Goal: Task Accomplishment & Management: Use online tool/utility

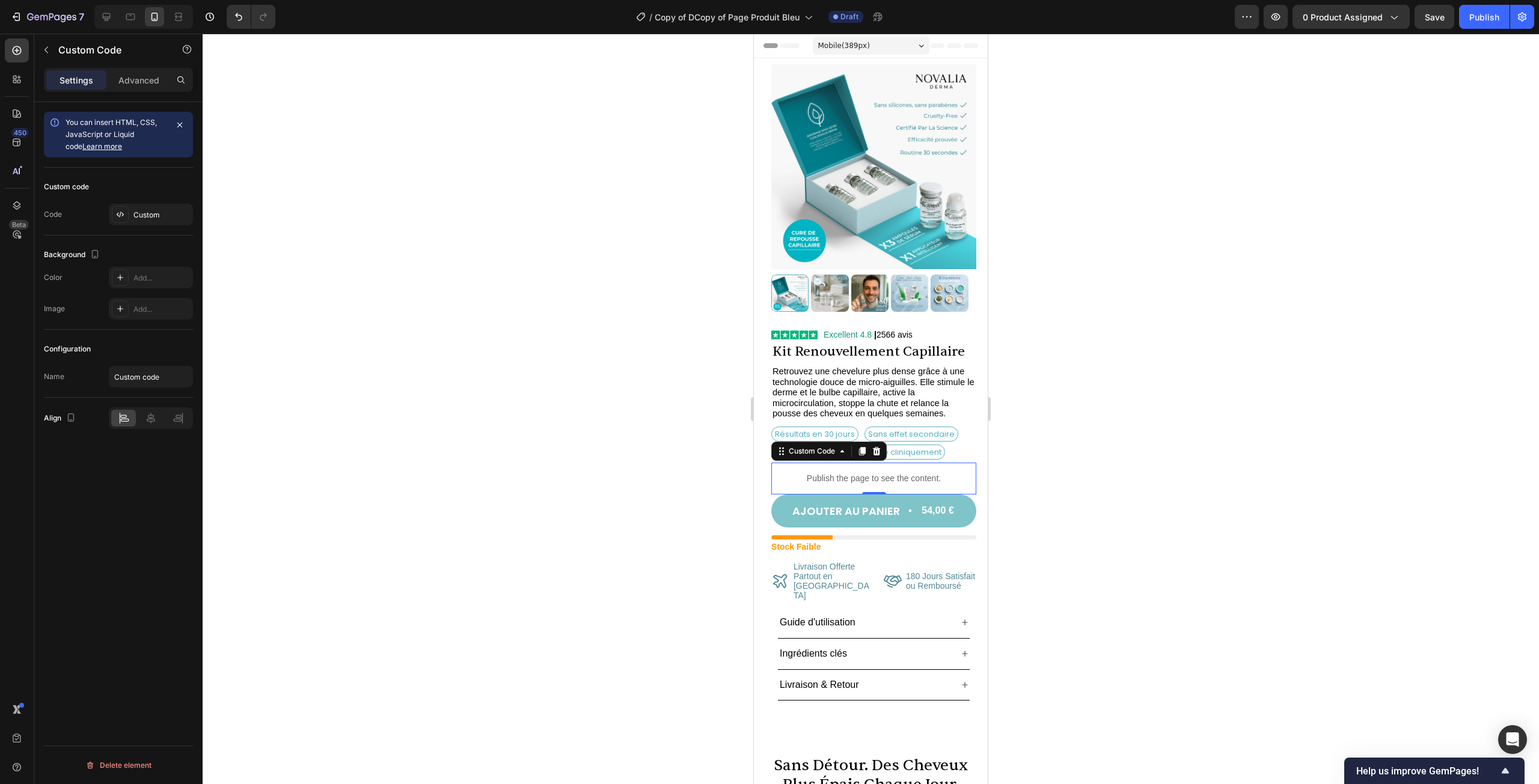
scroll to position [121, 0]
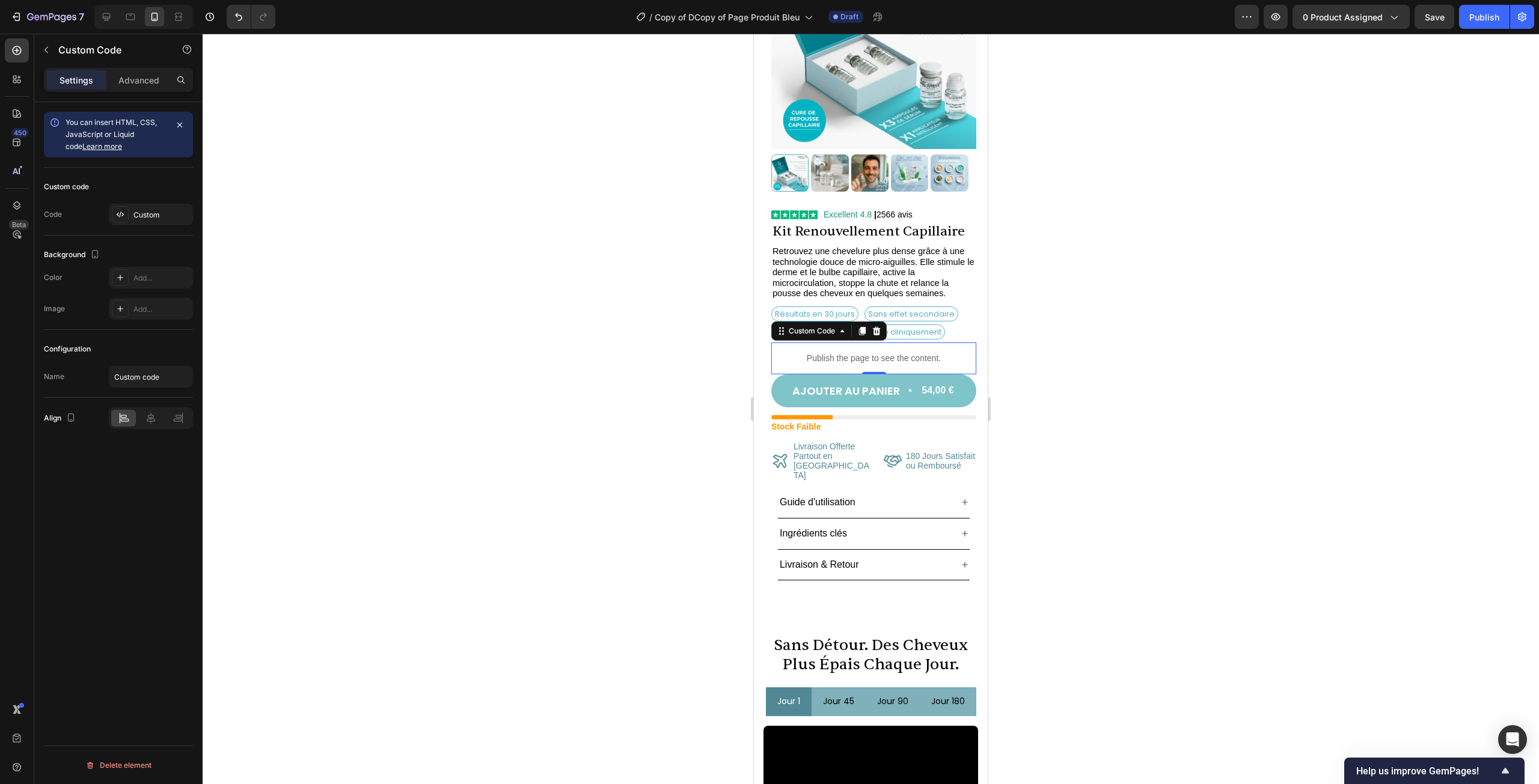
click at [1021, 545] on div at bounding box center [871, 409] width 1336 height 750
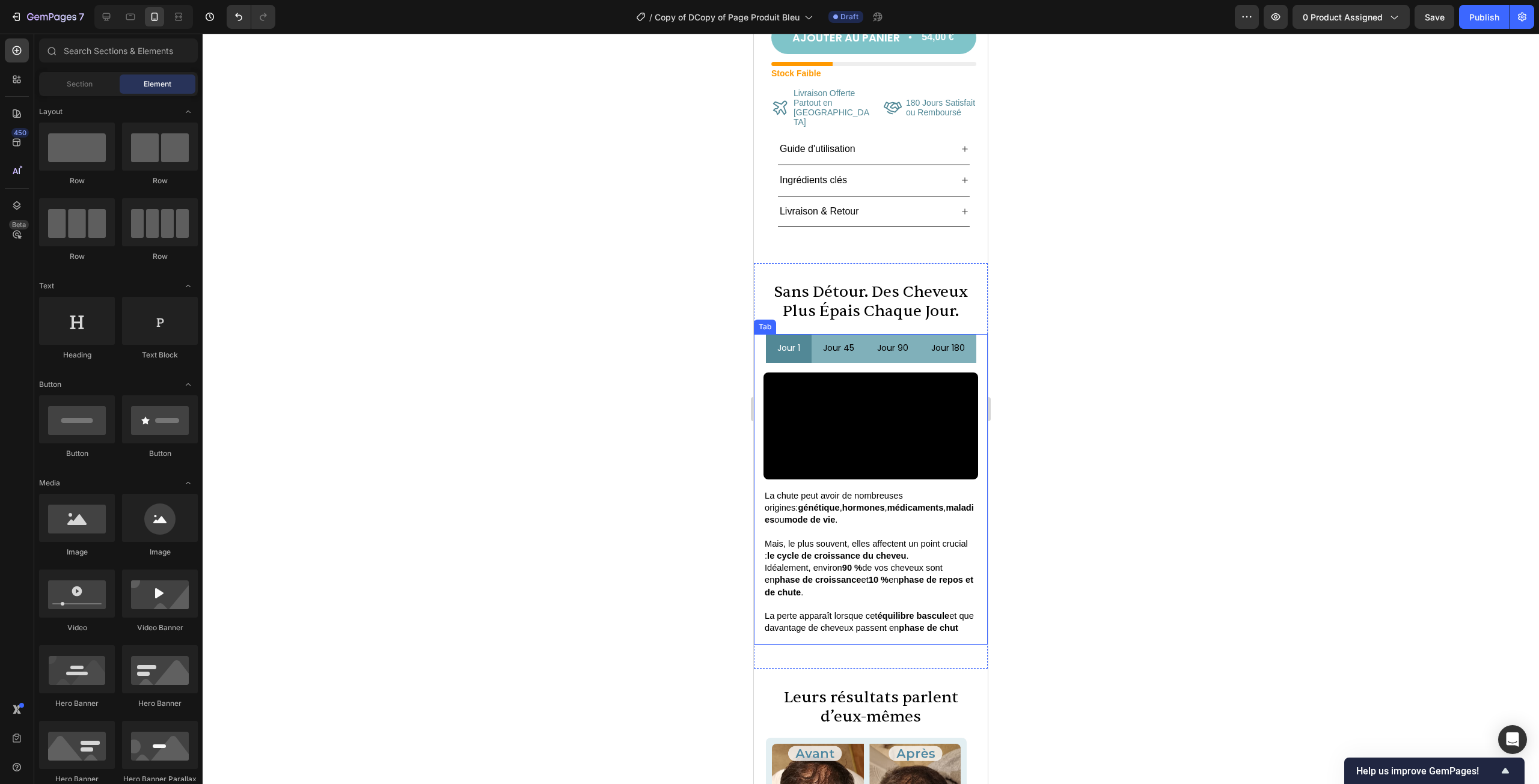
scroll to position [481, 0]
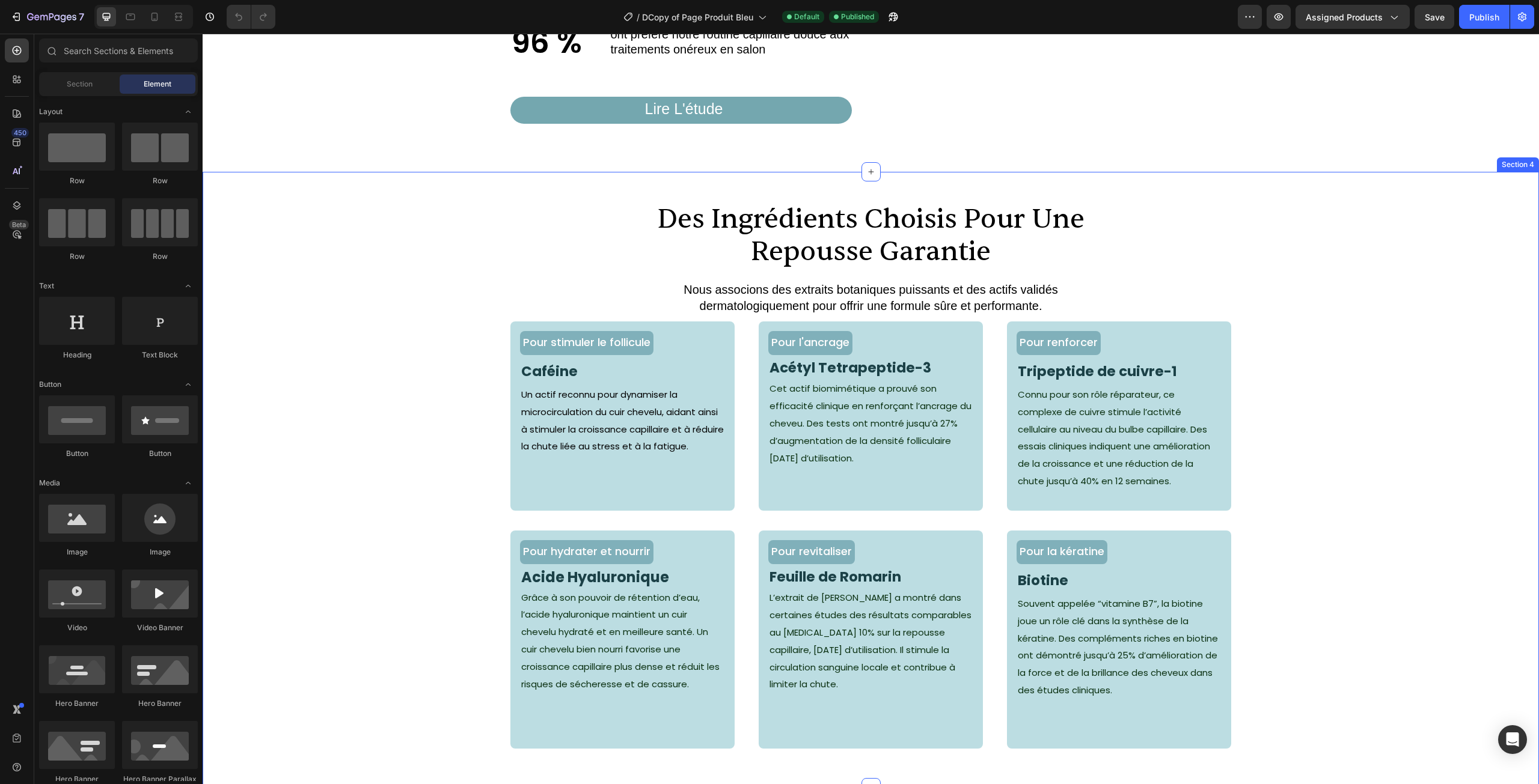
scroll to position [1202, 0]
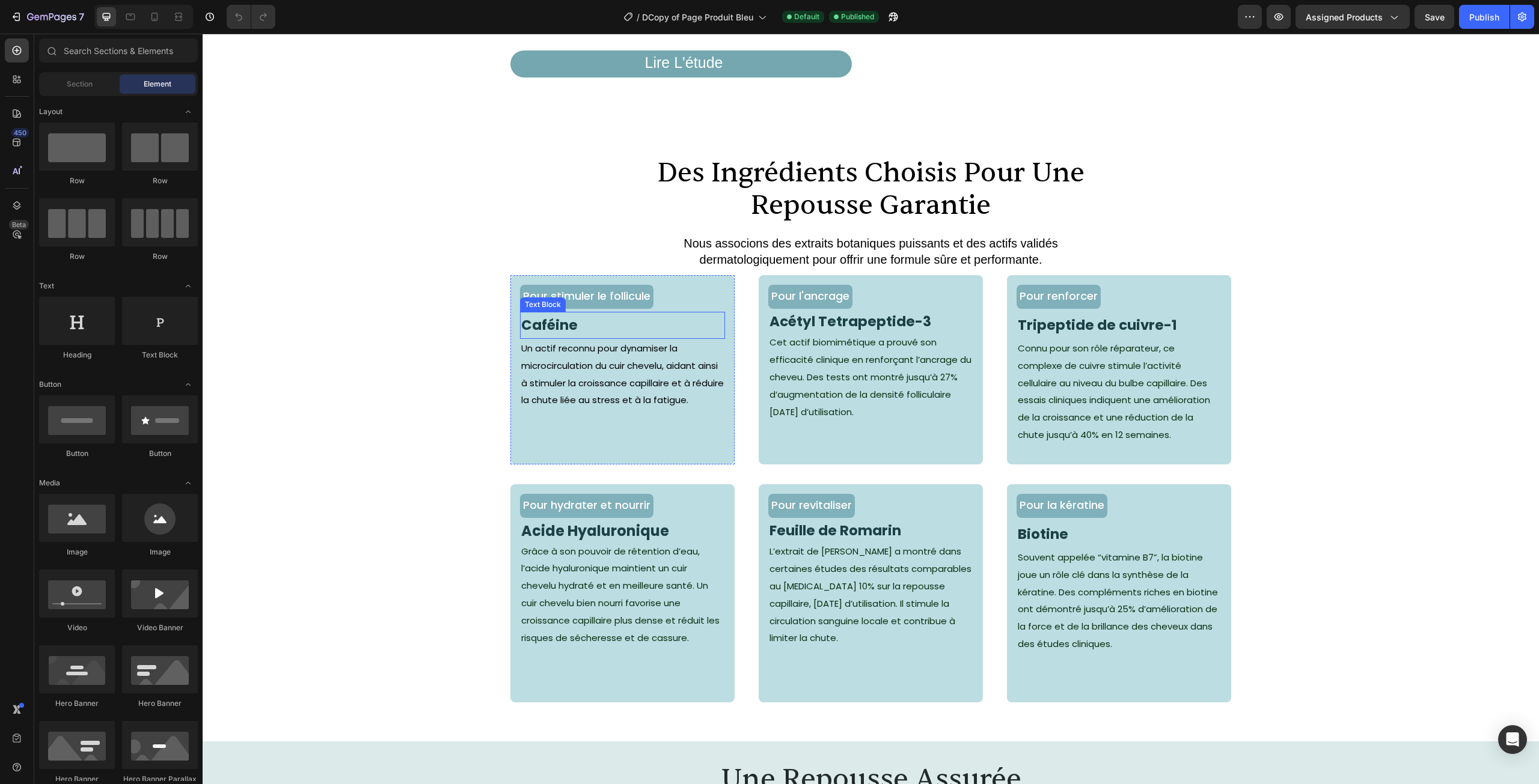
click at [555, 335] on span "Caféine" at bounding box center [549, 325] width 57 height 19
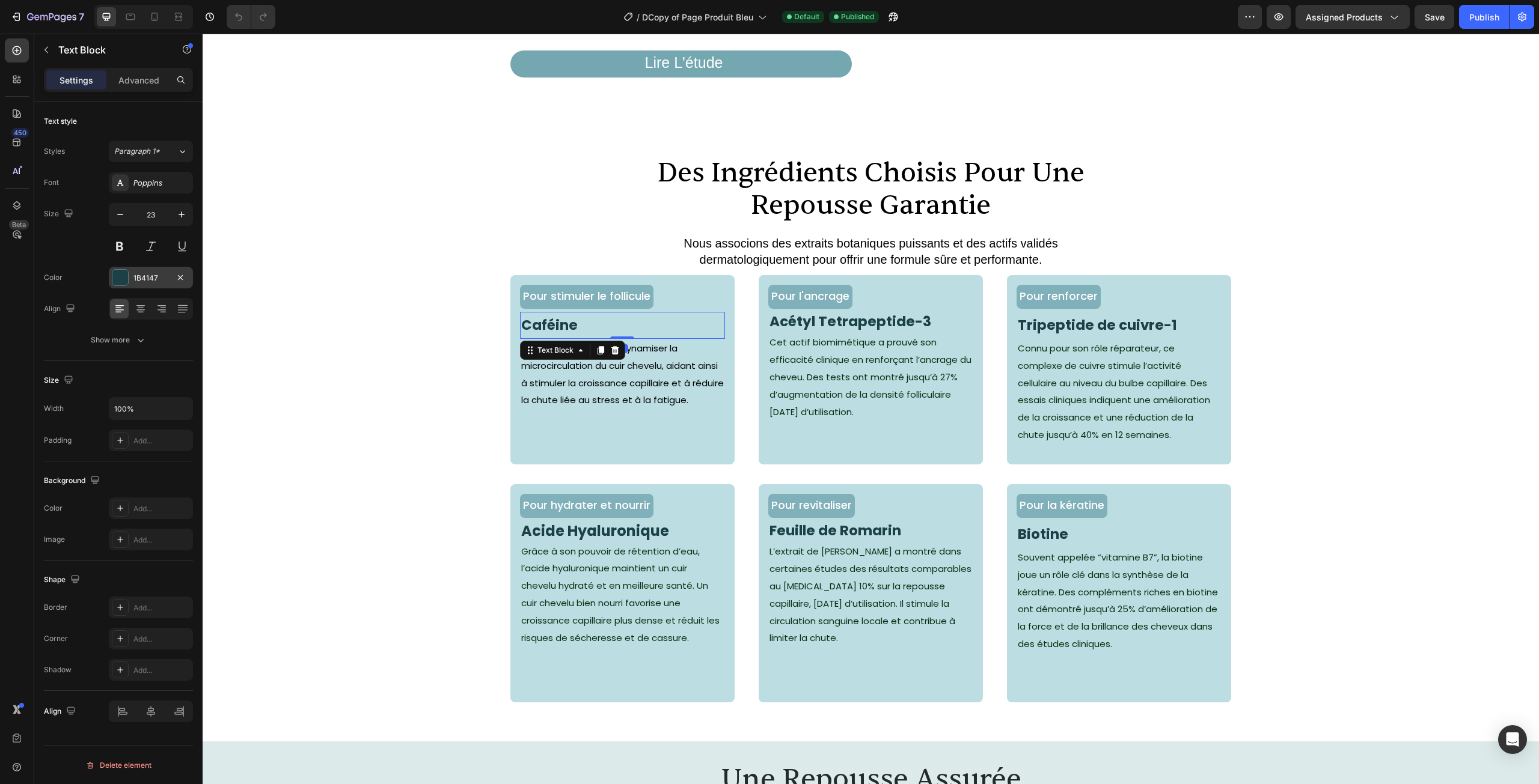
click at [132, 275] on div "1B4147" at bounding box center [150, 277] width 84 height 22
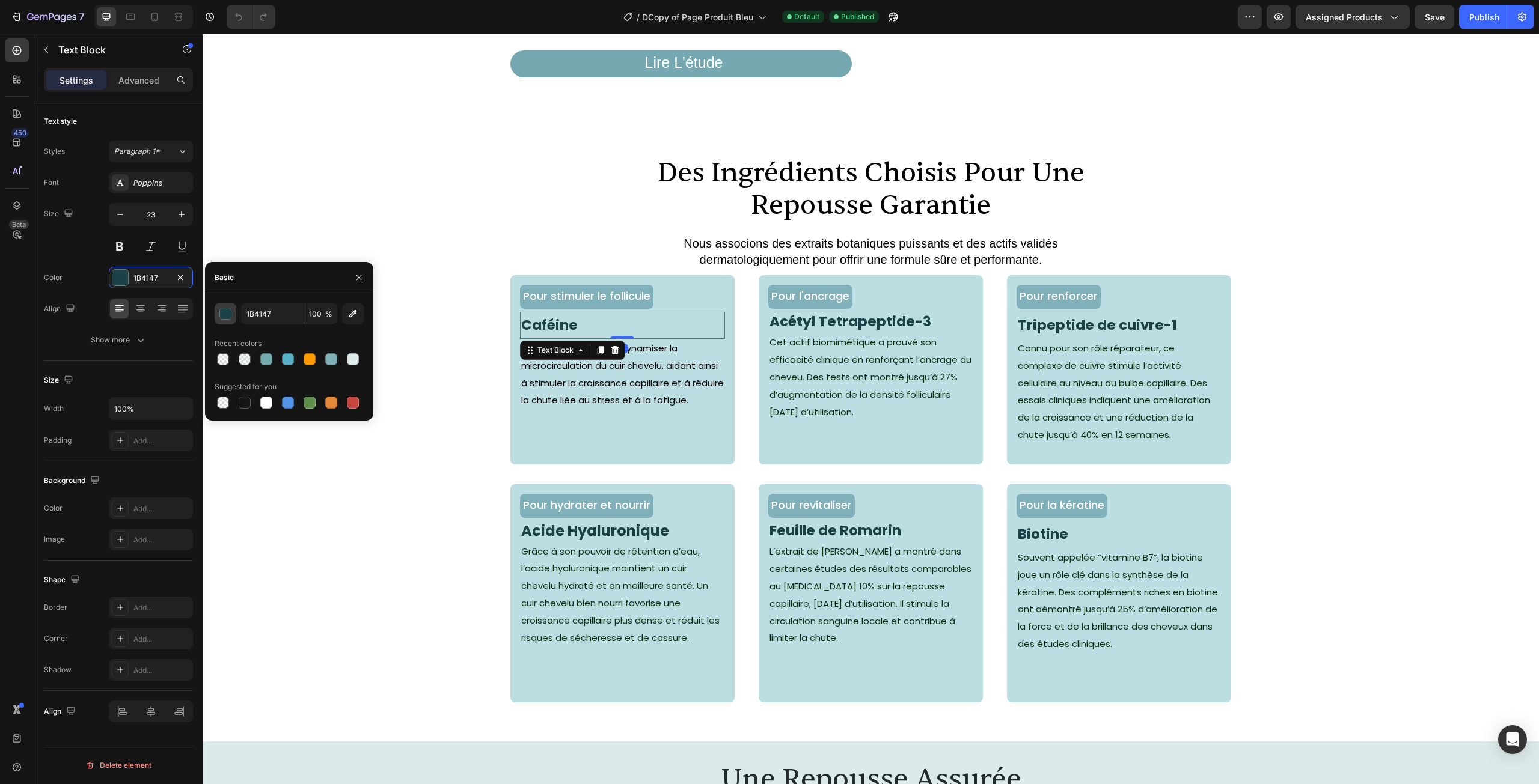
click at [228, 310] on div "button" at bounding box center [225, 314] width 12 height 12
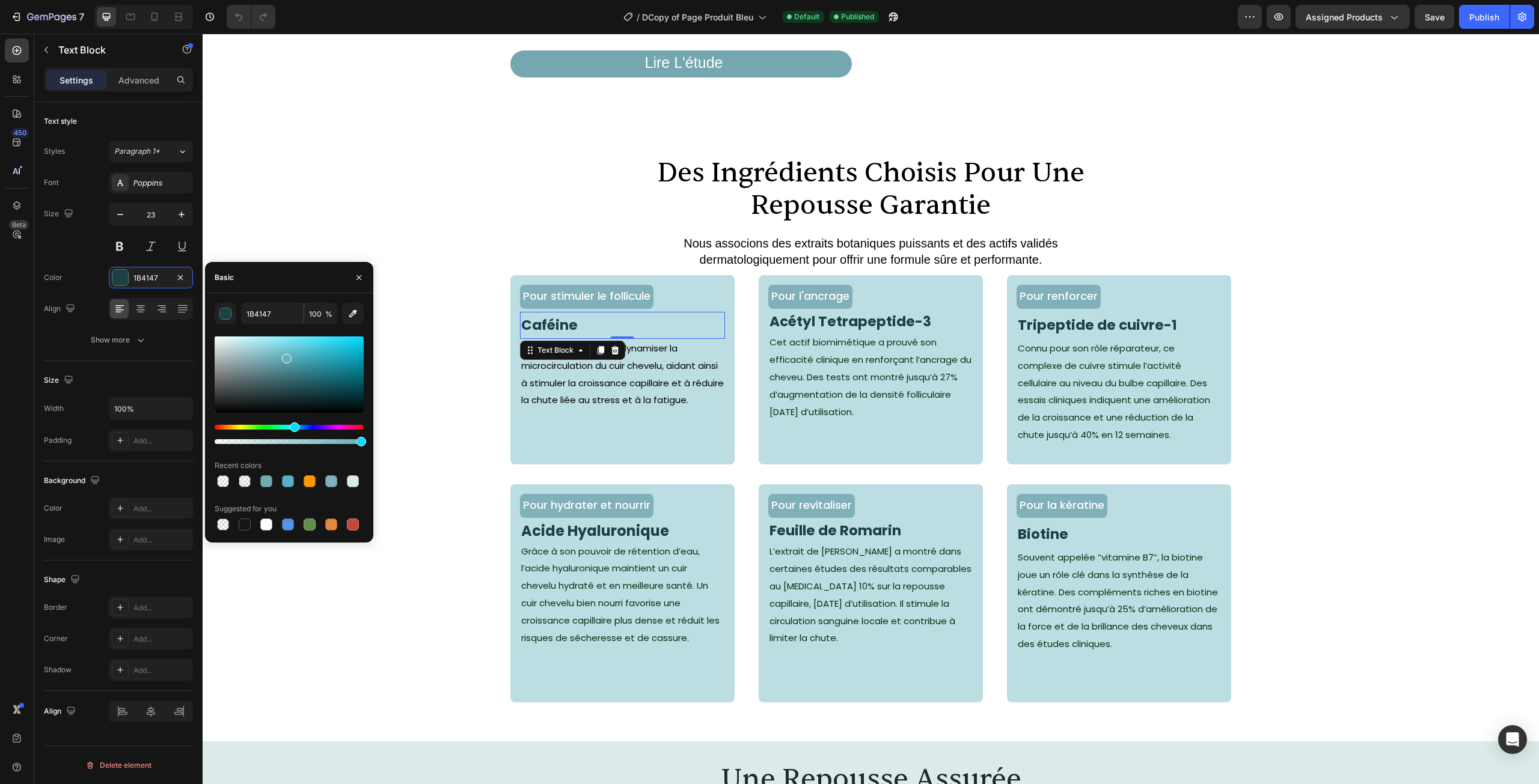
drag, startPoint x: 305, startPoint y: 382, endPoint x: 286, endPoint y: 356, distance: 32.2
click at [286, 356] on div at bounding box center [289, 375] width 149 height 77
click at [286, 350] on div at bounding box center [289, 375] width 149 height 77
type input "6EC3D1"
click at [355, 275] on icon "button" at bounding box center [359, 278] width 10 height 10
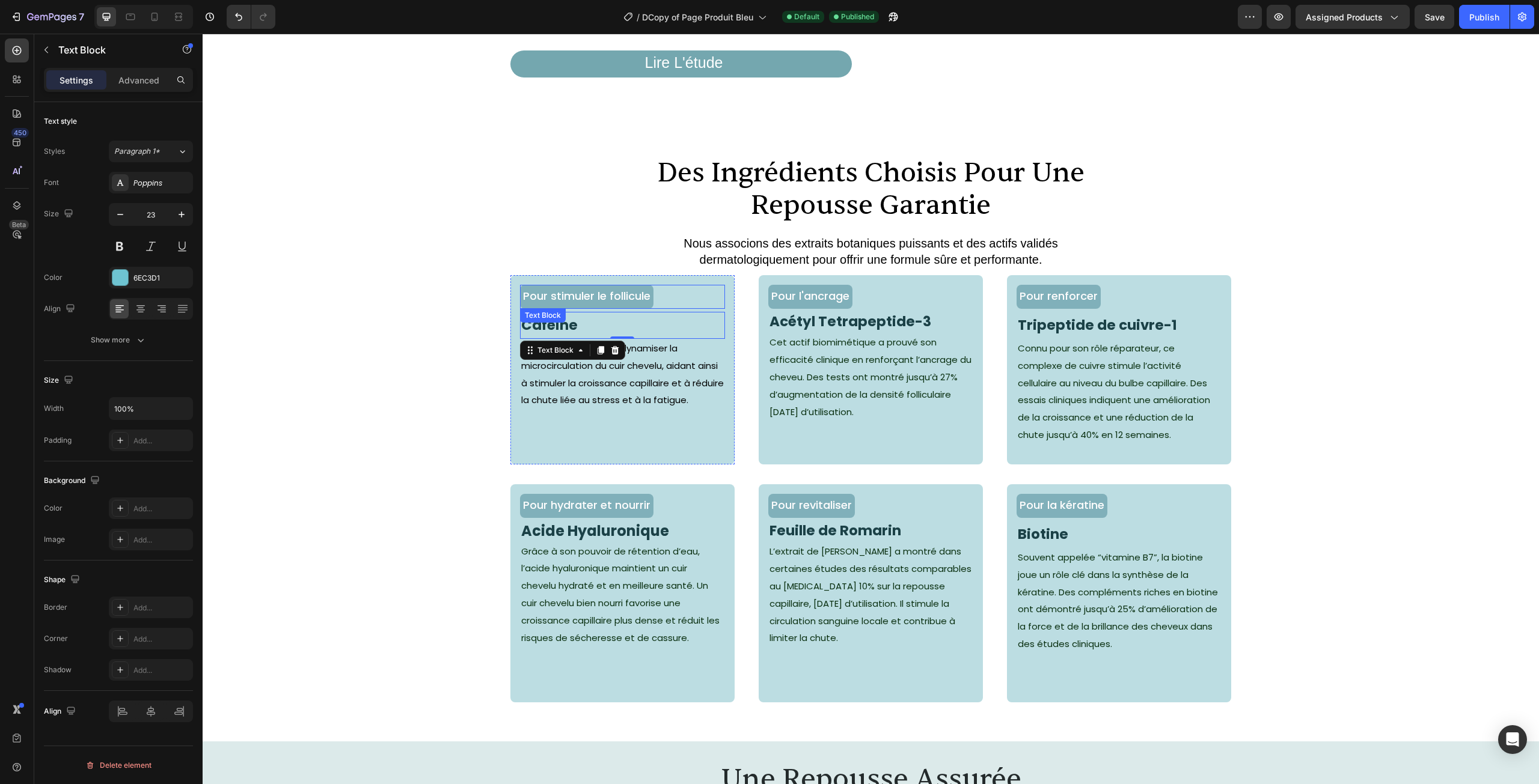
click at [546, 335] on span "Caféine" at bounding box center [549, 325] width 57 height 19
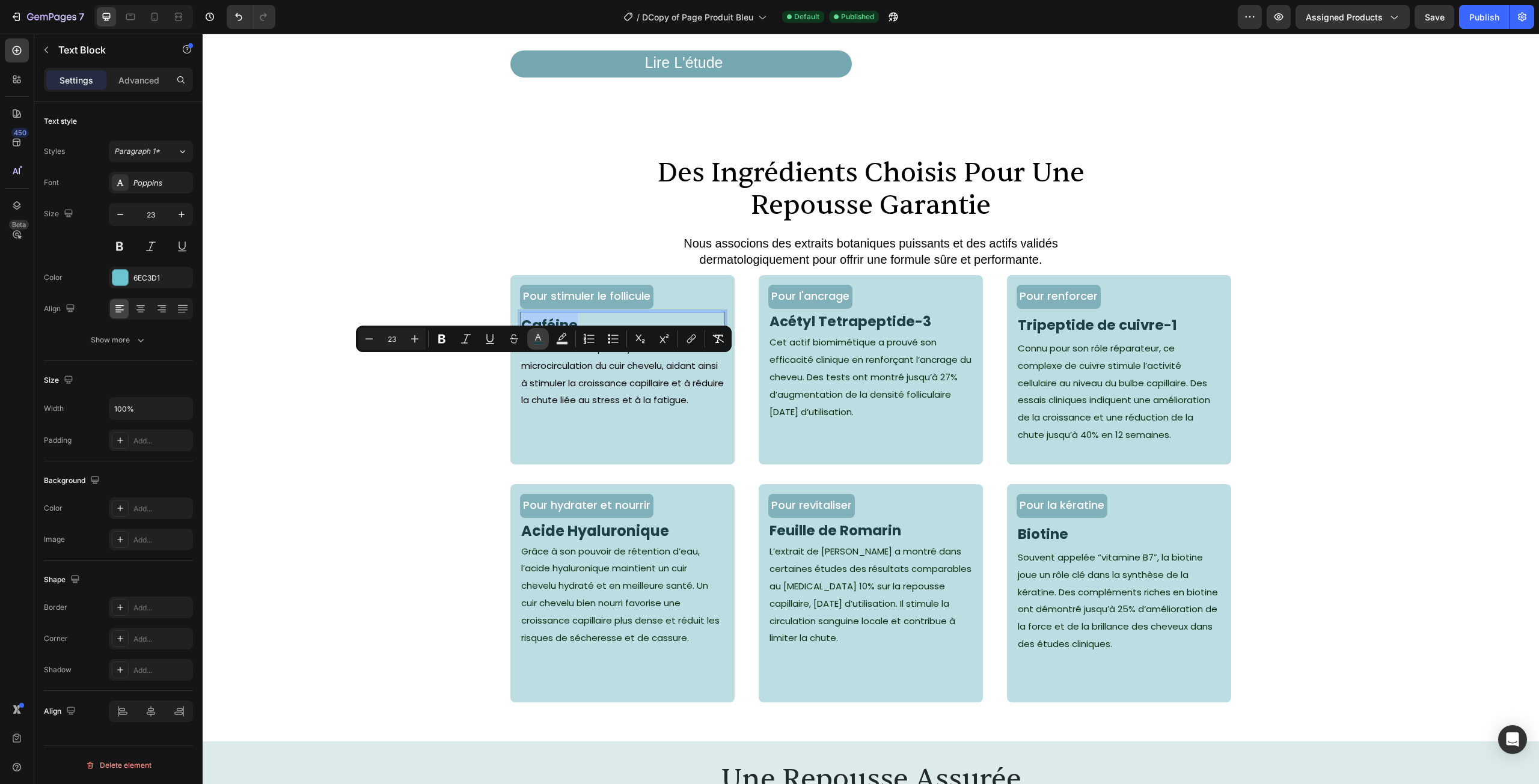
click at [530, 339] on button "color" at bounding box center [537, 339] width 22 height 22
type input "1B4147"
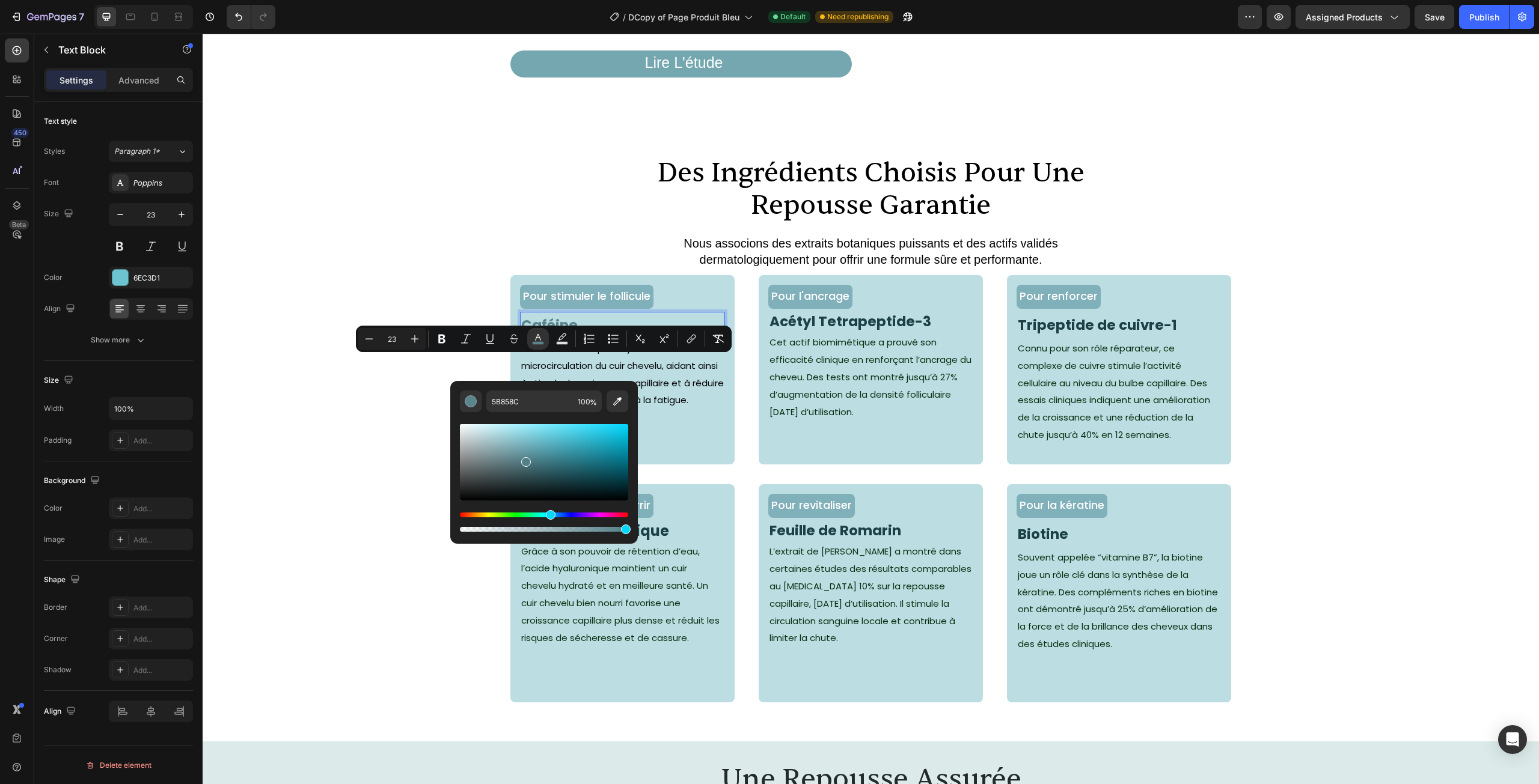
type input "507C84"
drag, startPoint x: 566, startPoint y: 460, endPoint x: 526, endPoint y: 461, distance: 40.0
click at [526, 461] on div "Editor contextual toolbar" at bounding box center [544, 462] width 169 height 77
click at [522, 402] on input "507C84" at bounding box center [530, 401] width 86 height 22
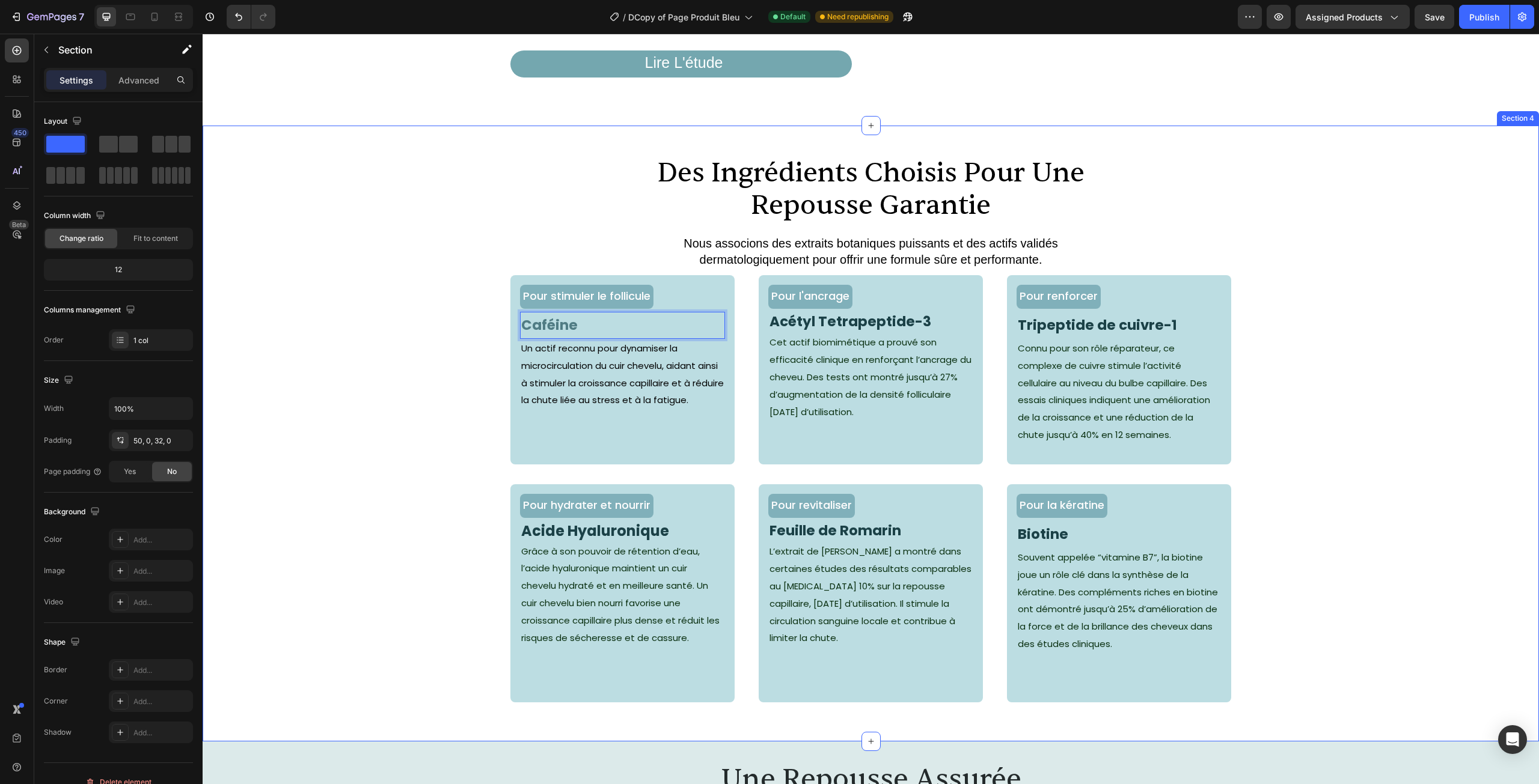
click at [399, 414] on div "Pour stimuler le follicule Text Block Caféine Text Block 0 Un actif reconnu pou…" at bounding box center [871, 380] width 1336 height 209
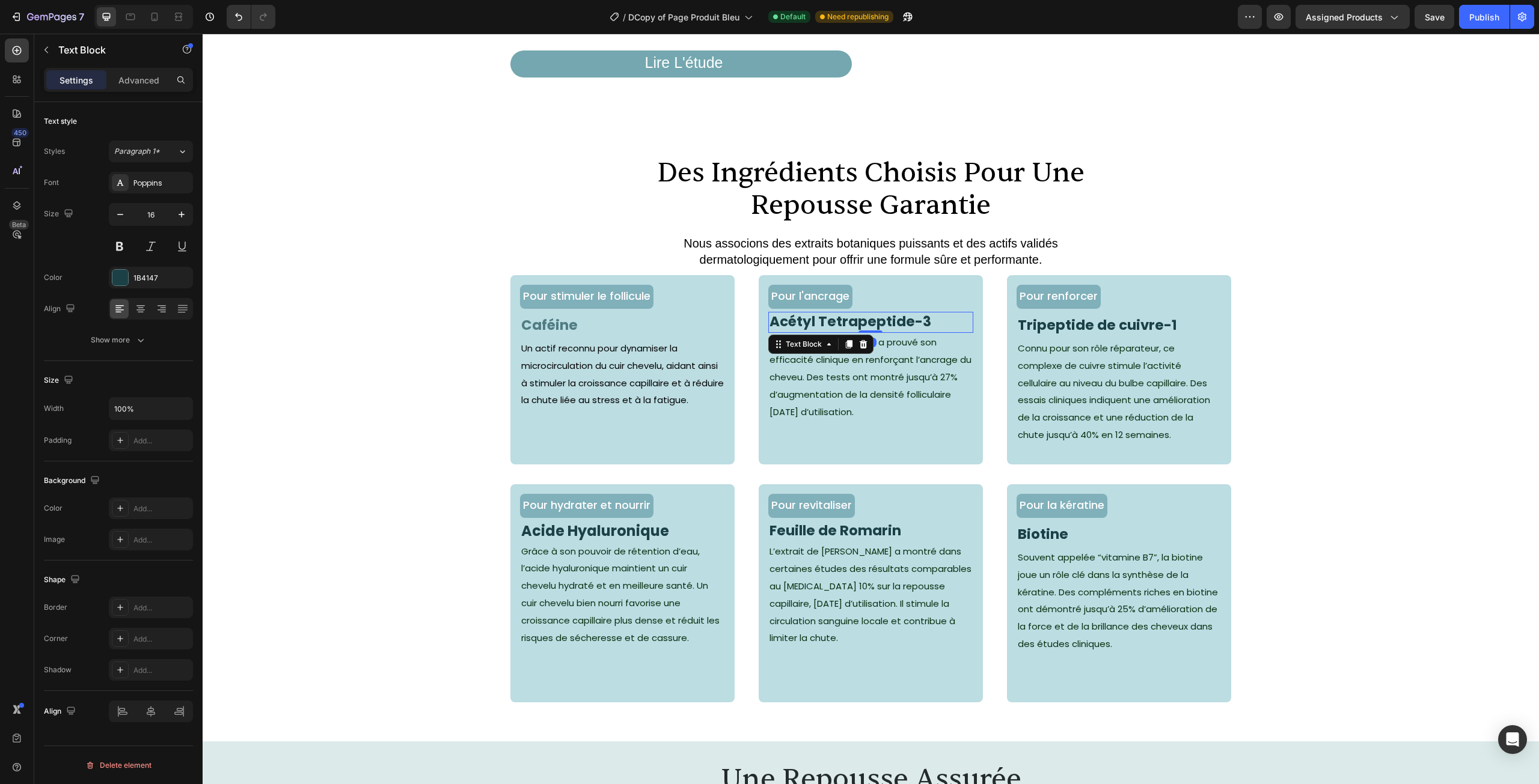
click at [826, 331] on strong "Acétyl Tetrapeptide-3" at bounding box center [850, 322] width 161 height 19
click at [142, 286] on div "1B4147" at bounding box center [150, 277] width 84 height 22
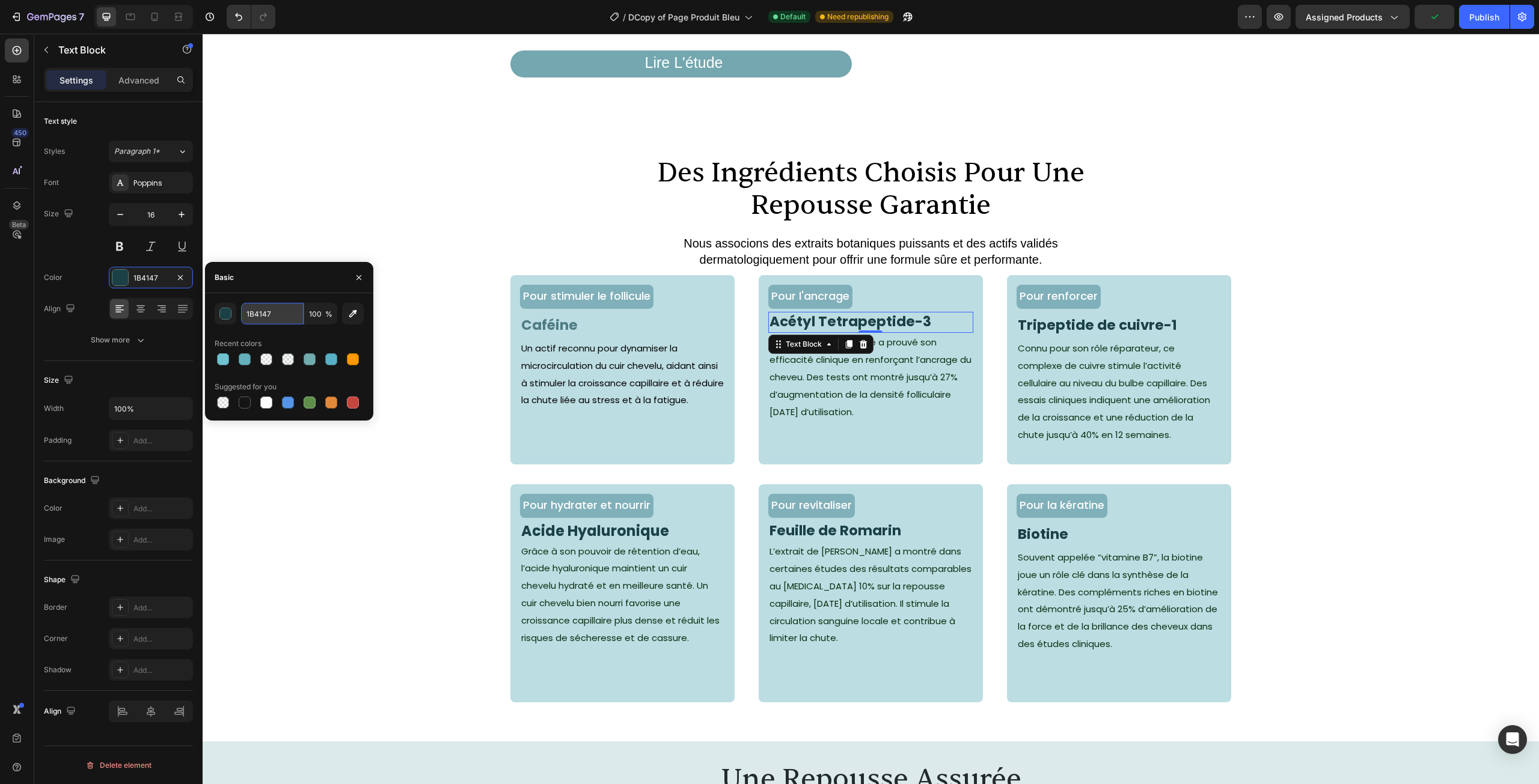
click at [263, 315] on input "1B4147" at bounding box center [272, 313] width 62 height 22
paste input "507C84"
type input "507C84"
click at [1074, 335] on strong "Tripeptide de cuivre-1" at bounding box center [1097, 325] width 159 height 19
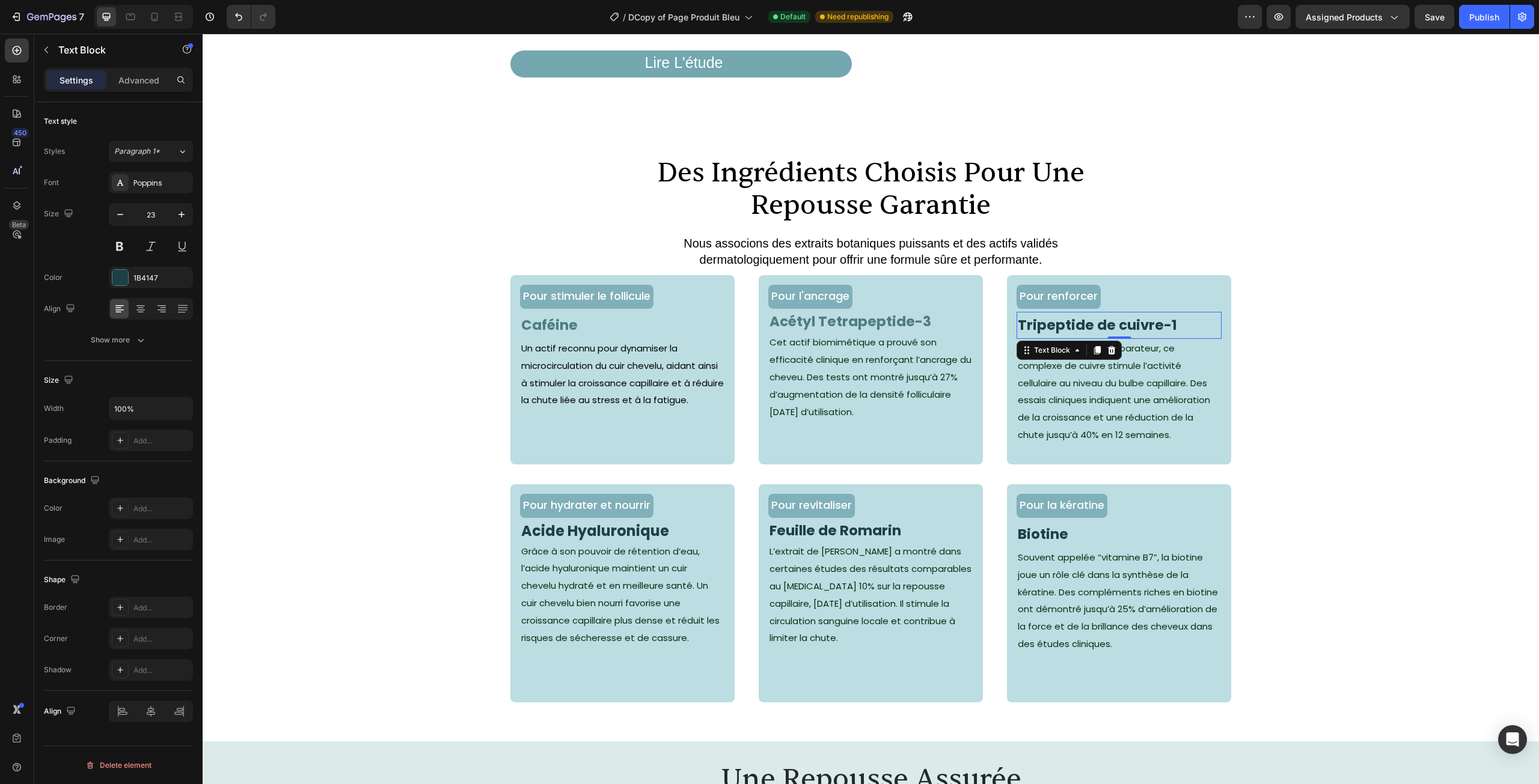
click at [1066, 335] on strong "Tripeptide de cuivre-1" at bounding box center [1097, 325] width 159 height 19
click at [1071, 335] on strong "Tripeptide de cuivre-1" at bounding box center [1097, 325] width 159 height 19
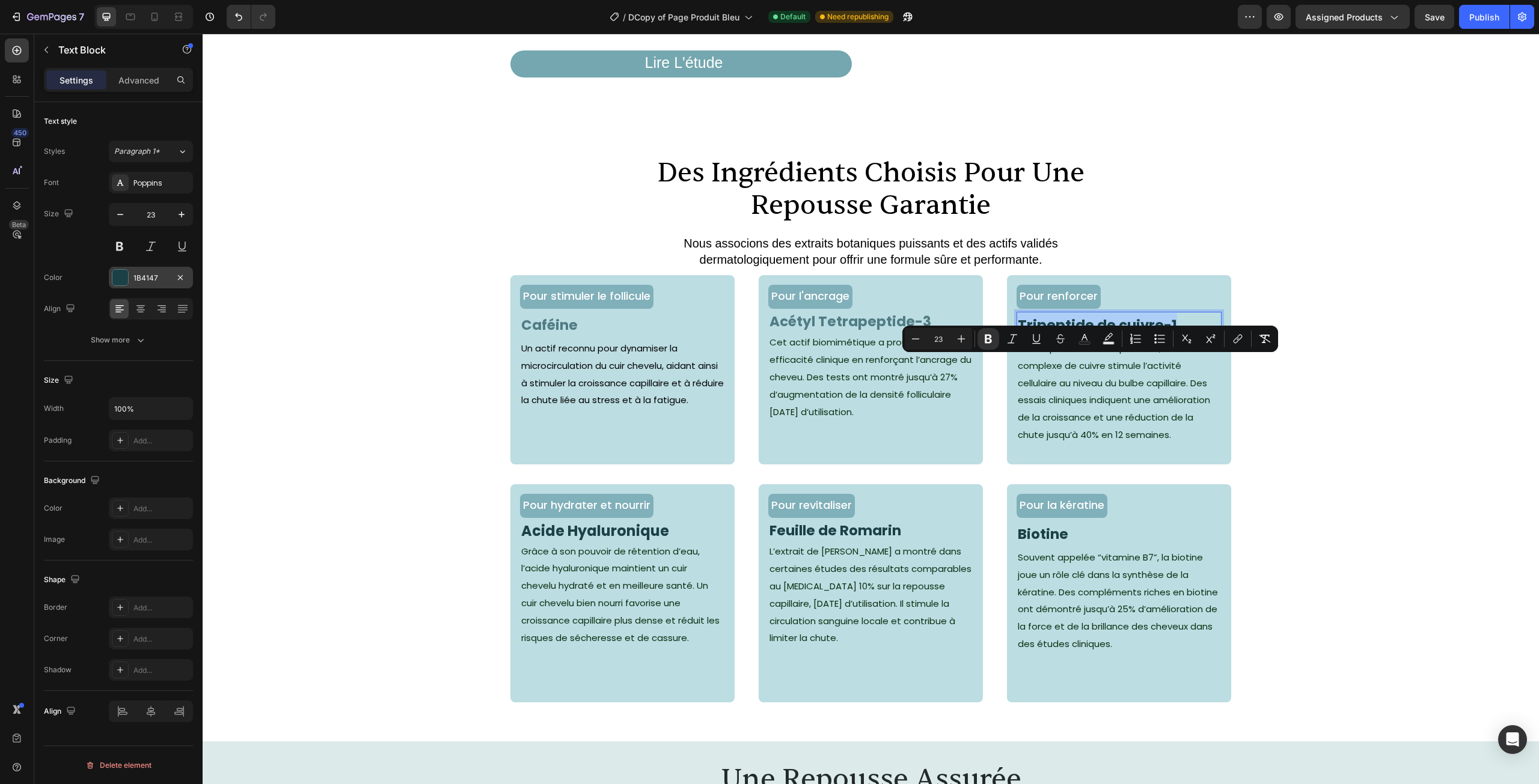
click at [130, 279] on div "1B4147" at bounding box center [150, 277] width 84 height 22
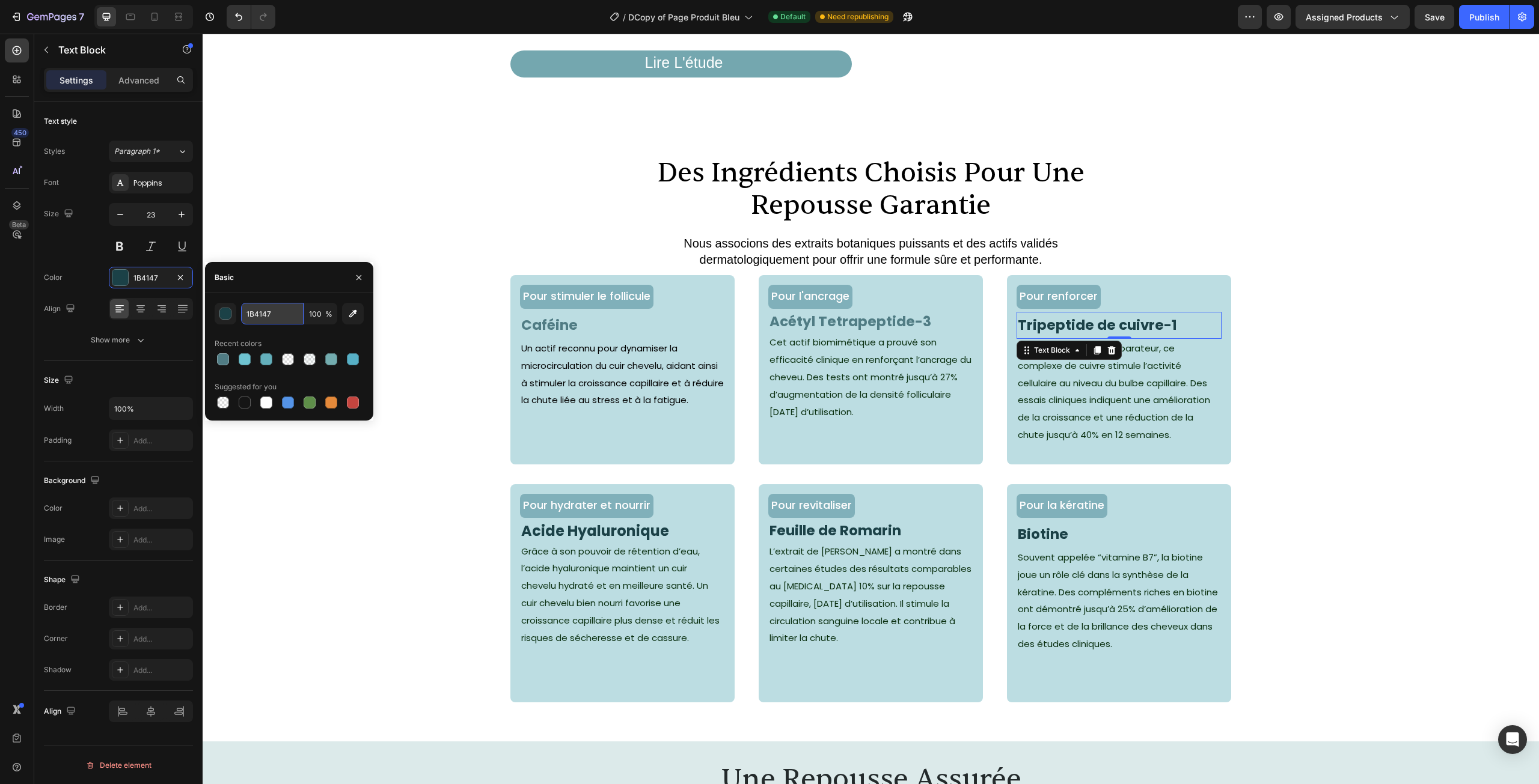
click at [273, 317] on input "1B4147" at bounding box center [272, 313] width 62 height 22
paste input "507C84"
type input "507C84"
click at [1322, 393] on div "Pour stimuler le follicule Text Block Caféine Text Block Un actif reconnu pour …" at bounding box center [871, 380] width 1336 height 209
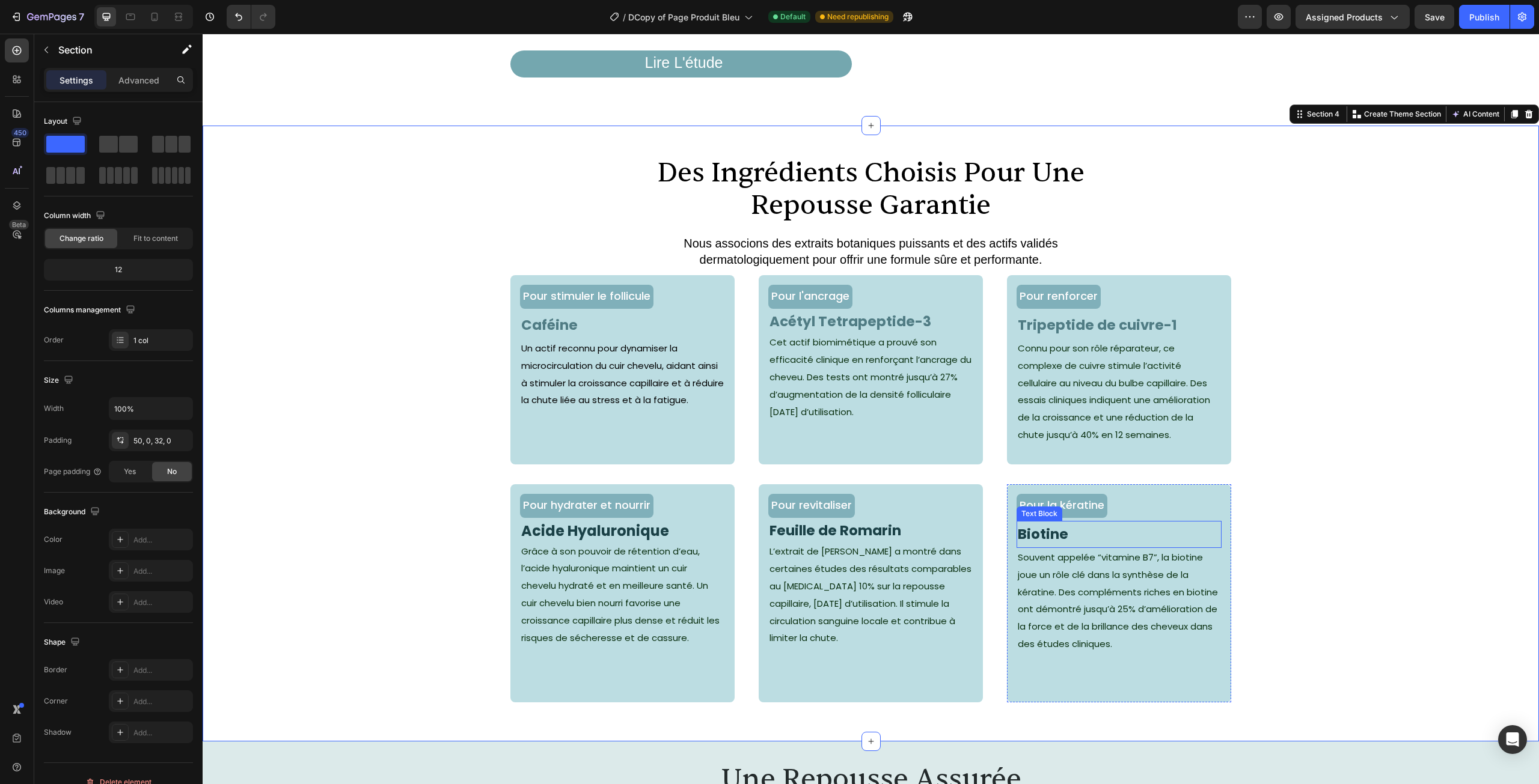
click at [1045, 544] on strong "Biotine" at bounding box center [1042, 534] width 50 height 19
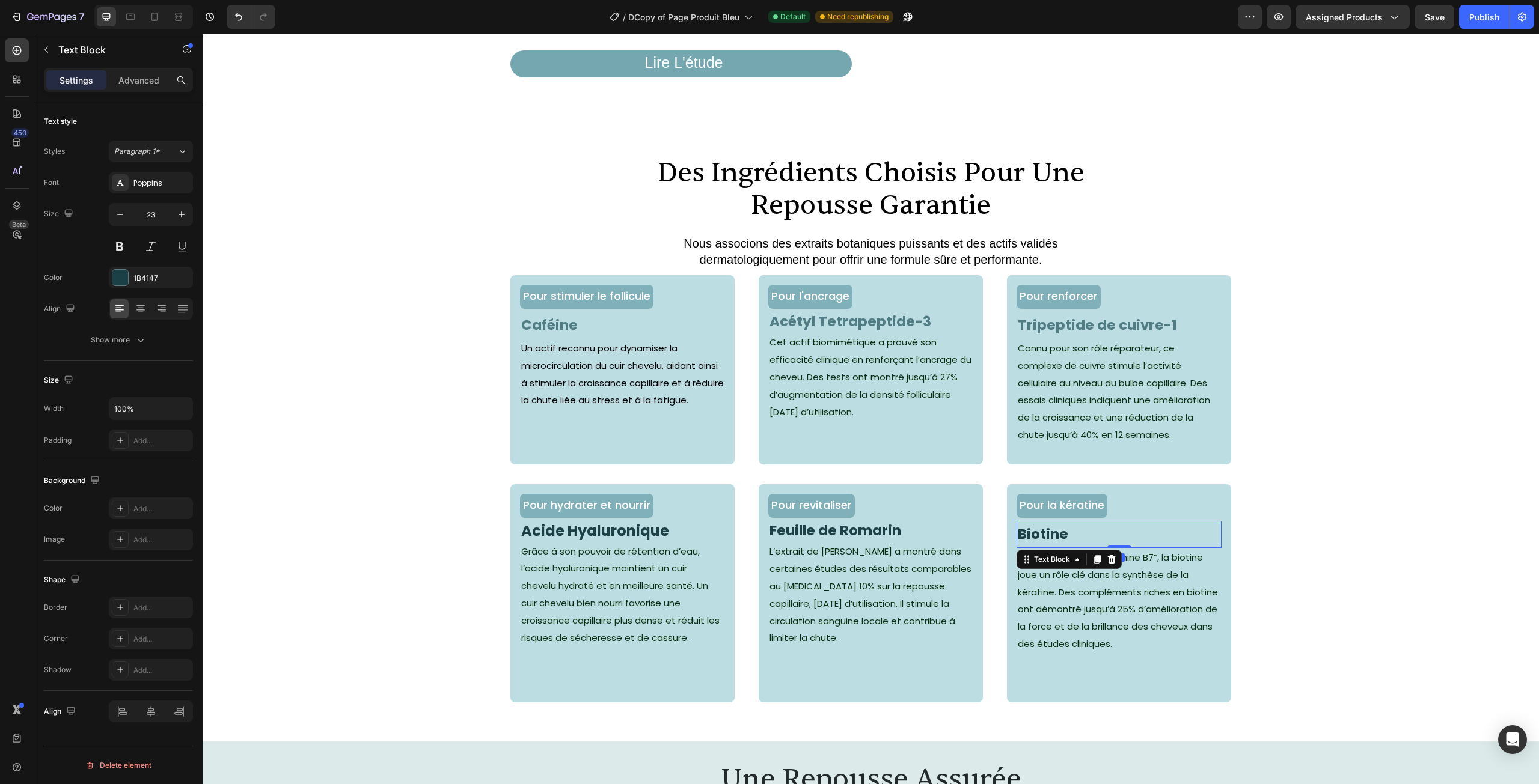
click at [149, 264] on div "Font Poppins Size 23 Color 1B4147 Align Show more" at bounding box center [118, 261] width 149 height 179
click at [148, 275] on div "1B4147" at bounding box center [151, 279] width 35 height 11
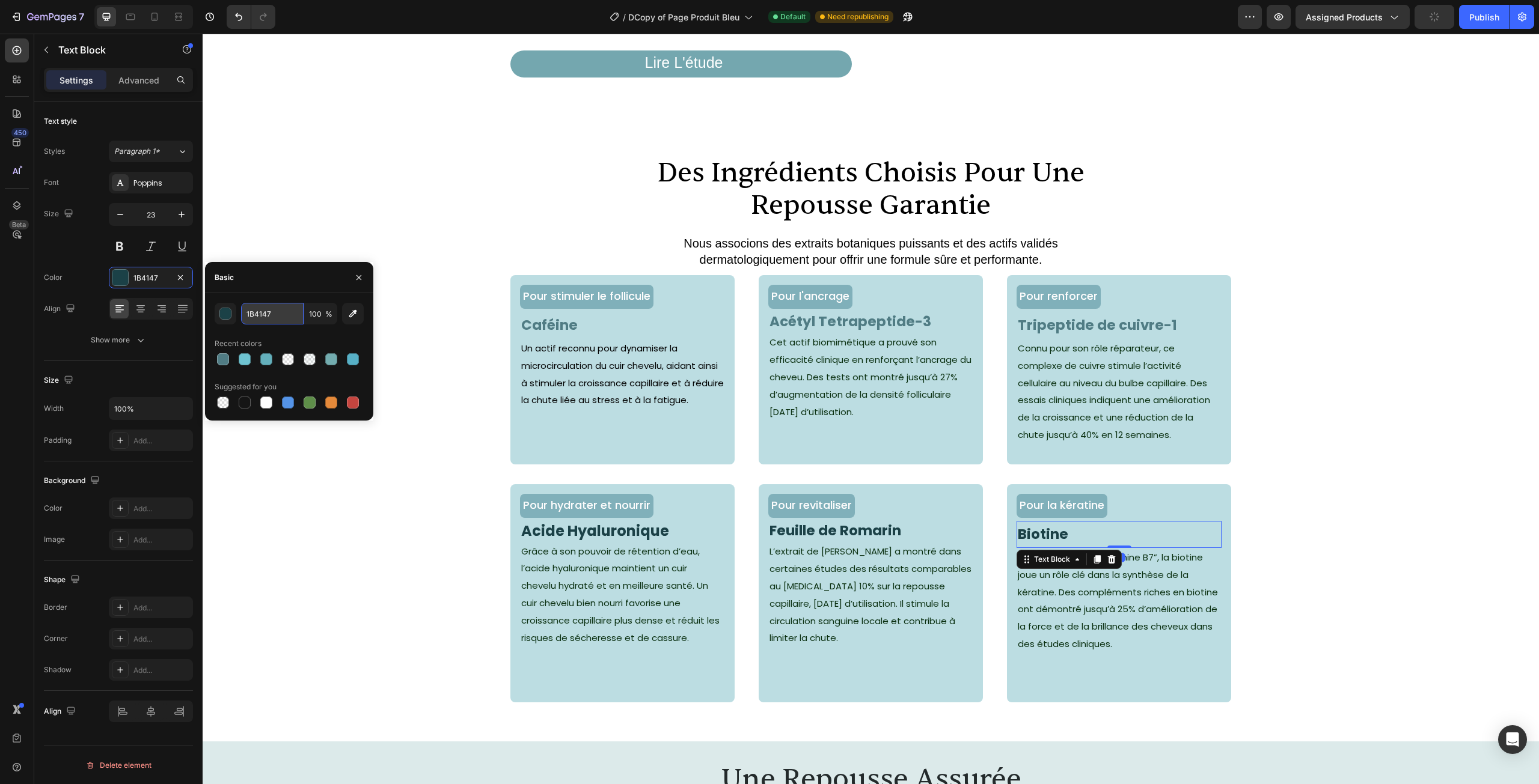
click at [270, 310] on input "1B4147" at bounding box center [272, 313] width 62 height 22
paste input "507C84"
type input "507C84"
click at [558, 532] on div "Text Block" at bounding box center [542, 525] width 46 height 14
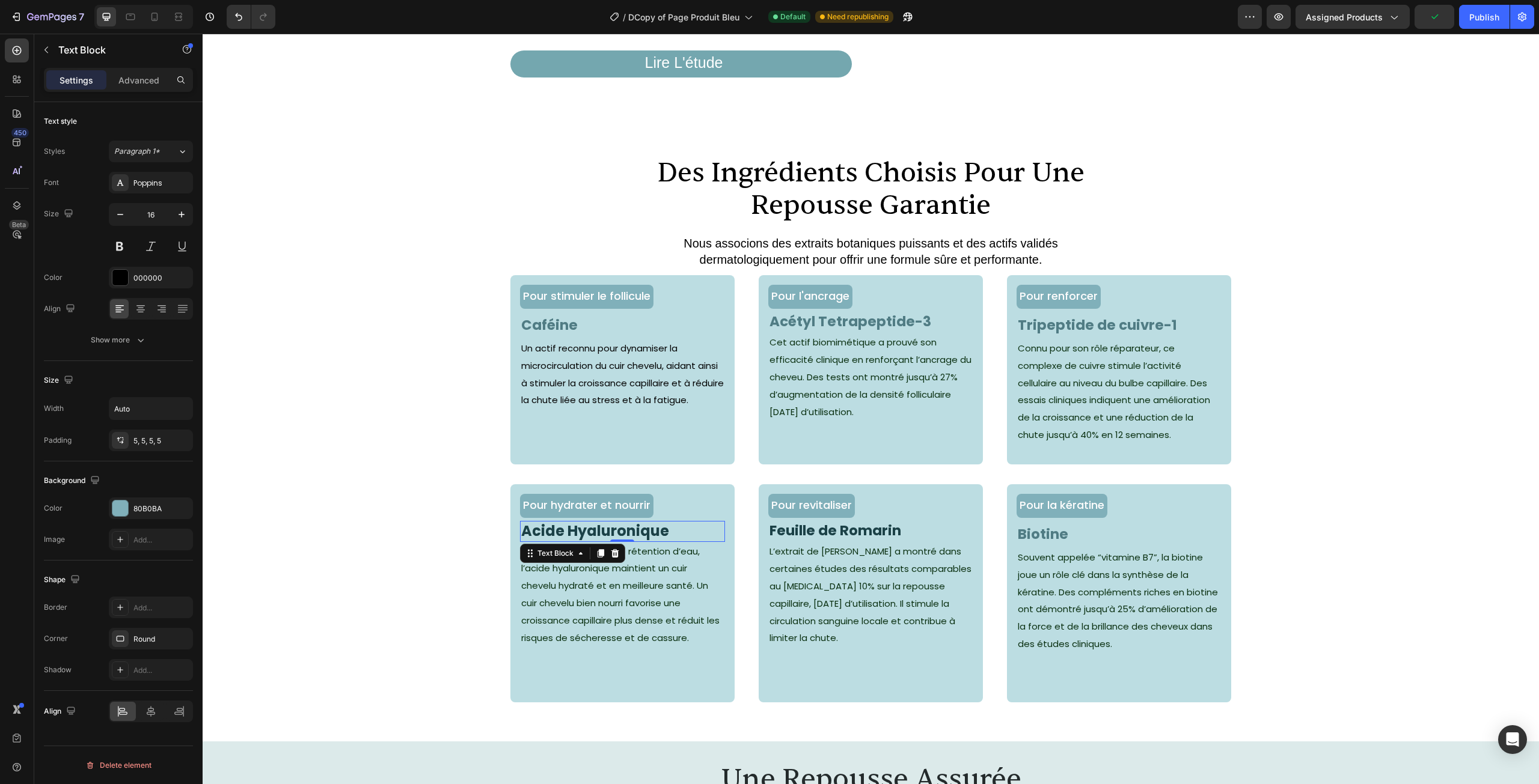
click at [650, 540] on strong "Acide Hyaluronique" at bounding box center [595, 531] width 148 height 20
click at [136, 275] on div "1B4147" at bounding box center [151, 279] width 35 height 11
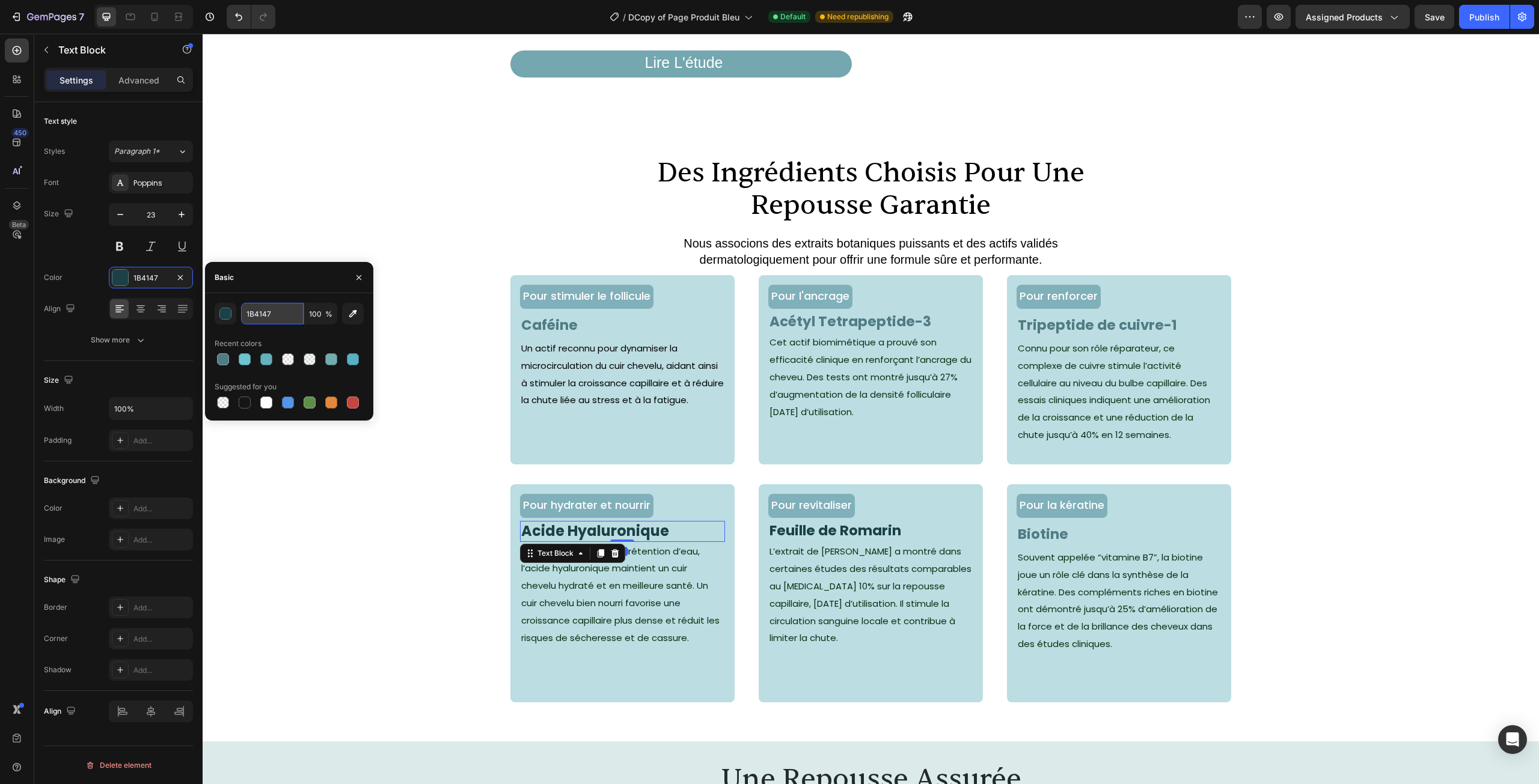
click at [258, 319] on input "1B4147" at bounding box center [272, 313] width 62 height 22
paste input "507C84"
type input "507C84"
click at [891, 540] on strong "Feuille de Romarin" at bounding box center [835, 531] width 132 height 19
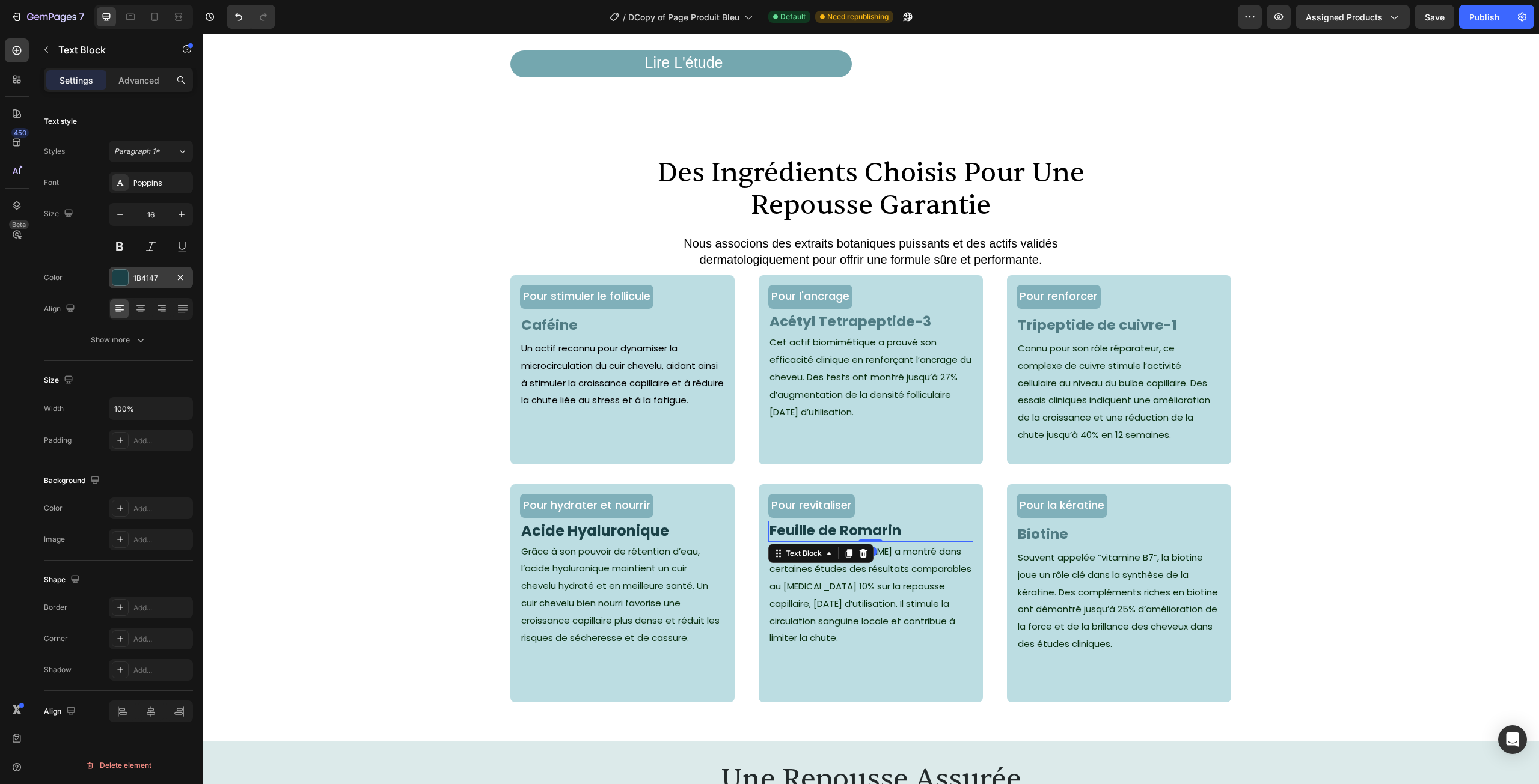
click at [150, 275] on div "1B4147" at bounding box center [151, 279] width 35 height 11
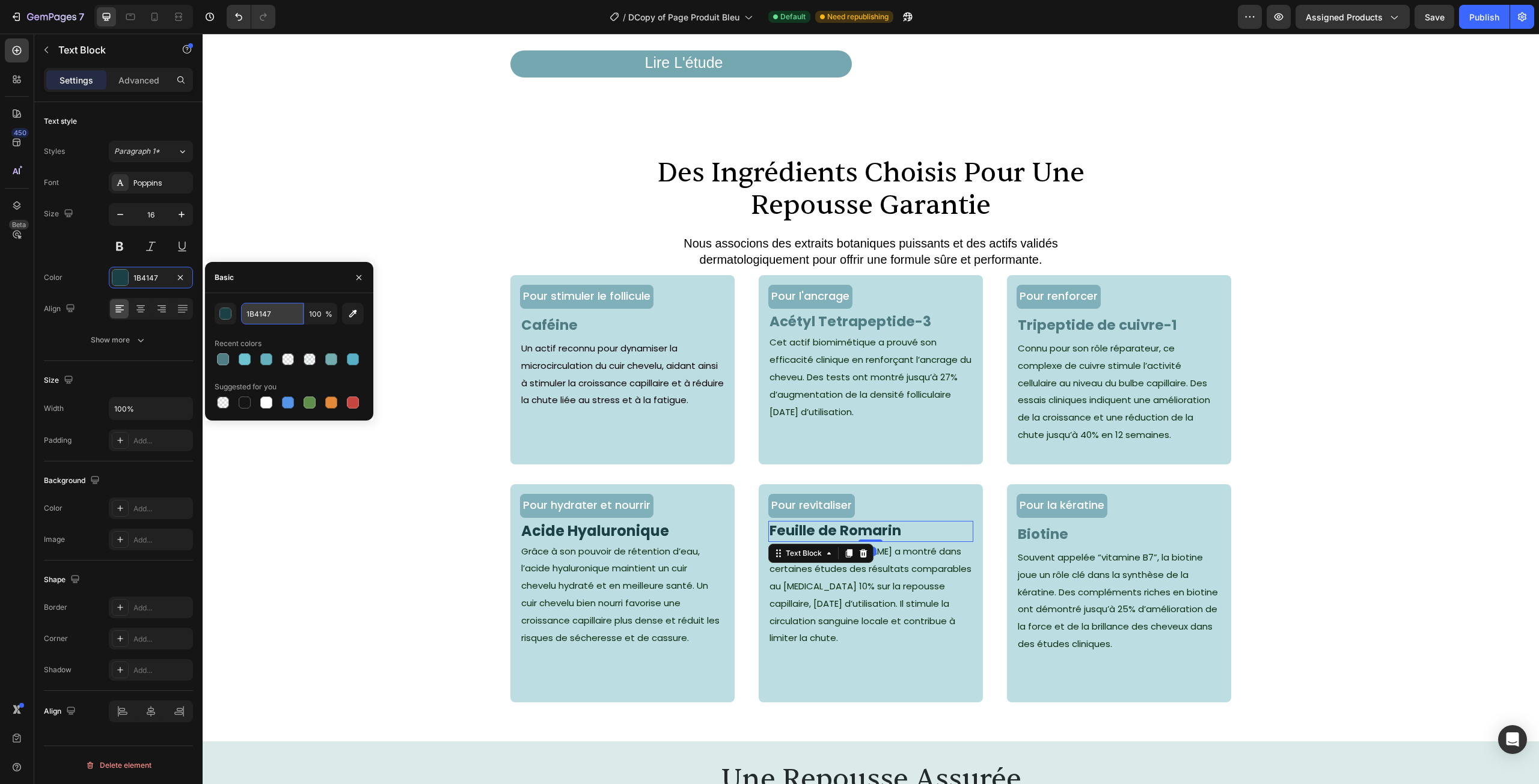
click at [273, 316] on input "1B4147" at bounding box center [272, 313] width 62 height 22
paste input "507C84"
type input "507C84"
click at [457, 262] on div "des ingrédients choisis pour une repousse garantie Heading Nous associons des e…" at bounding box center [871, 439] width 1336 height 567
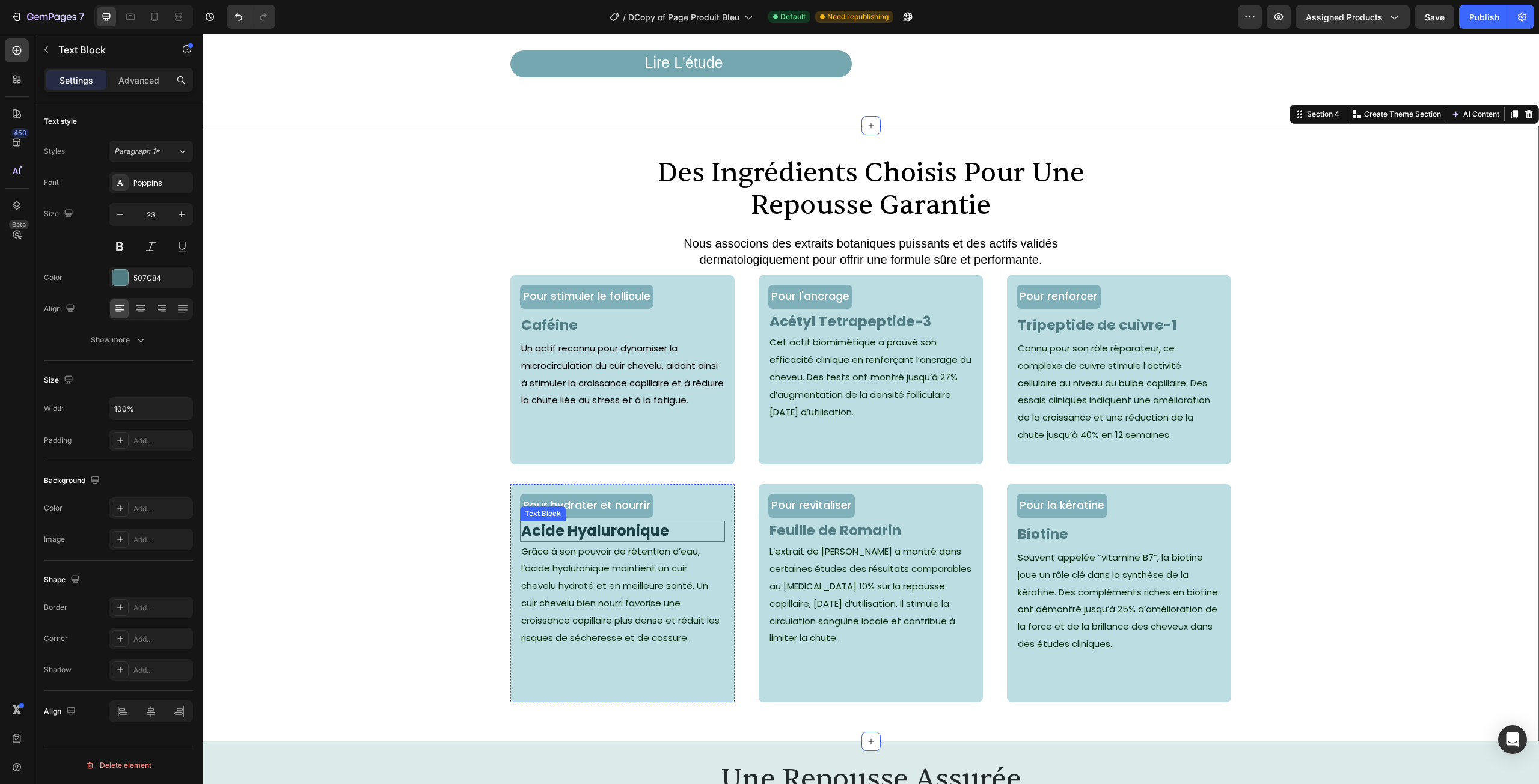
click at [585, 540] on strong "Acide Hyaluronique" at bounding box center [595, 531] width 148 height 20
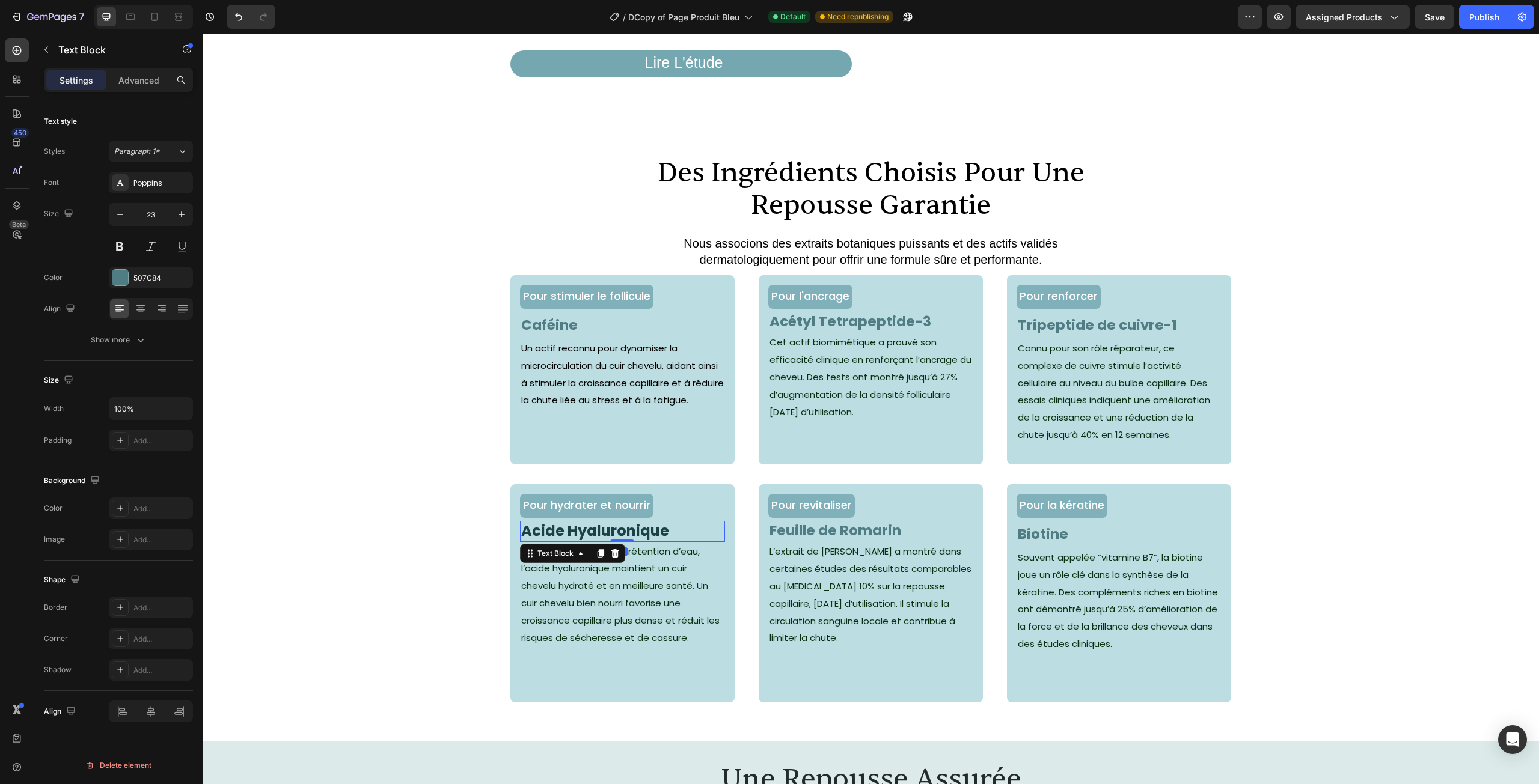
click at [585, 540] on strong "Acide Hyaluronique" at bounding box center [595, 531] width 148 height 20
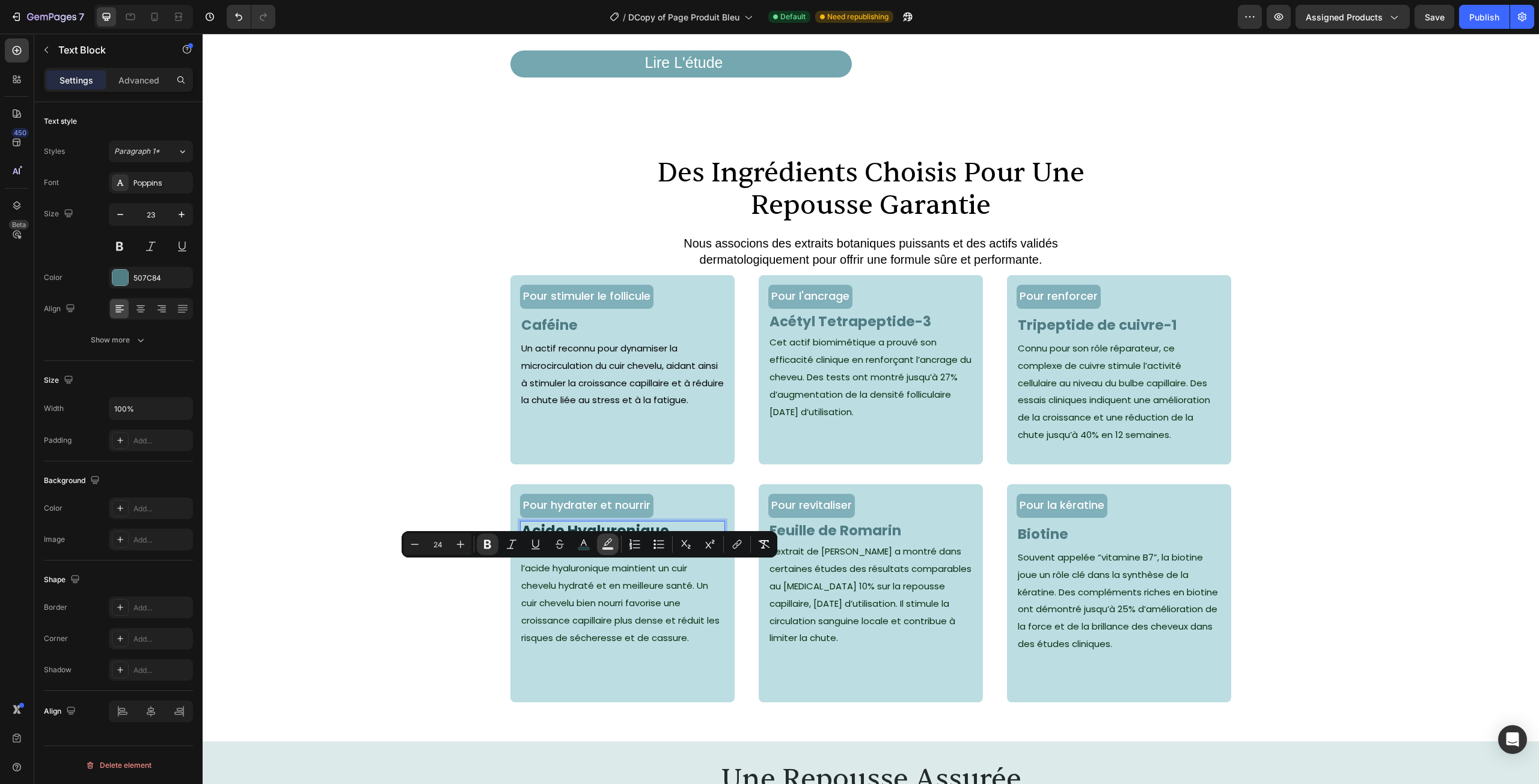
click at [609, 548] on rect "Editor contextual toolbar" at bounding box center [608, 549] width 11 height 3
type input "000000"
type input "77"
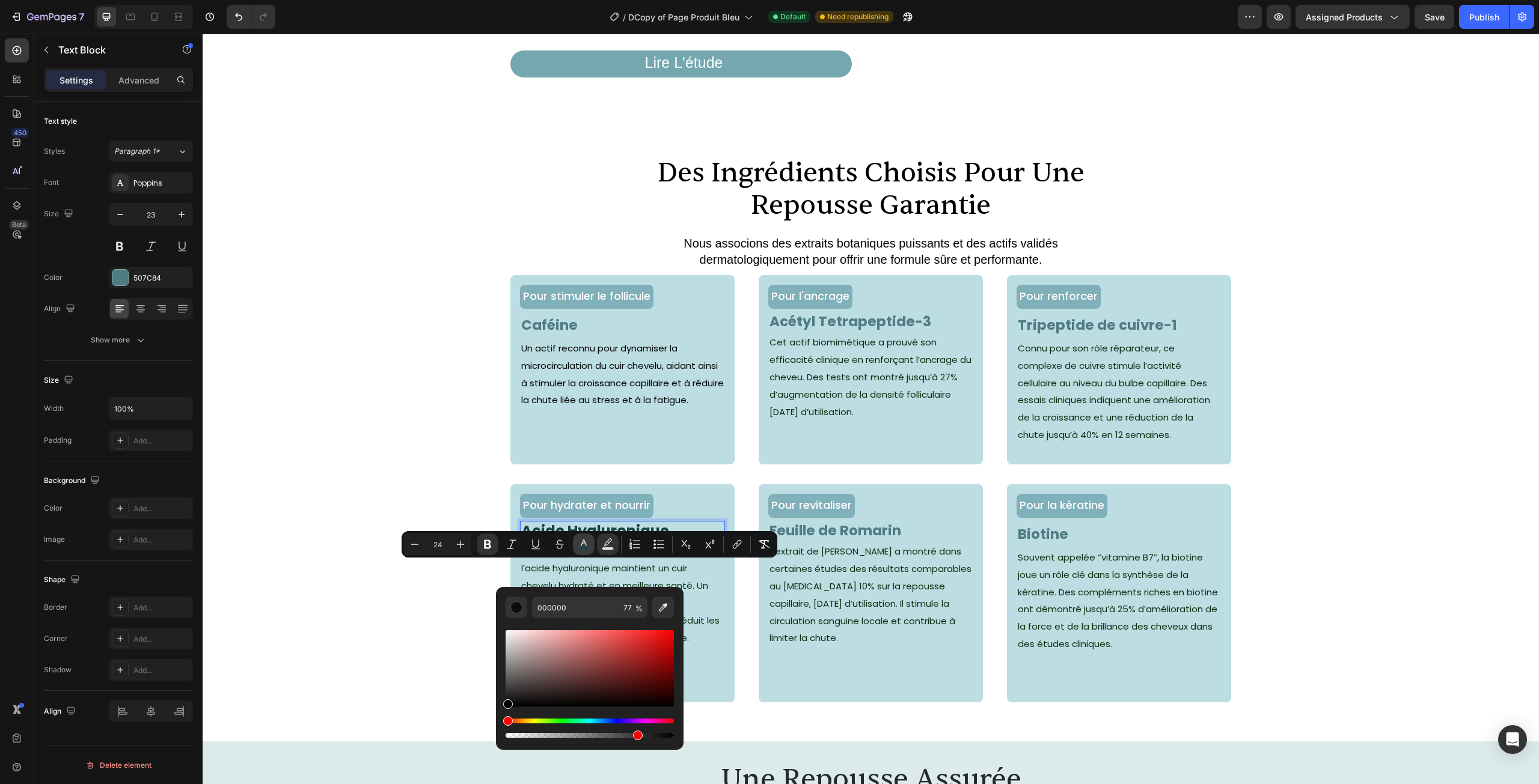
click at [585, 548] on rect "Editor contextual toolbar" at bounding box center [584, 549] width 11 height 3
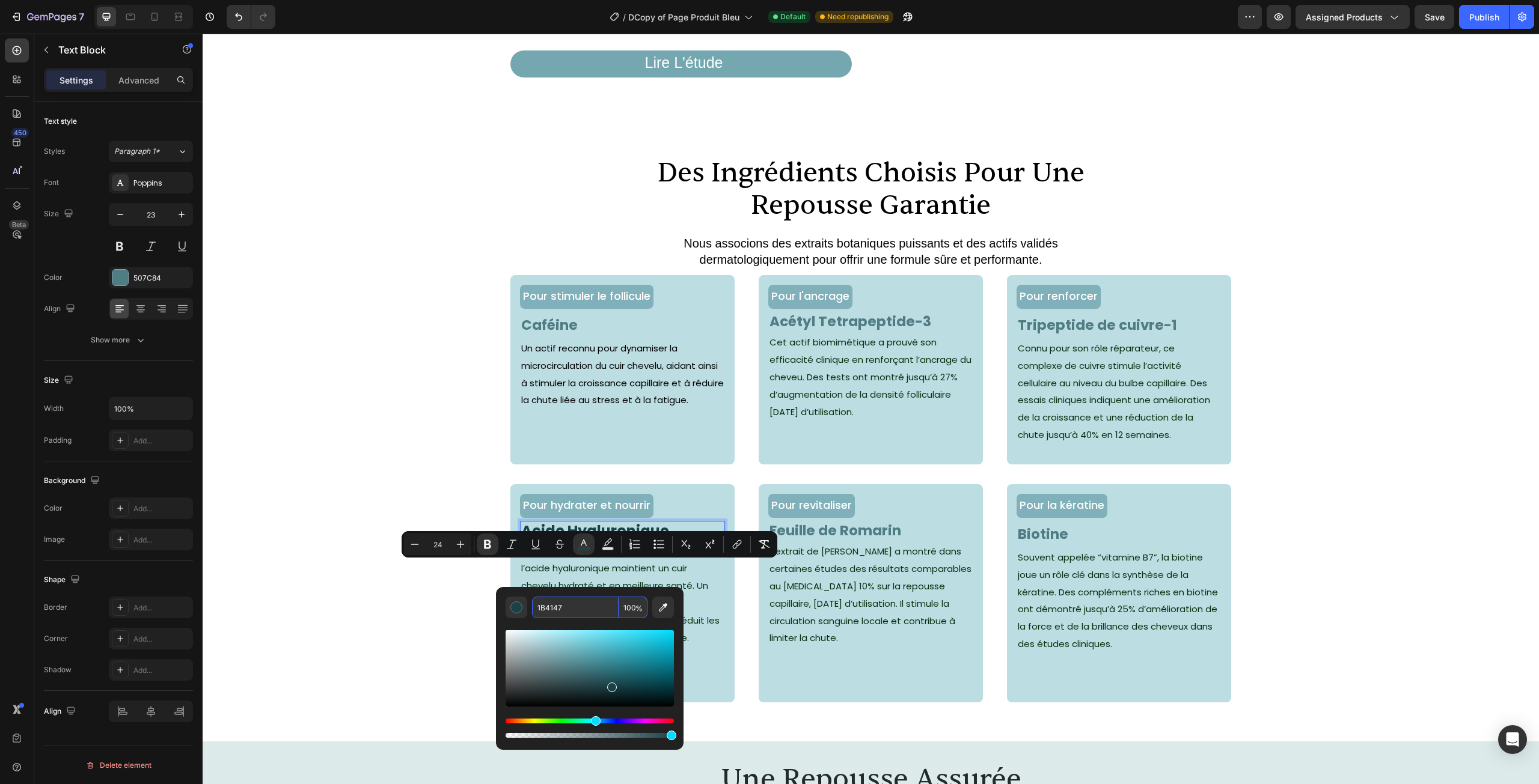
click at [573, 616] on input "1B4147" at bounding box center [575, 607] width 86 height 22
paste input "507C84"
type input "507C84"
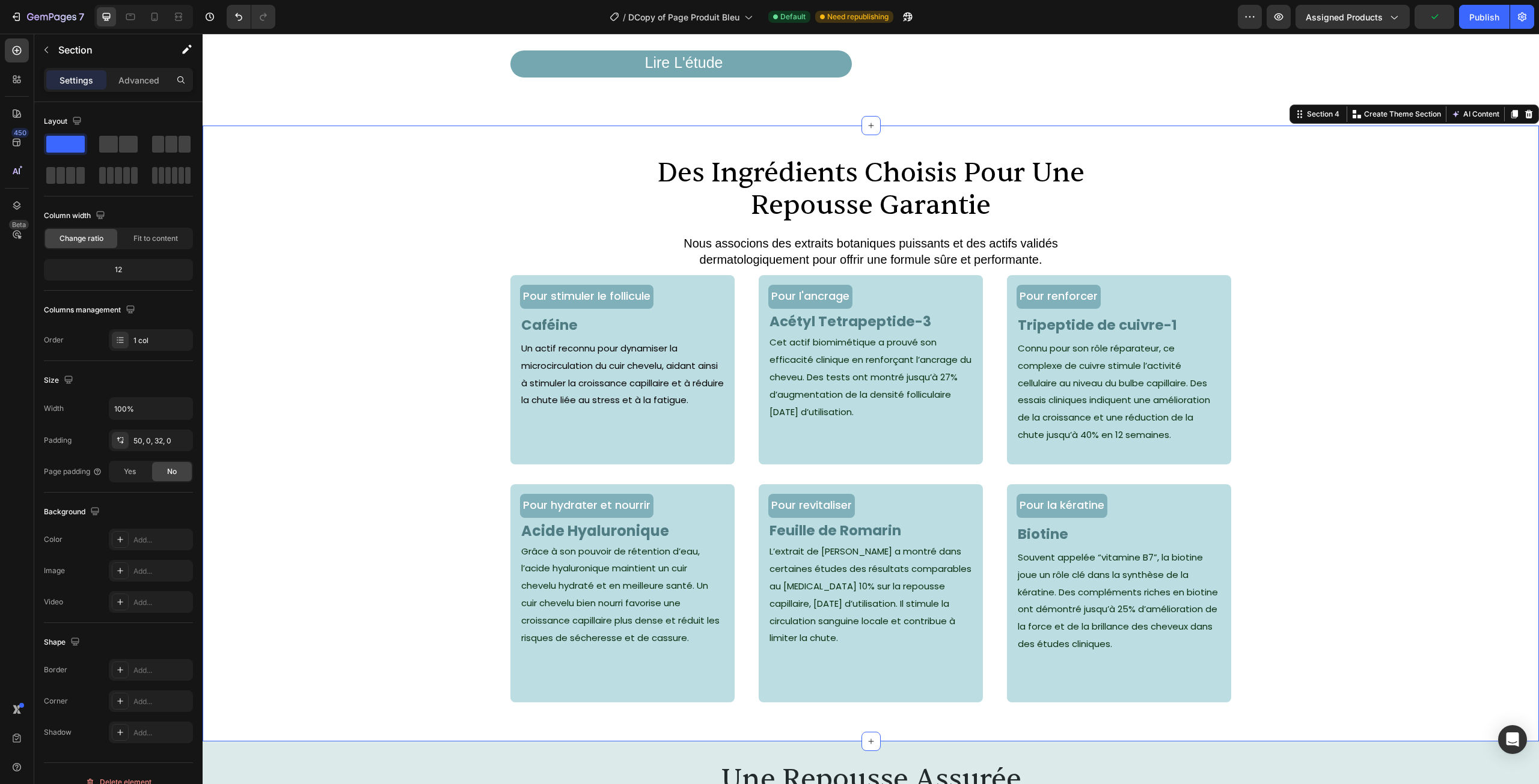
click at [394, 599] on div "Pour hydrater et nourrir Text Block Acide Hyaluronique Text Block Grâce à son p…" at bounding box center [871, 604] width 1336 height 238
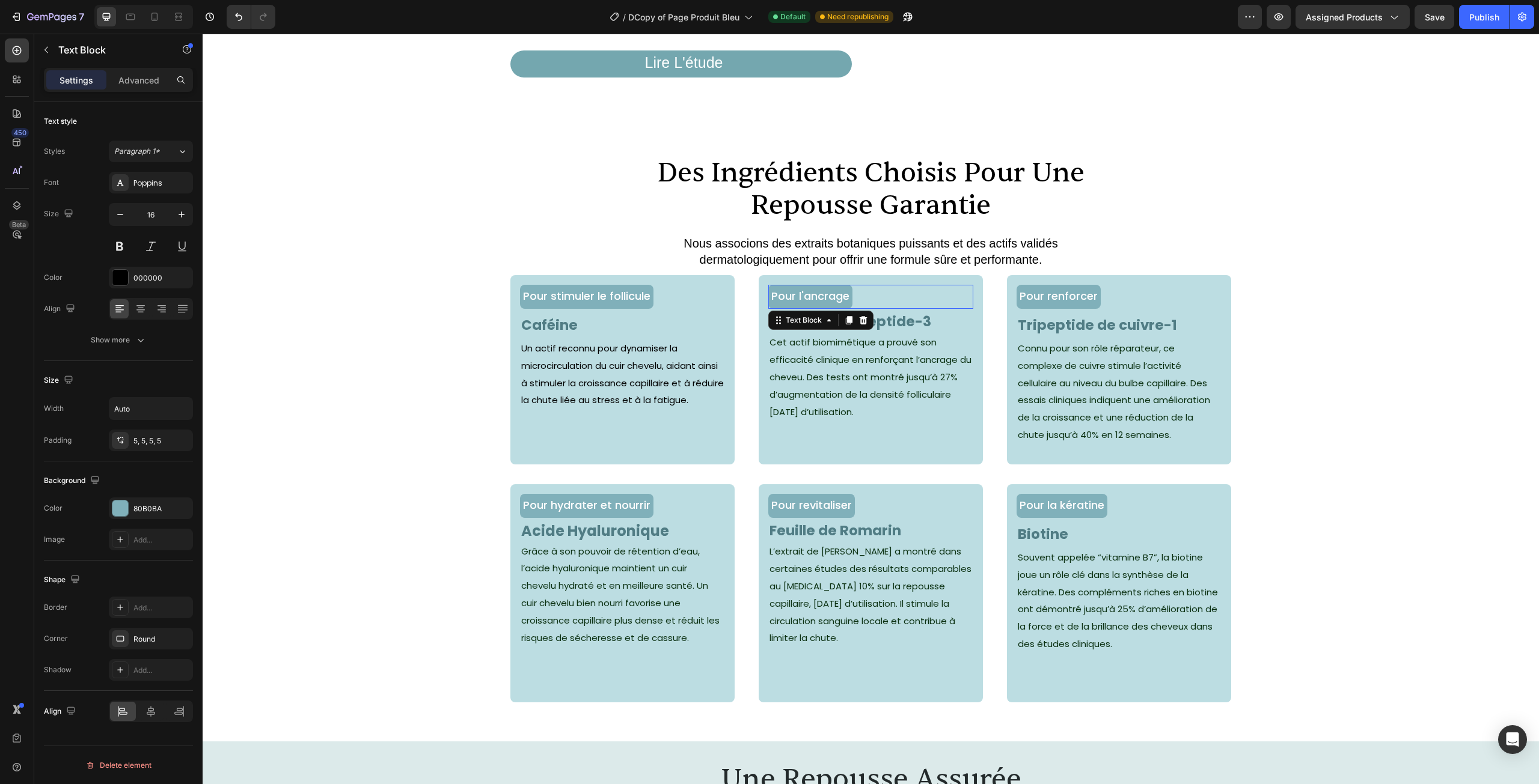
click at [817, 306] on p "Pour l'ancrage" at bounding box center [811, 297] width 78 height 18
click at [149, 512] on div "80B0BA" at bounding box center [151, 509] width 35 height 11
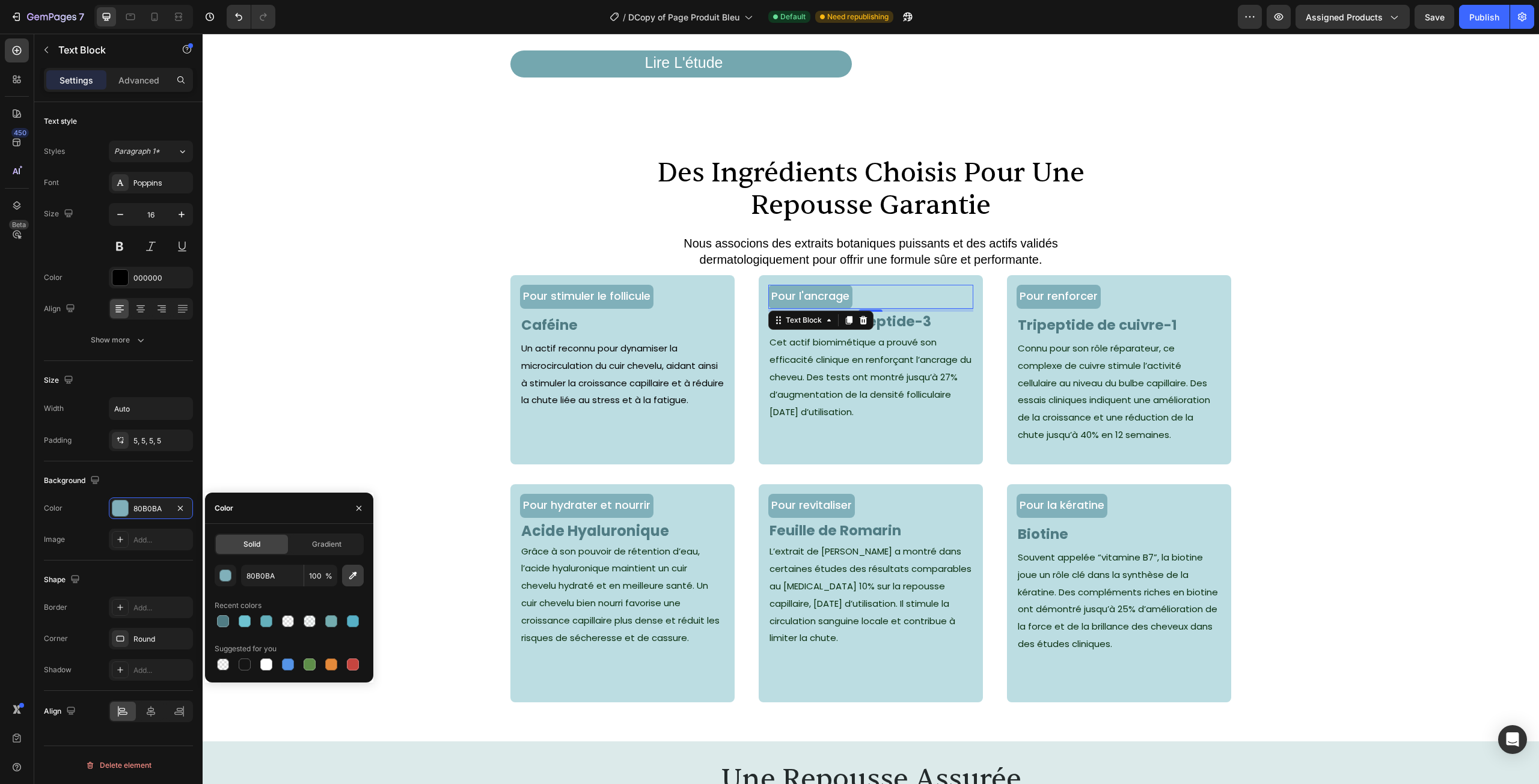
click at [351, 576] on icon "button" at bounding box center [353, 576] width 8 height 8
type input "507C84"
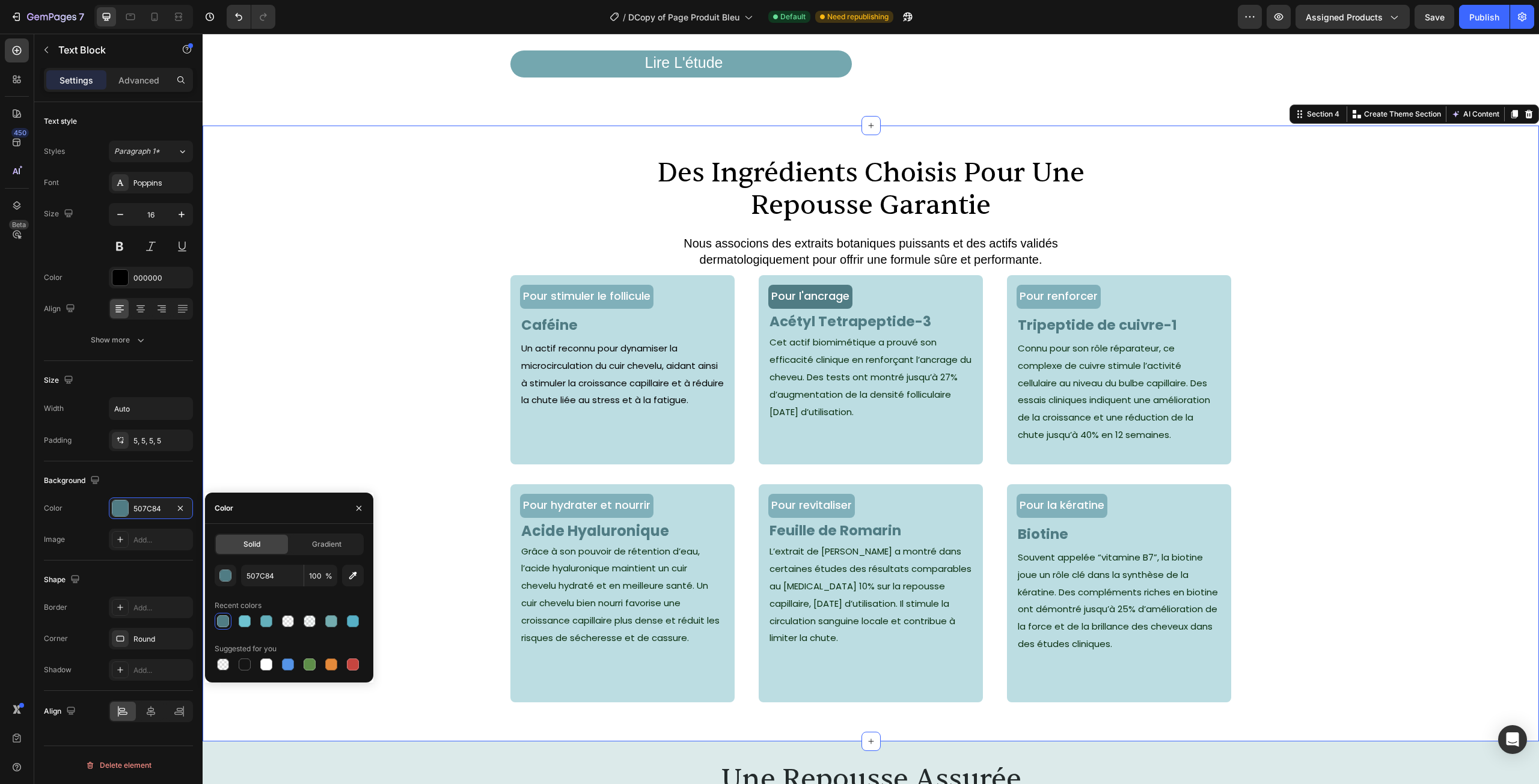
click at [1279, 362] on div "Pour stimuler le follicule Text Block Caféine Text Block Un actif reconnu pour …" at bounding box center [871, 380] width 1336 height 209
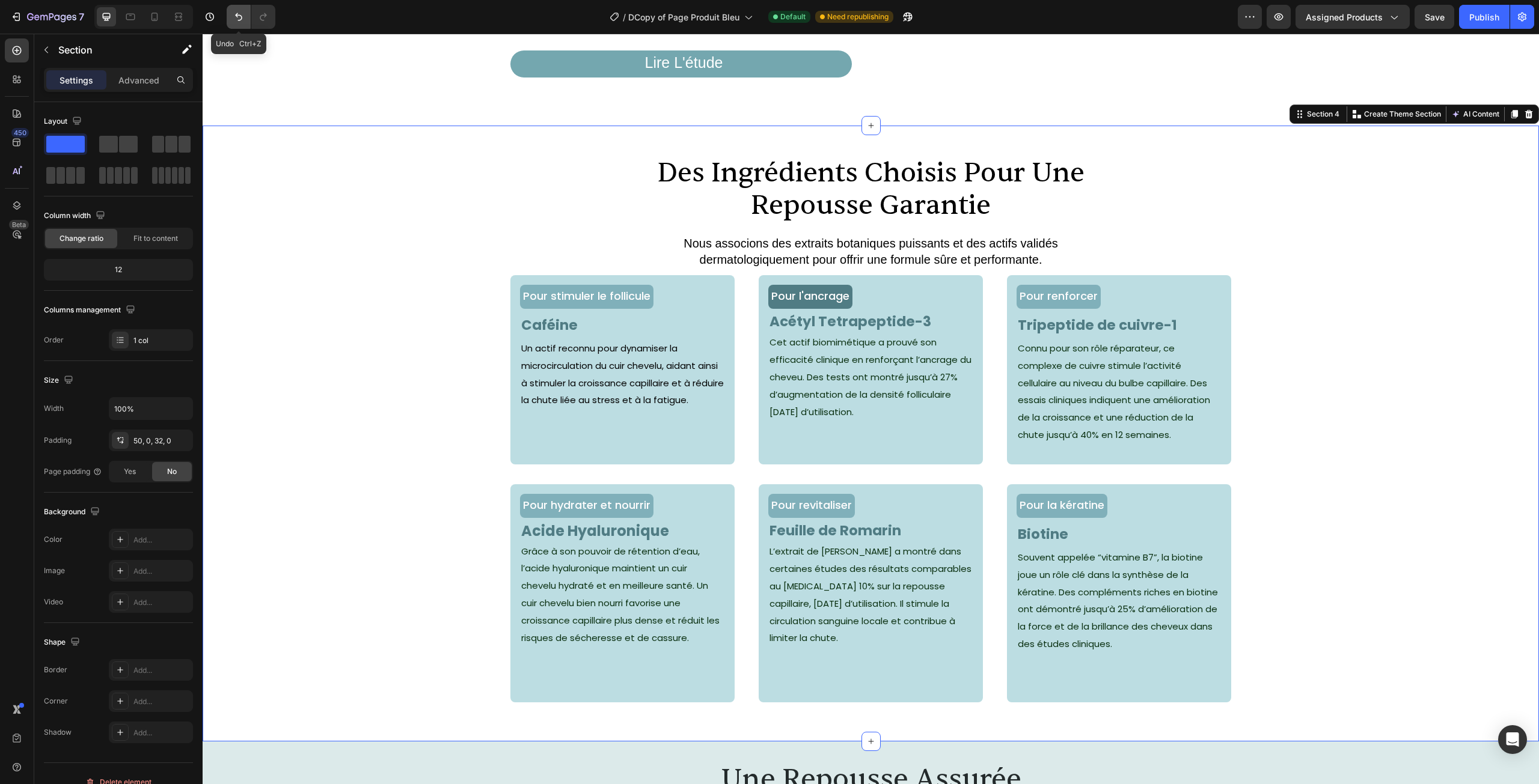
click at [238, 16] on icon "Undo/Redo" at bounding box center [238, 17] width 12 height 12
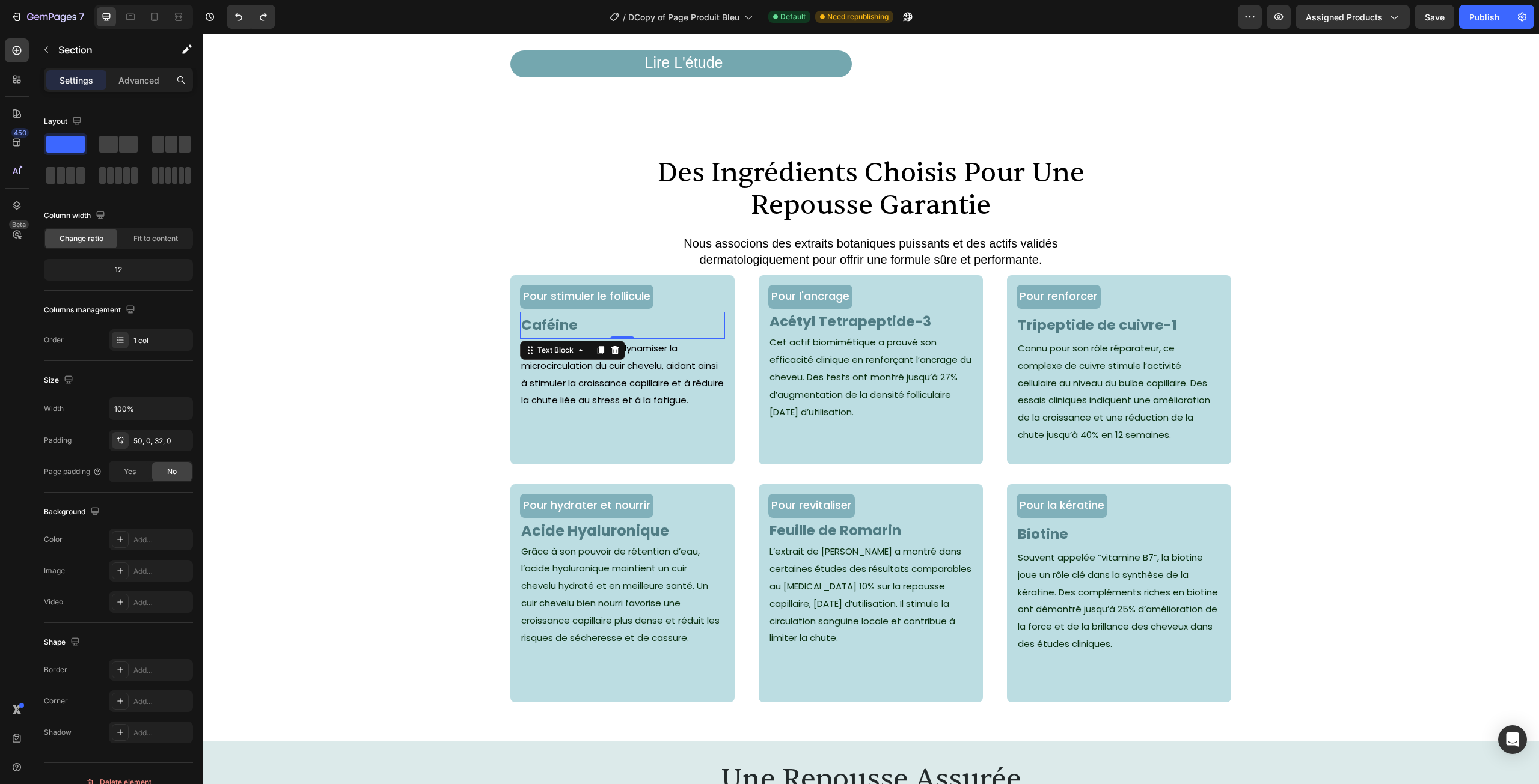
click at [543, 335] on span "Caféine" at bounding box center [549, 325] width 57 height 19
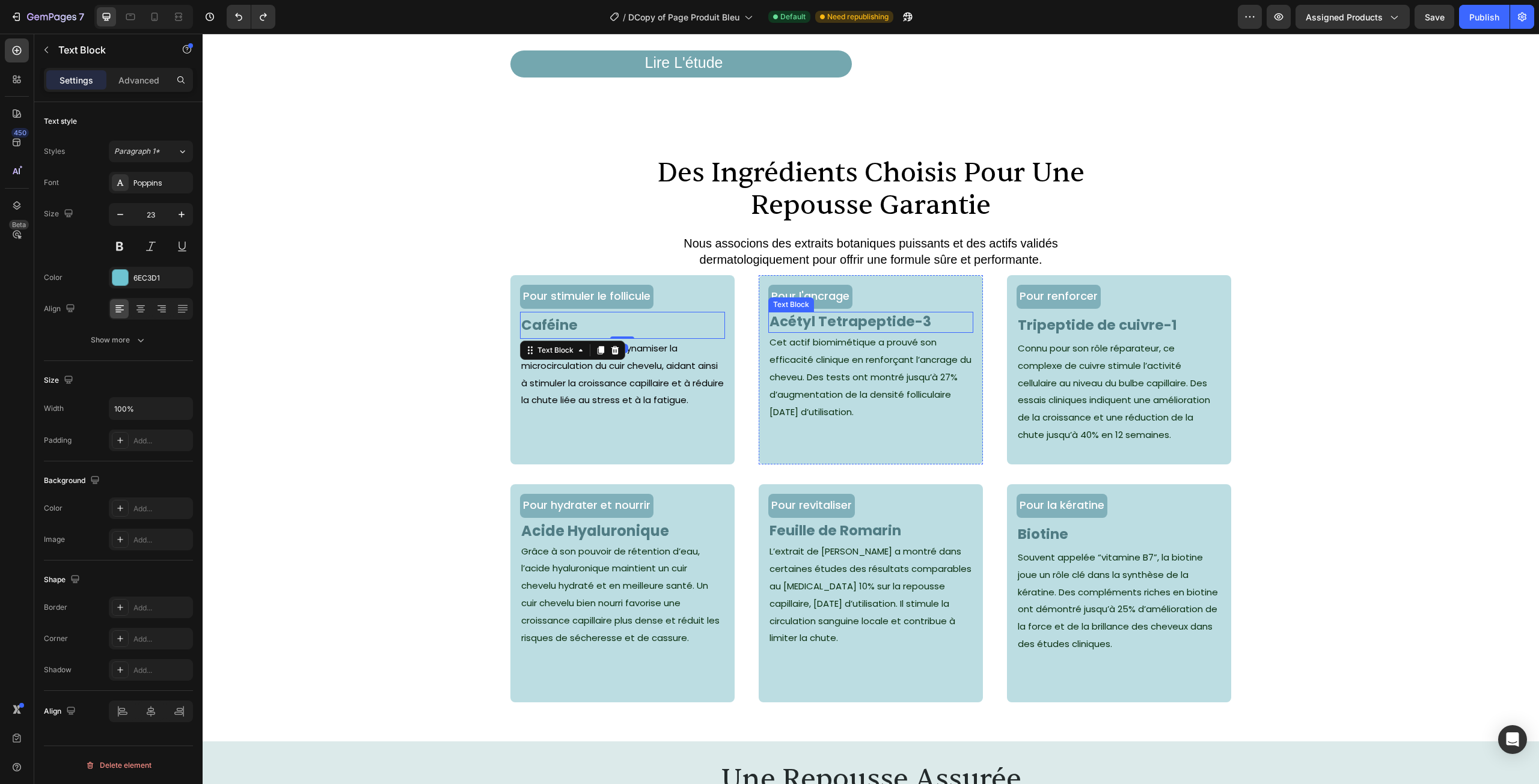
click at [835, 331] on strong "Acétyl Tetrapeptide-3" at bounding box center [850, 322] width 161 height 19
click at [145, 281] on div "507C84" at bounding box center [151, 279] width 35 height 11
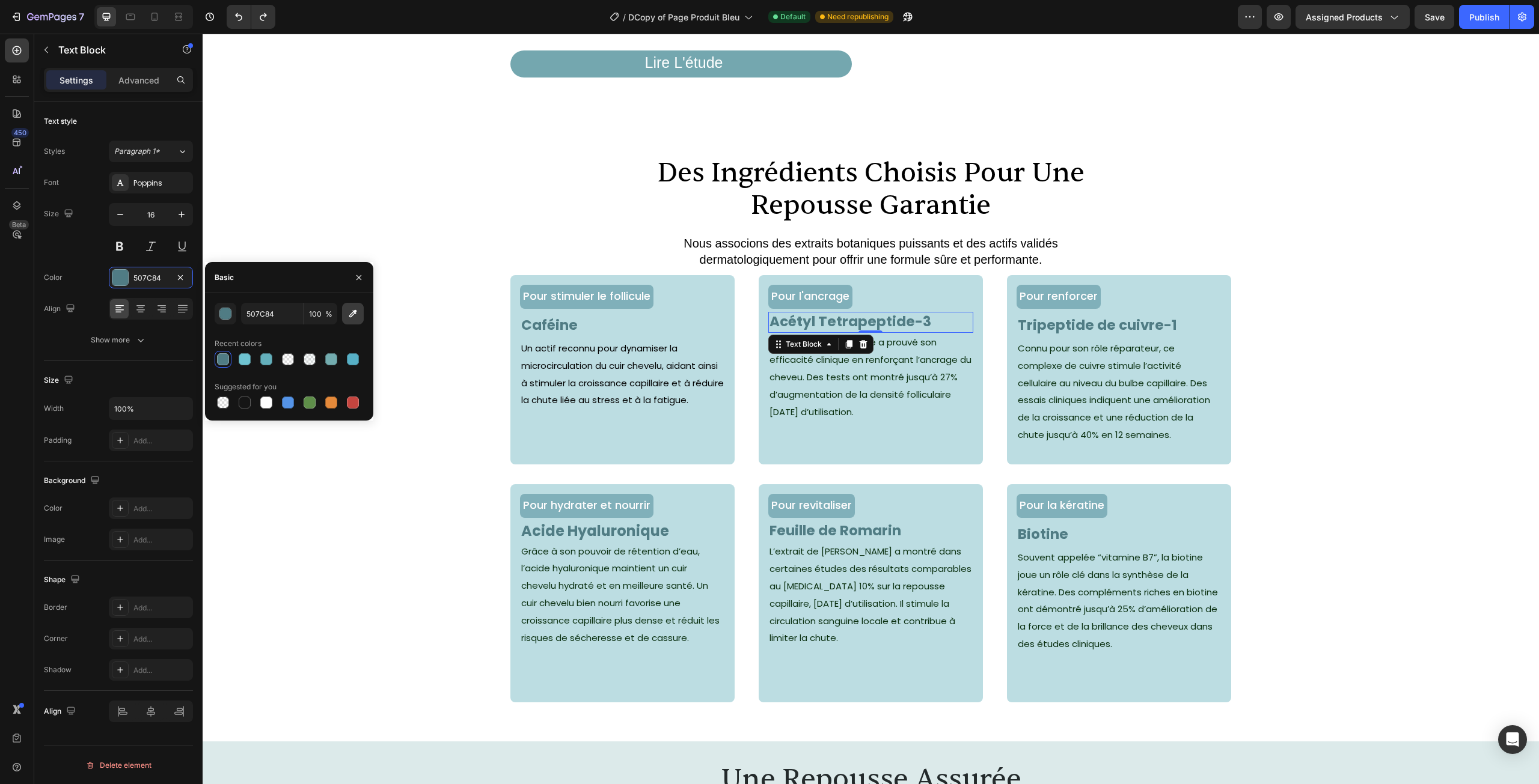
click at [349, 314] on icon "button" at bounding box center [352, 313] width 12 height 12
type input "80B0BA"
click at [1344, 322] on div "Pour stimuler le follicule Text Block Caféine Text Block Un actif reconnu pour …" at bounding box center [871, 380] width 1336 height 209
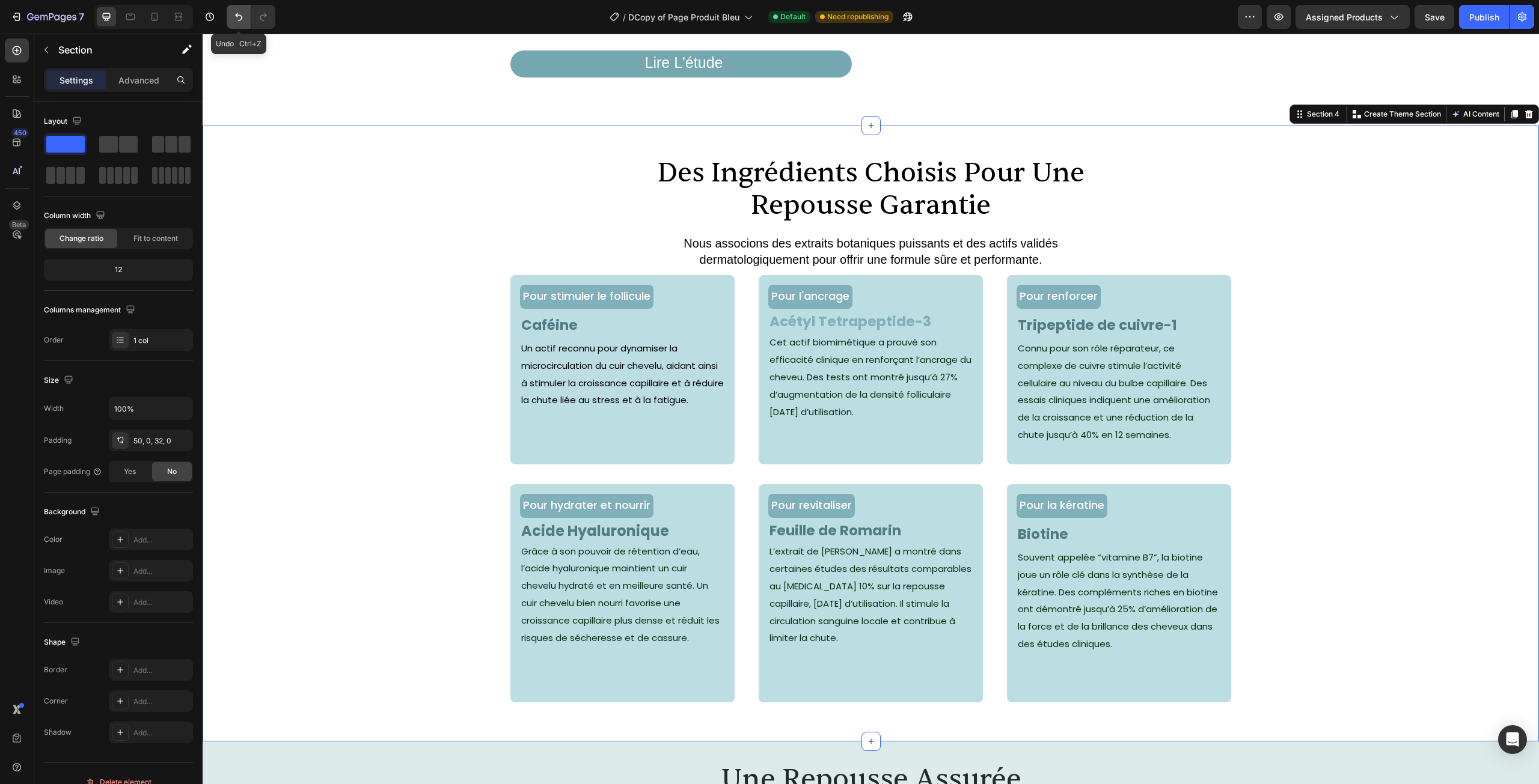
click at [228, 14] on button "Undo/Redo" at bounding box center [239, 17] width 24 height 24
click at [323, 193] on div "des ingrédients choisis pour une repousse garantie Heading Nous associons des e…" at bounding box center [871, 434] width 1336 height 616
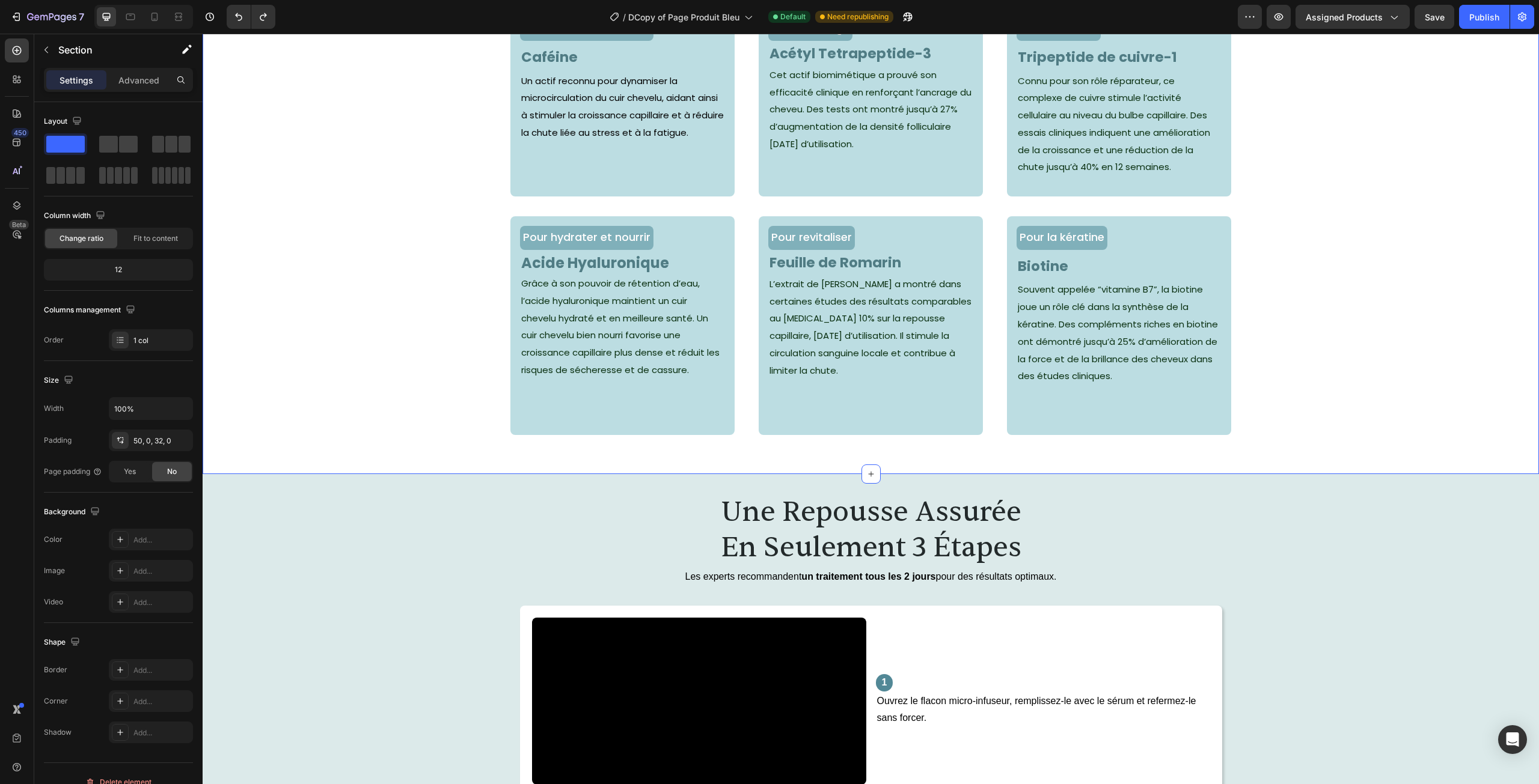
scroll to position [1443, 0]
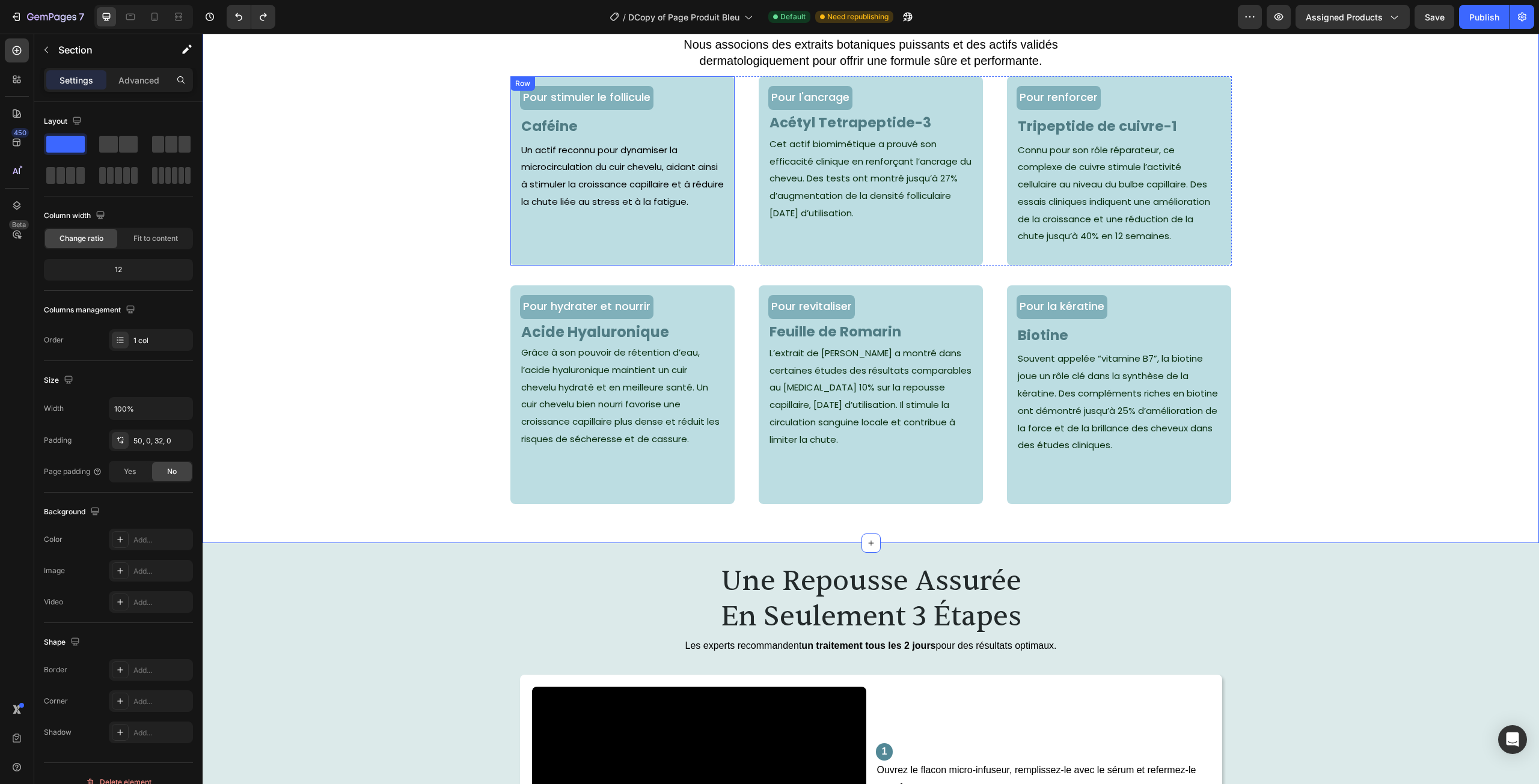
click at [530, 246] on div "Pour stimuler le follicule Text Block Caféine Text Block Un actif reconnu pour …" at bounding box center [622, 171] width 205 height 170
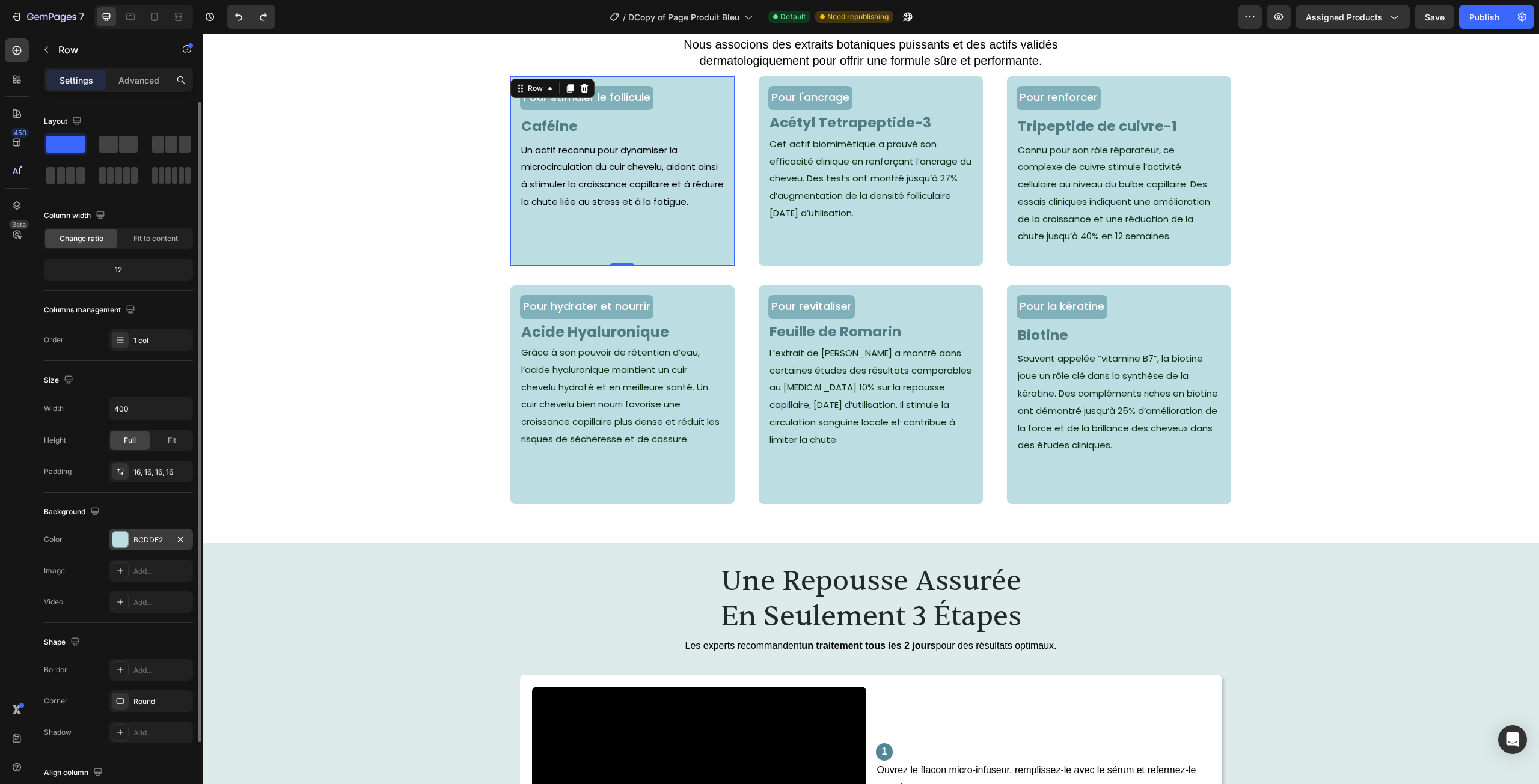
click at [137, 537] on div "BCDDE2" at bounding box center [151, 540] width 35 height 11
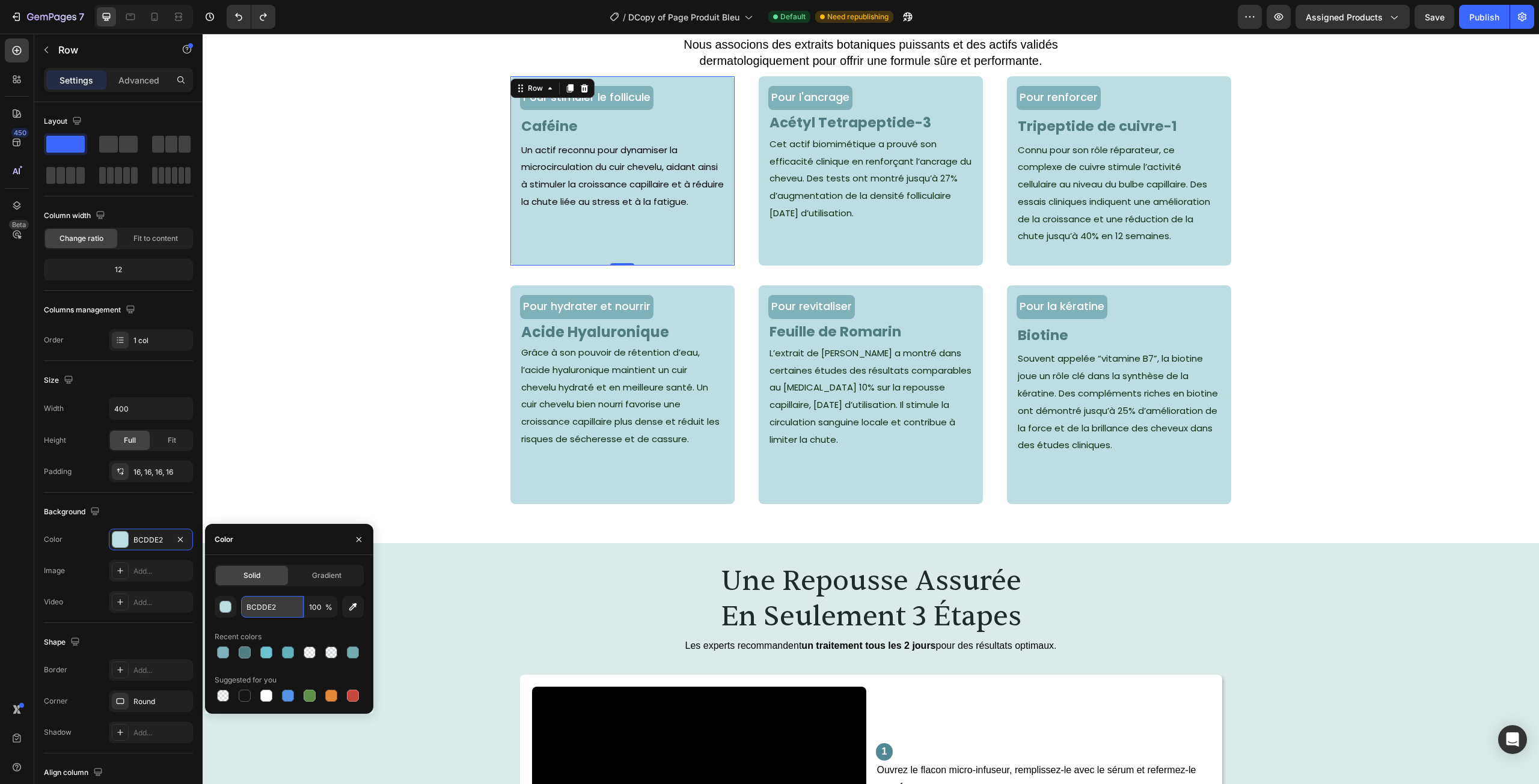
click at [271, 607] on input "BCDDE2" at bounding box center [272, 607] width 62 height 22
click at [356, 413] on div "Pour hydrater et nourrir Text Block Acide Hyaluronique Text Block Grâce à son p…" at bounding box center [871, 405] width 1336 height 238
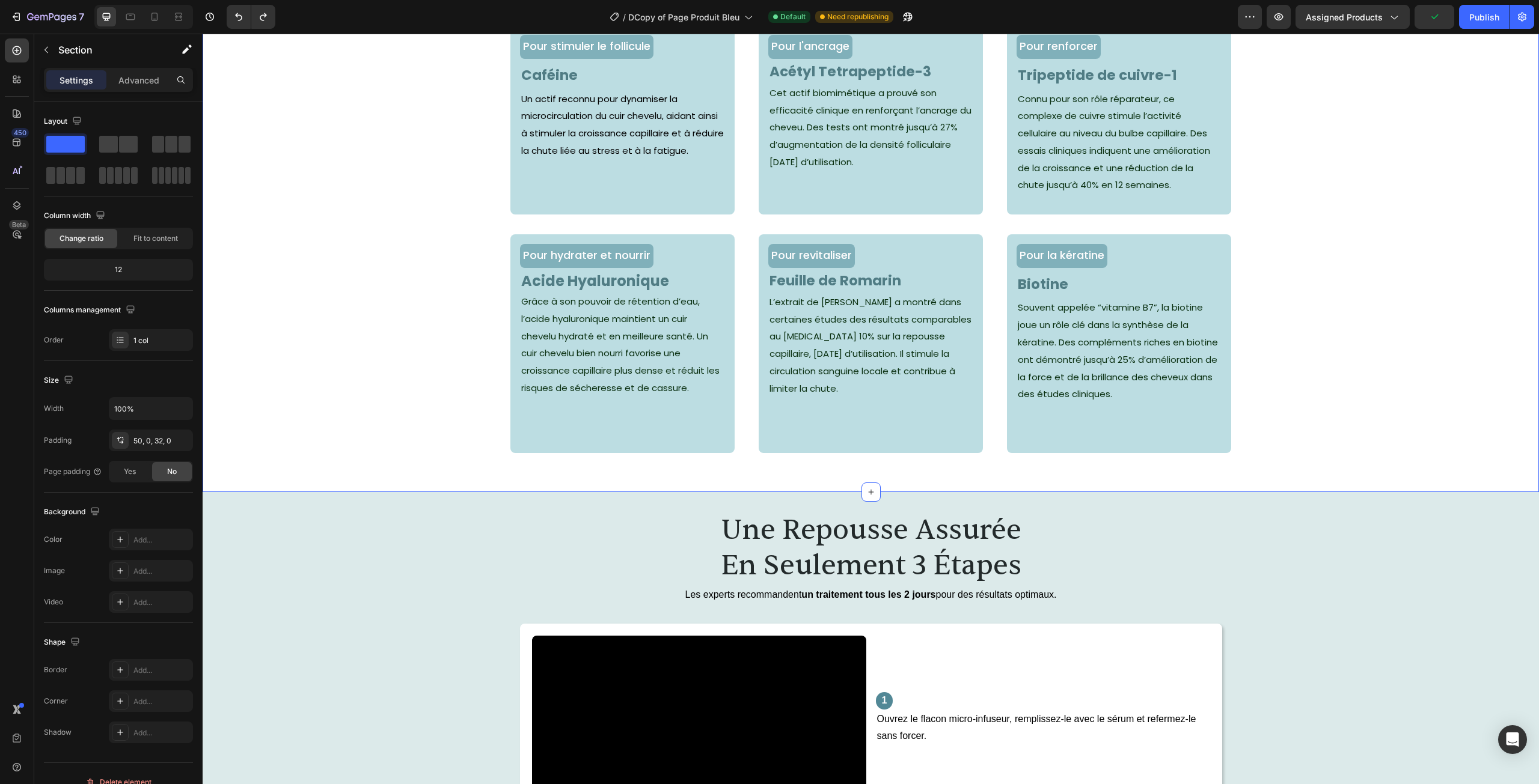
scroll to position [1683, 0]
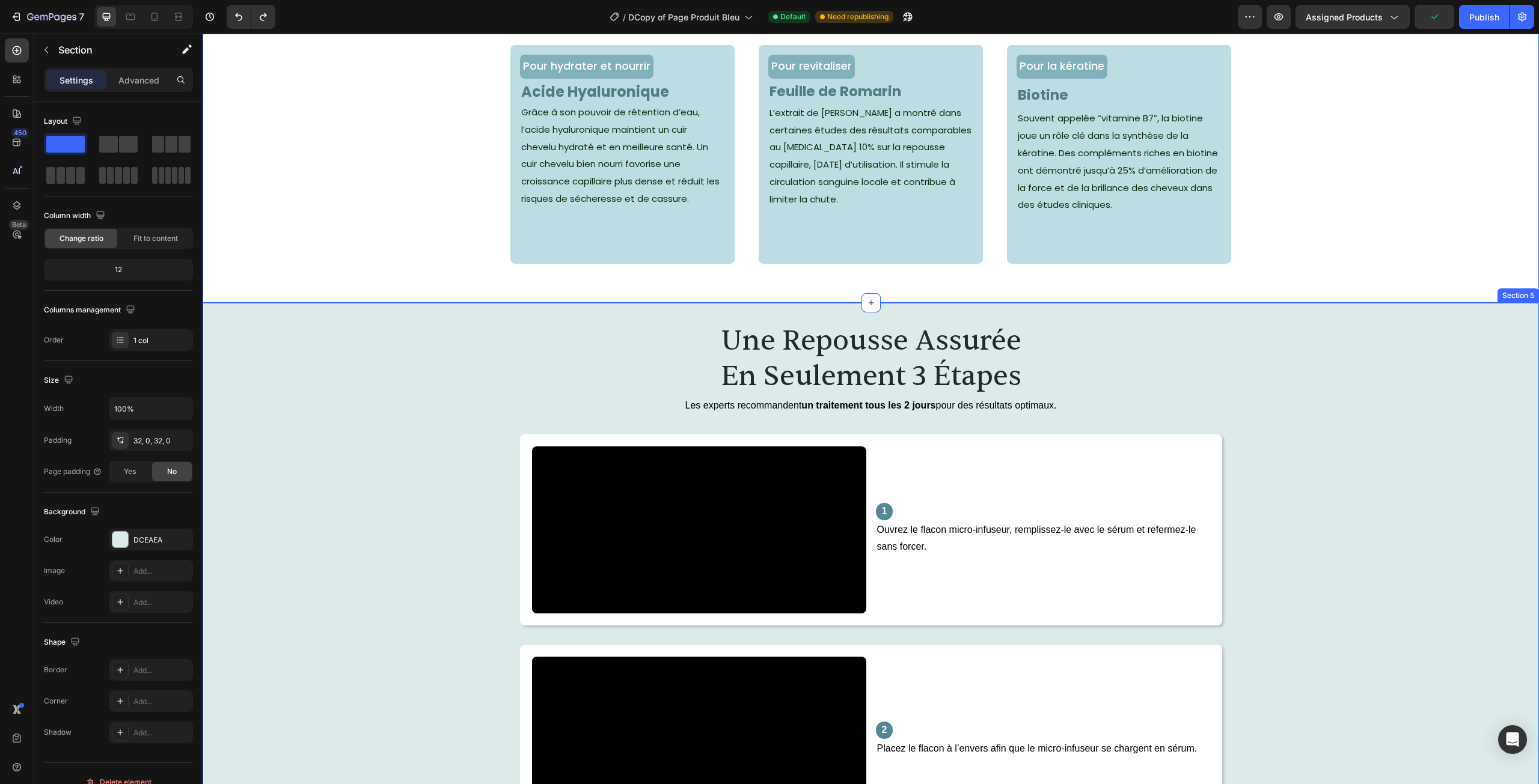
click at [287, 513] on div "une repousse assurée en seulement 3 étapes Heading Les experts recommandent un …" at bounding box center [871, 772] width 1336 height 901
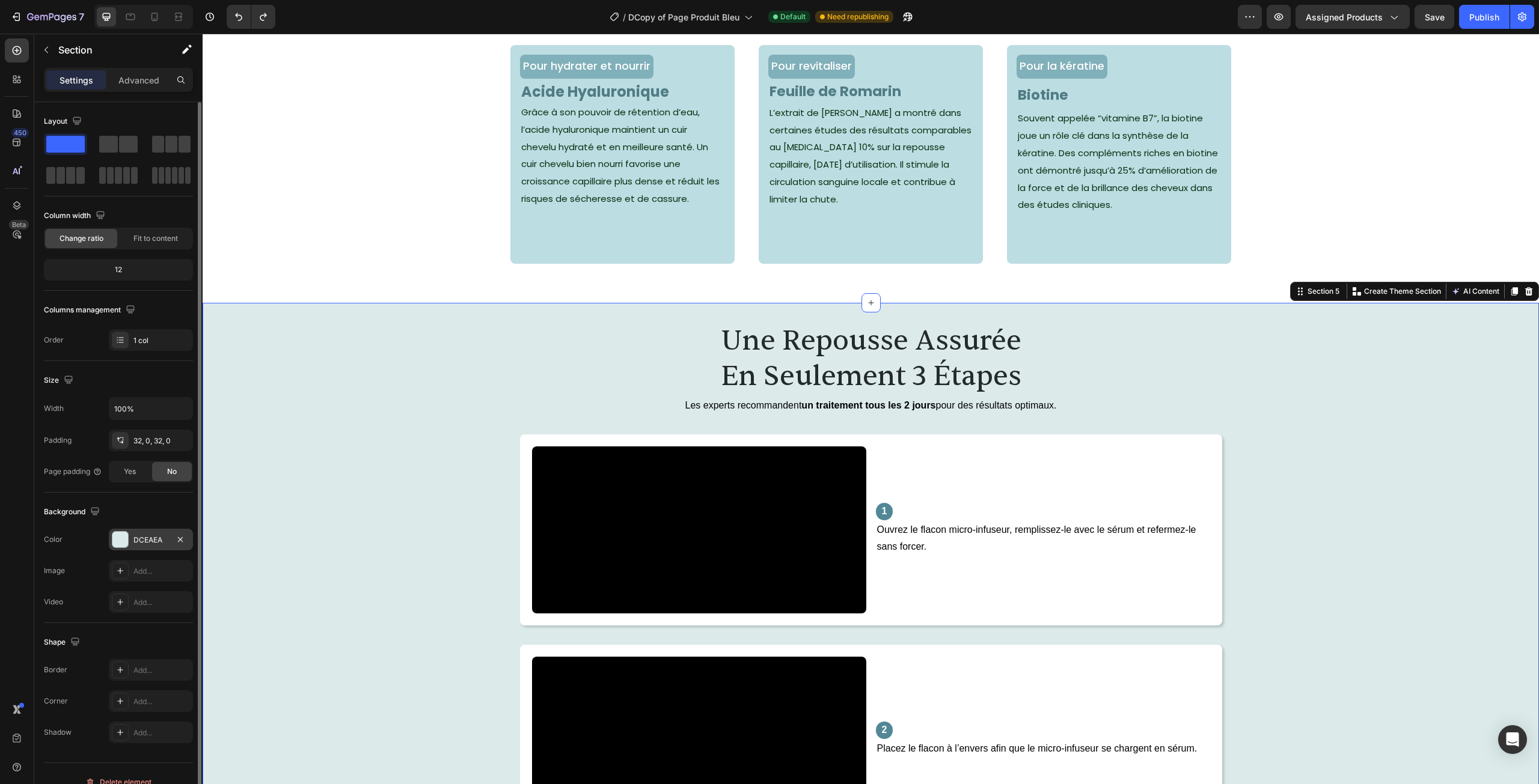
click at [146, 544] on div "DCEAEA" at bounding box center [151, 540] width 35 height 11
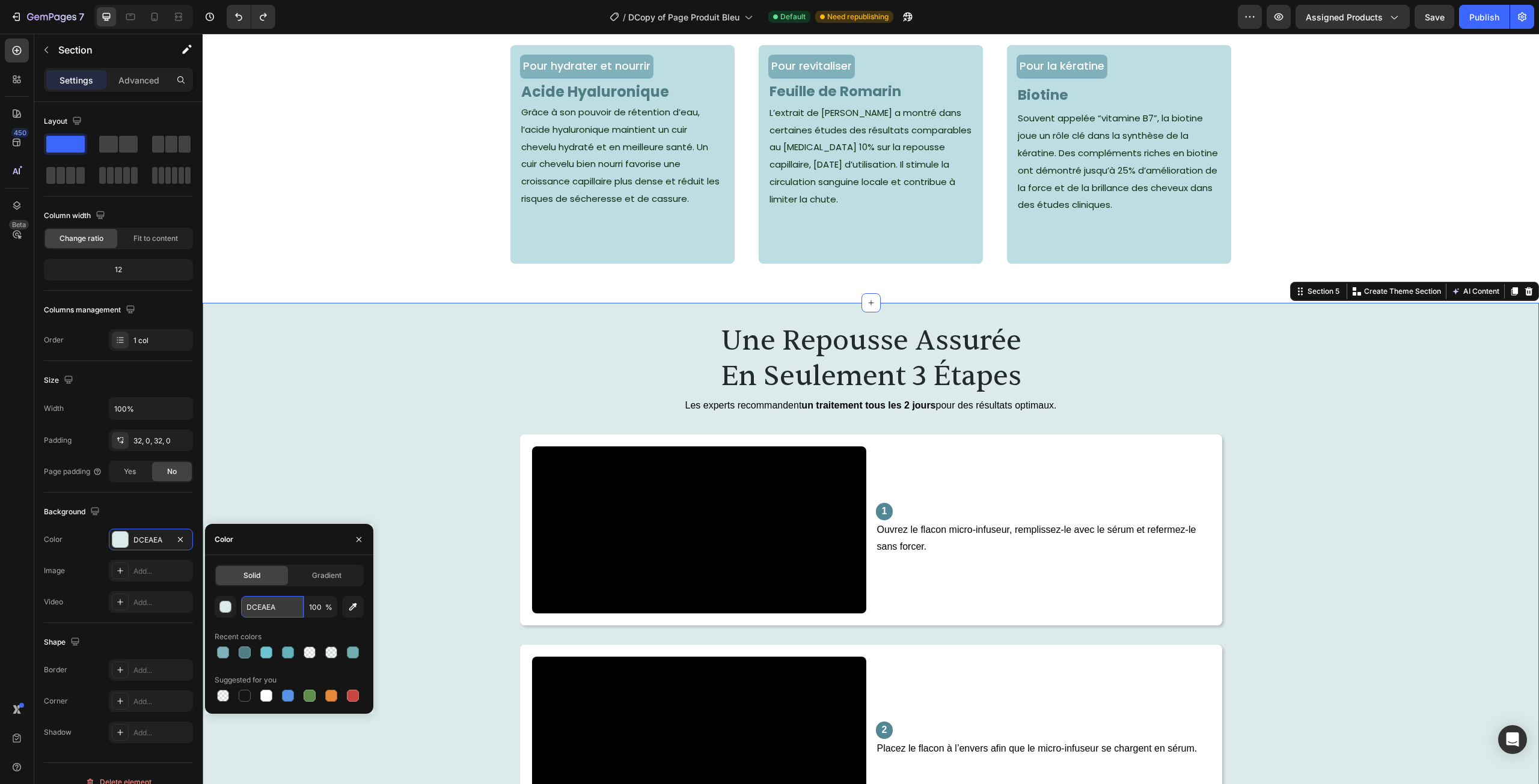
click at [271, 614] on input "DCEAEA" at bounding box center [272, 607] width 62 height 22
paste input "BCDDE2"
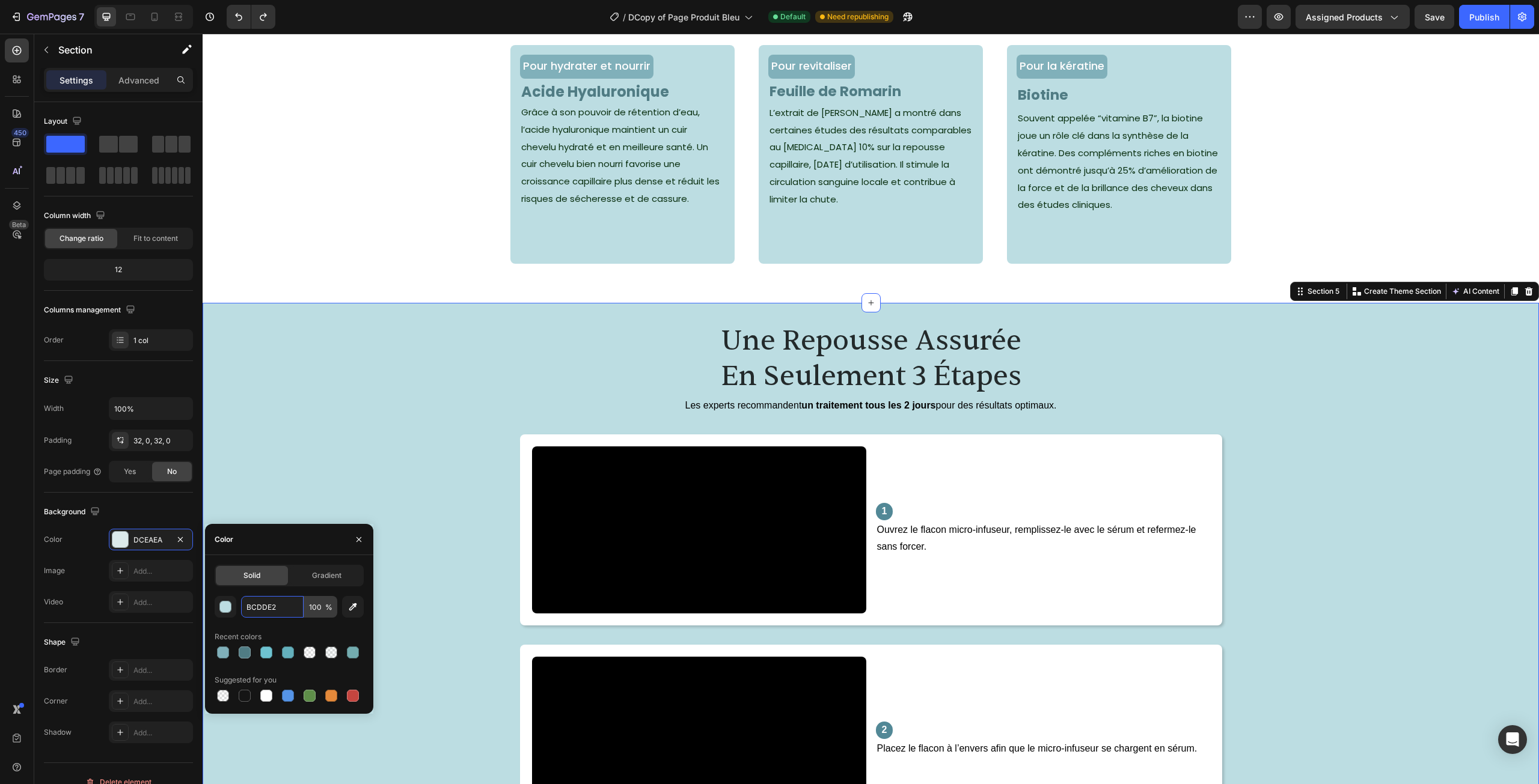
type input "BCDDE2"
click at [322, 609] on input "100" at bounding box center [320, 607] width 33 height 22
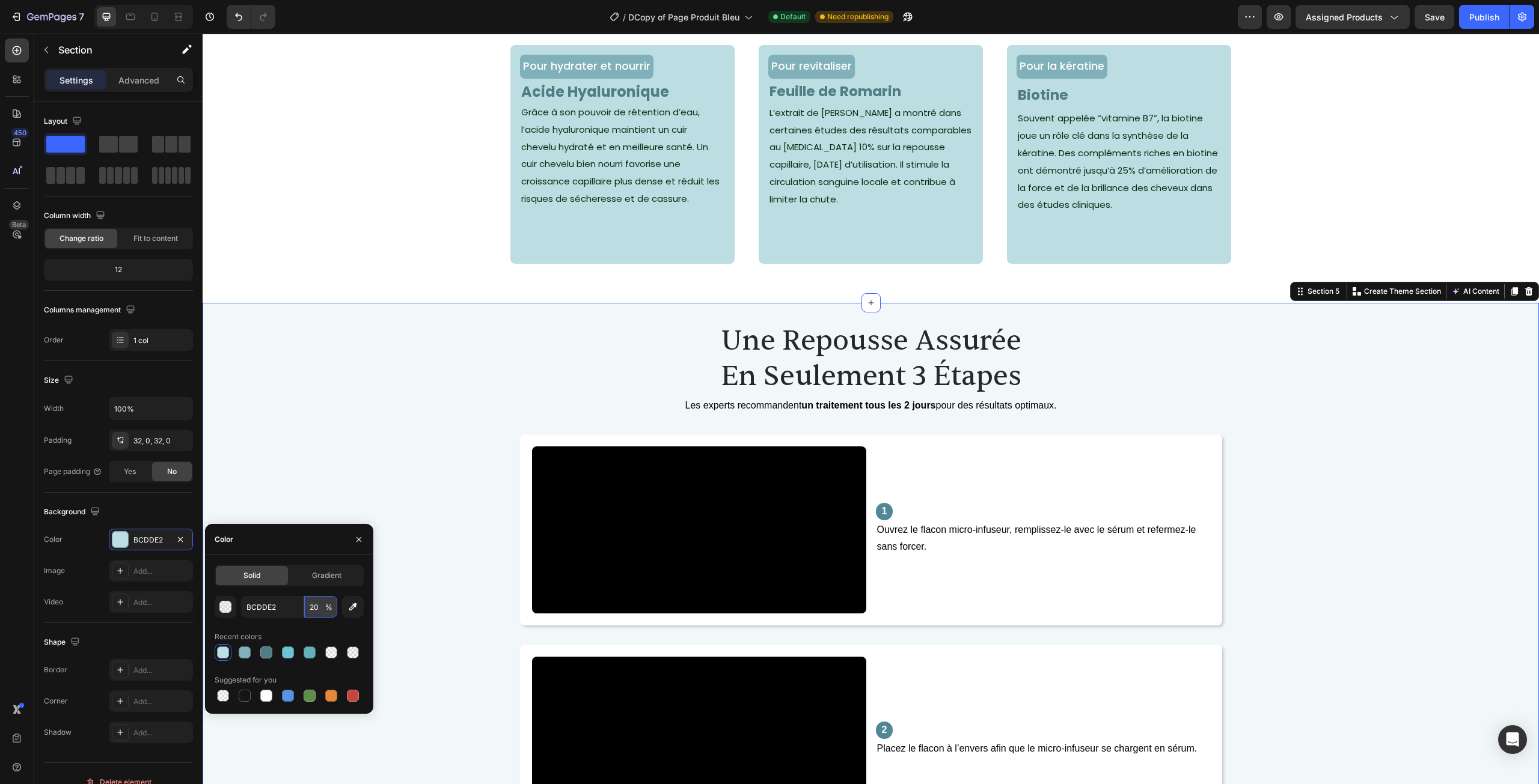
drag, startPoint x: 322, startPoint y: 607, endPoint x: 311, endPoint y: 607, distance: 11.0
click at [311, 607] on input "20" at bounding box center [320, 607] width 33 height 22
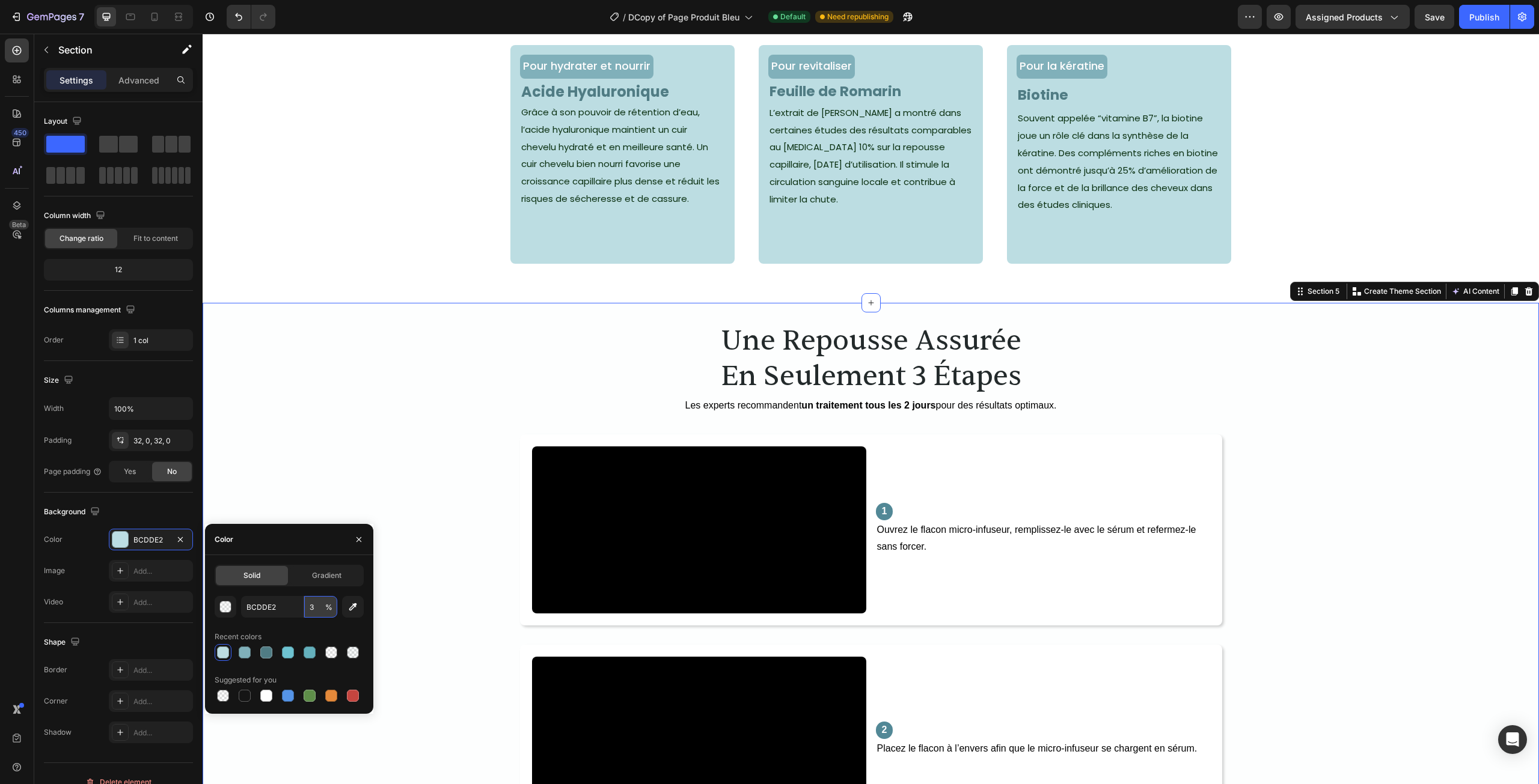
type input "30"
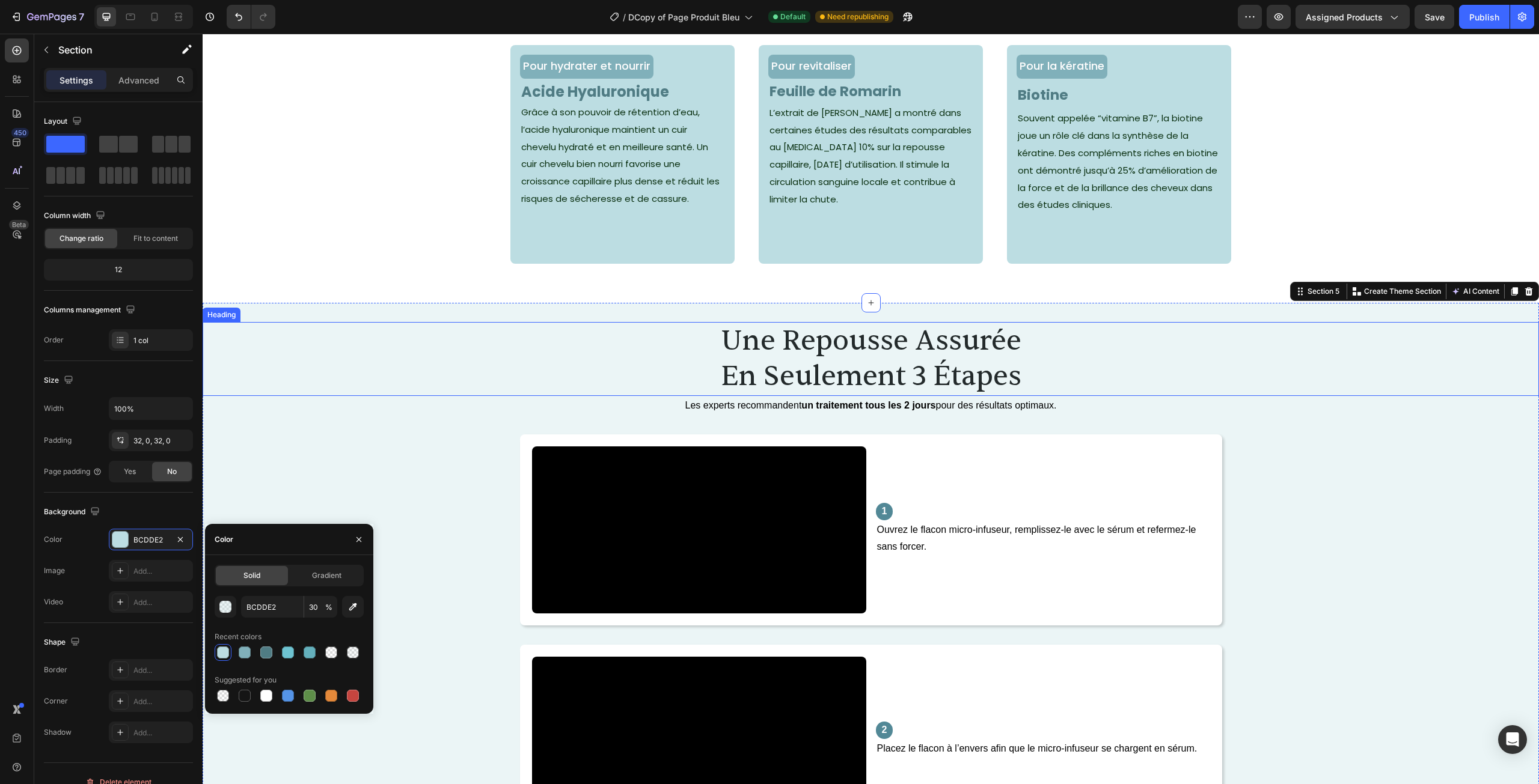
click at [879, 365] on h2 "une repousse assurée en seulement 3 étapes" at bounding box center [871, 358] width 1336 height 74
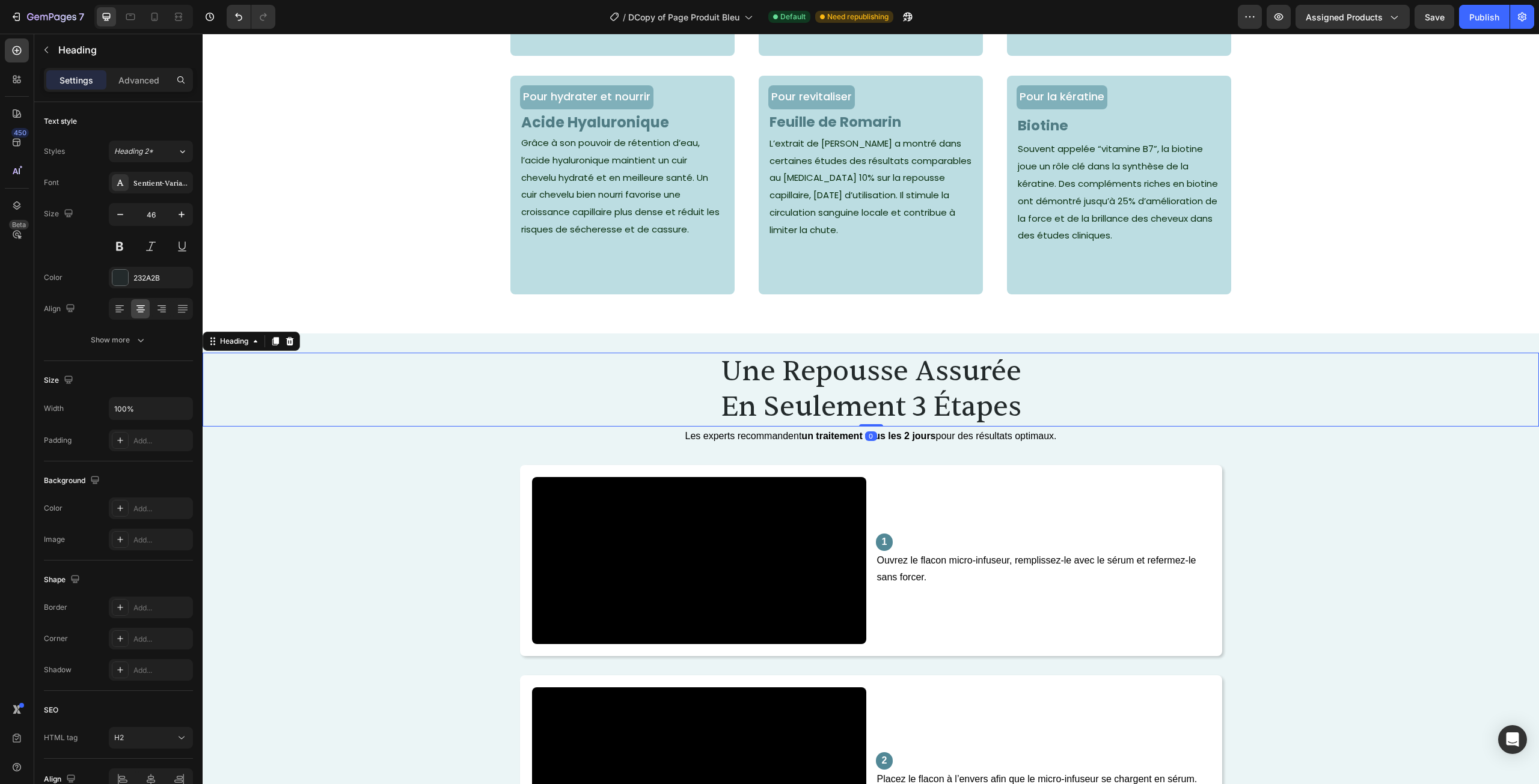
scroll to position [1562, 0]
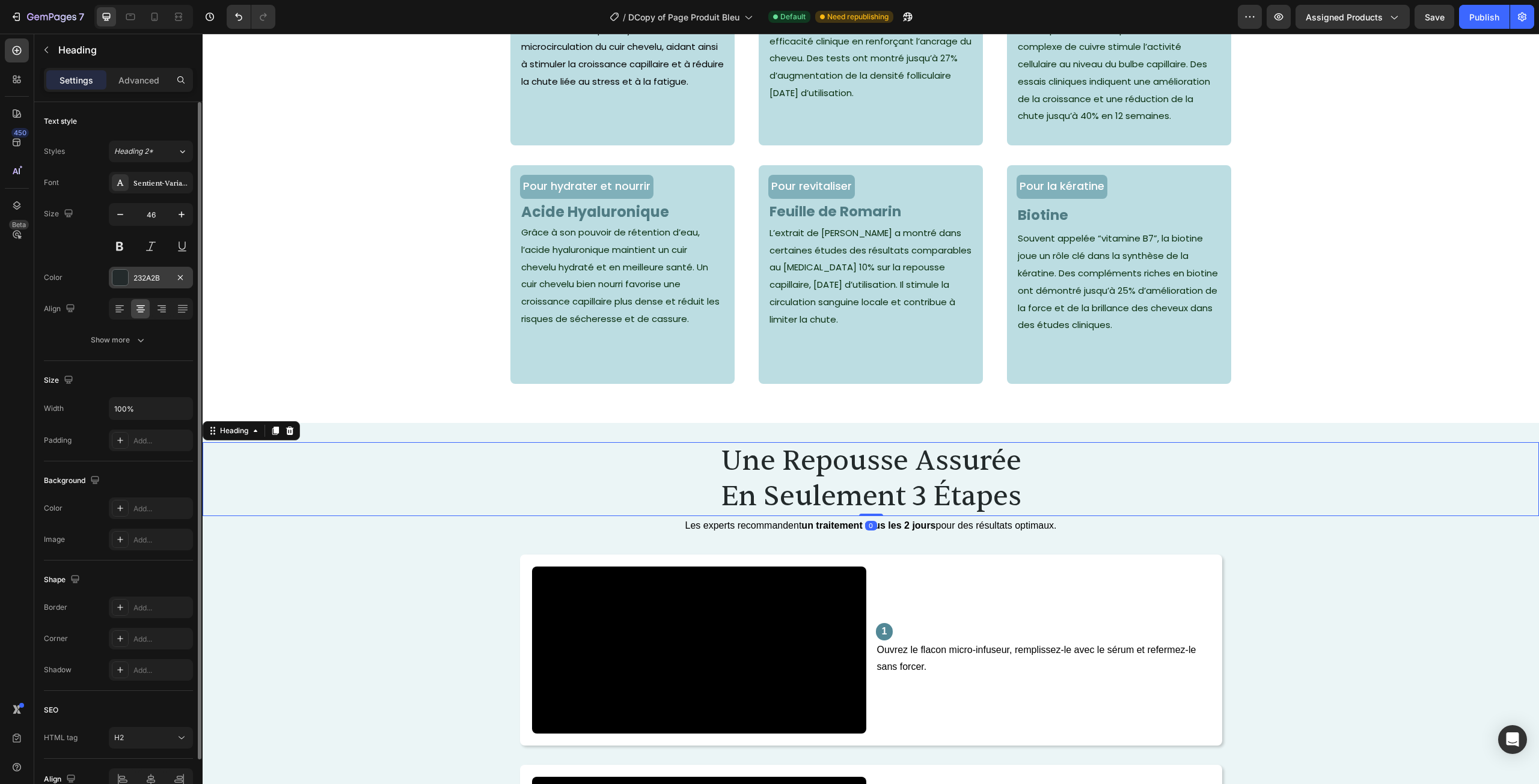
click at [149, 280] on div "232A2B" at bounding box center [151, 279] width 35 height 11
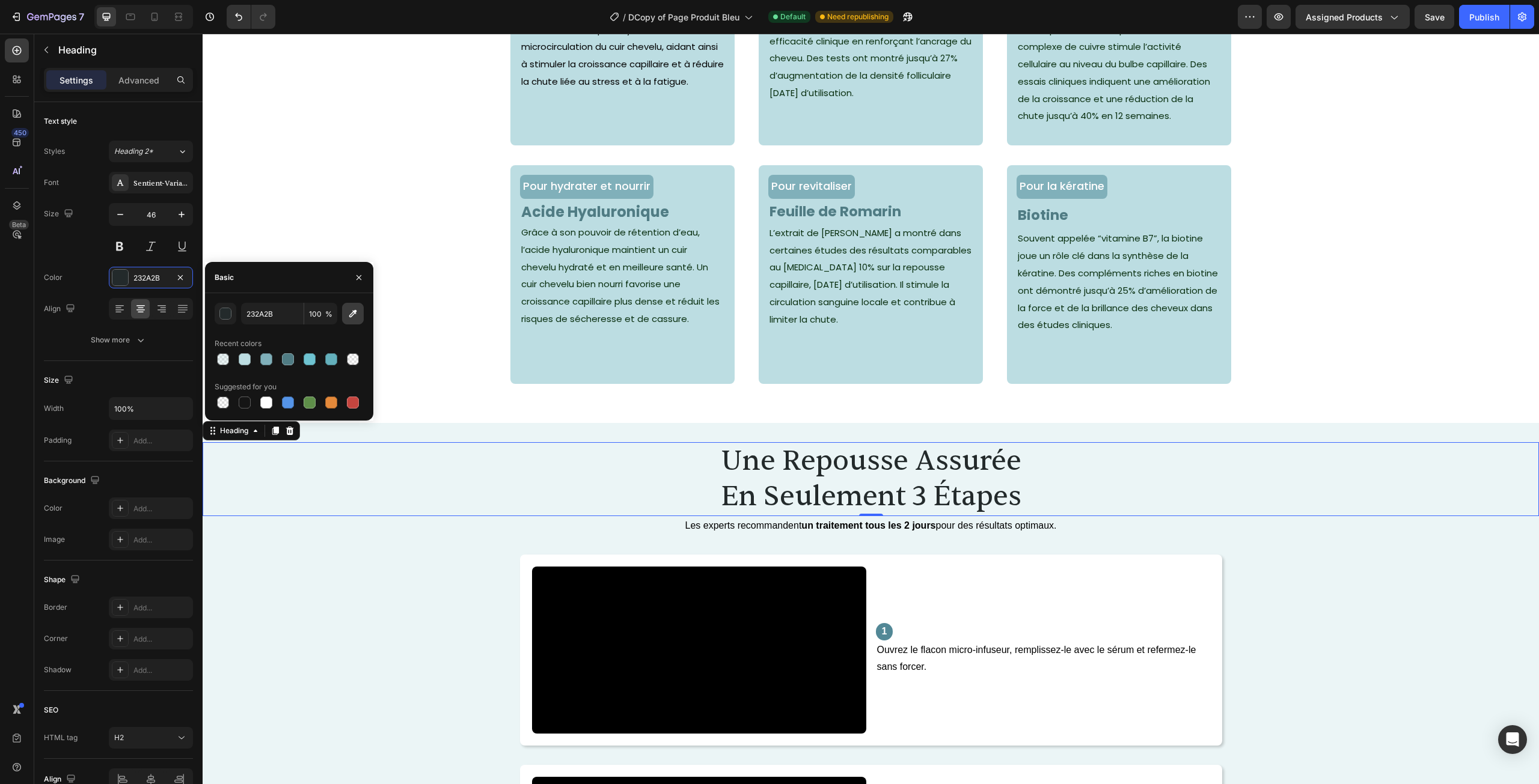
click at [359, 317] on button "button" at bounding box center [352, 313] width 22 height 22
type input "507C84"
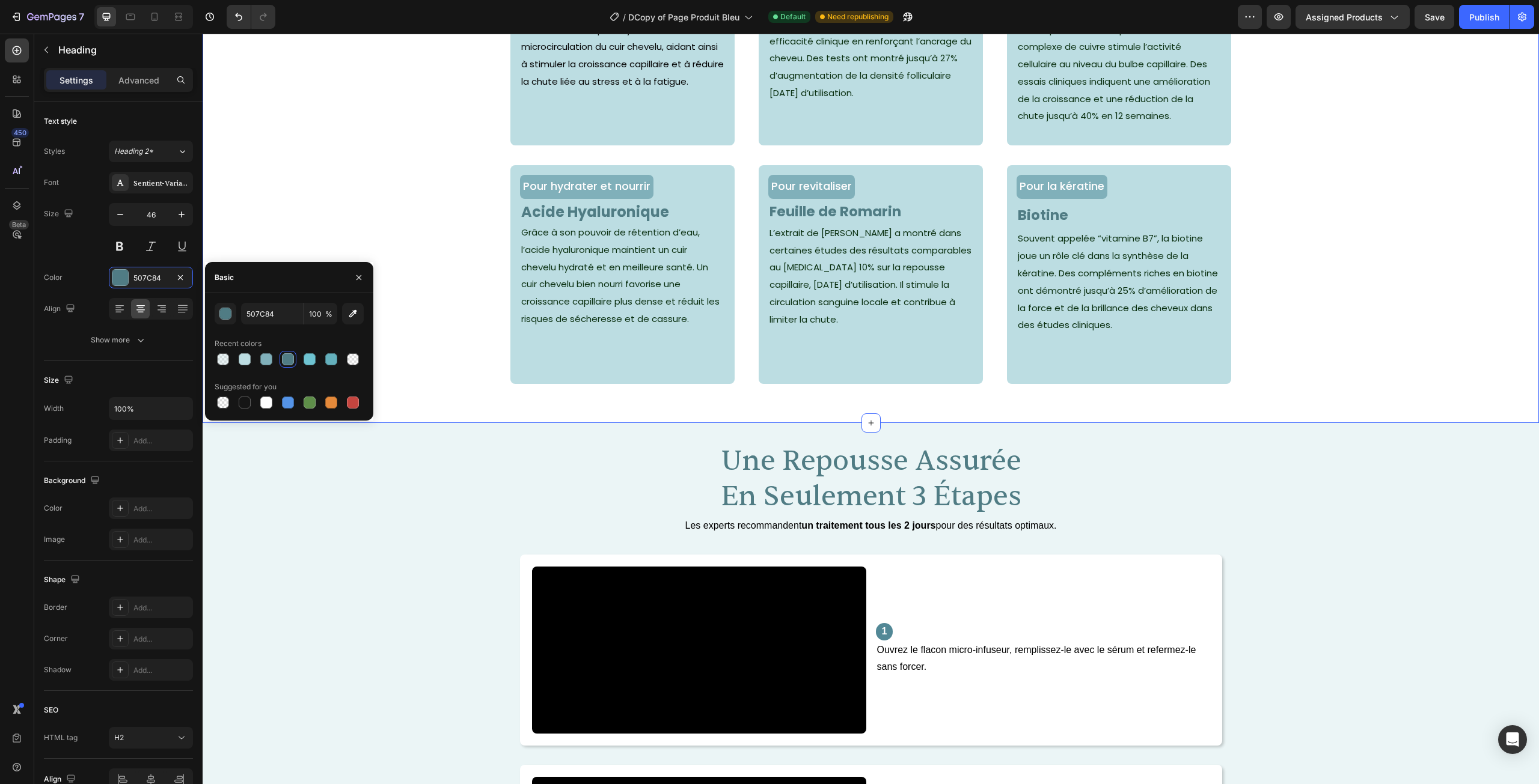
click at [453, 244] on div "Pour hydrater et nourrir Text Block Acide Hyaluronique Text Block Grâce à son p…" at bounding box center [871, 284] width 1336 height 238
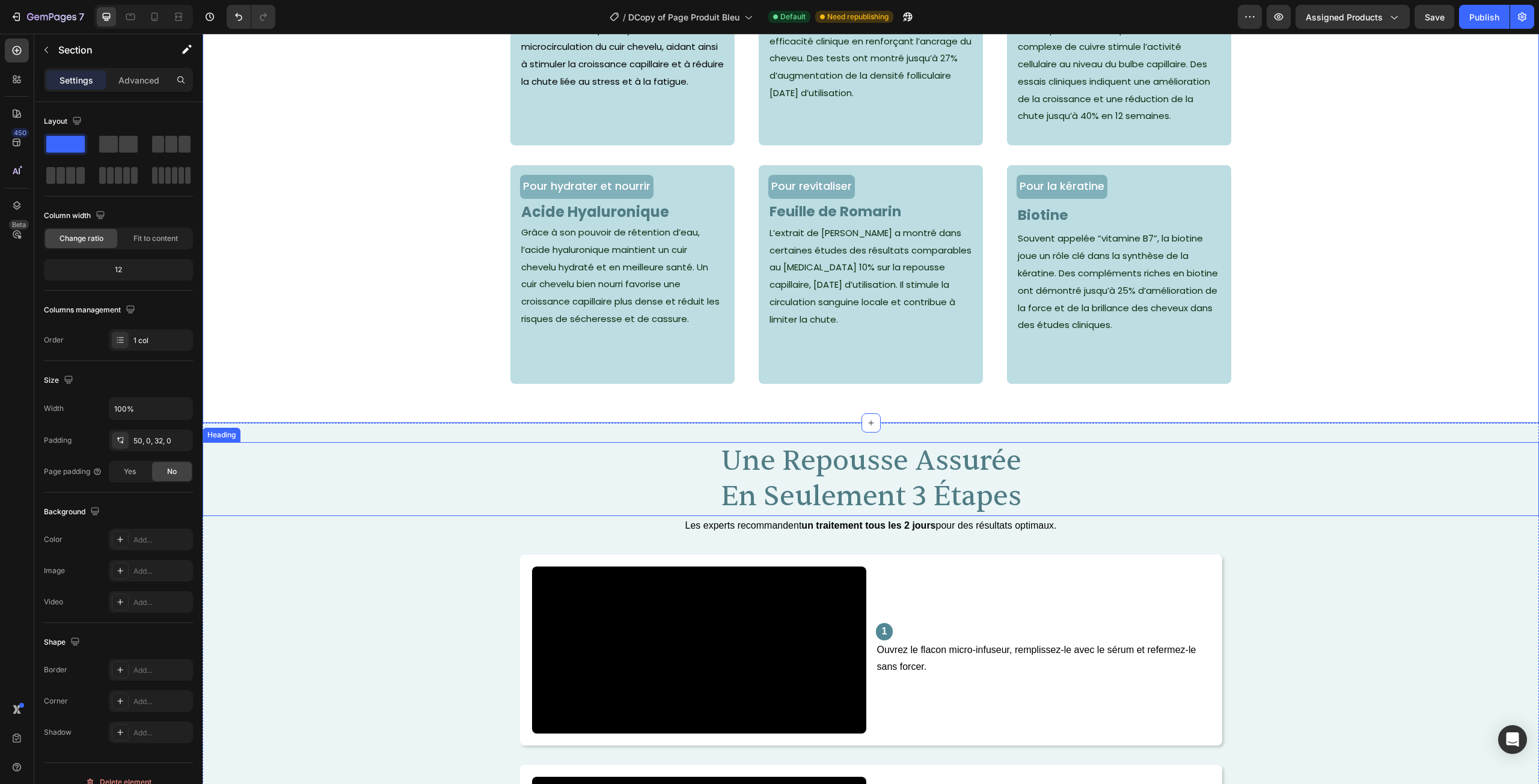
click at [929, 484] on h2 "une repousse assurée en seulement 3 étapes" at bounding box center [871, 479] width 1336 height 74
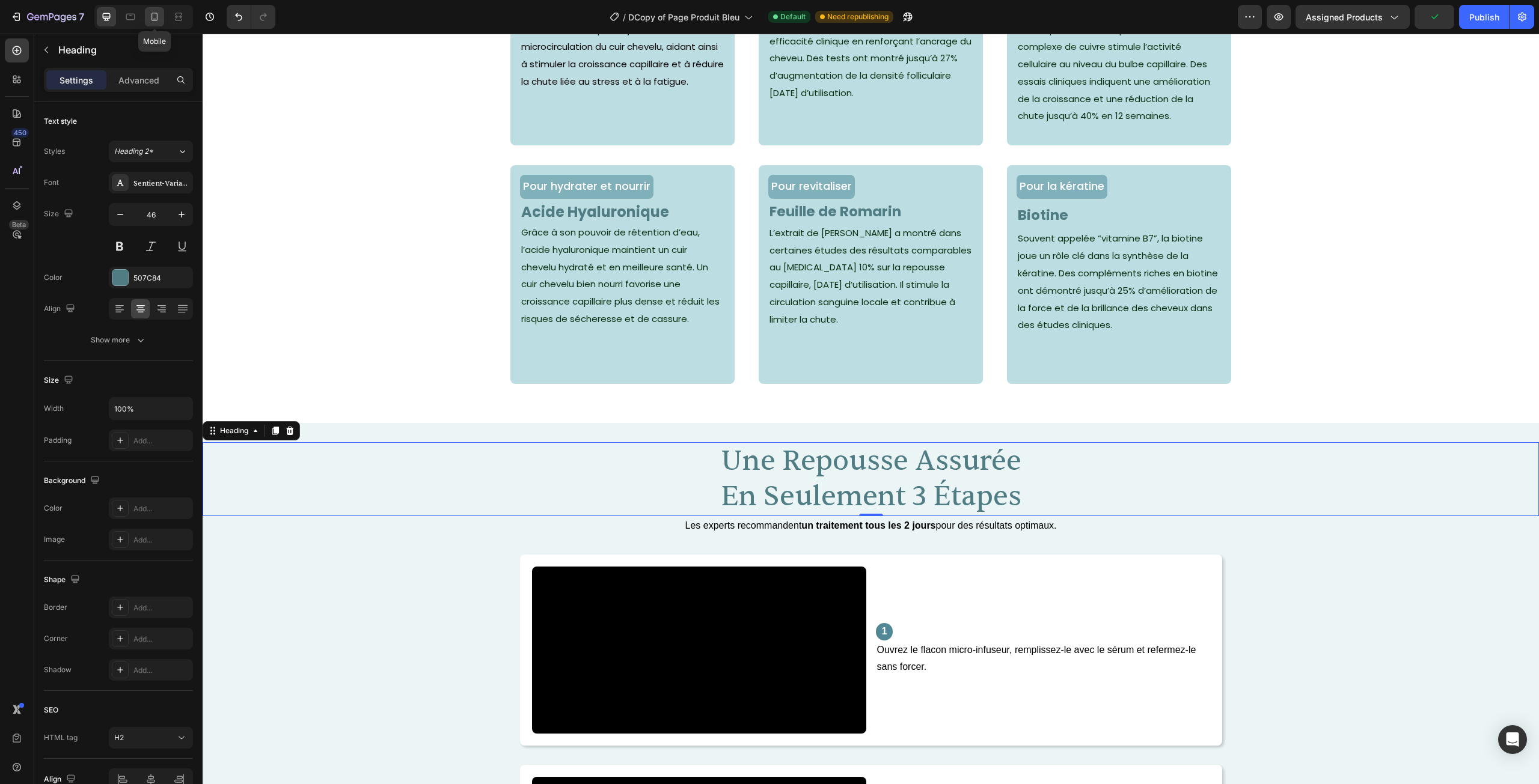
click at [161, 12] on div at bounding box center [154, 17] width 19 height 19
type input "26"
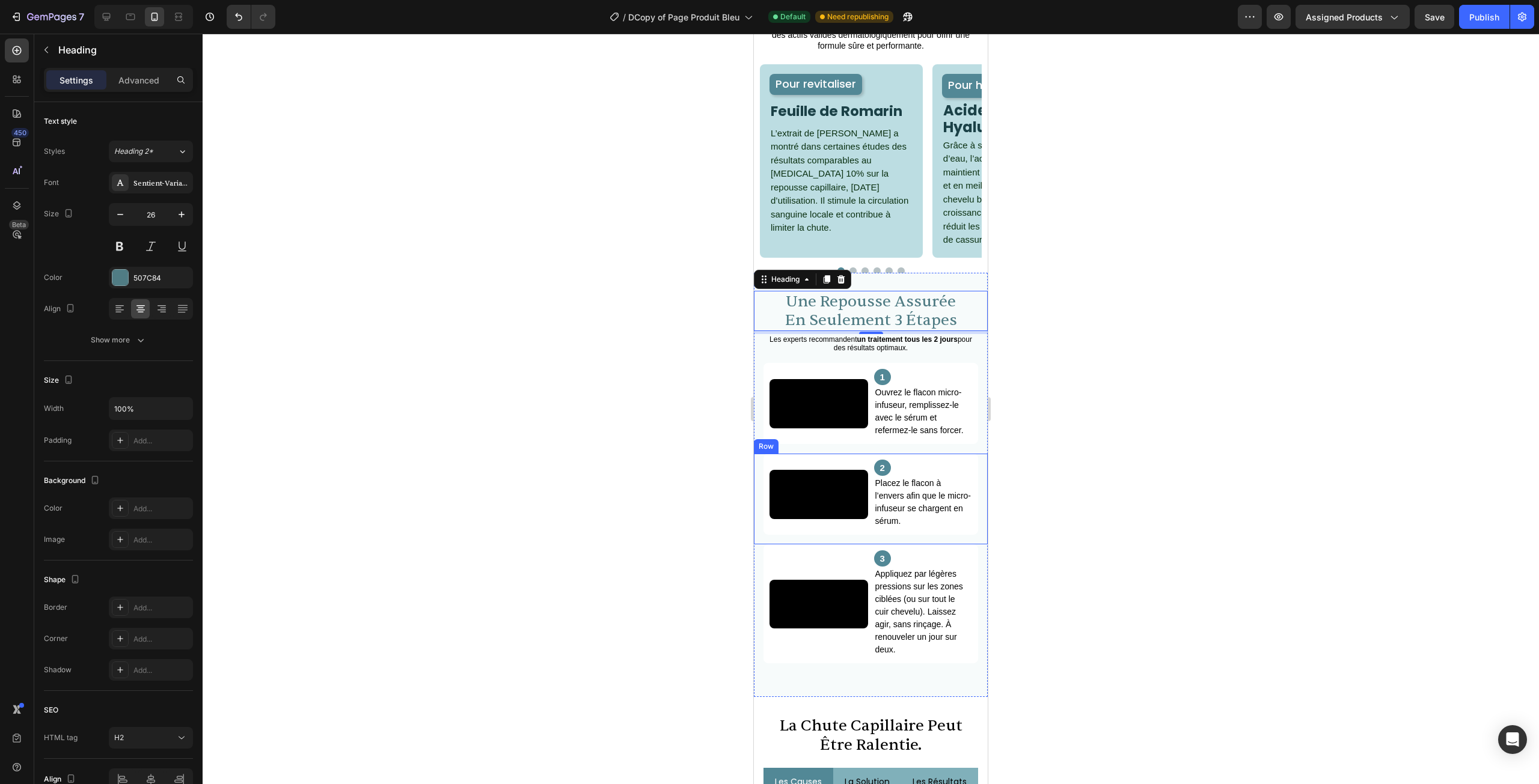
scroll to position [922, 0]
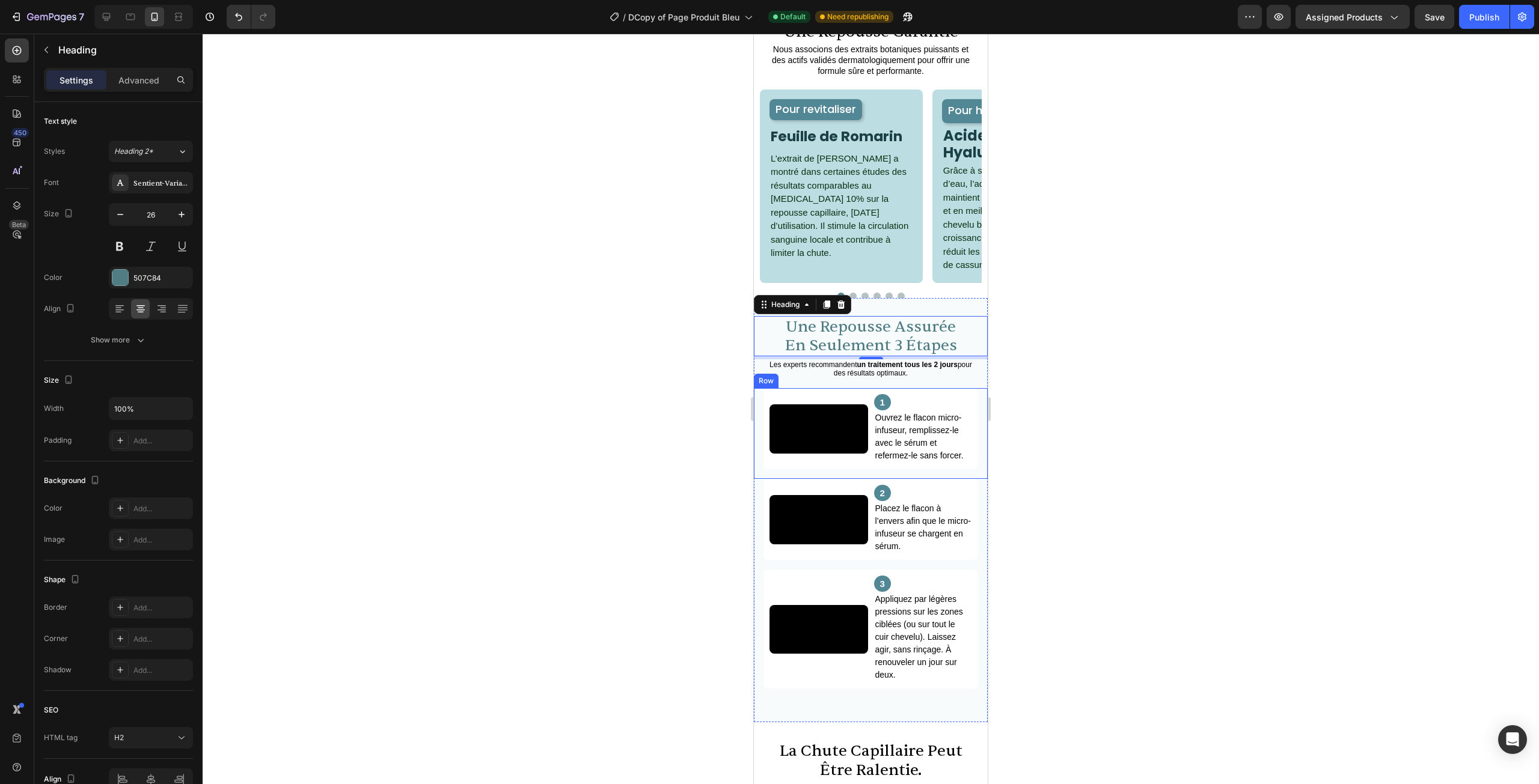
click at [1153, 435] on div at bounding box center [871, 409] width 1336 height 750
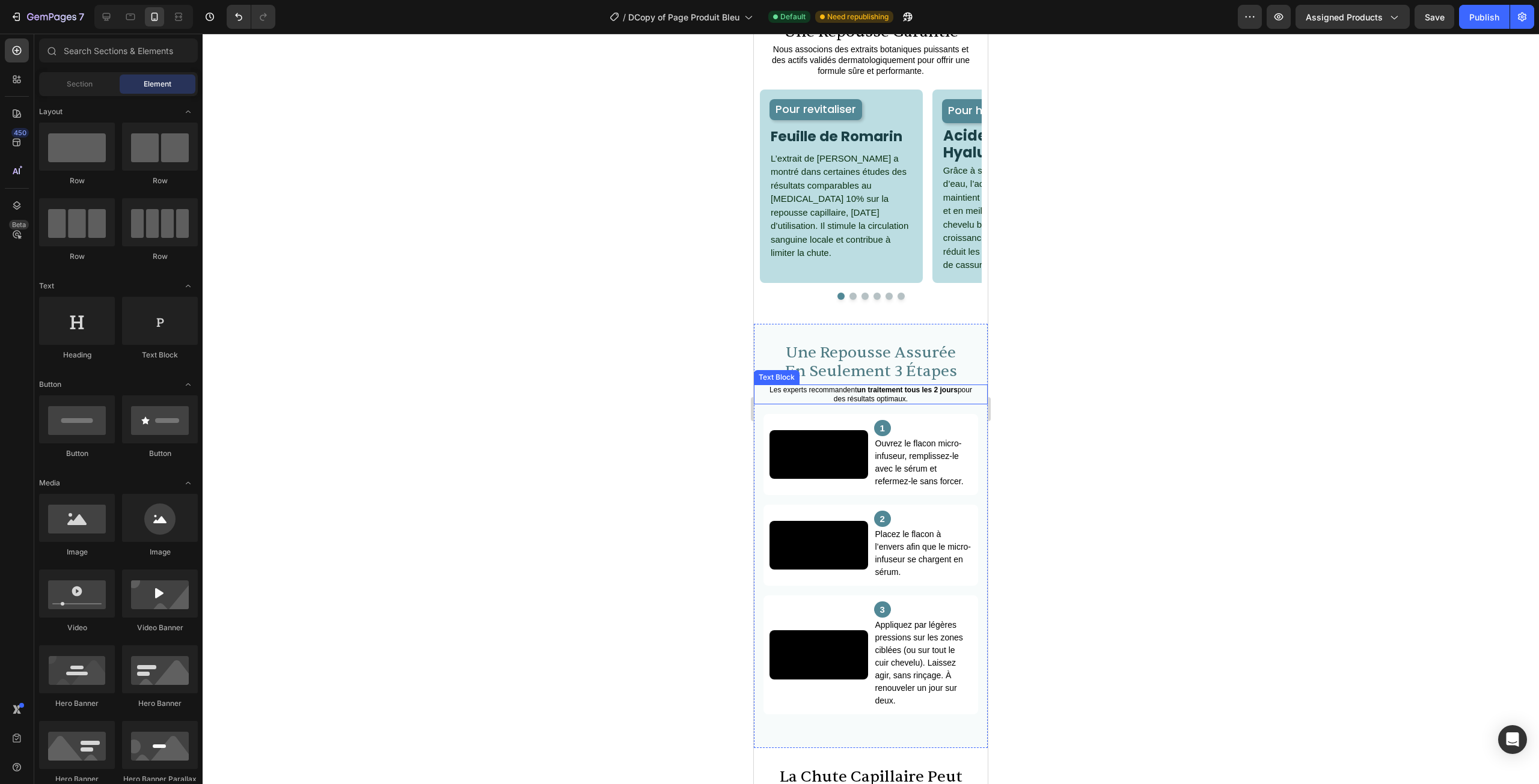
click at [908, 398] on p "Les experts recommandent un traitement tous les 2 jours pour des résultats opti…" at bounding box center [871, 394] width 208 height 18
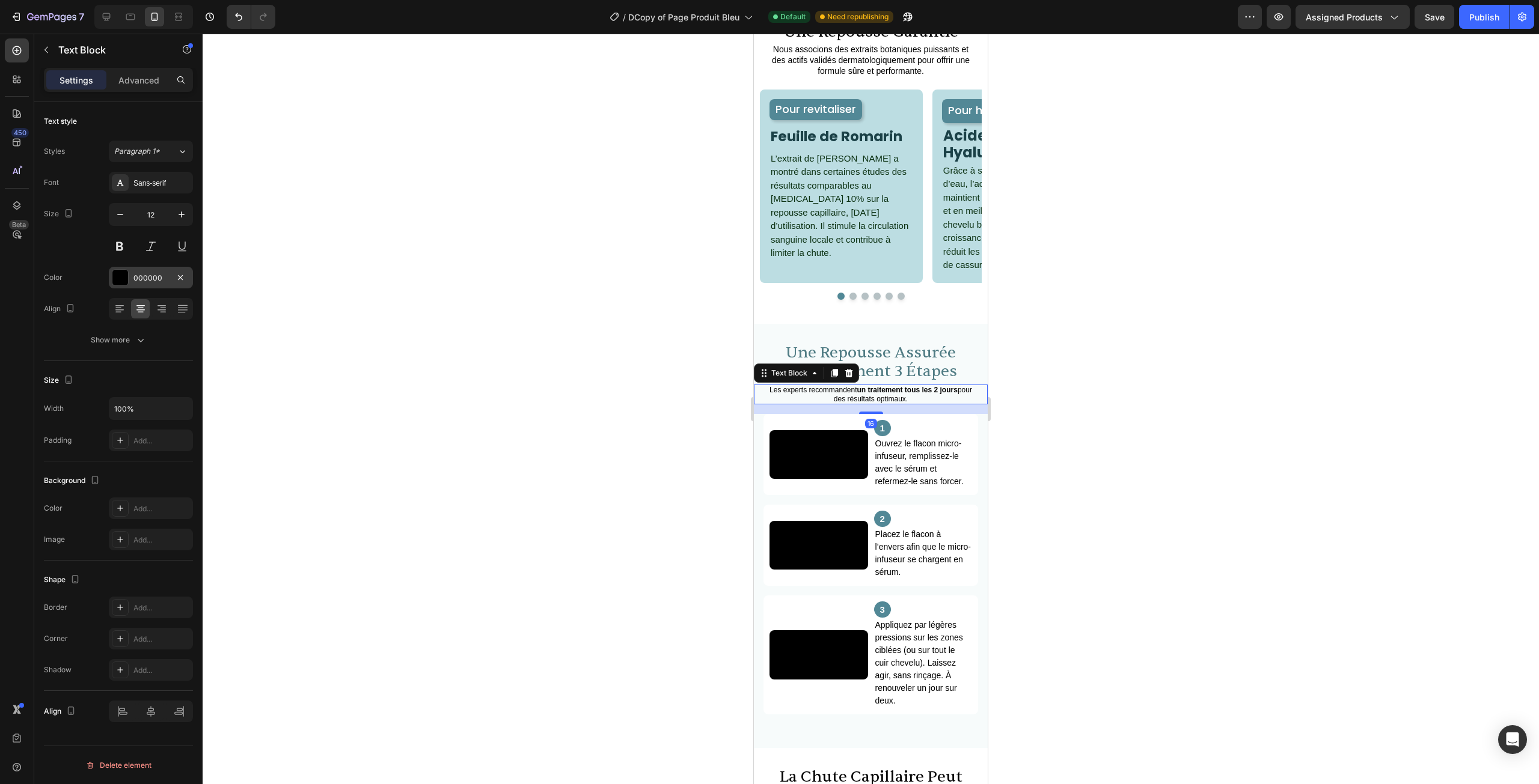
click at [128, 284] on div at bounding box center [120, 277] width 17 height 17
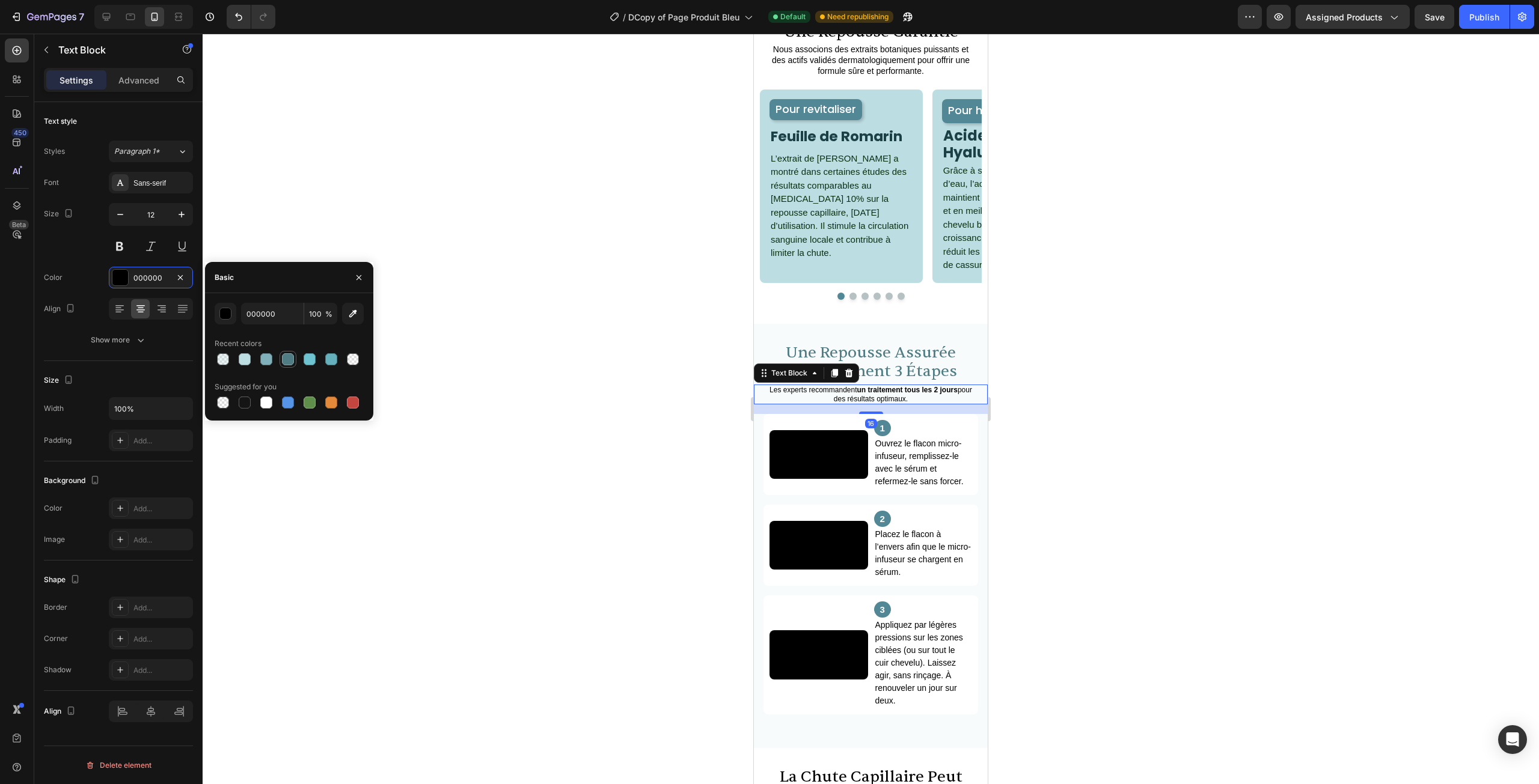
click at [286, 362] on div at bounding box center [288, 359] width 12 height 12
type input "507C84"
click at [550, 321] on div at bounding box center [871, 409] width 1336 height 750
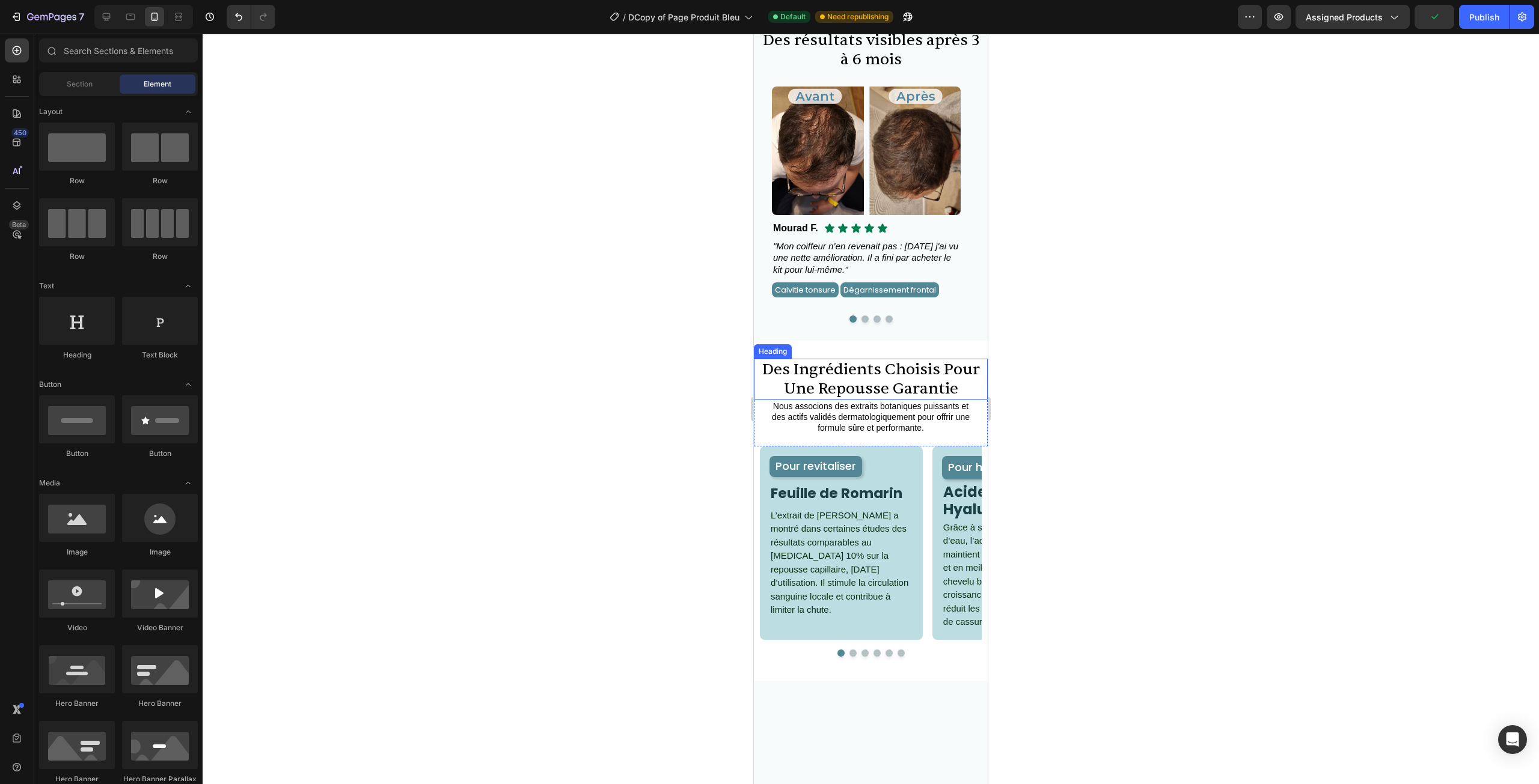
scroll to position [861, 0]
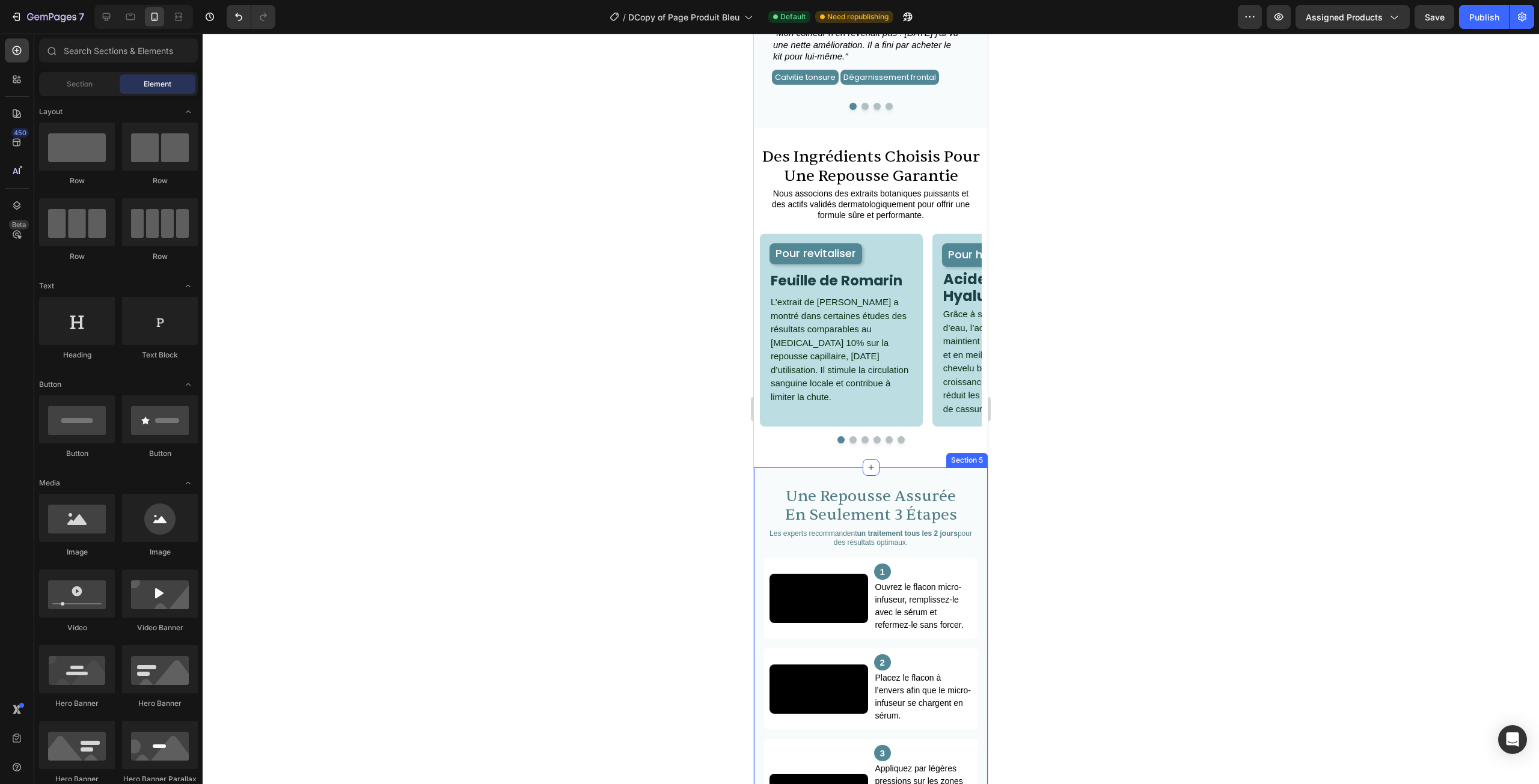
click at [840, 492] on div "une repousse assurée en seulement 3 étapes Heading Les experts recommandent un …" at bounding box center [871, 679] width 234 height 424
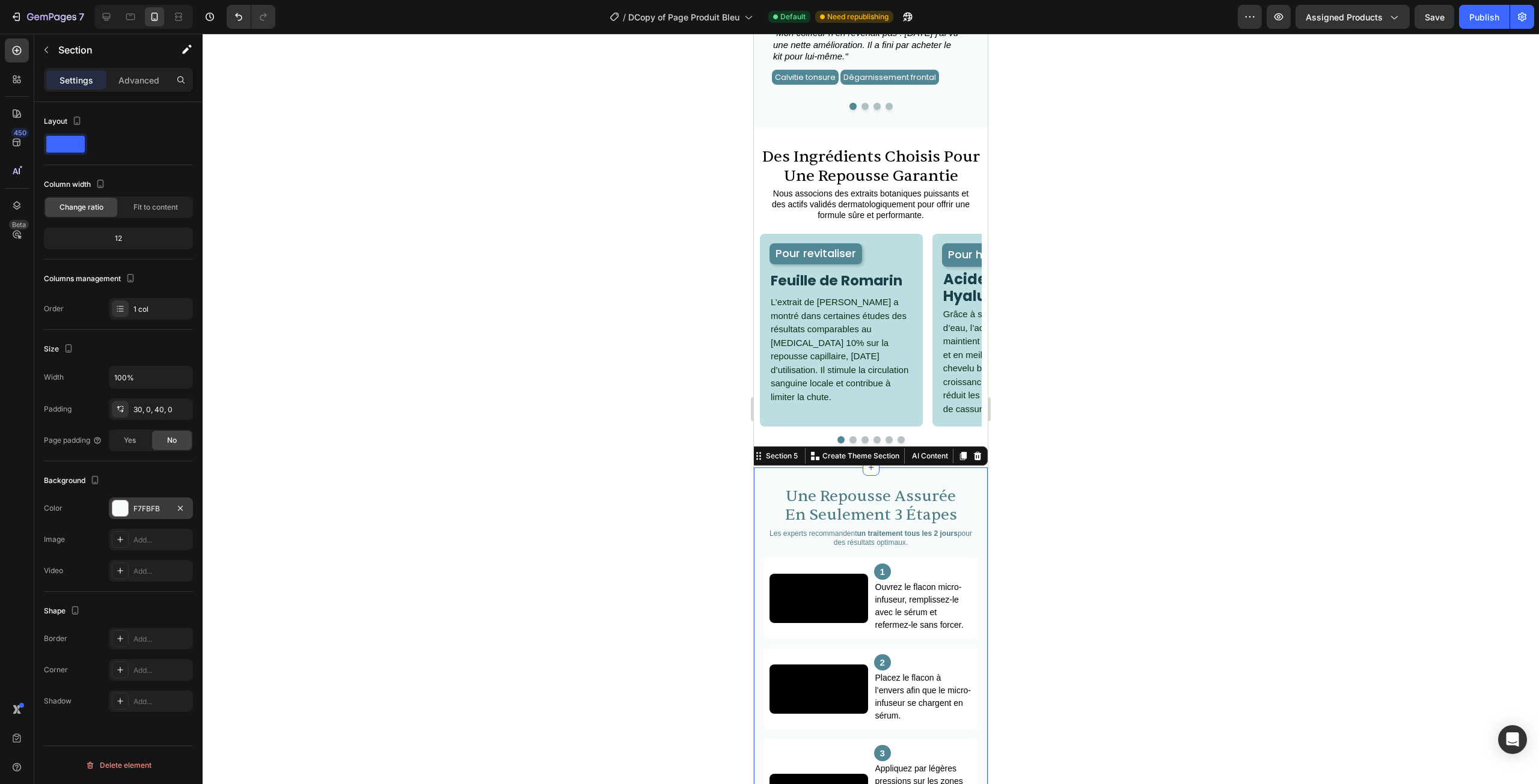
click at [123, 514] on div at bounding box center [121, 509] width 16 height 16
click at [449, 465] on div at bounding box center [871, 409] width 1336 height 750
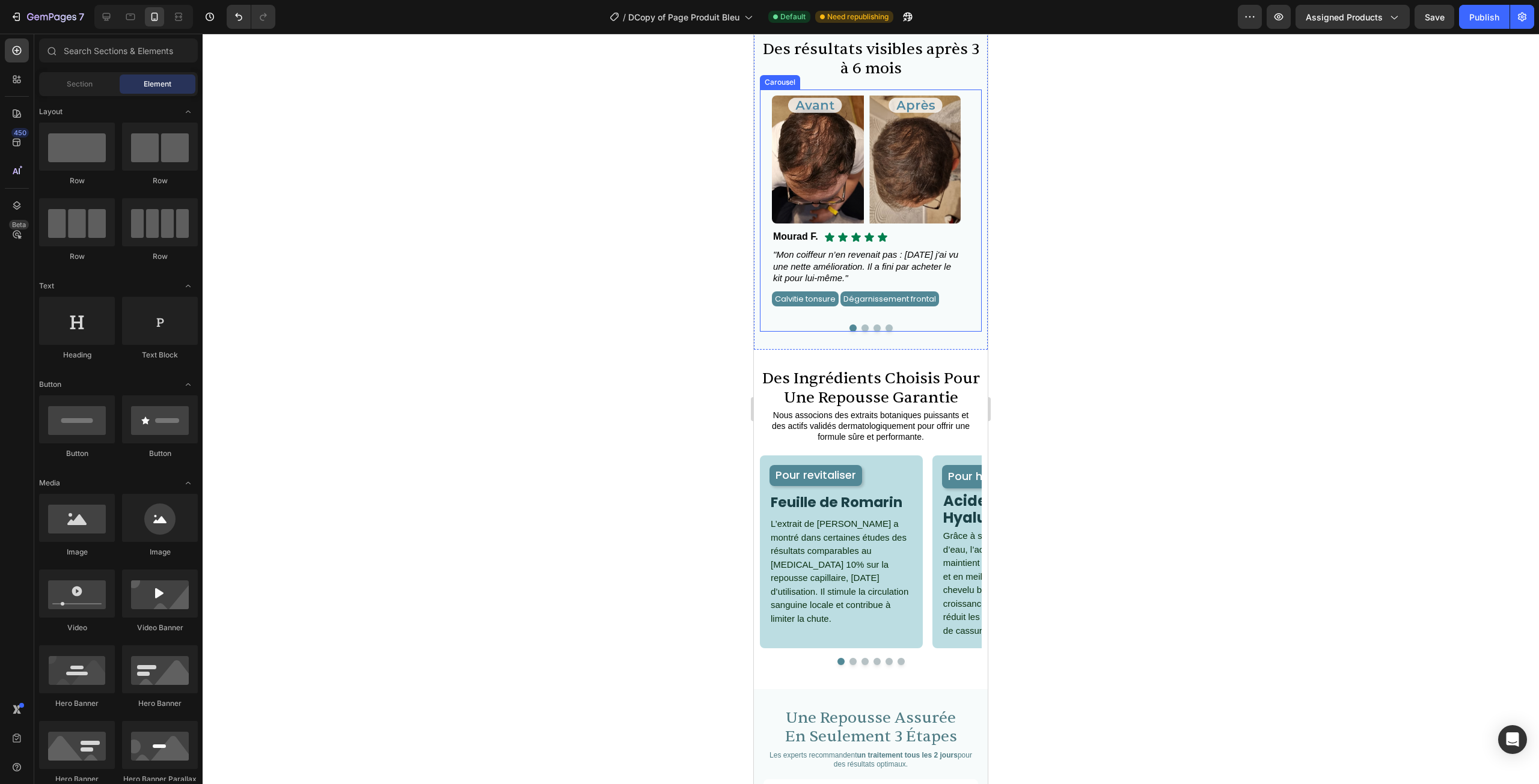
scroll to position [621, 0]
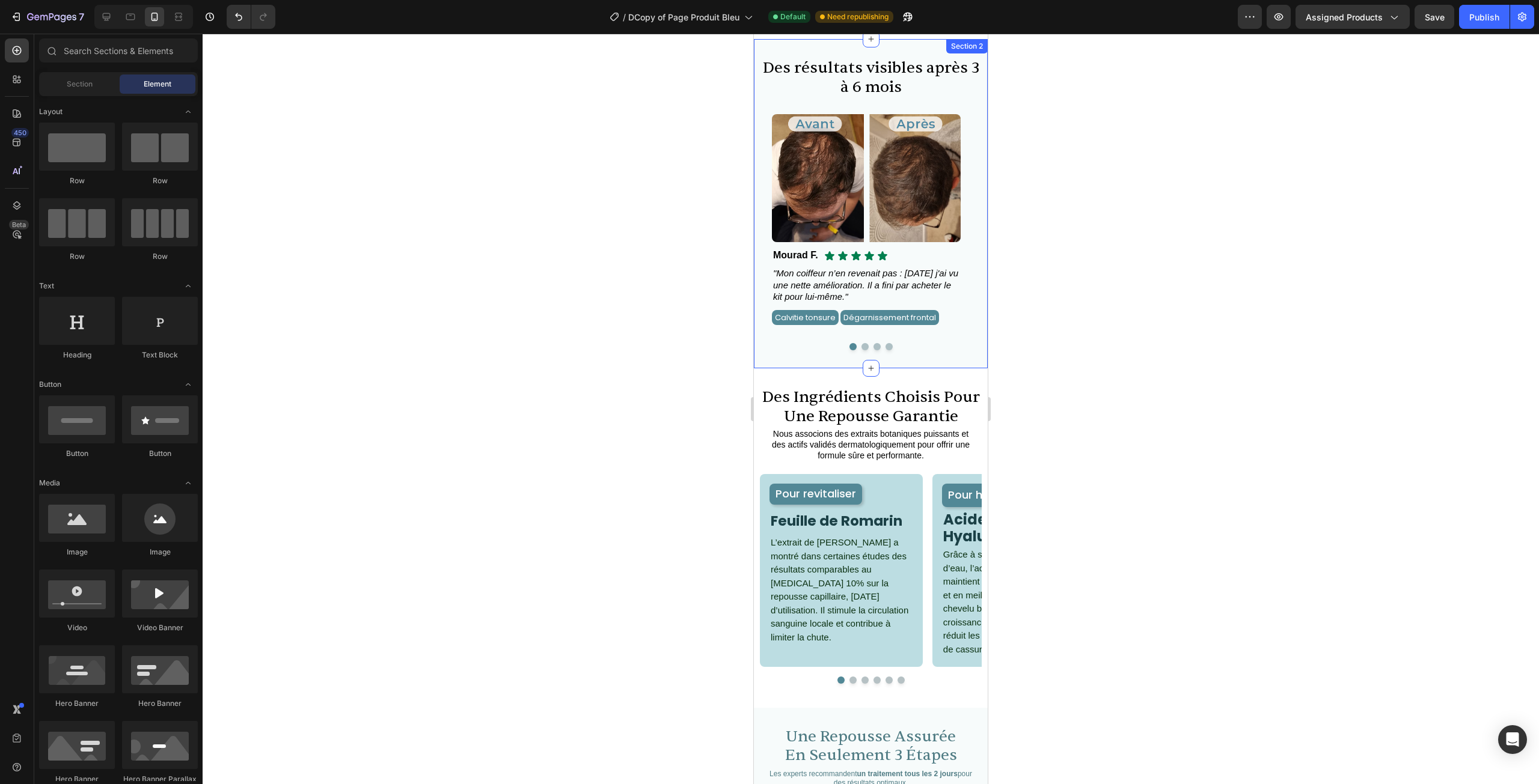
click at [771, 368] on div "Des résultats visibles après 3 à 6 mois Heading Image Icon Icon Icon Icon Icon …" at bounding box center [871, 204] width 234 height 329
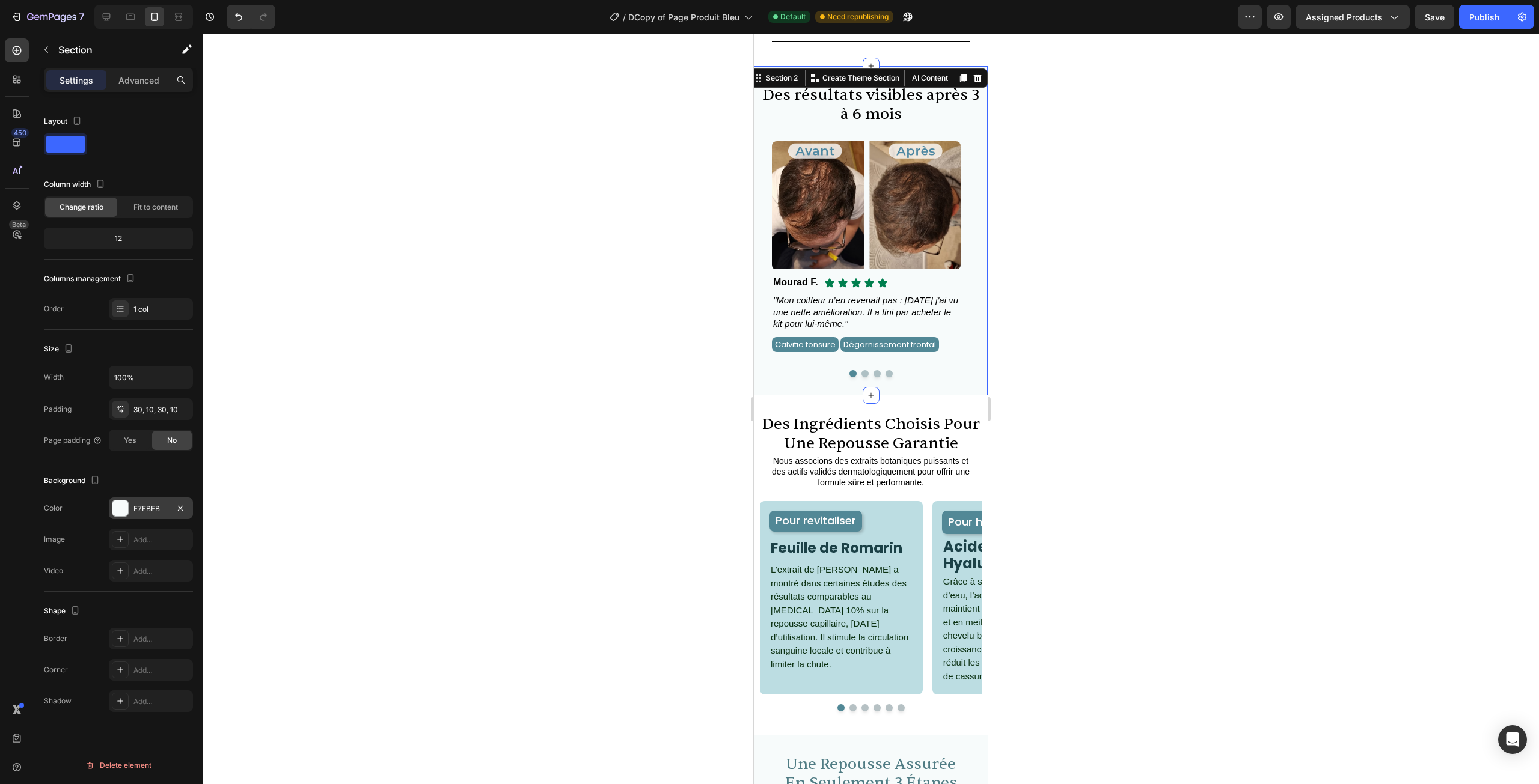
click at [145, 504] on div "F7FBFB" at bounding box center [151, 509] width 35 height 11
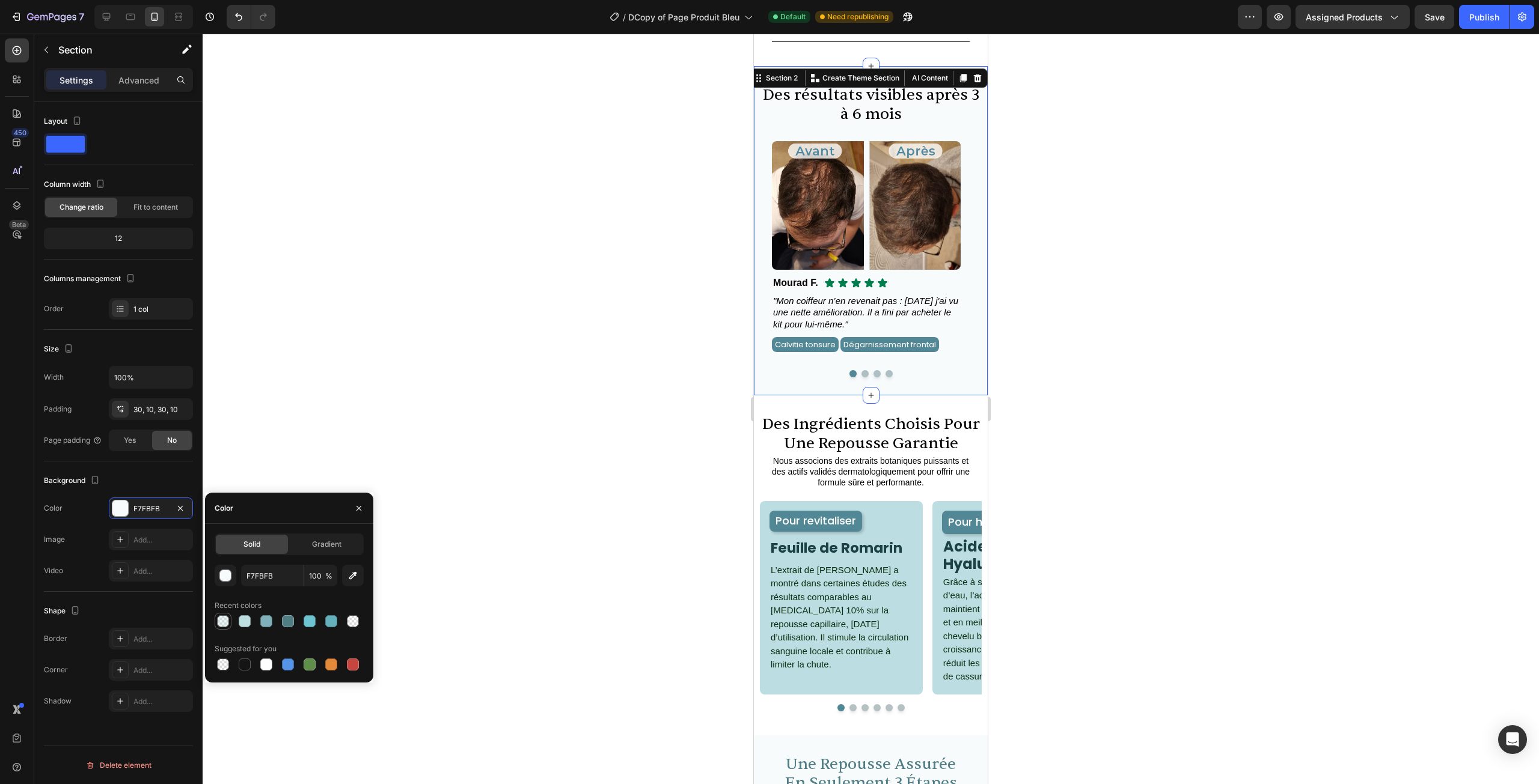
click at [221, 619] on div at bounding box center [223, 621] width 12 height 12
type input "BCDDE2"
type input "30"
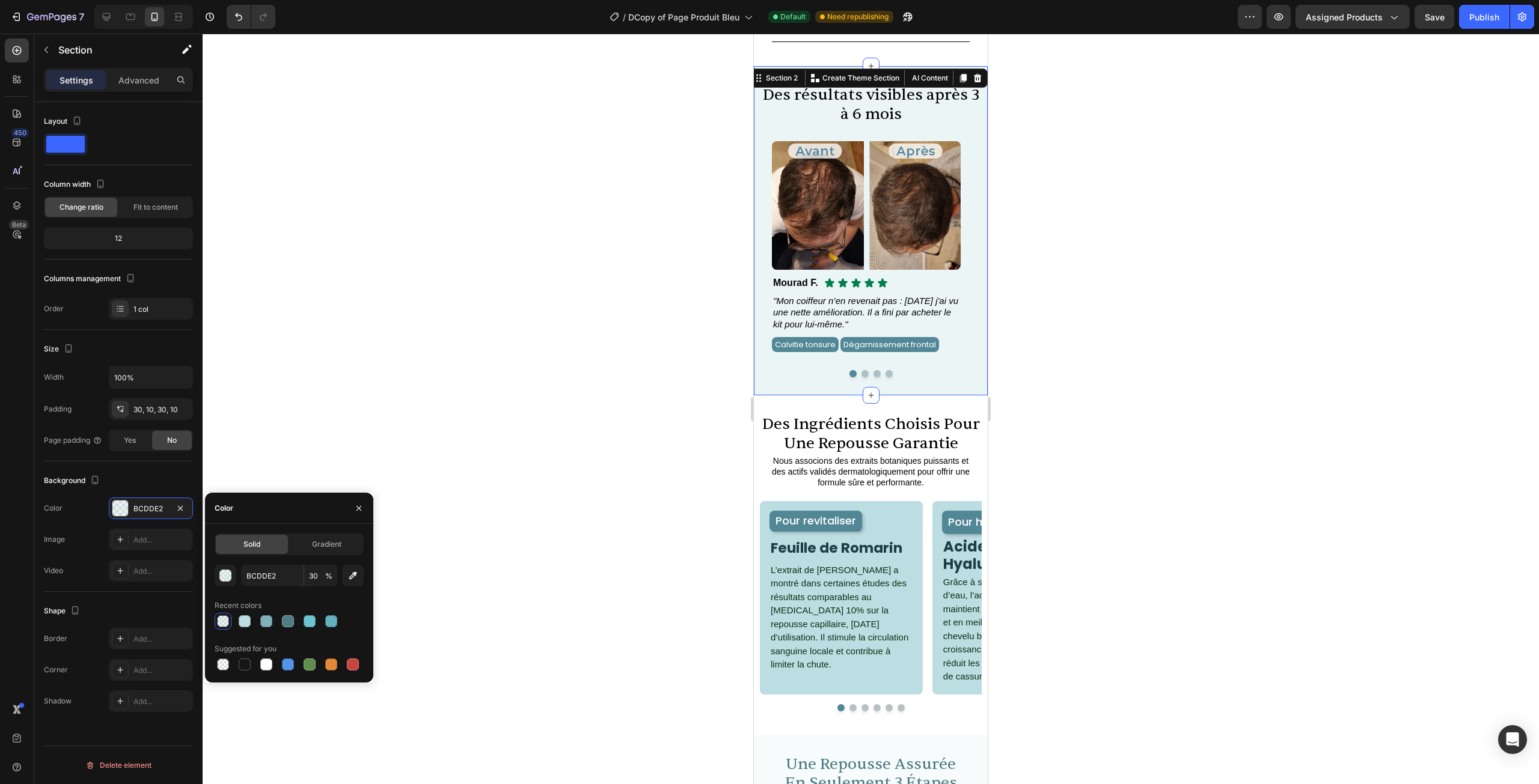
click at [515, 487] on div at bounding box center [871, 409] width 1336 height 750
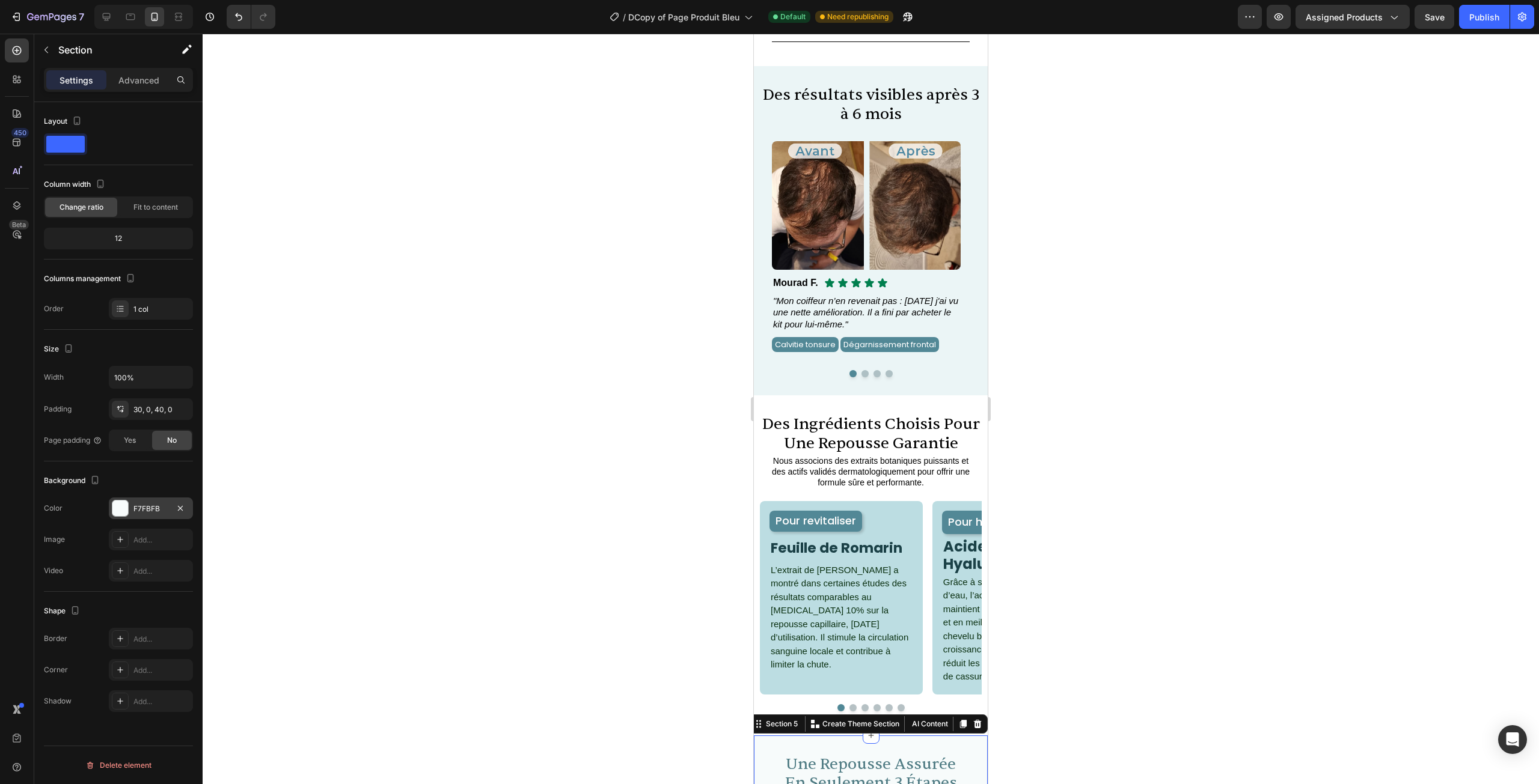
click at [149, 502] on div "F7FBFB" at bounding box center [150, 508] width 84 height 22
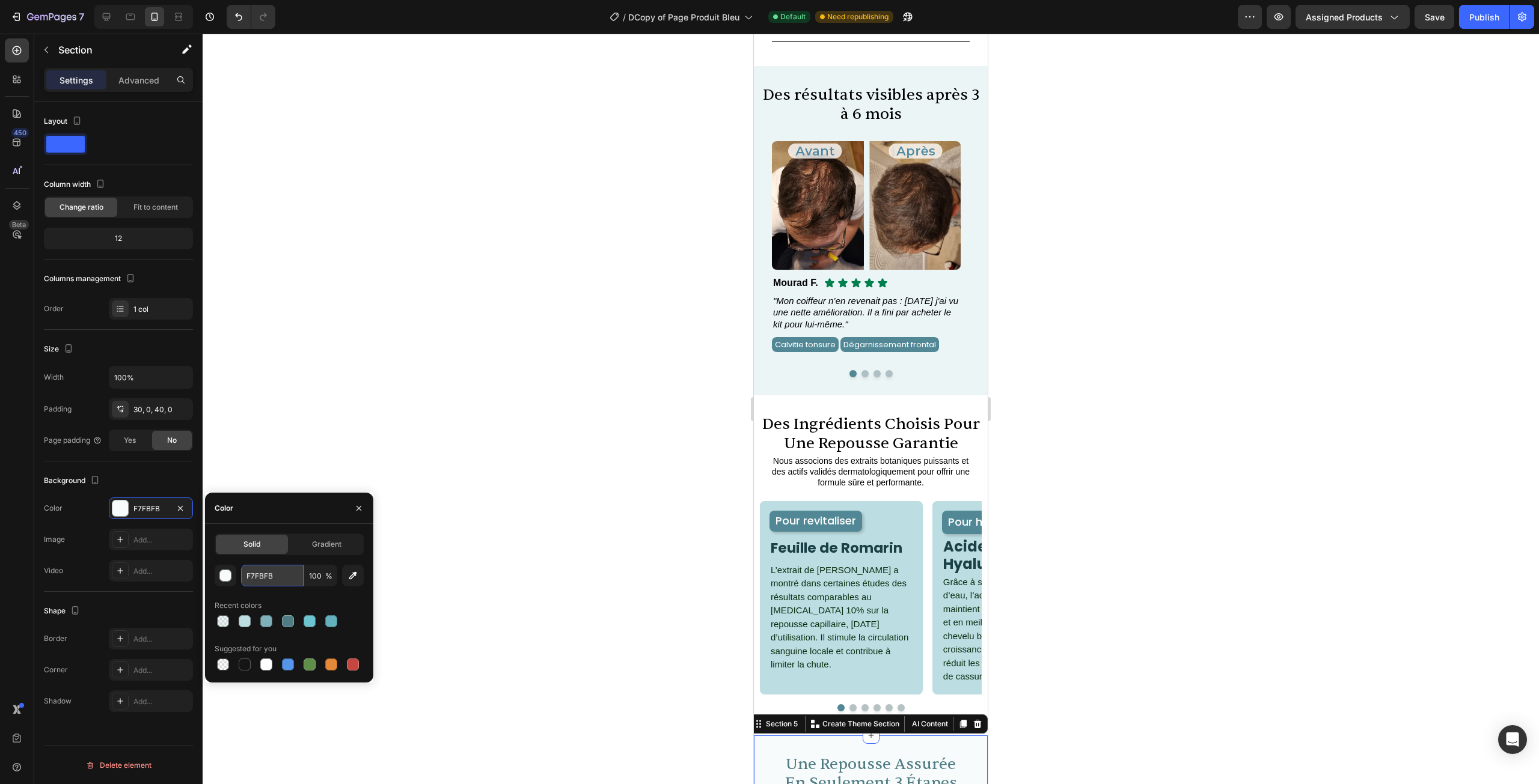
click at [276, 572] on input "F7FBFB" at bounding box center [272, 576] width 62 height 22
click at [771, 371] on div "Des résultats visibles après 3 à 6 mois Heading Image Icon Icon Icon Icon Icon …" at bounding box center [871, 231] width 234 height 329
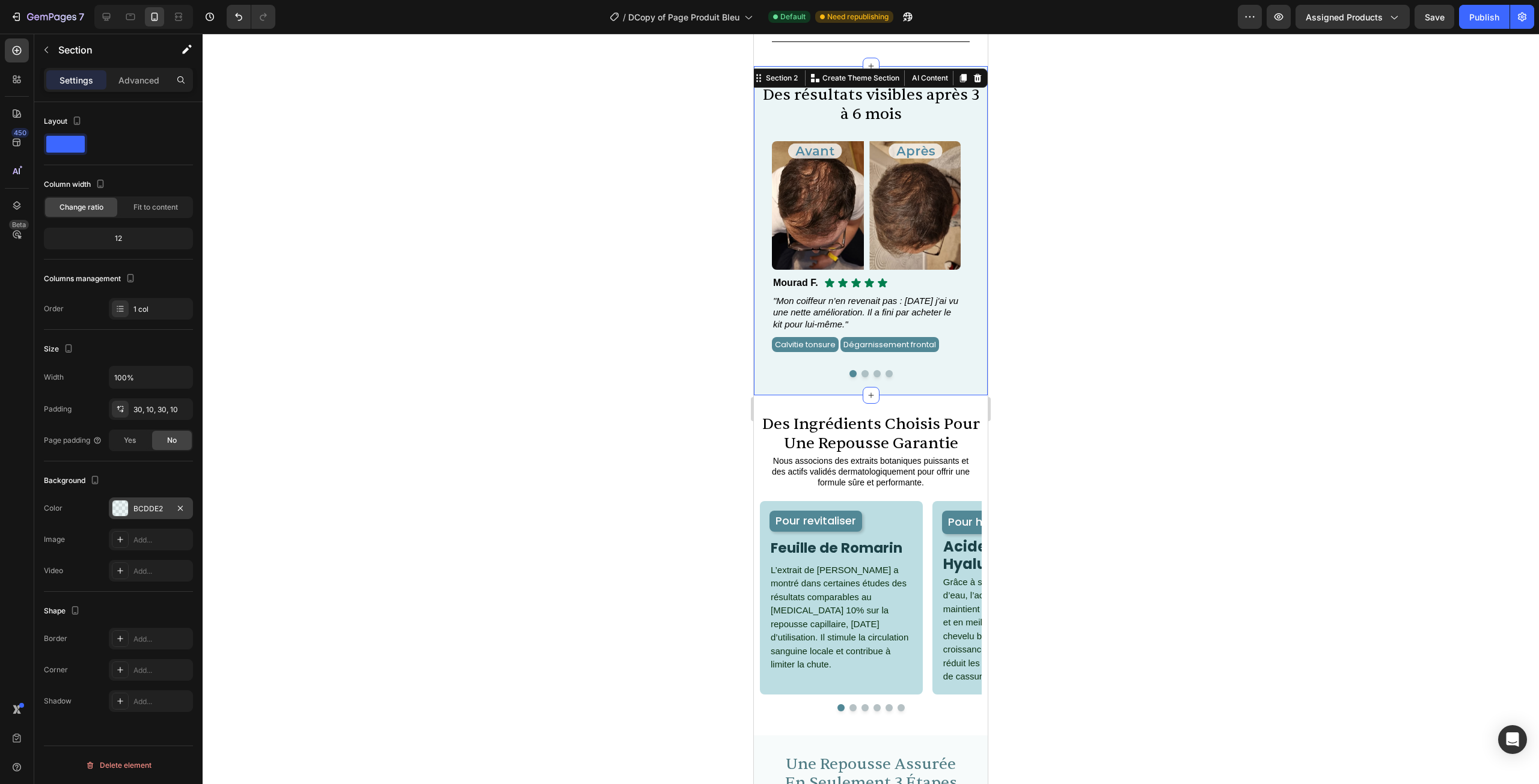
click at [149, 513] on div "BCDDE2" at bounding box center [151, 509] width 35 height 11
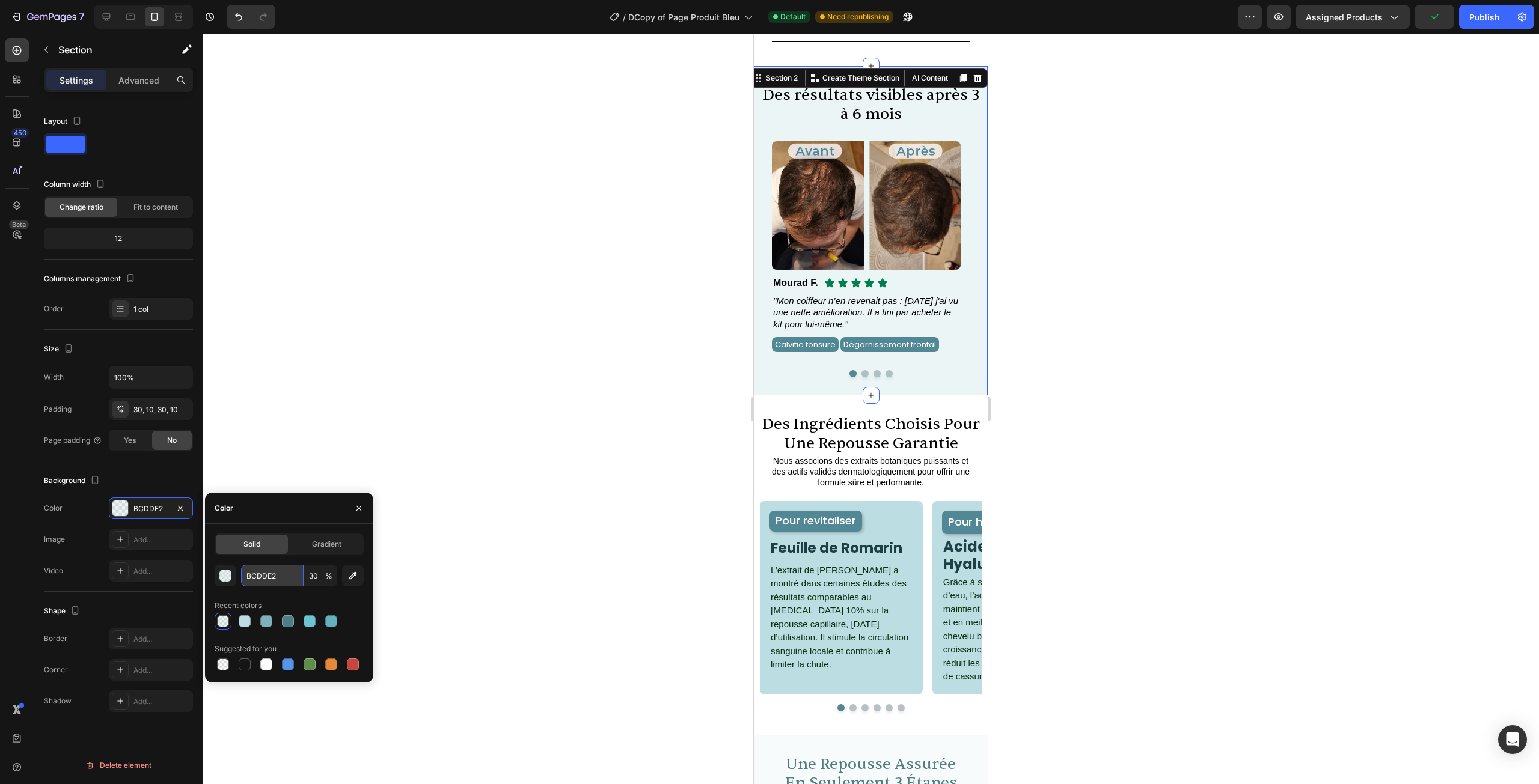
click at [268, 571] on input "BCDDE2" at bounding box center [272, 576] width 62 height 22
paste input "F7FBFB"
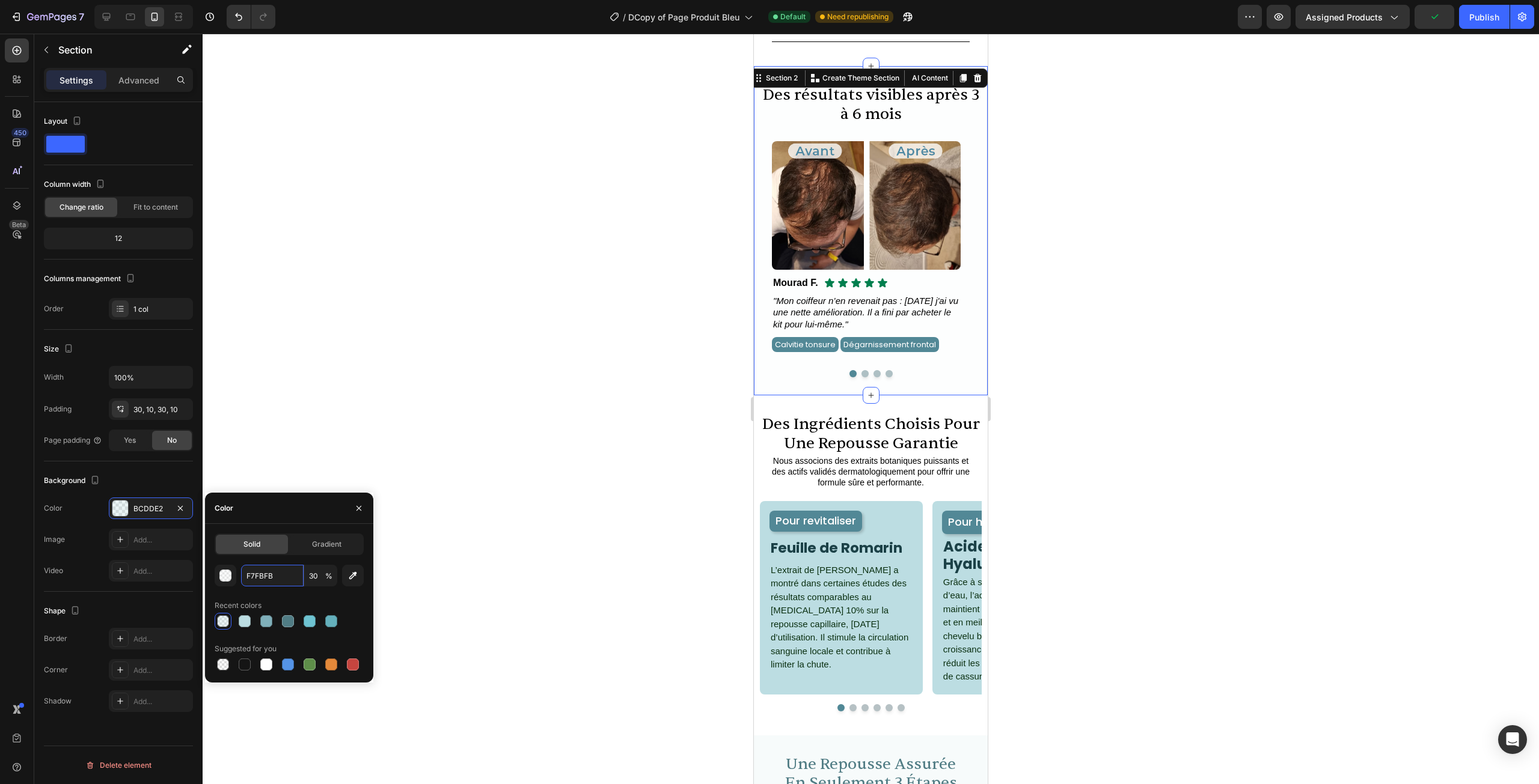
type input "F7FBFB"
click at [318, 572] on input "30" at bounding box center [320, 576] width 33 height 22
type input "100"
click at [530, 498] on div at bounding box center [871, 409] width 1336 height 750
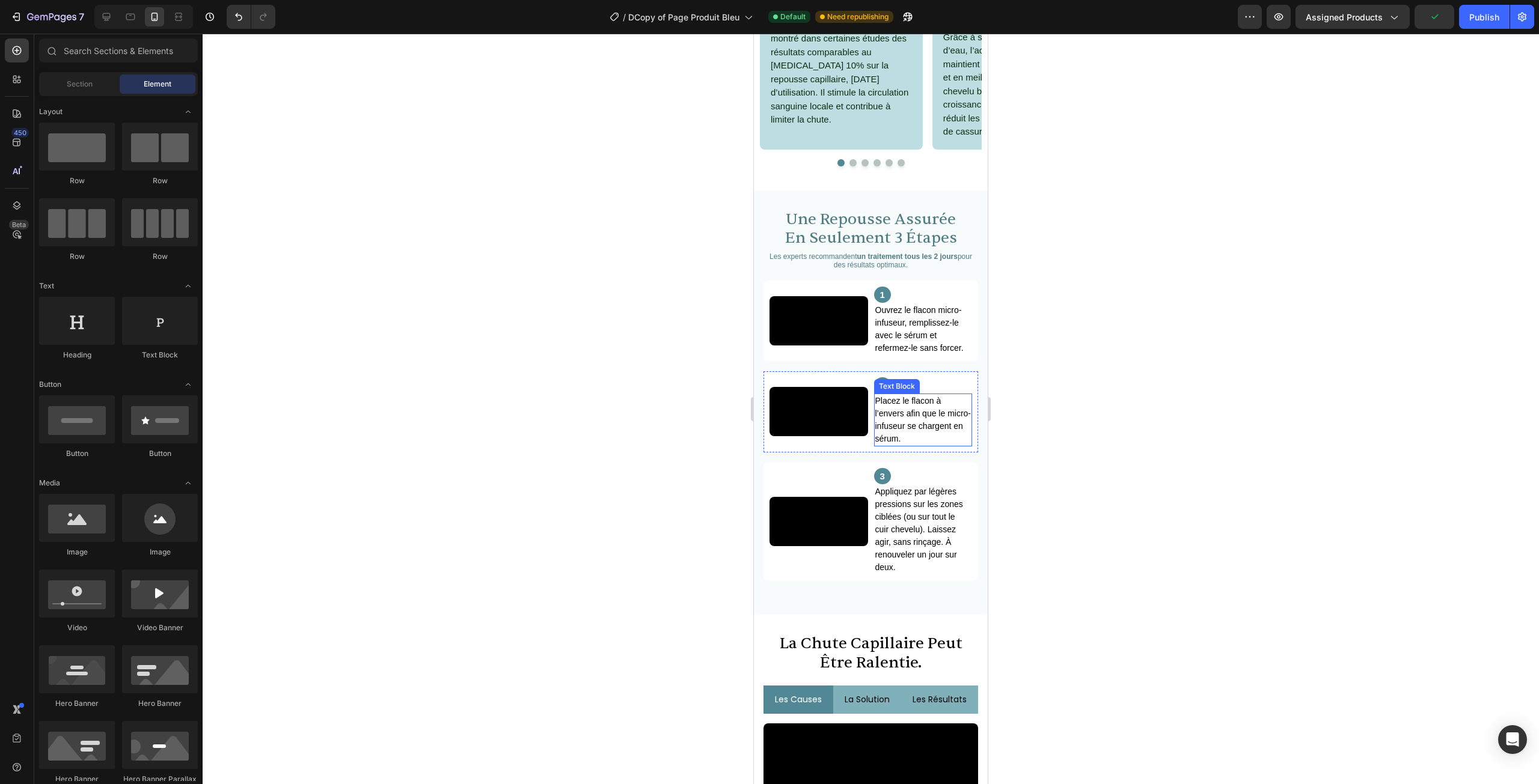
scroll to position [1343, 0]
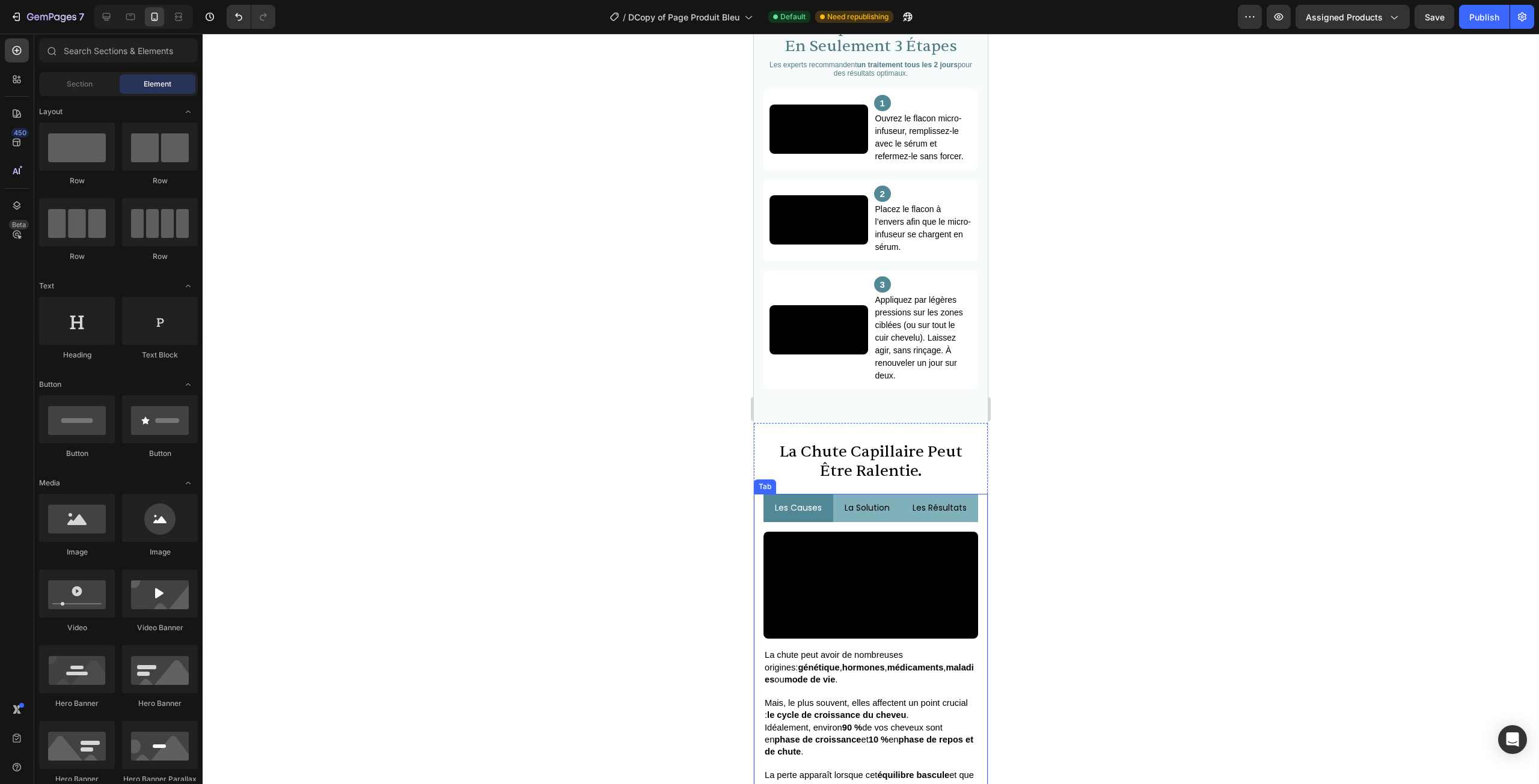
click at [825, 522] on li "les causes" at bounding box center [798, 508] width 69 height 28
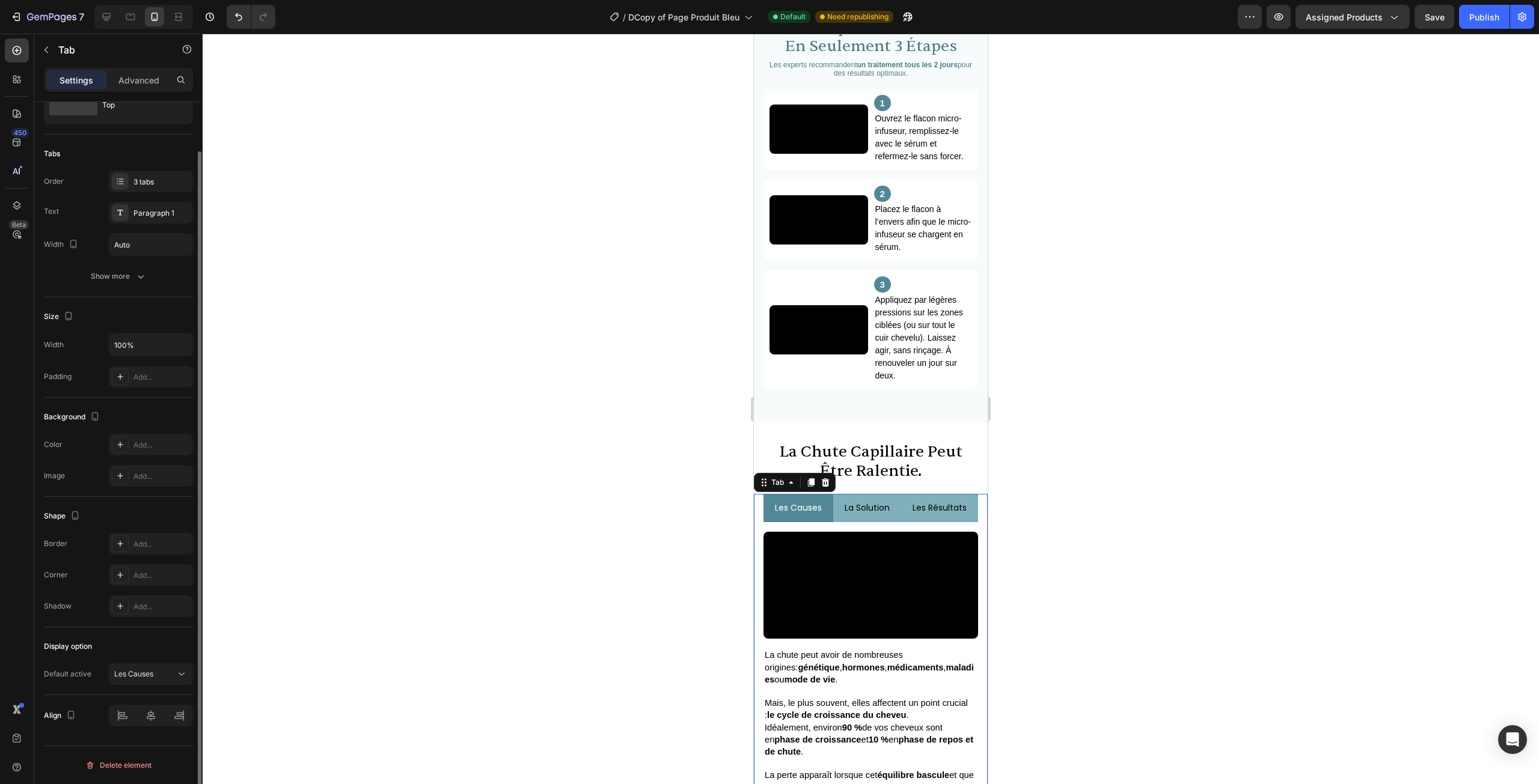
scroll to position [0, 0]
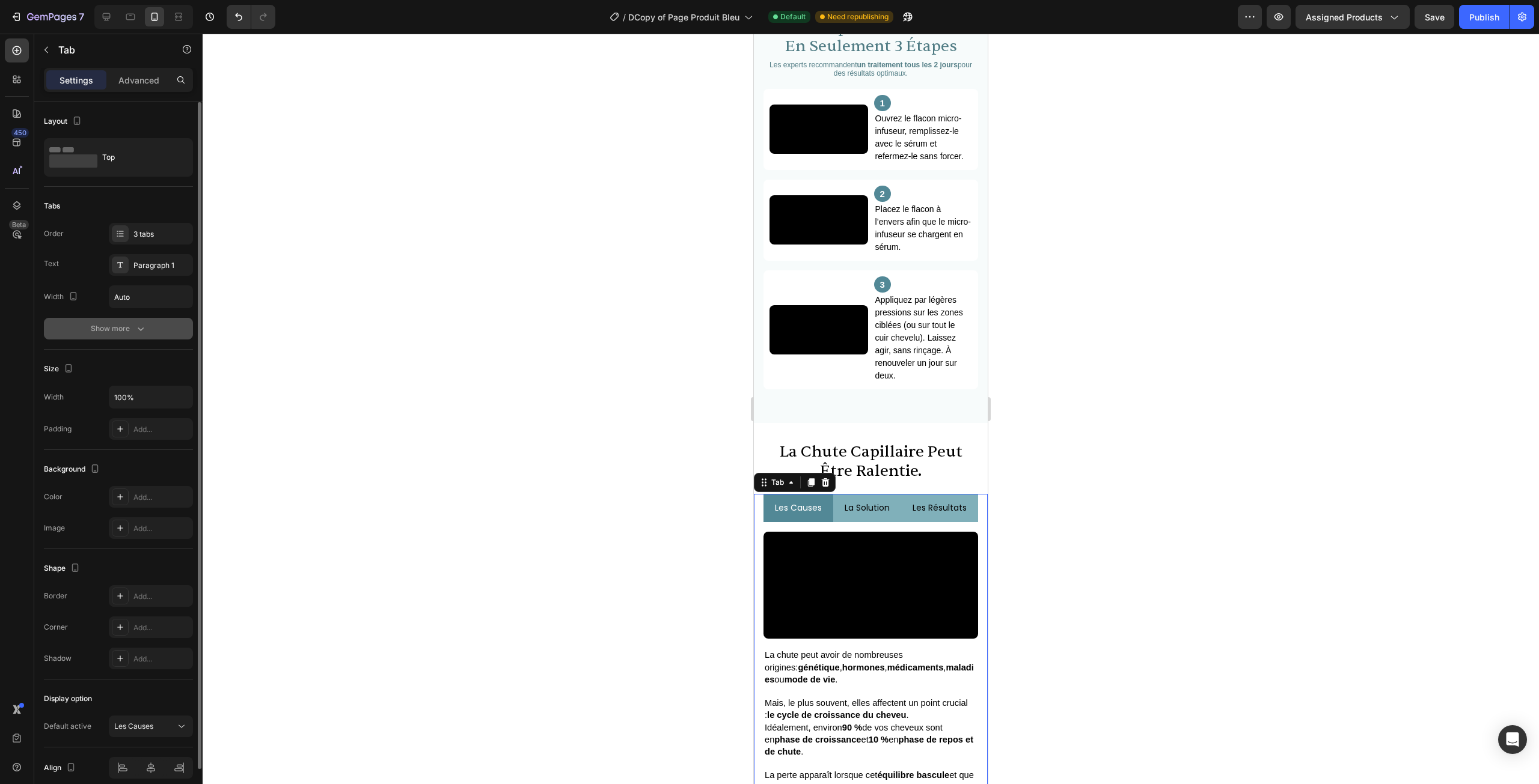
click at [127, 339] on button "Show more" at bounding box center [118, 328] width 149 height 22
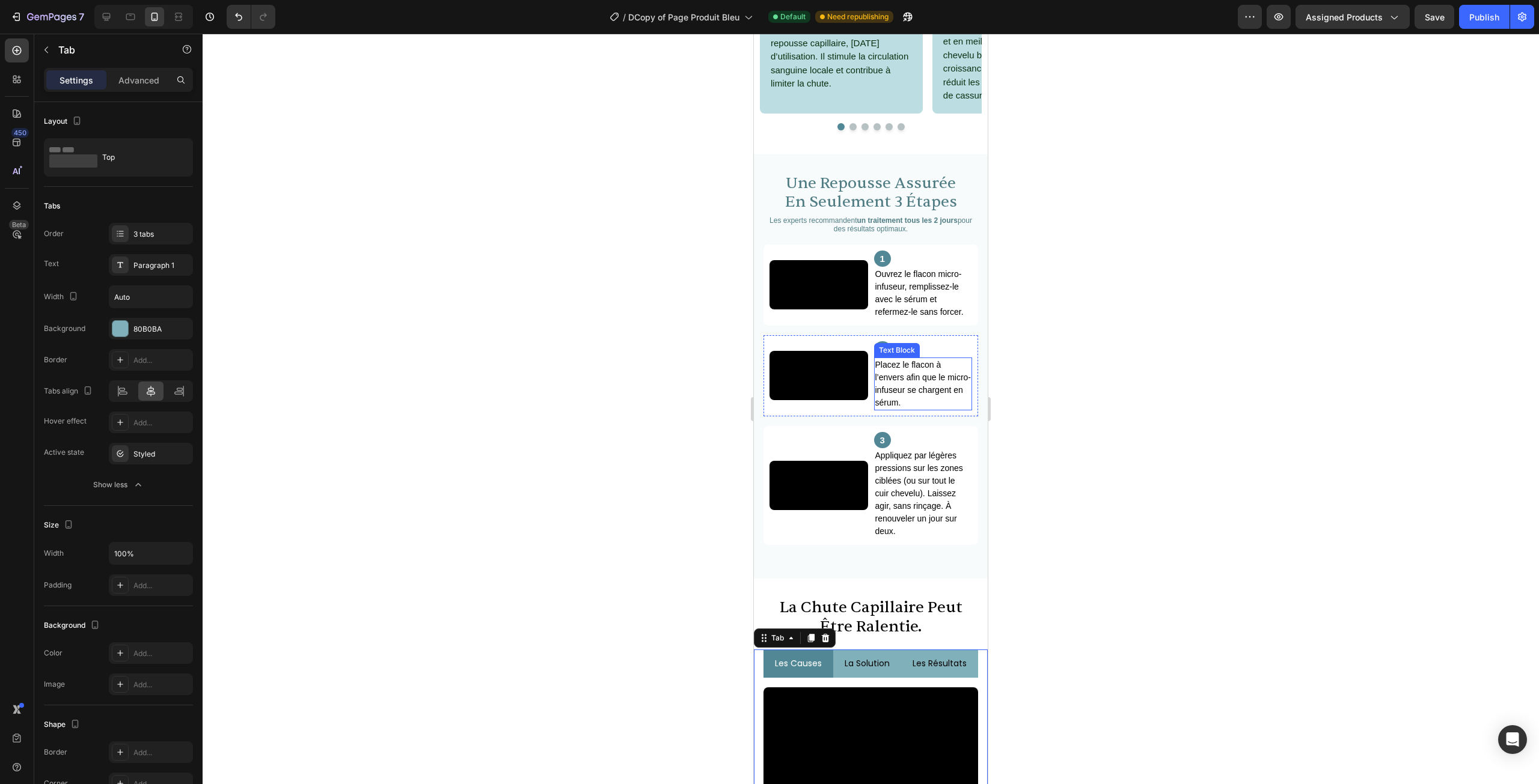
scroll to position [1222, 0]
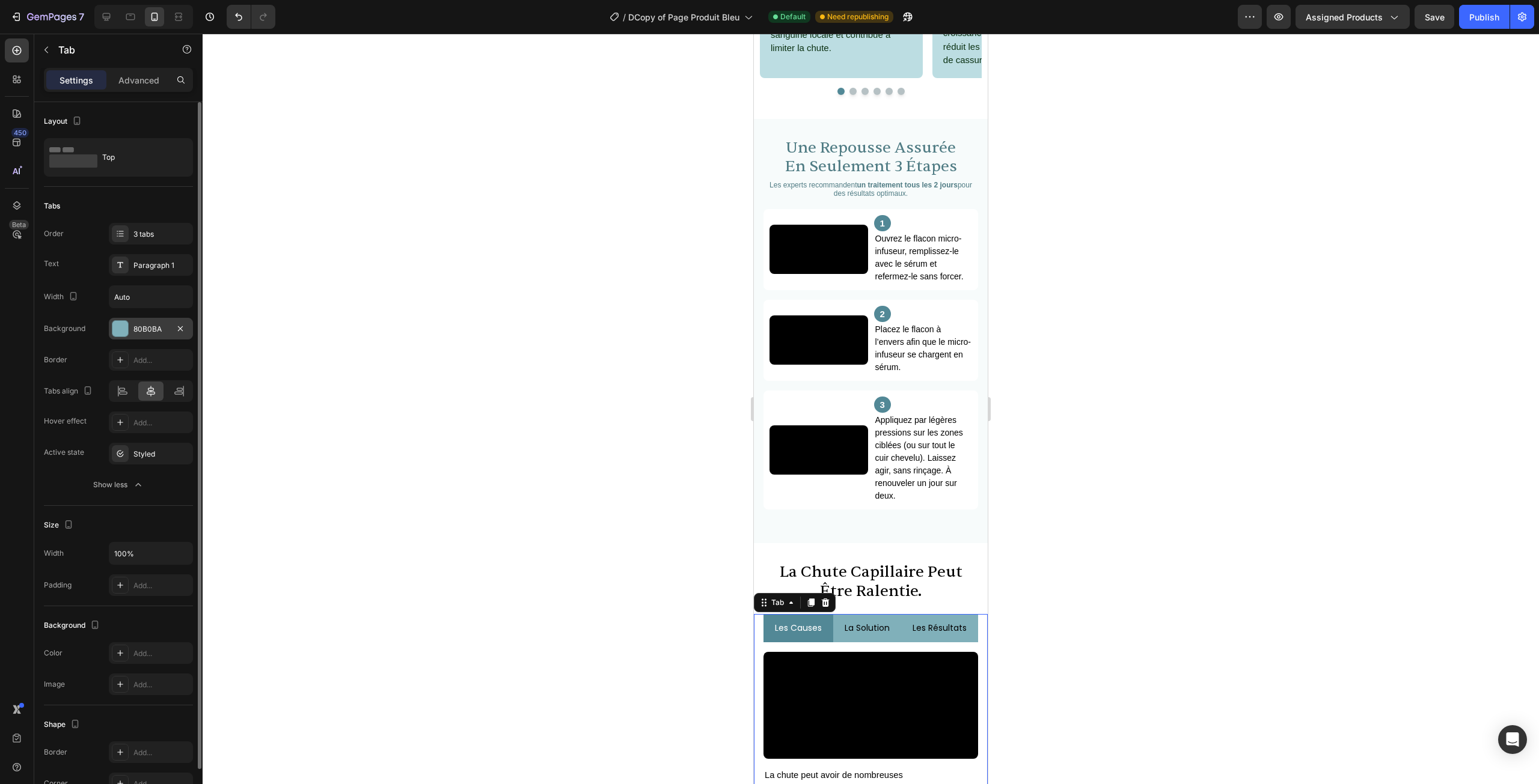
click at [144, 331] on div "80B0BA" at bounding box center [151, 330] width 35 height 11
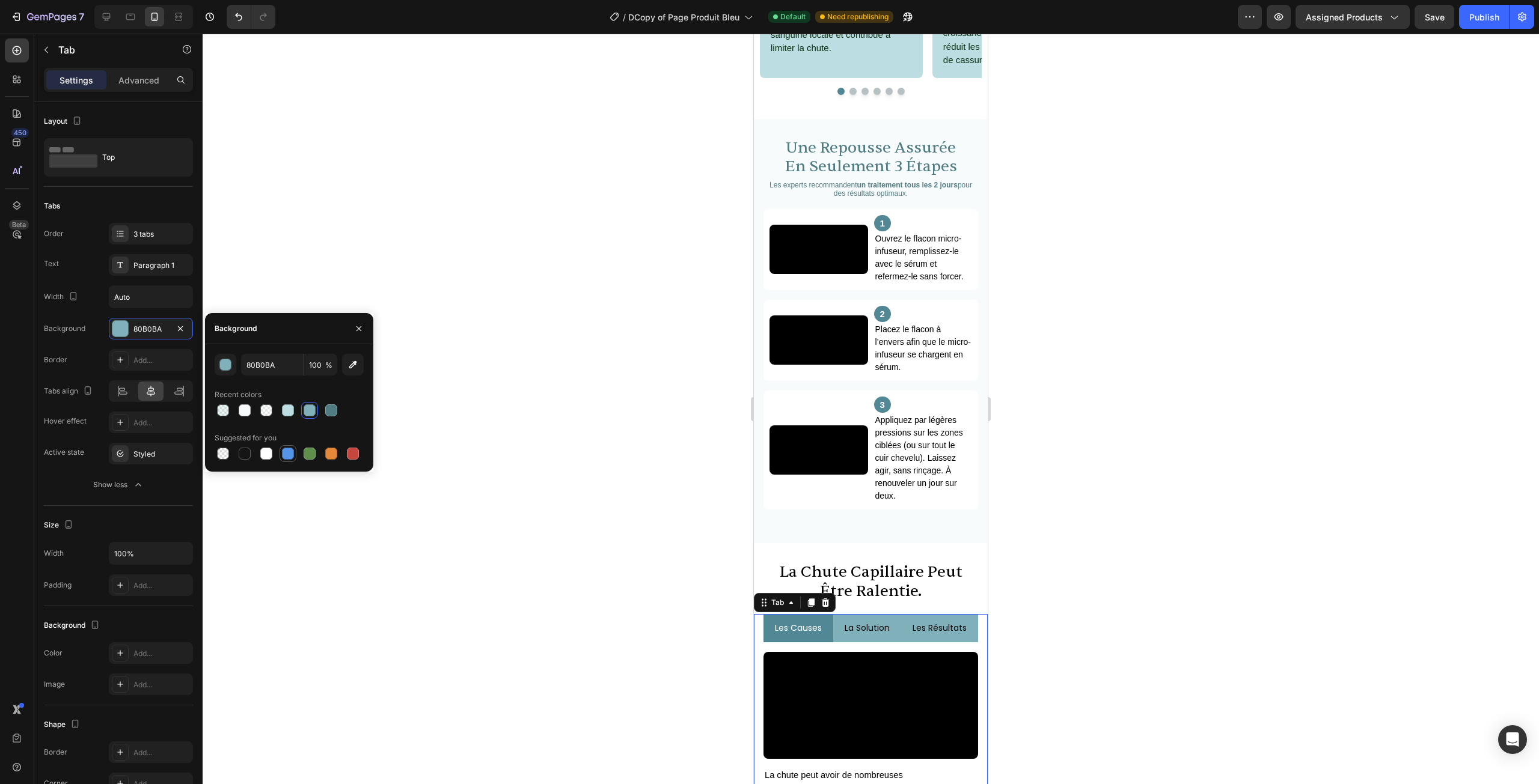
click at [288, 457] on div at bounding box center [288, 453] width 12 height 12
click at [354, 366] on icon "button" at bounding box center [353, 365] width 8 height 8
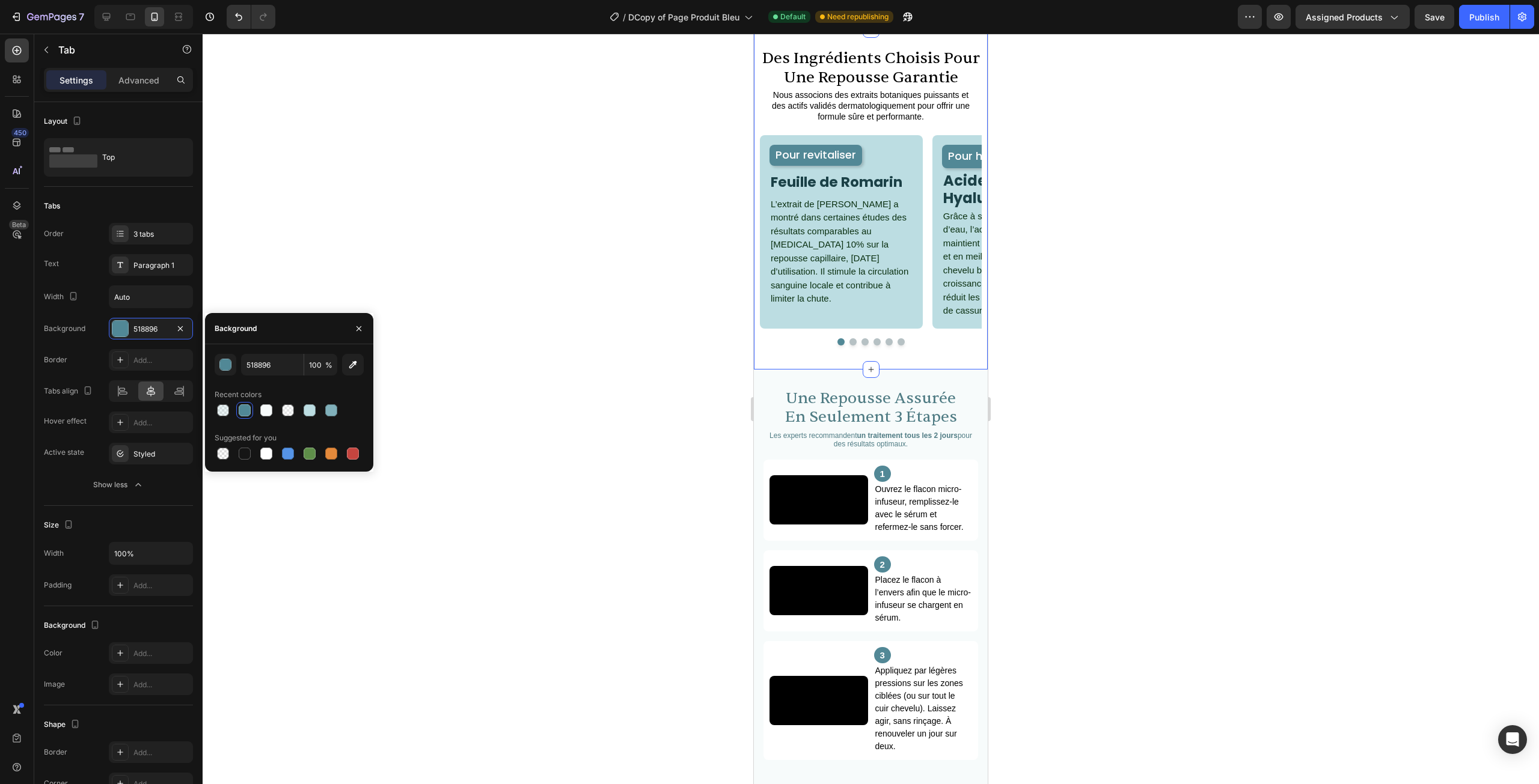
scroll to position [922, 0]
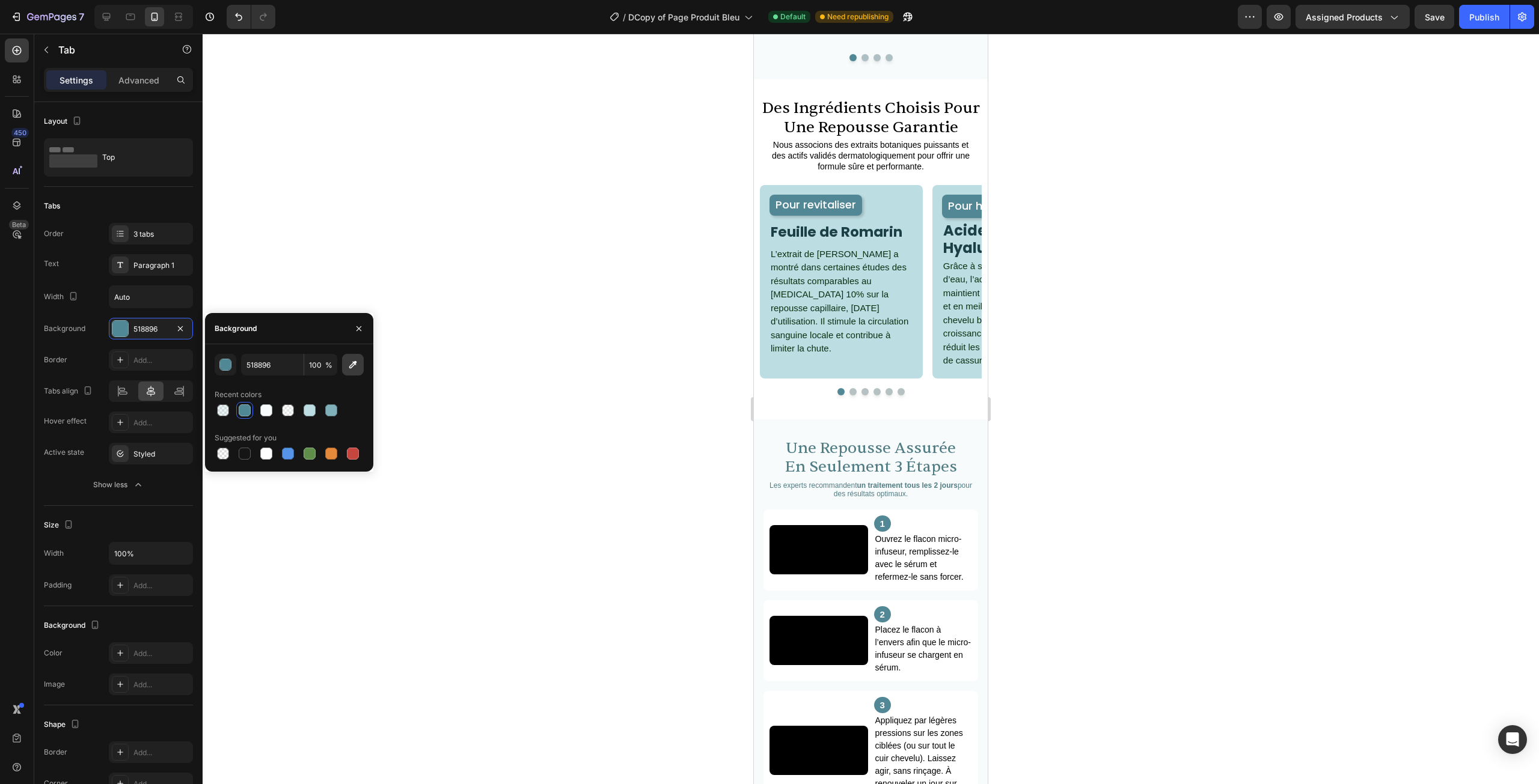
click at [354, 366] on icon "button" at bounding box center [353, 365] width 8 height 8
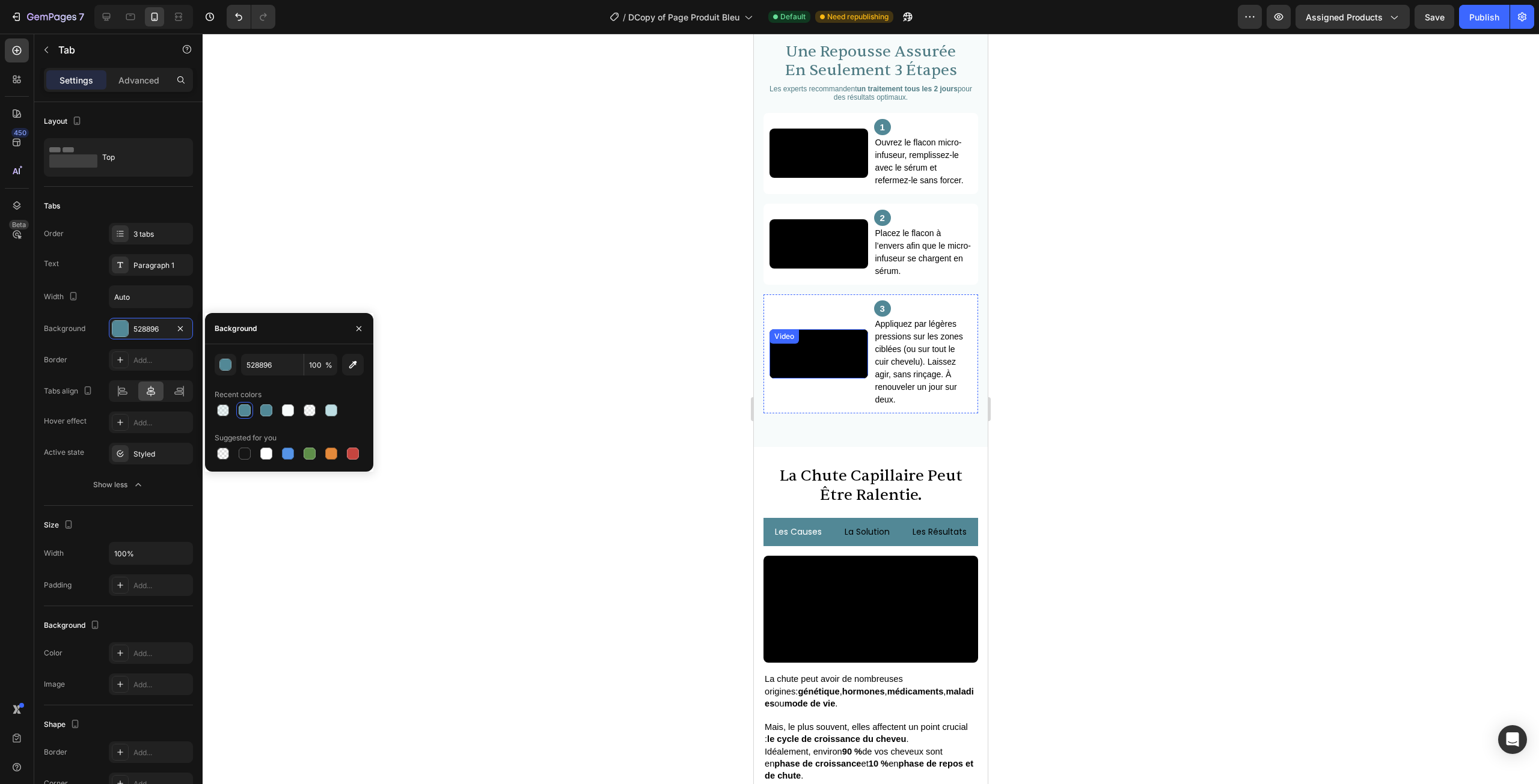
scroll to position [1343, 0]
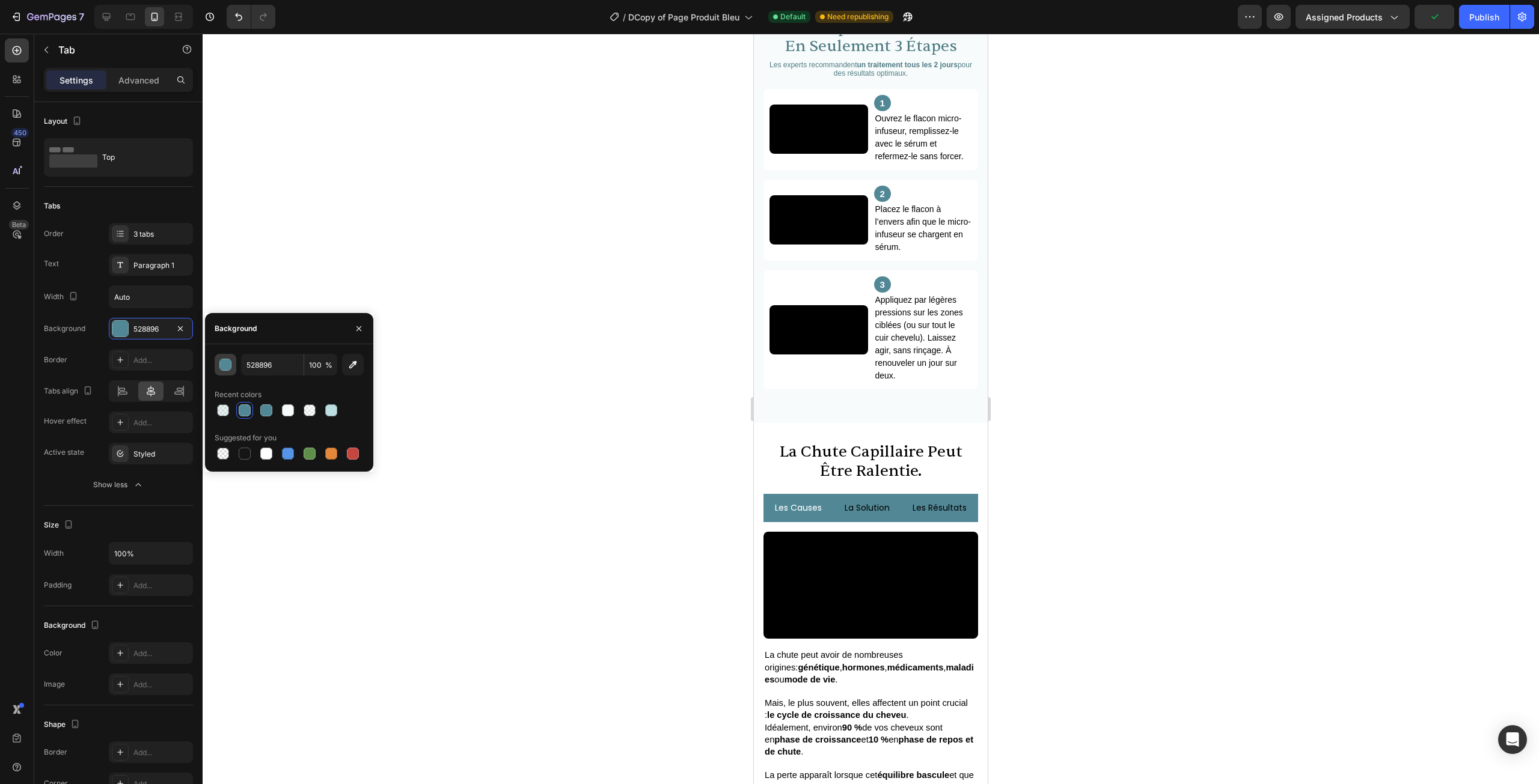
click at [233, 366] on button "button" at bounding box center [225, 364] width 22 height 22
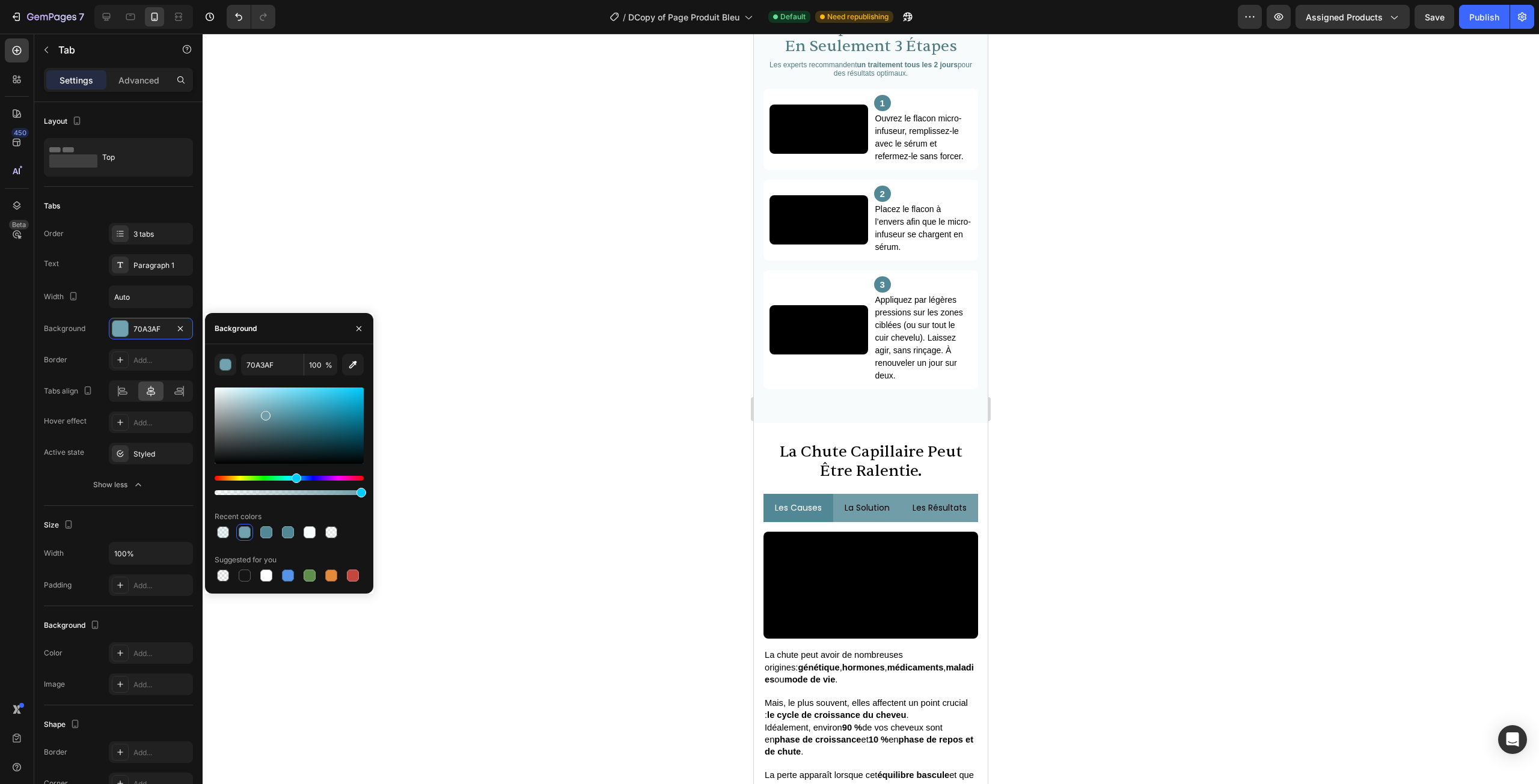
drag, startPoint x: 283, startPoint y: 422, endPoint x: 265, endPoint y: 414, distance: 19.7
click at [265, 414] on div at bounding box center [266, 416] width 10 height 10
type input "709DA8"
drag, startPoint x: 360, startPoint y: 324, endPoint x: 311, endPoint y: 318, distance: 49.4
click at [359, 324] on icon "button" at bounding box center [359, 329] width 10 height 10
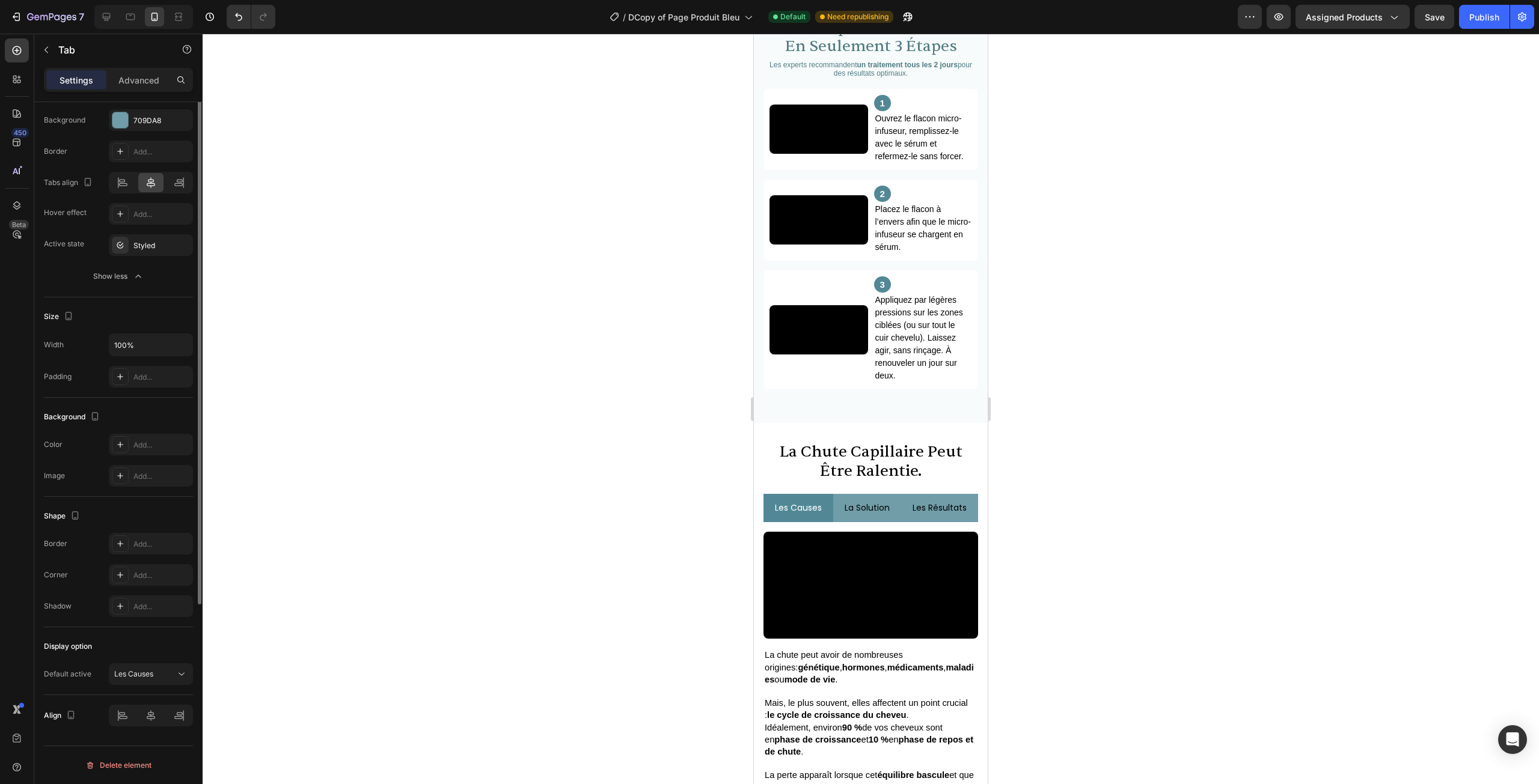
scroll to position [0, 0]
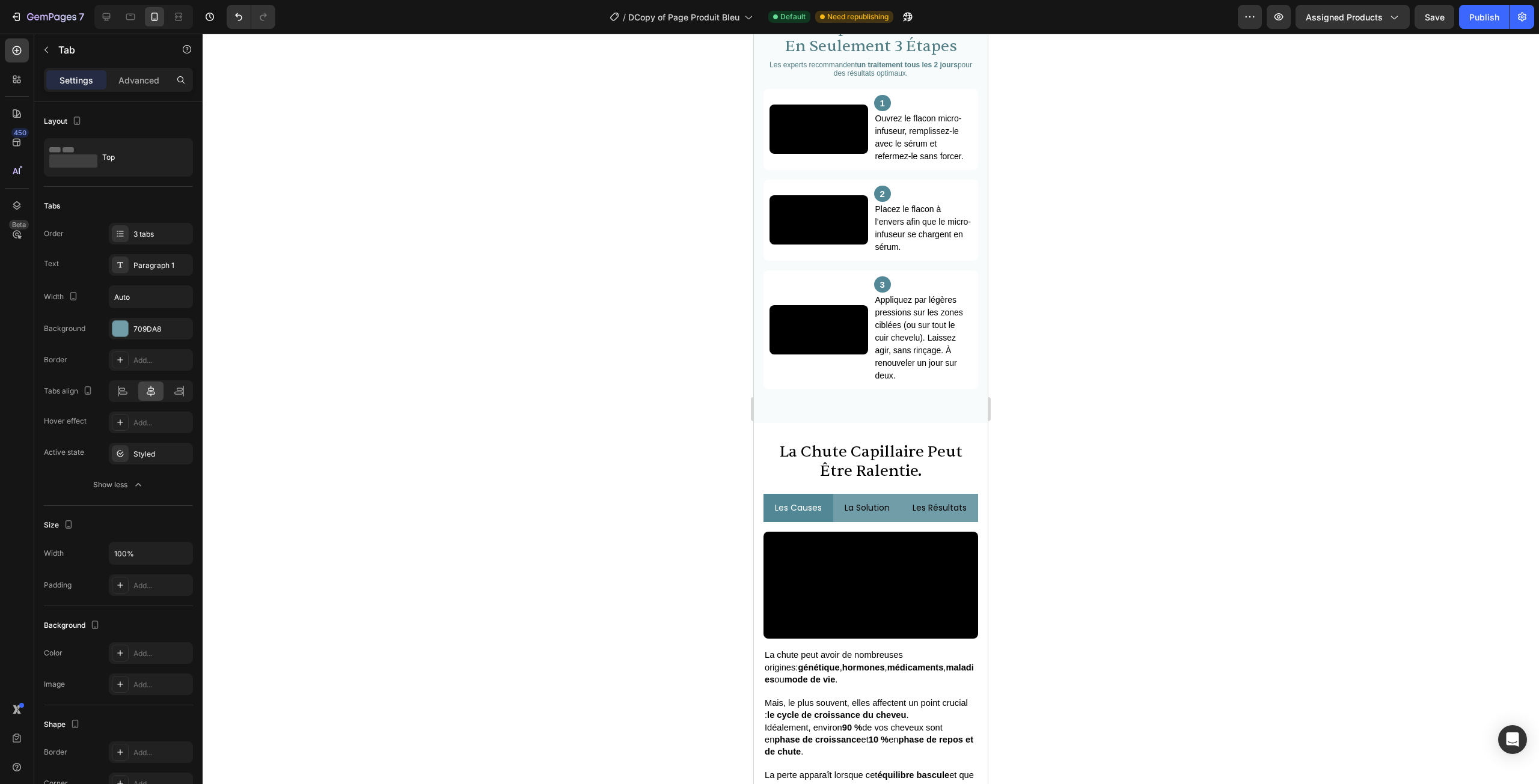
click at [824, 522] on li "les causes" at bounding box center [798, 508] width 69 height 28
click at [129, 241] on div "3 tabs" at bounding box center [150, 233] width 84 height 22
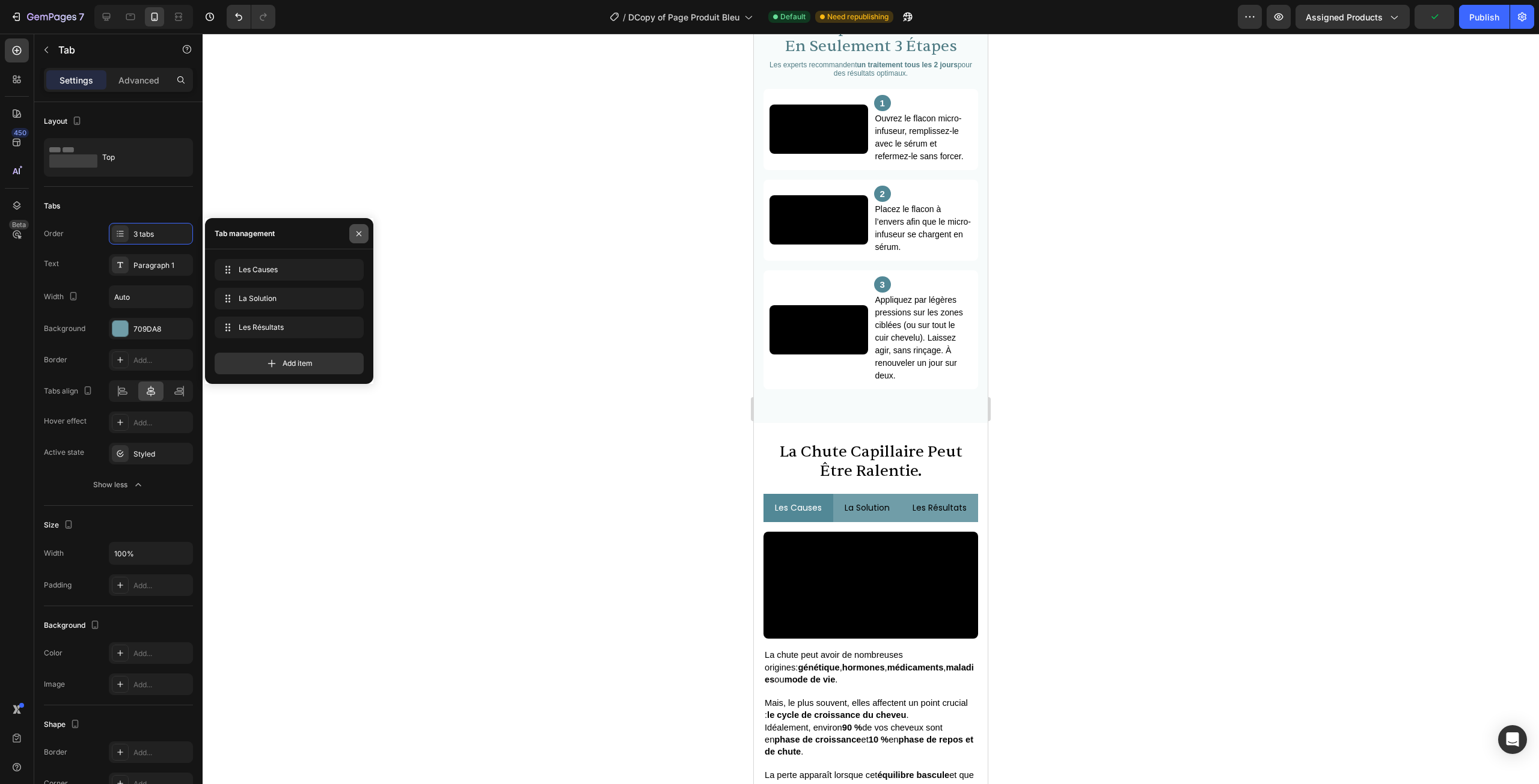
click at [361, 234] on icon "button" at bounding box center [359, 234] width 10 height 10
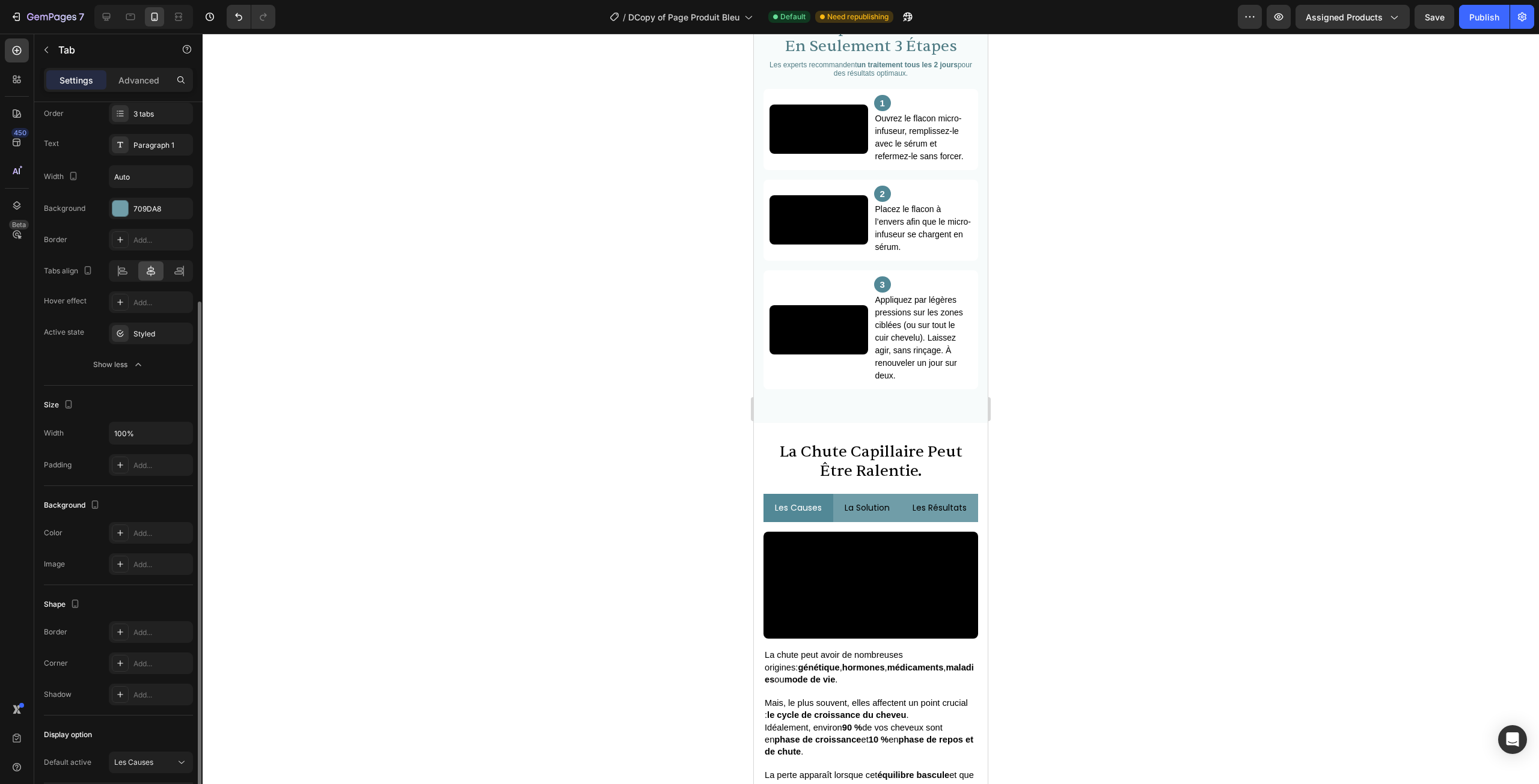
scroll to position [208, 0]
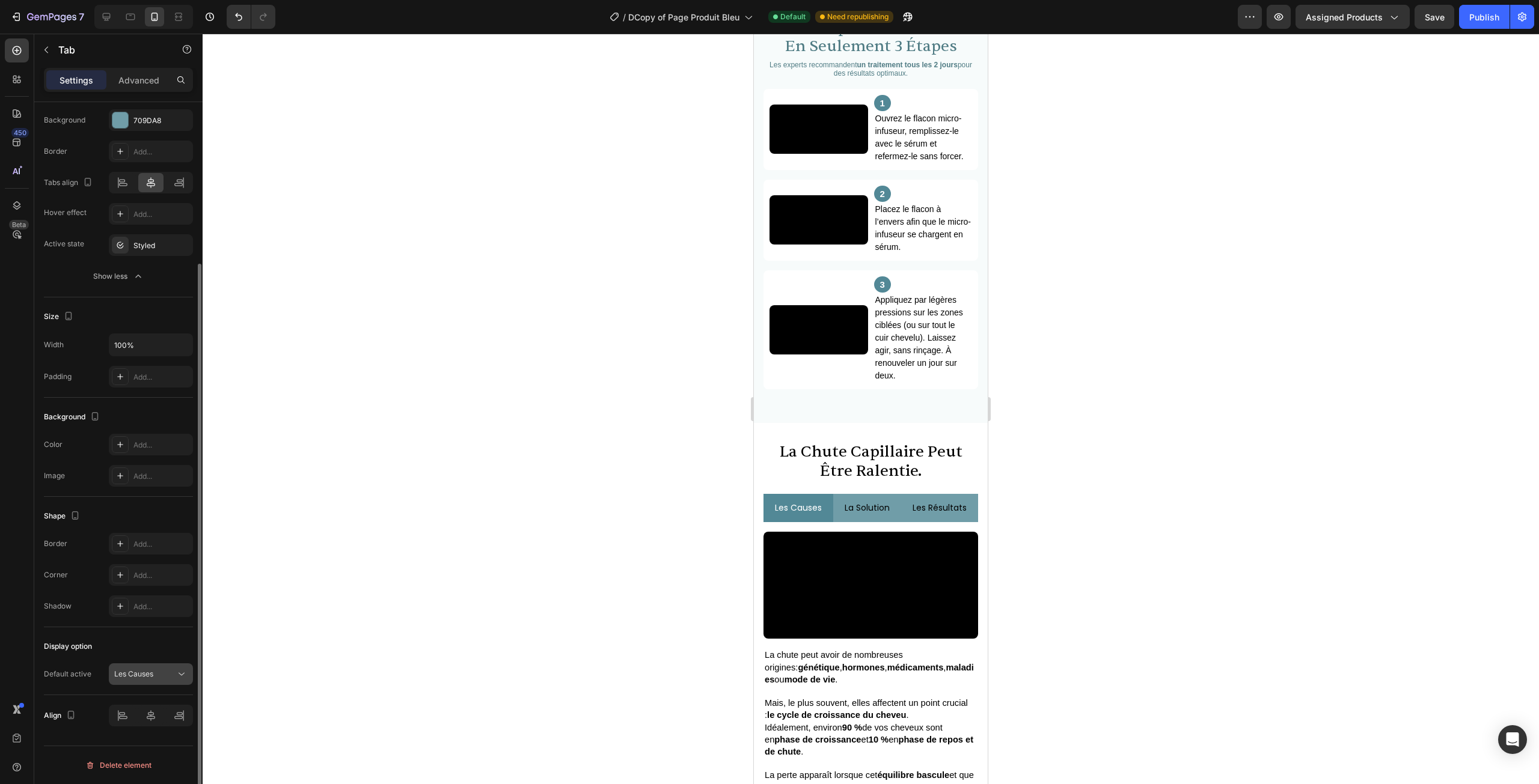
click at [153, 665] on button "Les Causes" at bounding box center [150, 674] width 84 height 22
click at [137, 639] on div "Display option" at bounding box center [118, 647] width 149 height 19
click at [821, 522] on li "les causes" at bounding box center [798, 508] width 69 height 28
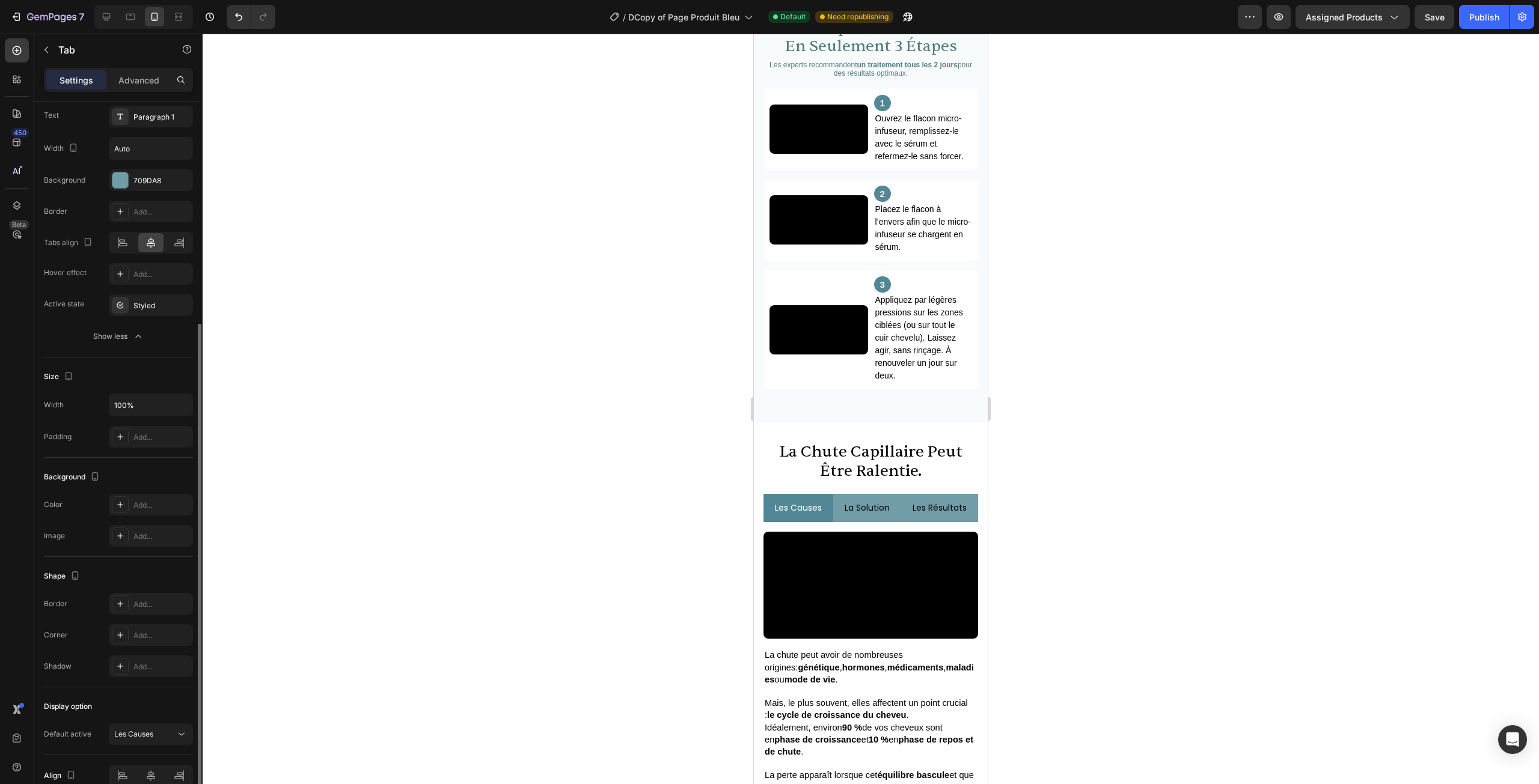
scroll to position [28, 0]
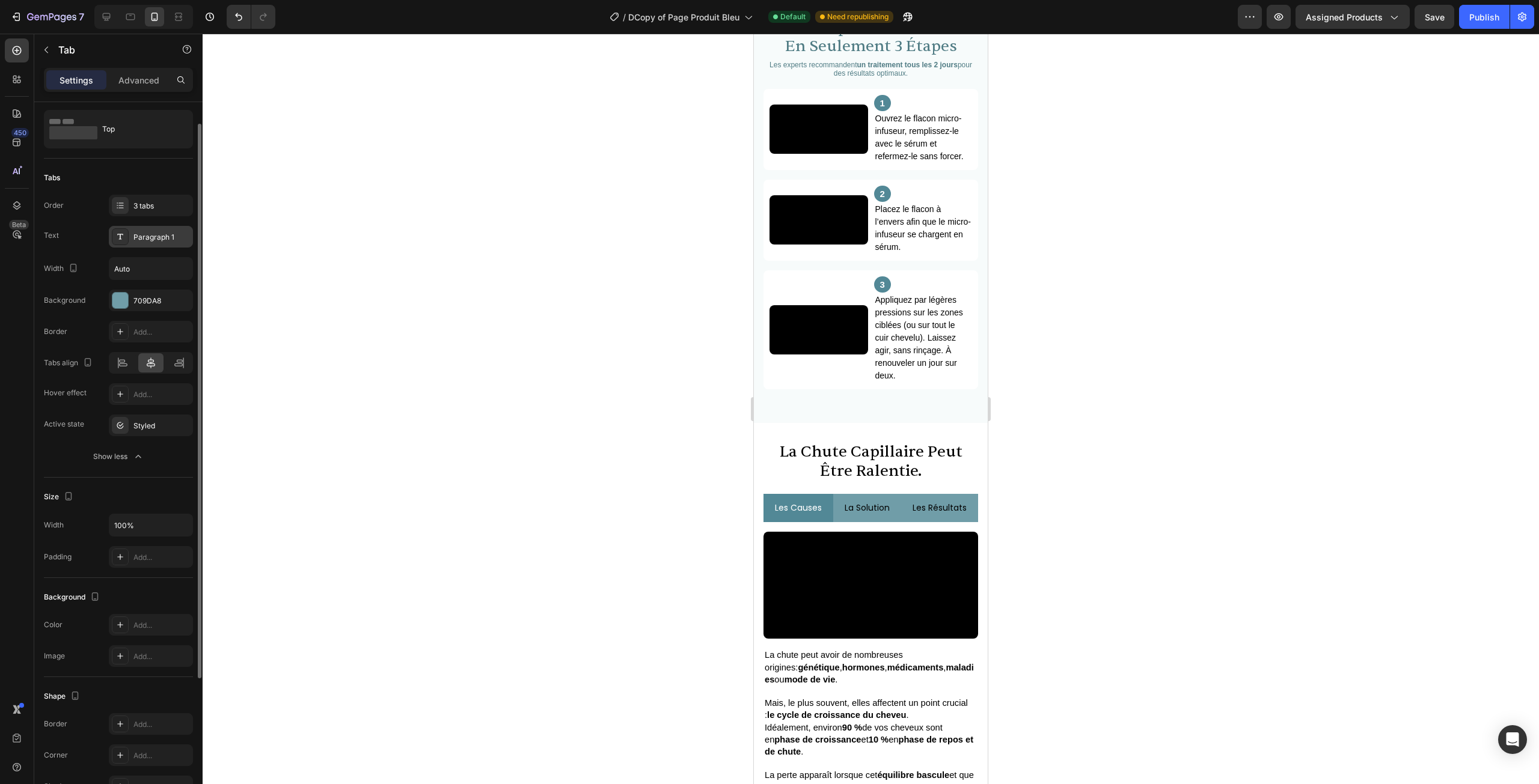
click at [142, 240] on div "Paragraph 1" at bounding box center [161, 238] width 57 height 11
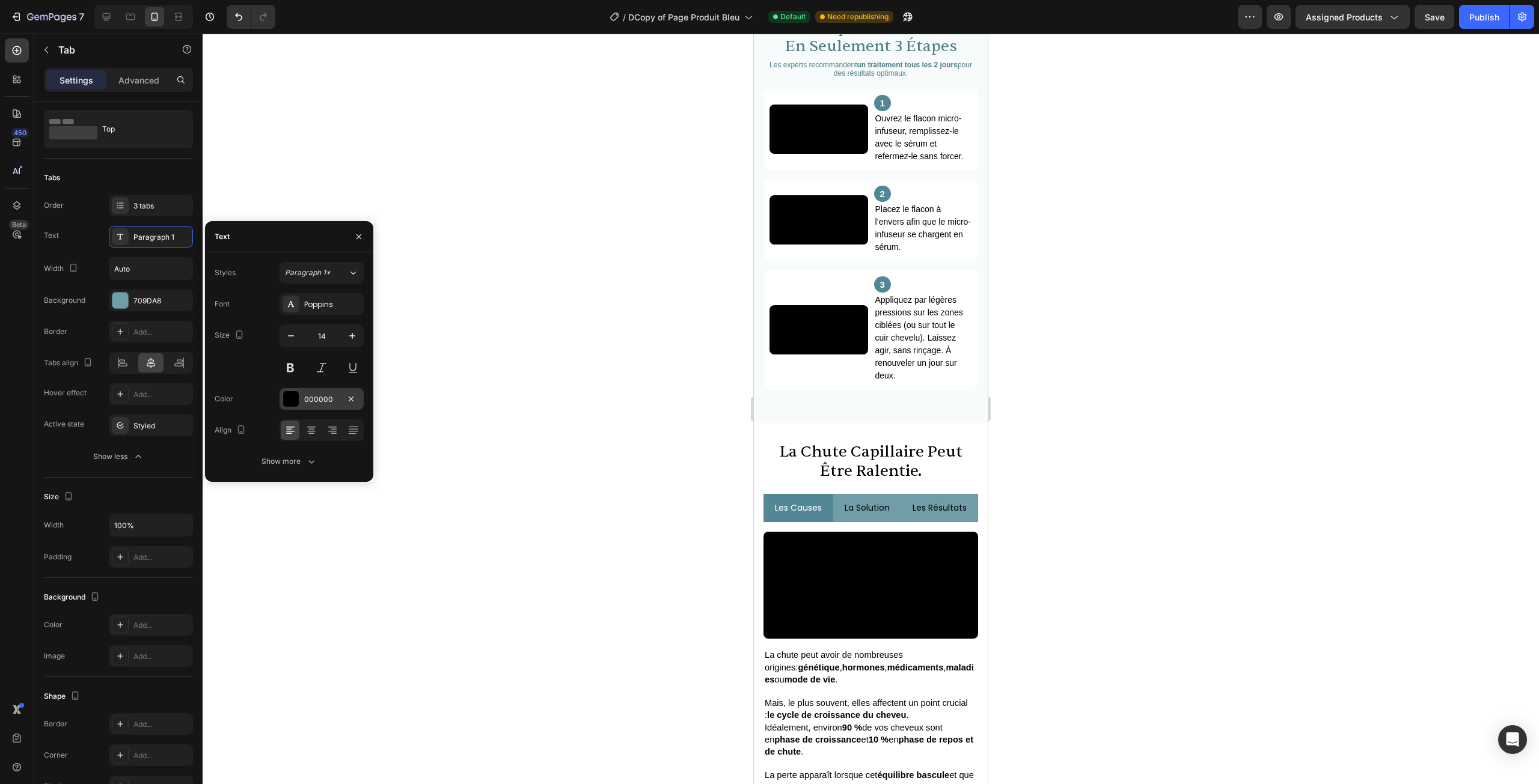
click at [297, 403] on div at bounding box center [292, 399] width 16 height 16
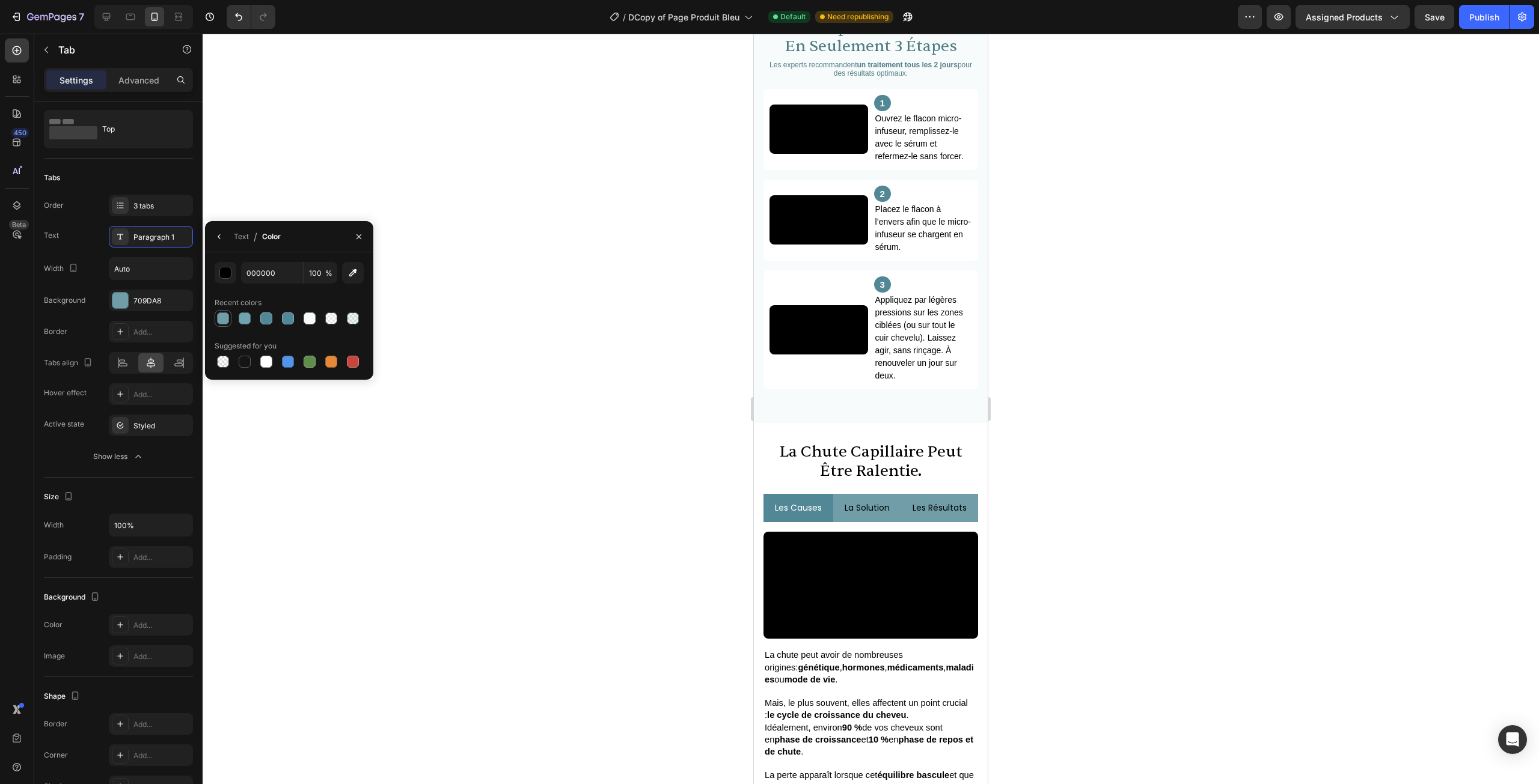
click at [225, 318] on div at bounding box center [223, 318] width 12 height 12
click at [228, 270] on div "button" at bounding box center [225, 273] width 12 height 12
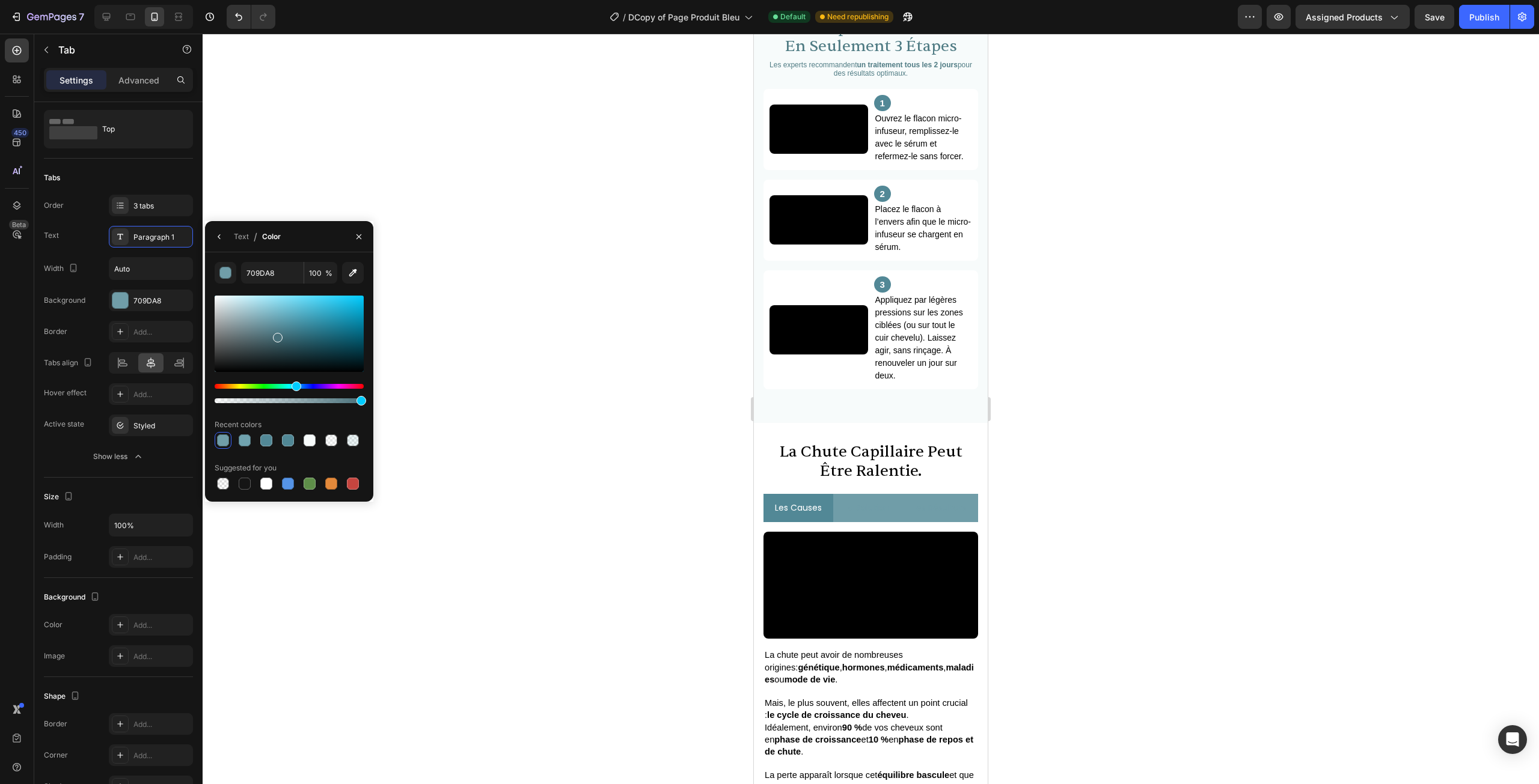
click at [276, 335] on div at bounding box center [289, 334] width 149 height 77
click at [284, 346] on div at bounding box center [289, 334] width 149 height 77
click at [272, 339] on div at bounding box center [289, 334] width 149 height 77
click at [276, 346] on div at bounding box center [289, 334] width 149 height 77
type input "314D54"
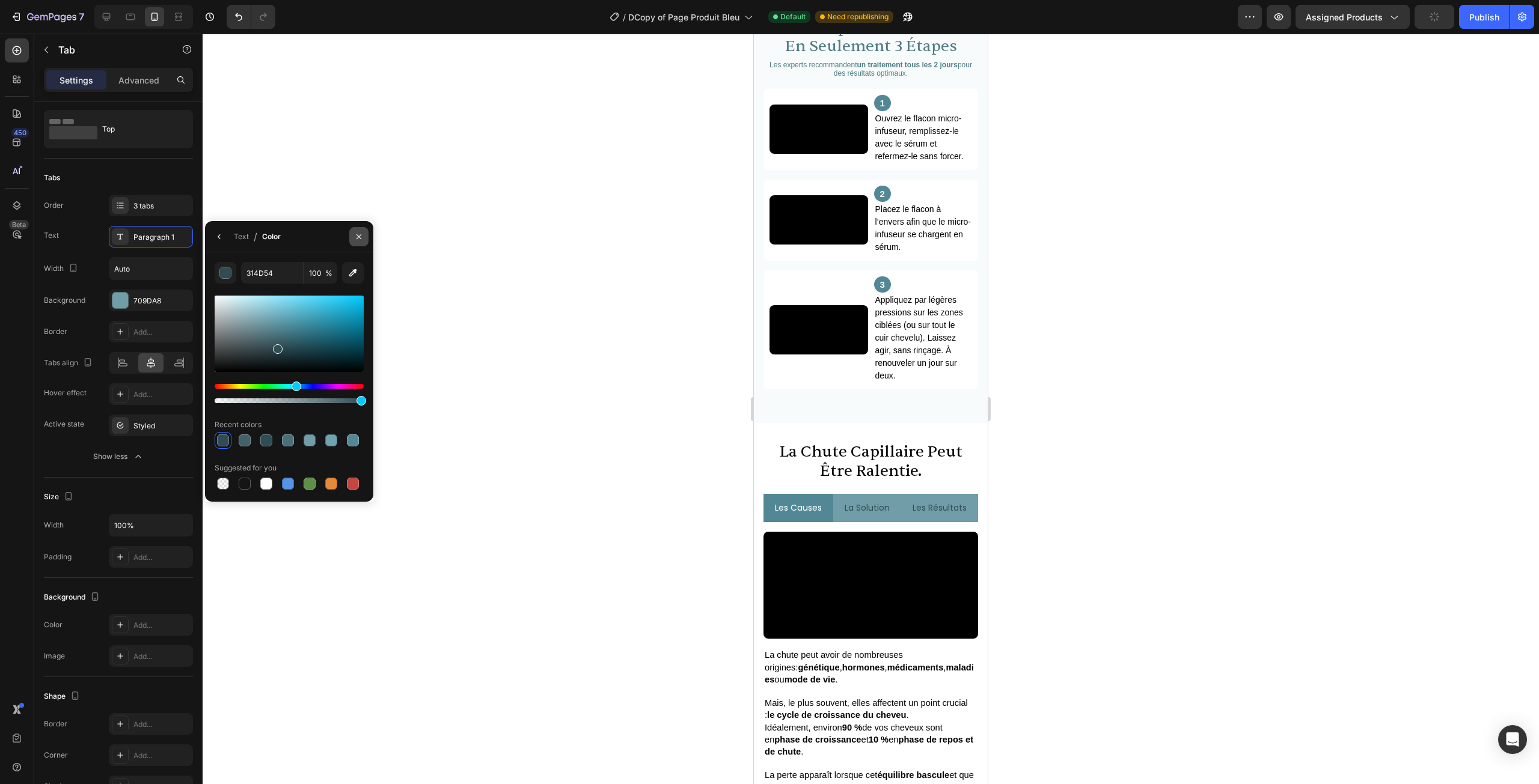
click at [360, 236] on icon "button" at bounding box center [359, 237] width 10 height 10
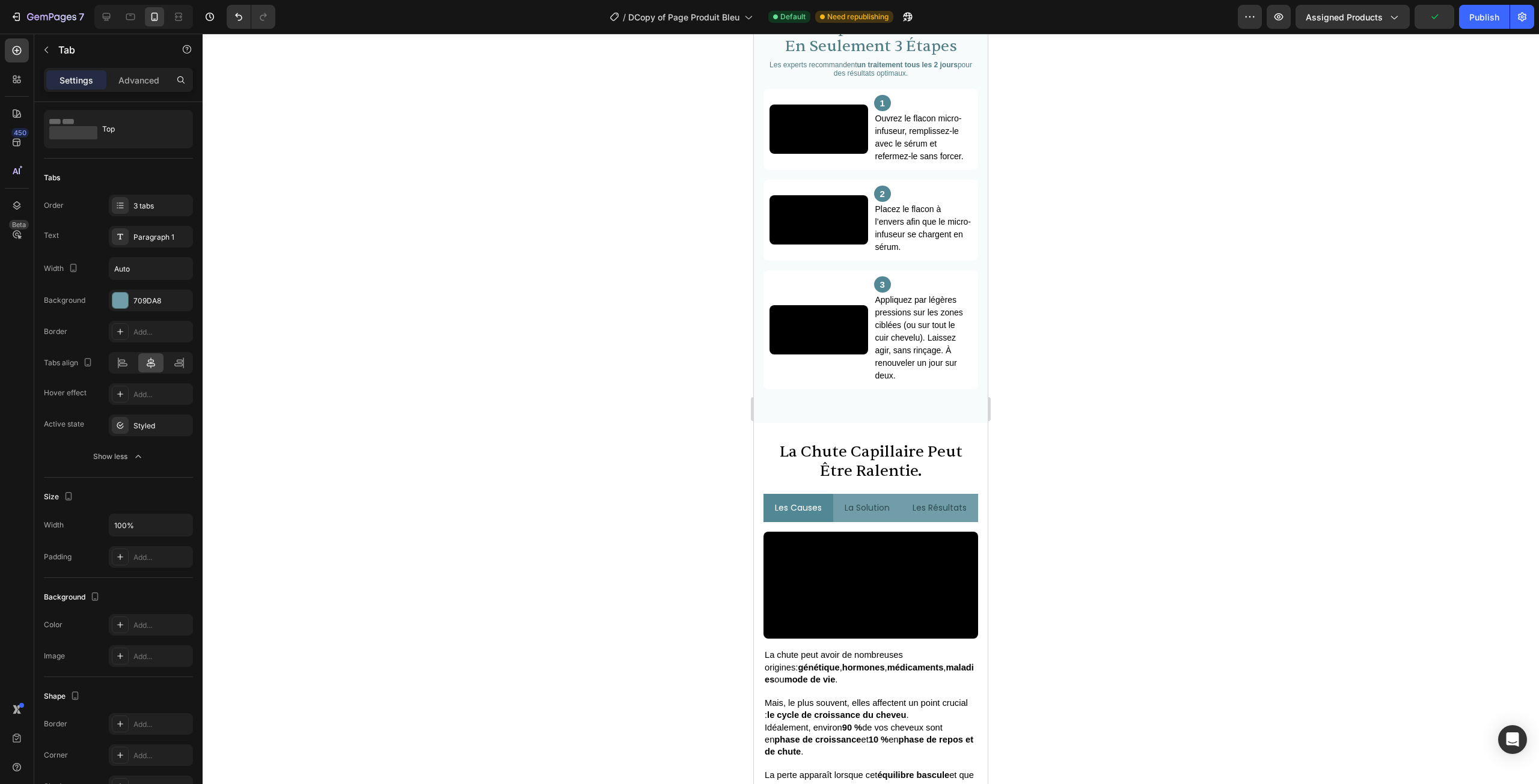
click at [643, 486] on div at bounding box center [871, 409] width 1336 height 750
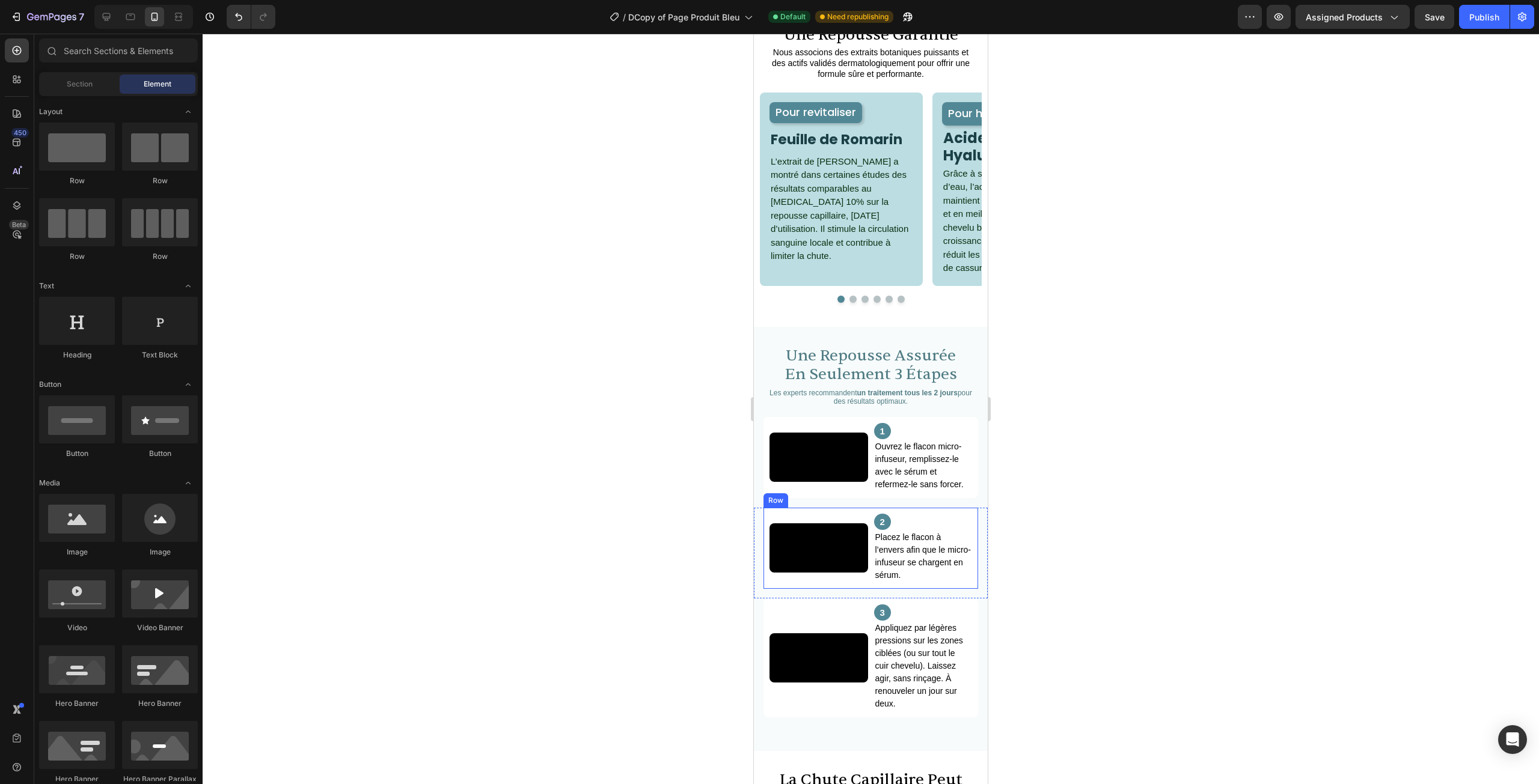
scroll to position [1282, 0]
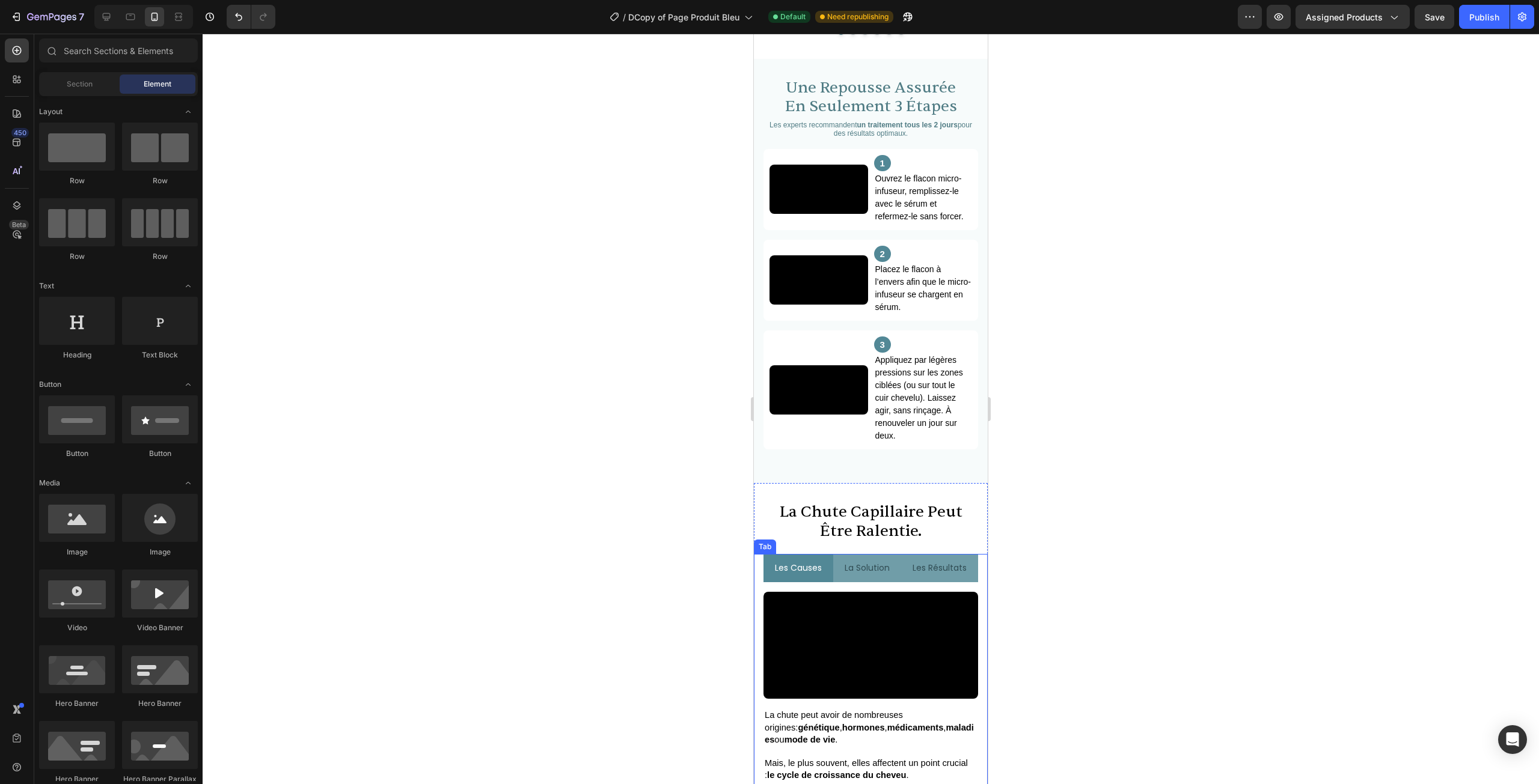
click at [827, 582] on li "les causes" at bounding box center [798, 568] width 69 height 28
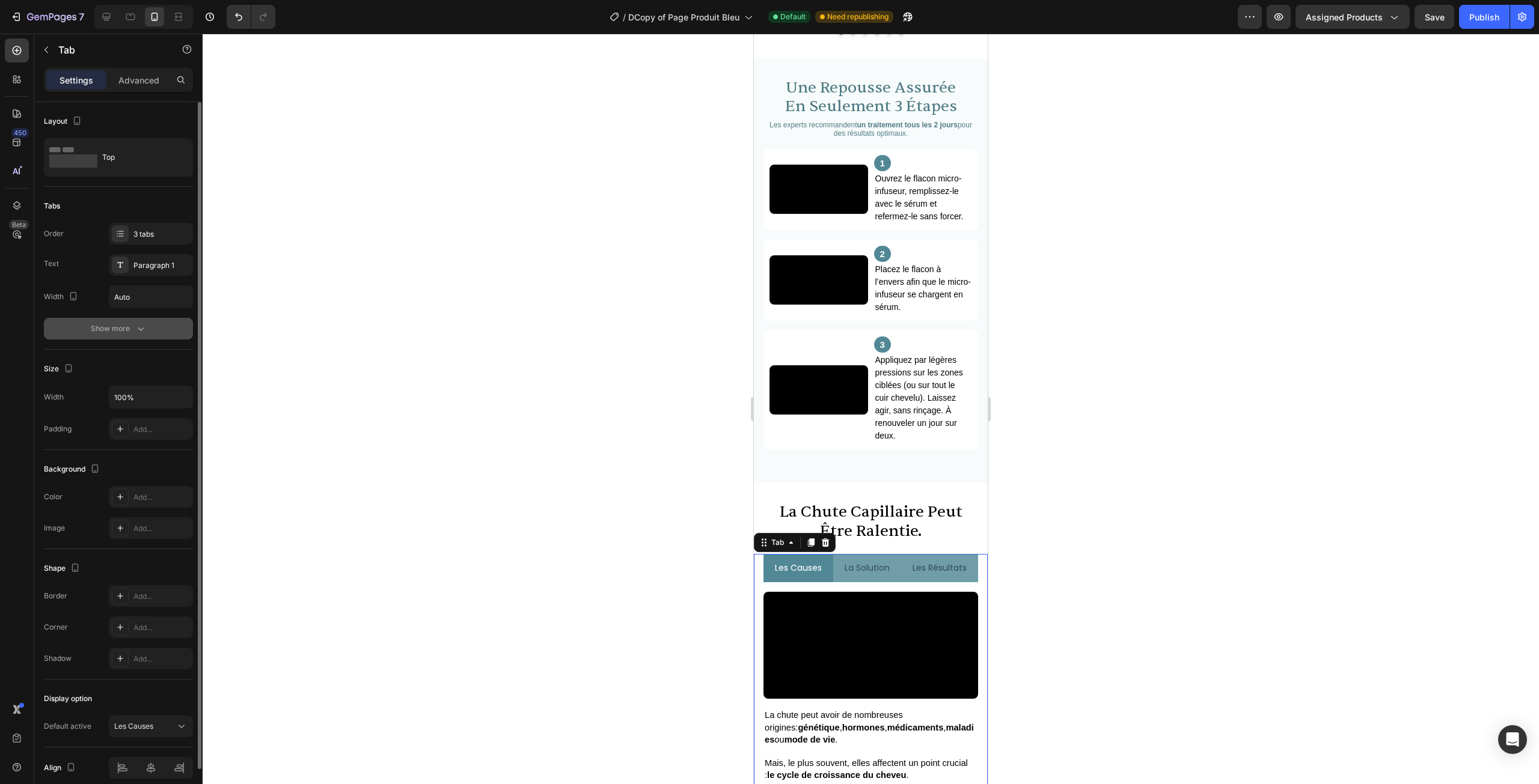
click at [118, 324] on div "Show more" at bounding box center [119, 328] width 56 height 12
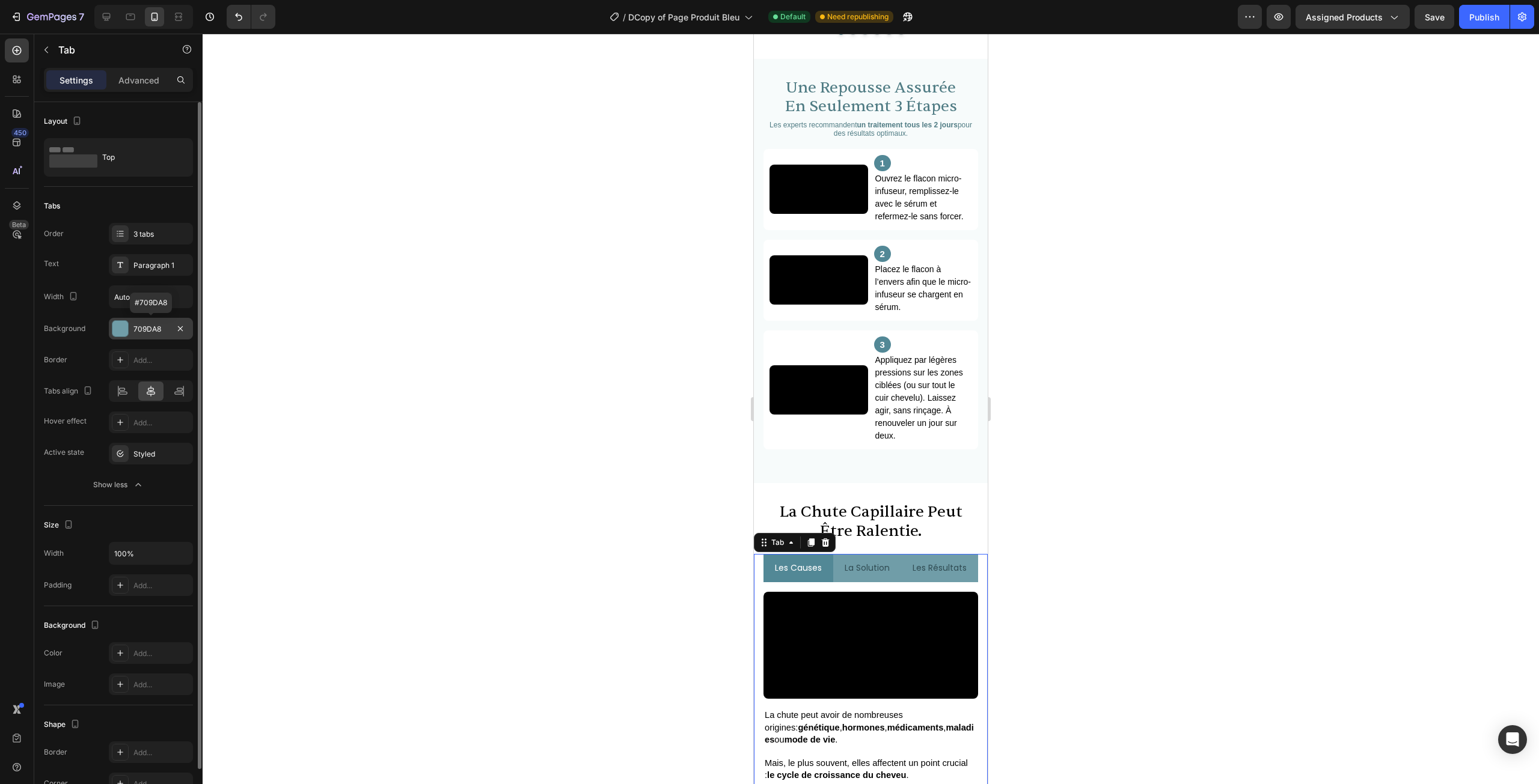
click at [121, 327] on div at bounding box center [121, 329] width 16 height 16
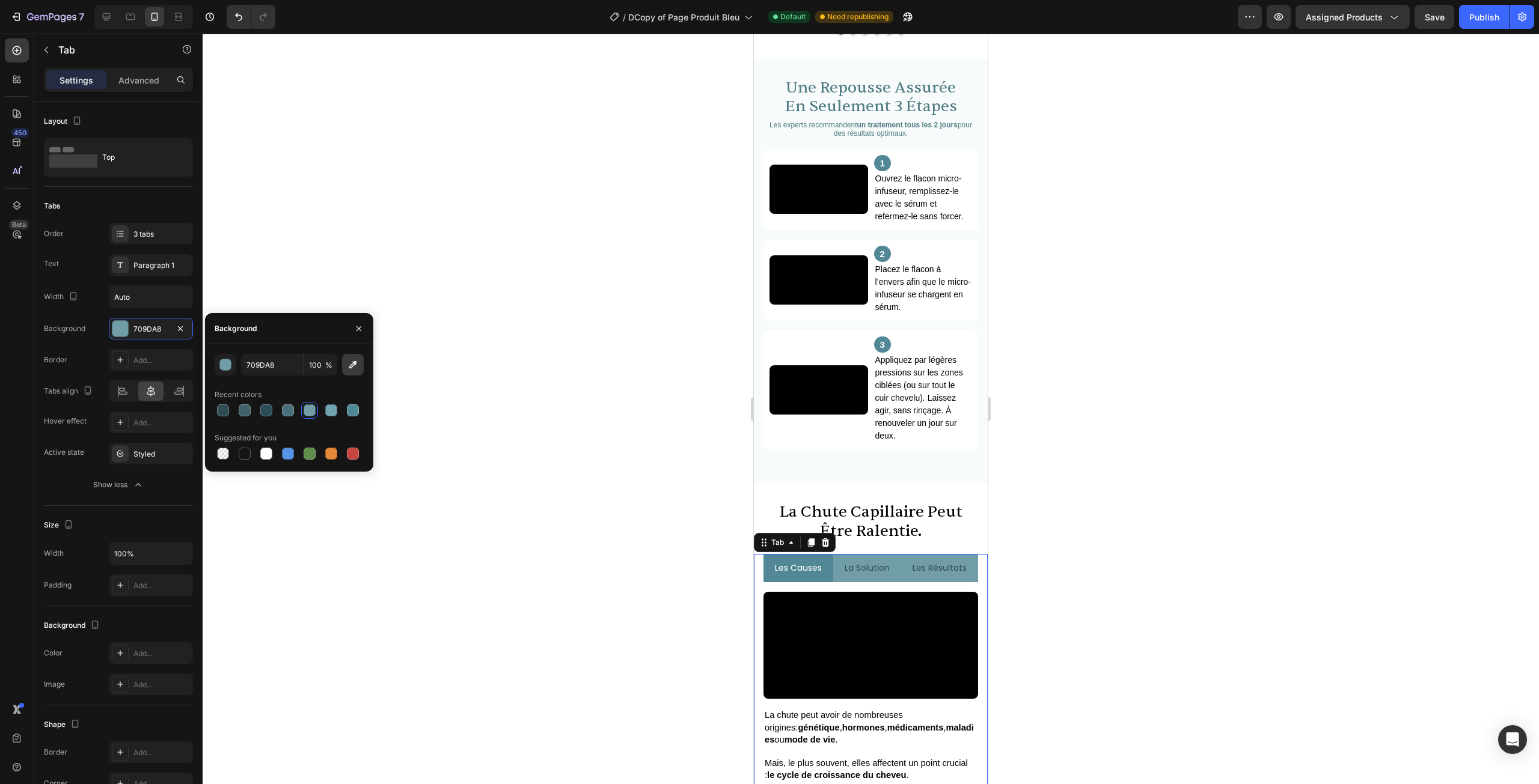
click at [359, 368] on button "button" at bounding box center [352, 364] width 22 height 22
click at [219, 358] on button "button" at bounding box center [225, 364] width 22 height 22
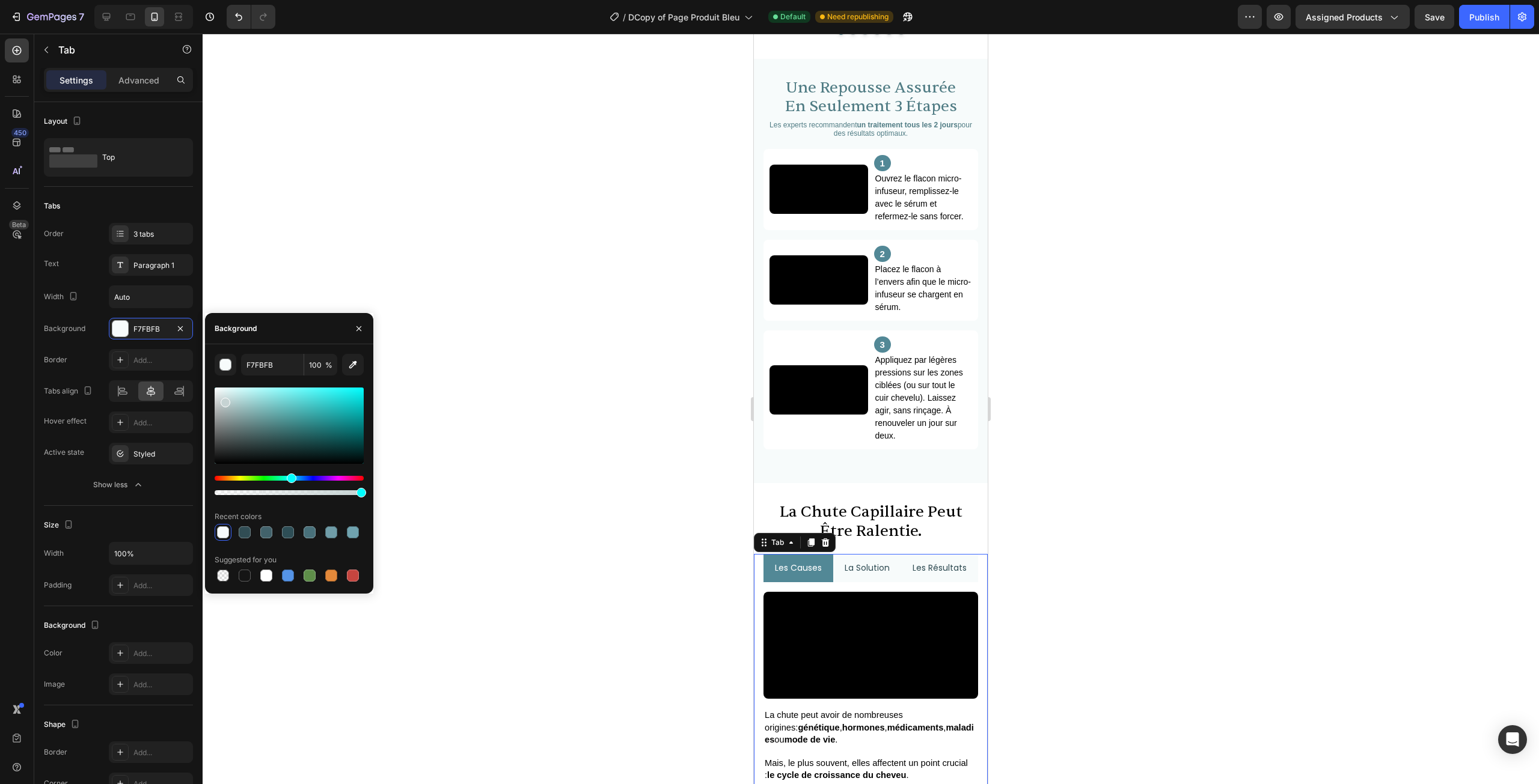
click at [224, 400] on div at bounding box center [289, 426] width 149 height 77
drag, startPoint x: 216, startPoint y: 394, endPoint x: 205, endPoint y: 396, distance: 11.2
click at [205, 396] on div "E0E0E0 100 % Recent colors Suggested for you" at bounding box center [289, 469] width 169 height 230
click at [262, 533] on div at bounding box center [266, 532] width 12 height 12
drag, startPoint x: 224, startPoint y: 400, endPoint x: 230, endPoint y: 399, distance: 6.1
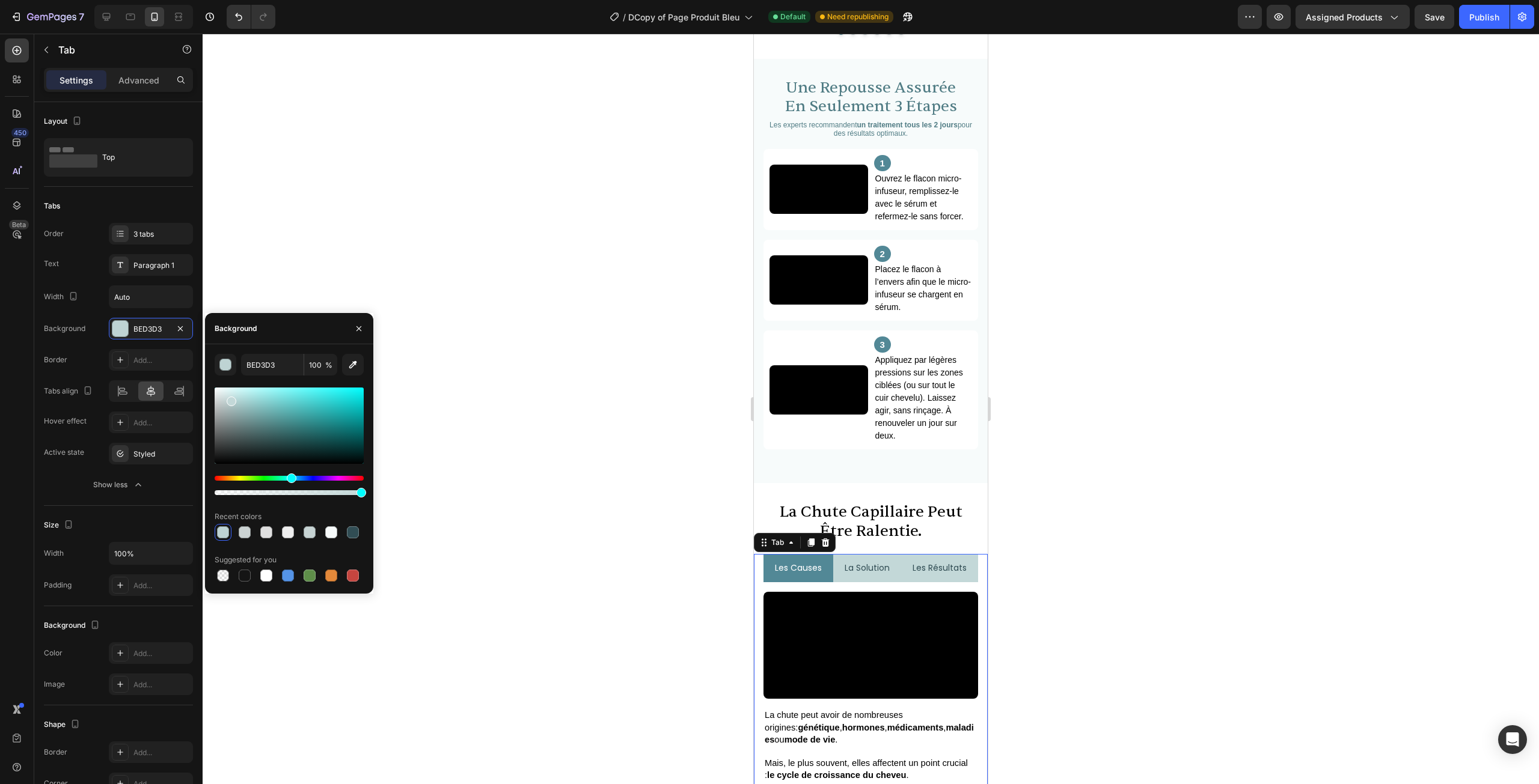
click at [230, 399] on div at bounding box center [232, 402] width 10 height 10
click at [294, 476] on div "Hue" at bounding box center [296, 478] width 10 height 10
click at [359, 324] on icon "button" at bounding box center [359, 329] width 10 height 10
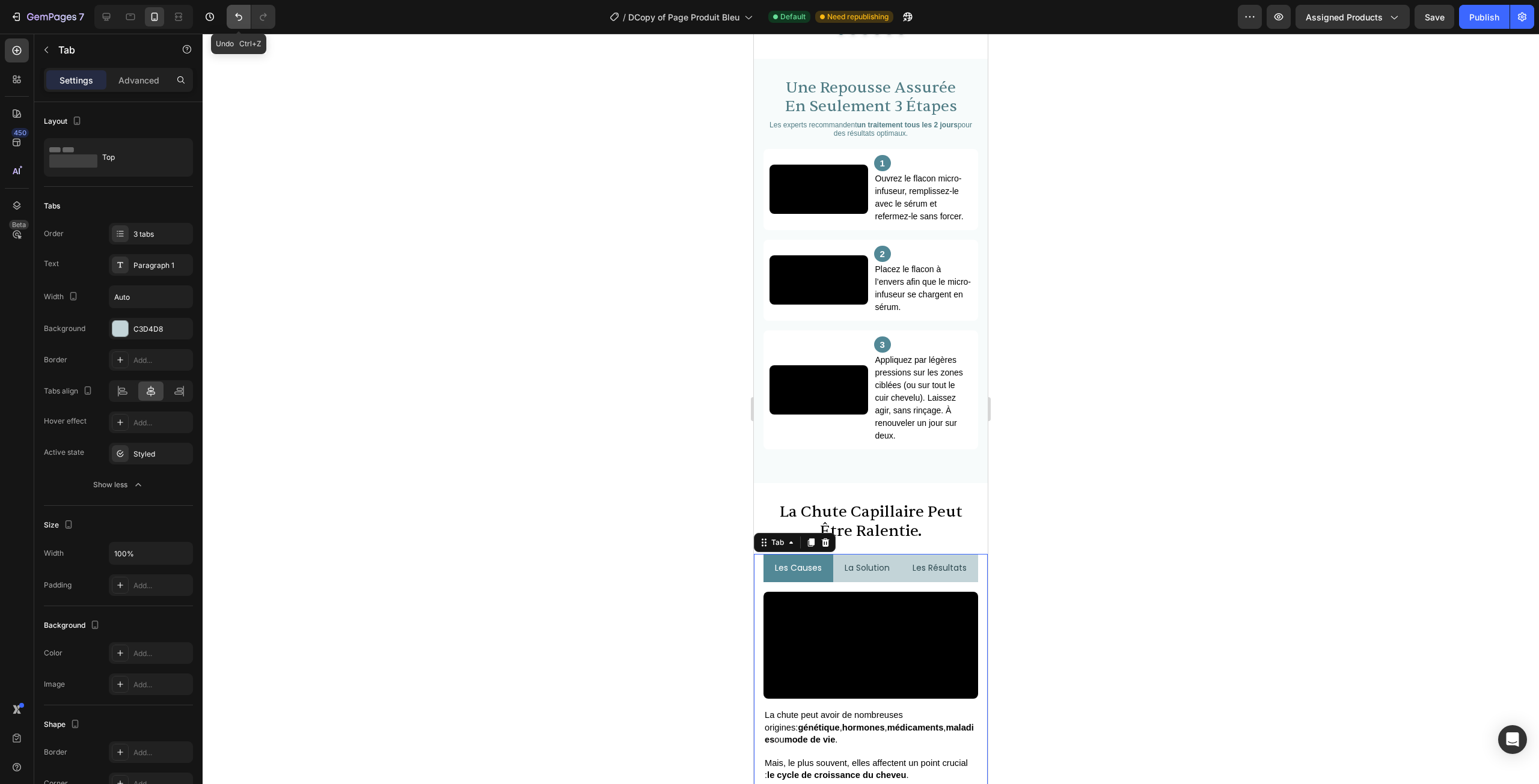
click at [233, 21] on icon "Undo/Redo" at bounding box center [238, 17] width 12 height 12
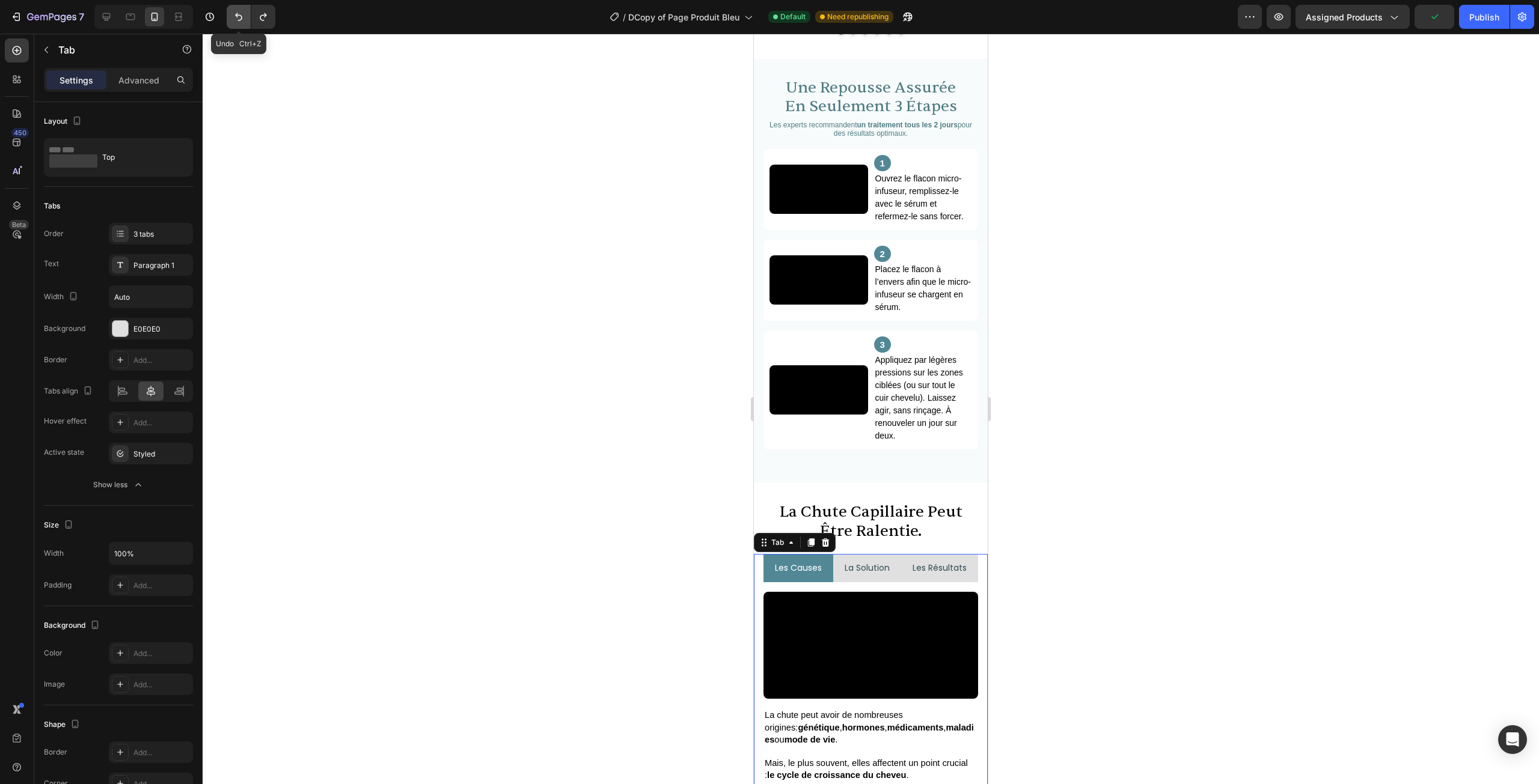
click at [233, 21] on icon "Undo/Redo" at bounding box center [238, 17] width 12 height 12
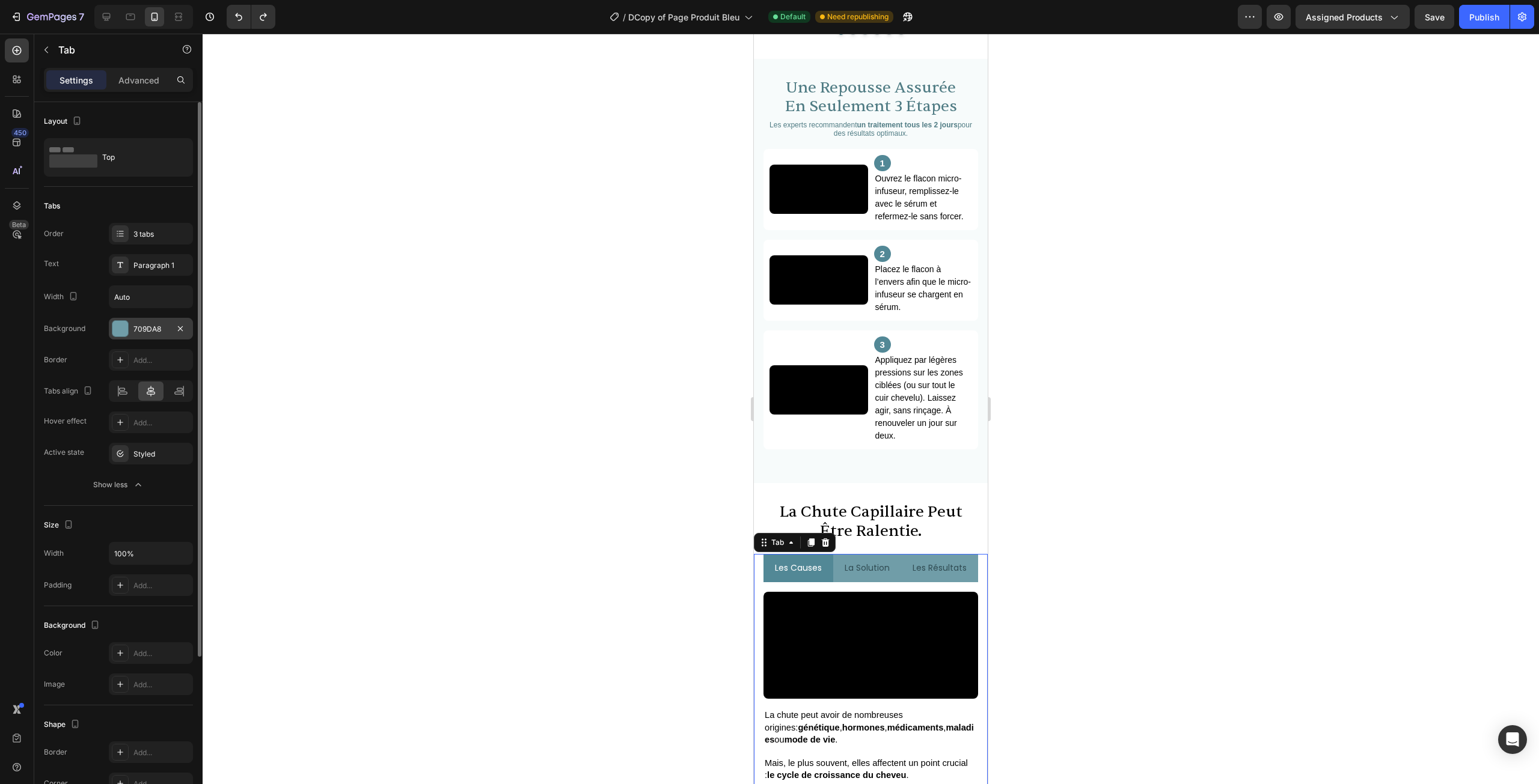
click at [124, 322] on div at bounding box center [121, 329] width 16 height 16
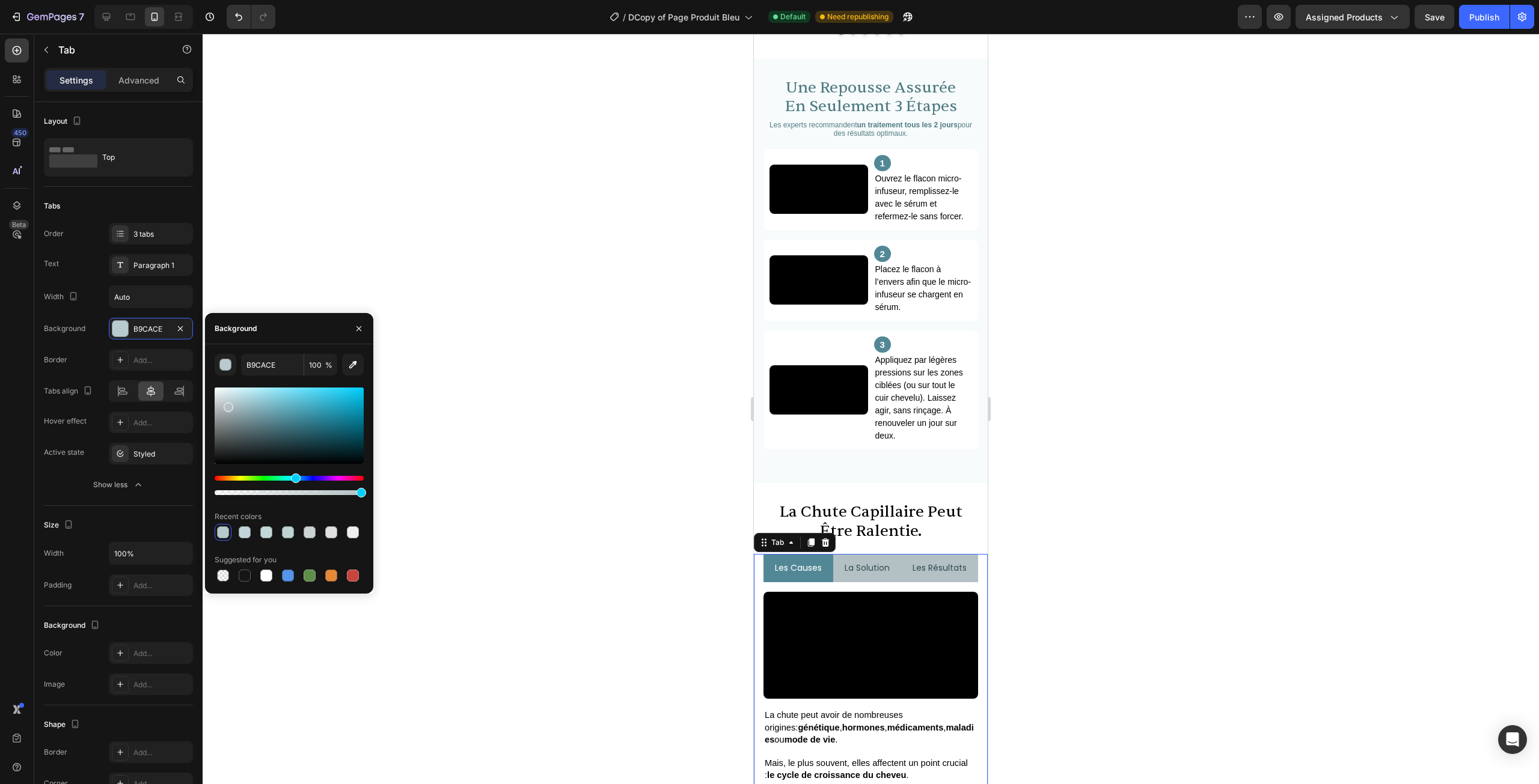
click at [228, 405] on div at bounding box center [228, 407] width 10 height 10
click at [360, 489] on div "B4C1C4 100 % Recent colors Suggested for you" at bounding box center [289, 469] width 169 height 230
drag, startPoint x: 360, startPoint y: 489, endPoint x: 352, endPoint y: 489, distance: 8.0
click at [377, 0] on div "7 Version history / DCopy of Page Produit Bleu Default Need republishing Previe…" at bounding box center [769, 0] width 1539 height 0
type input "B3C9CE"
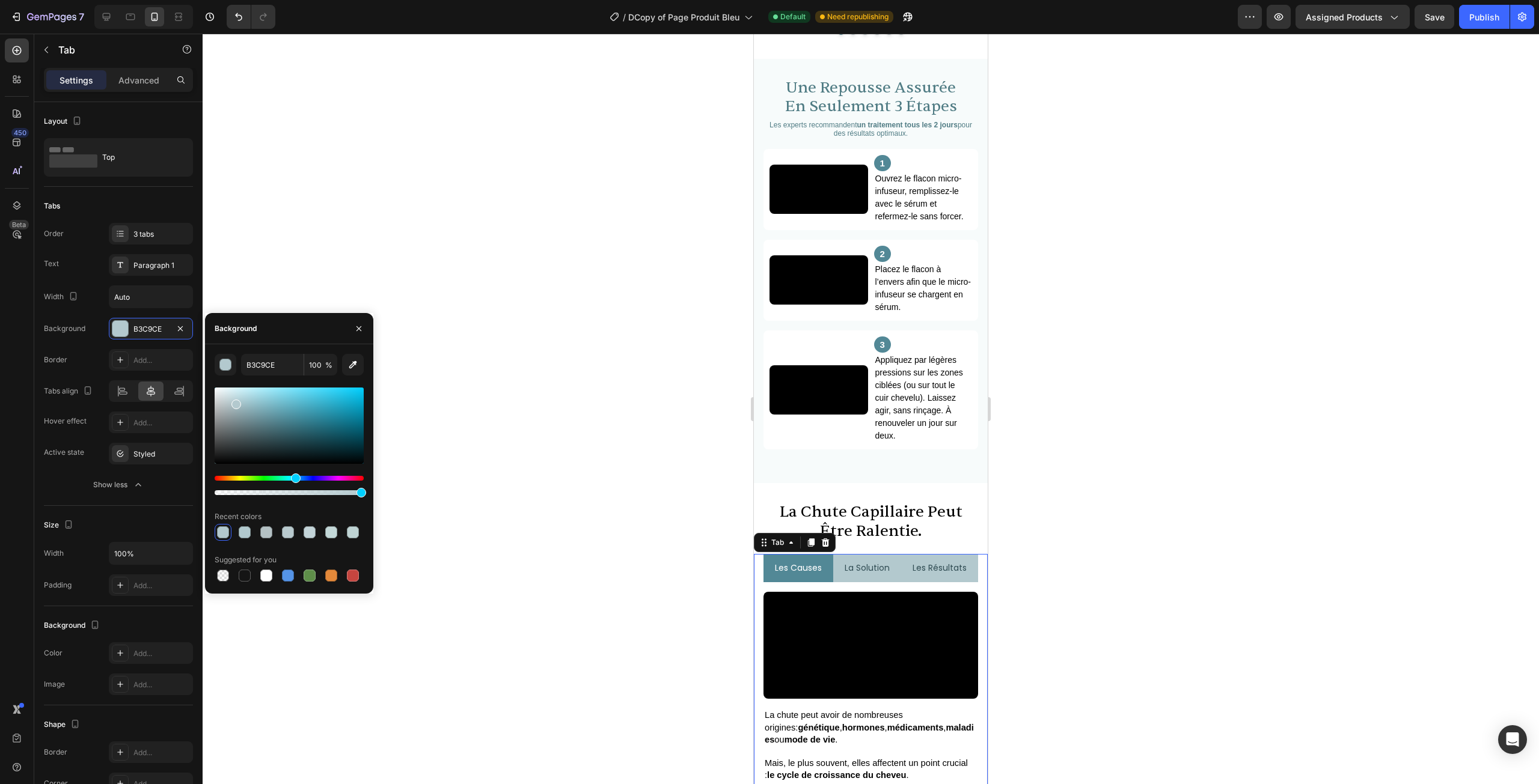
drag, startPoint x: 230, startPoint y: 410, endPoint x: 235, endPoint y: 402, distance: 9.4
click at [235, 402] on div at bounding box center [236, 405] width 10 height 10
click at [137, 454] on div "Styled" at bounding box center [151, 454] width 35 height 11
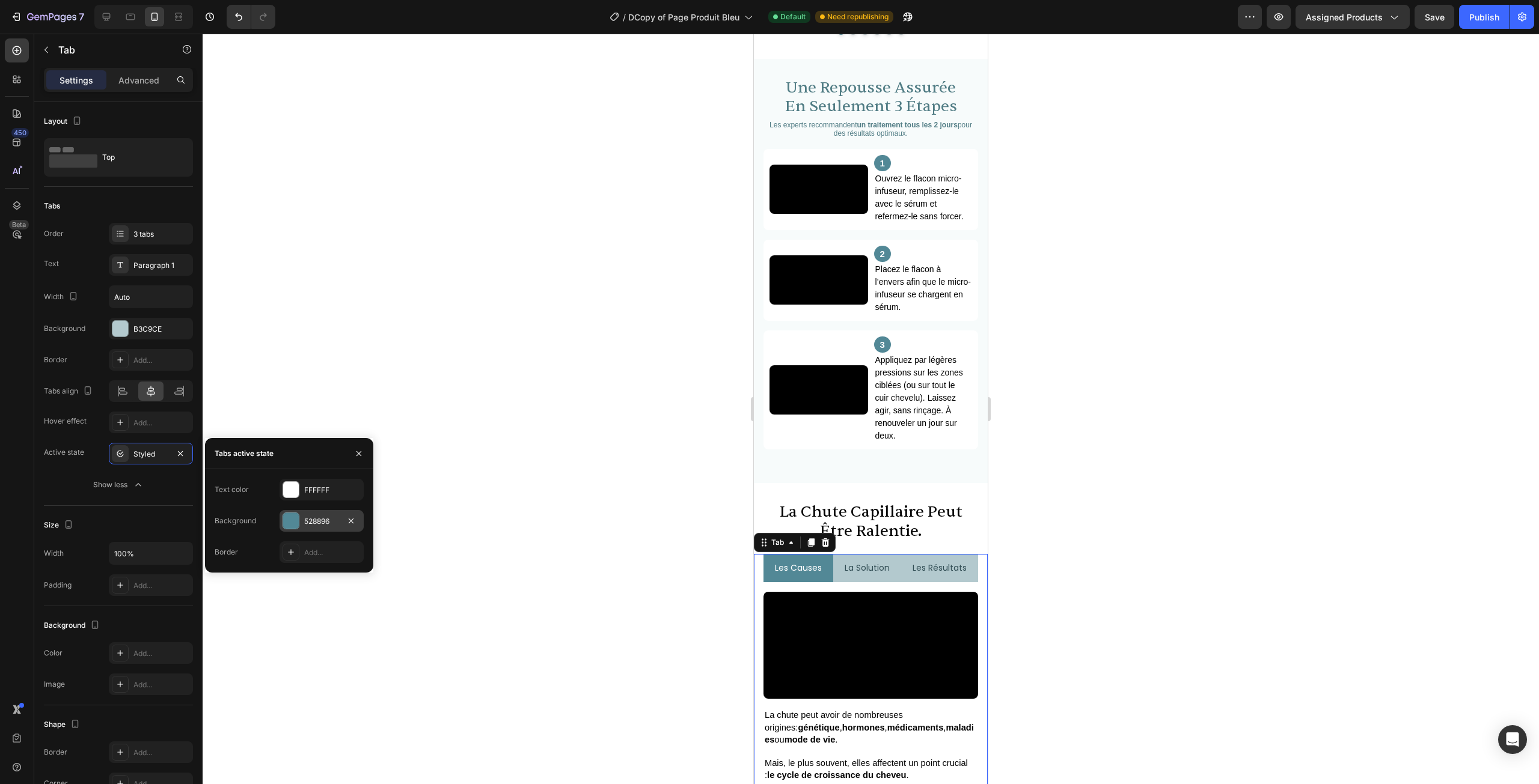
click at [299, 523] on div at bounding box center [291, 521] width 17 height 17
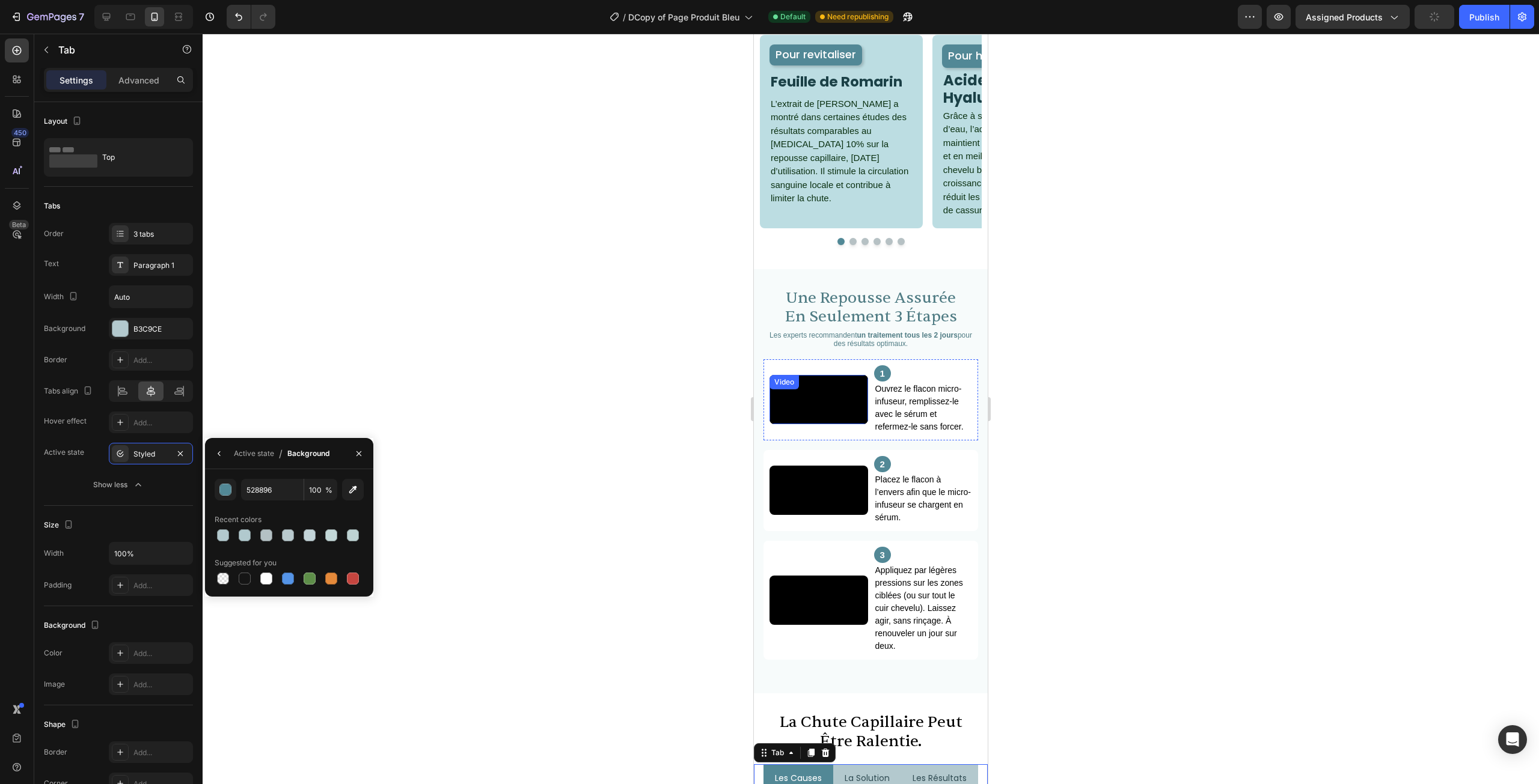
scroll to position [1042, 0]
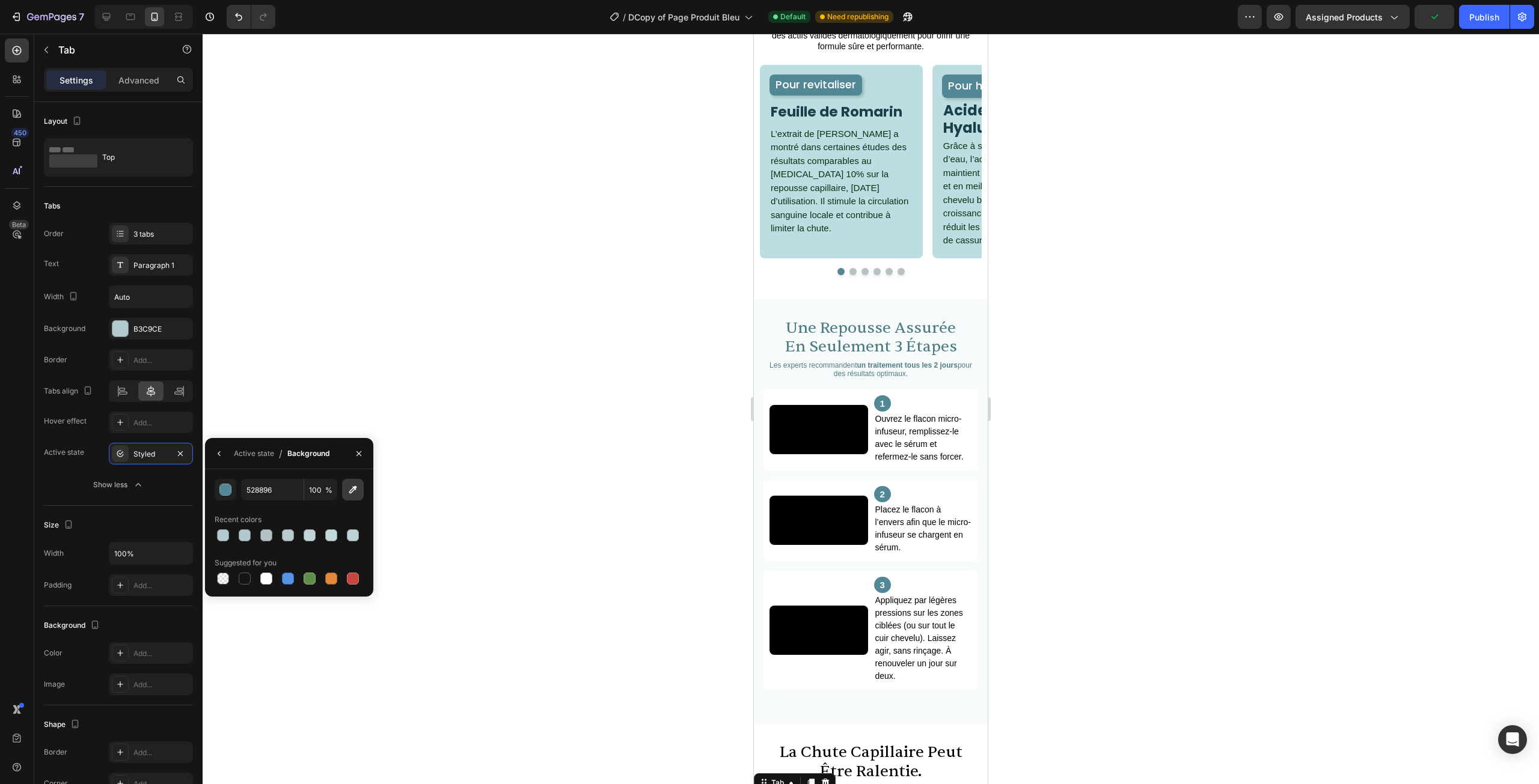
click at [346, 491] on button "button" at bounding box center [352, 489] width 22 height 22
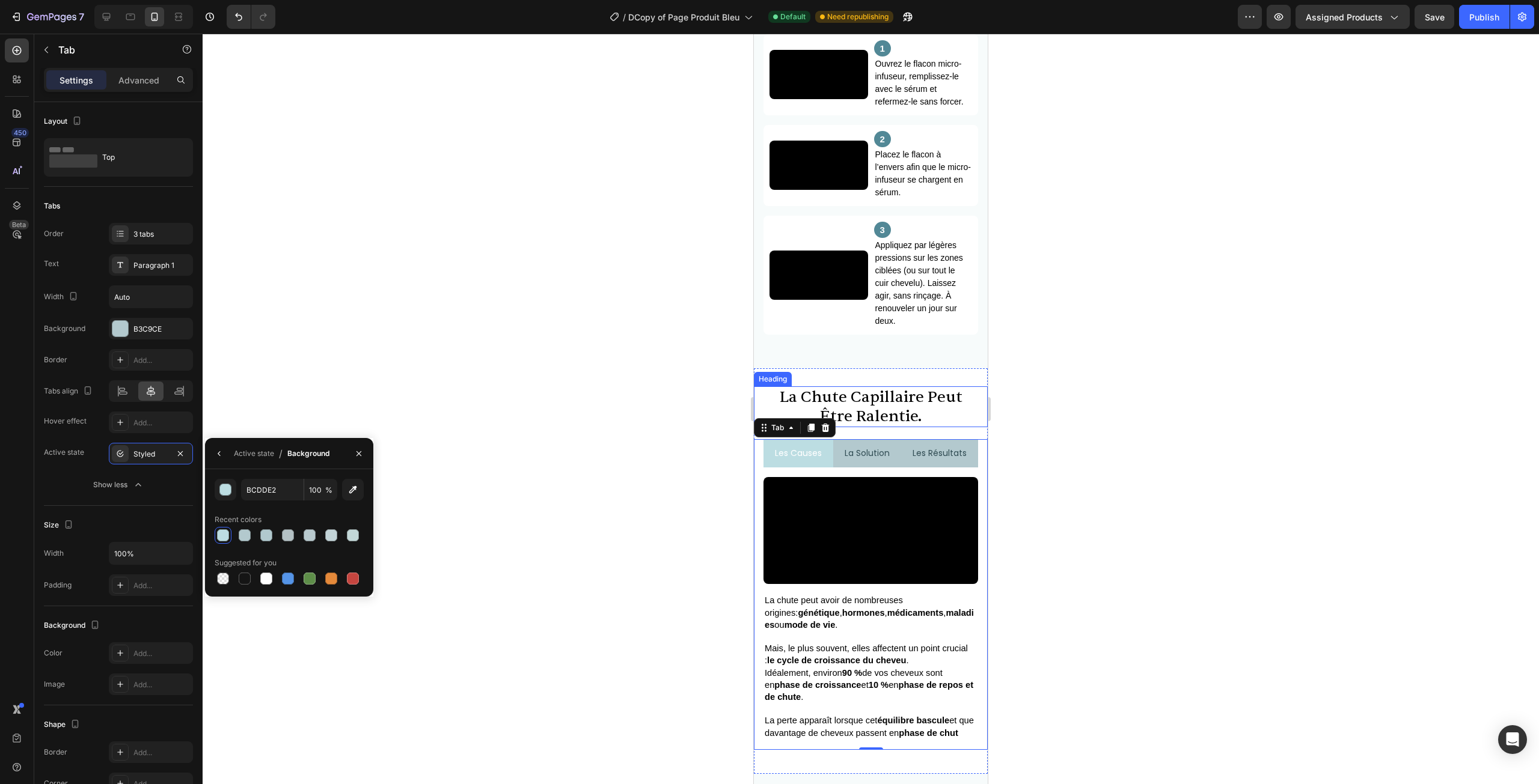
scroll to position [1403, 0]
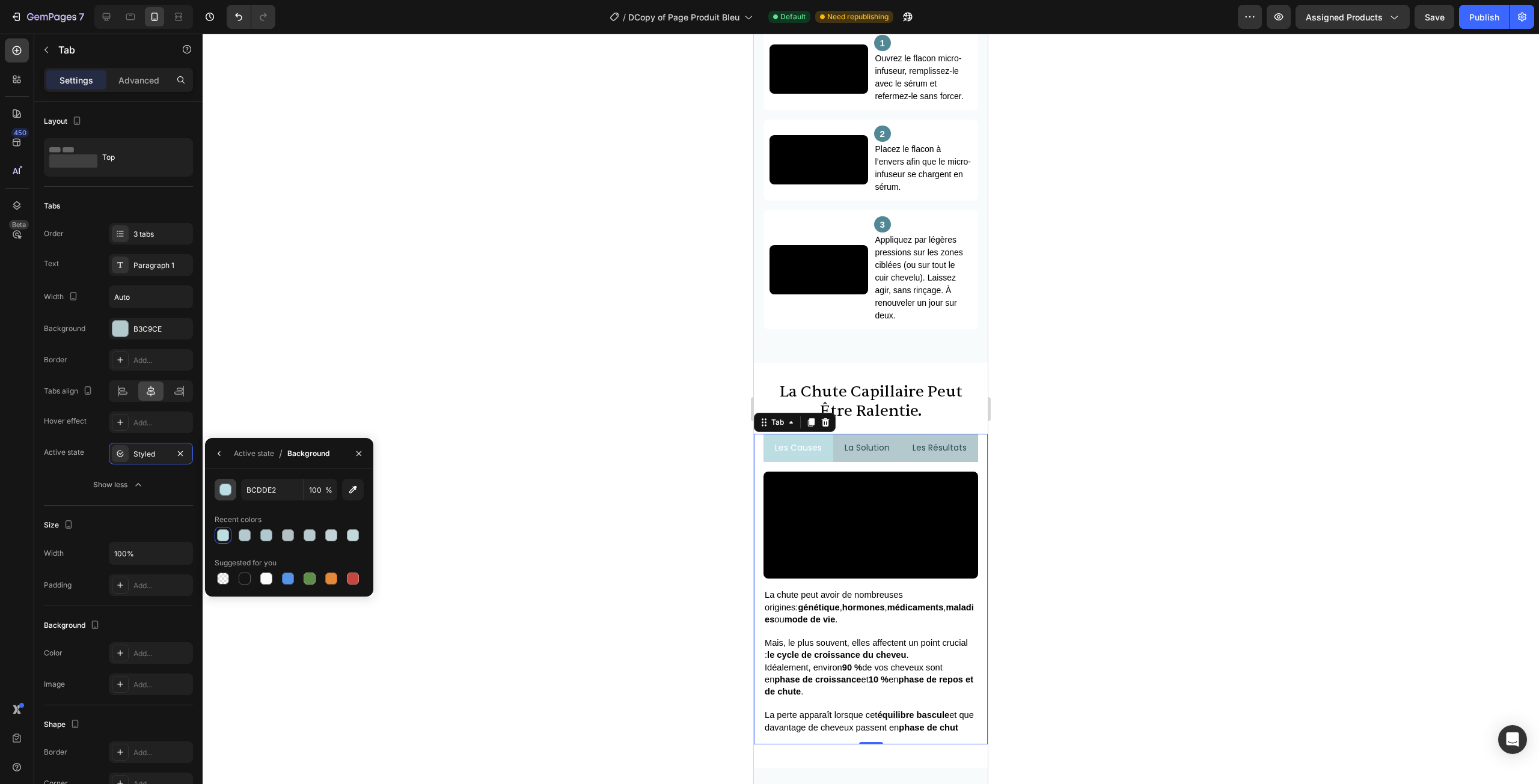
click at [228, 489] on div "button" at bounding box center [225, 490] width 12 height 12
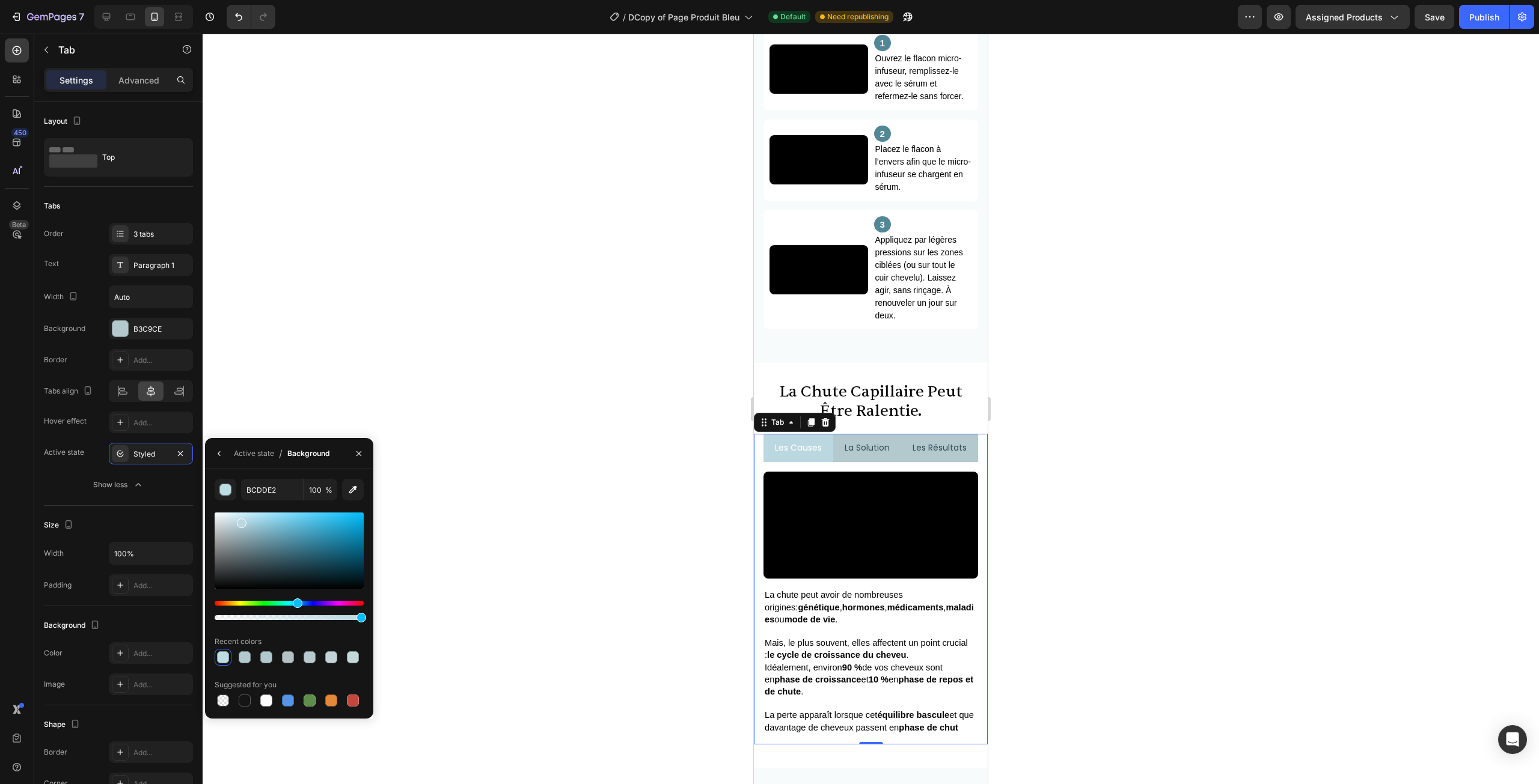
drag, startPoint x: 296, startPoint y: 604, endPoint x: 268, endPoint y: 548, distance: 62.6
click at [296, 604] on div "Hue" at bounding box center [298, 604] width 10 height 10
type input "7BB4C4"
drag, startPoint x: 248, startPoint y: 526, endPoint x: 270, endPoint y: 530, distance: 22.4
click at [270, 530] on div at bounding box center [289, 551] width 149 height 77
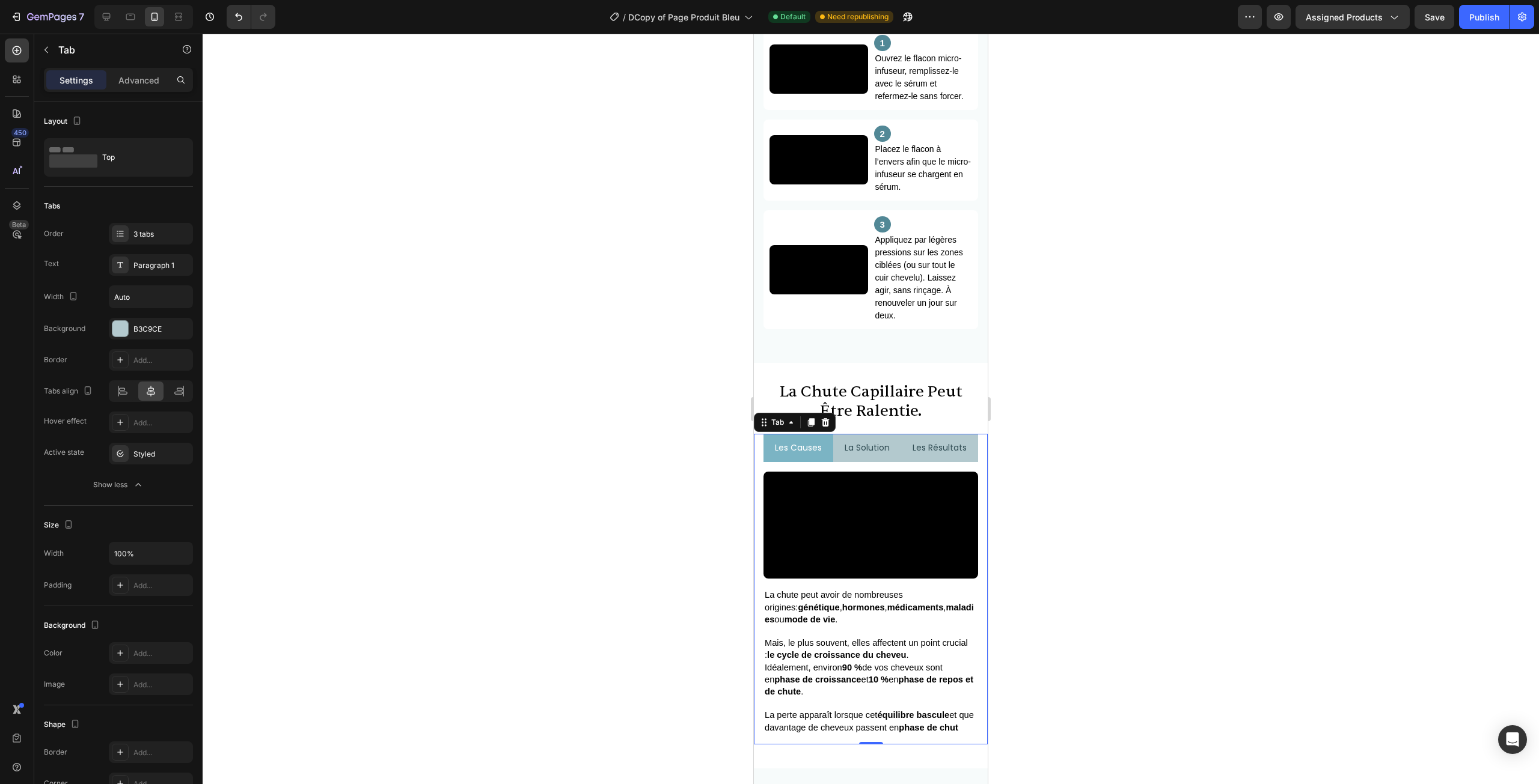
click at [1220, 505] on div at bounding box center [871, 409] width 1336 height 750
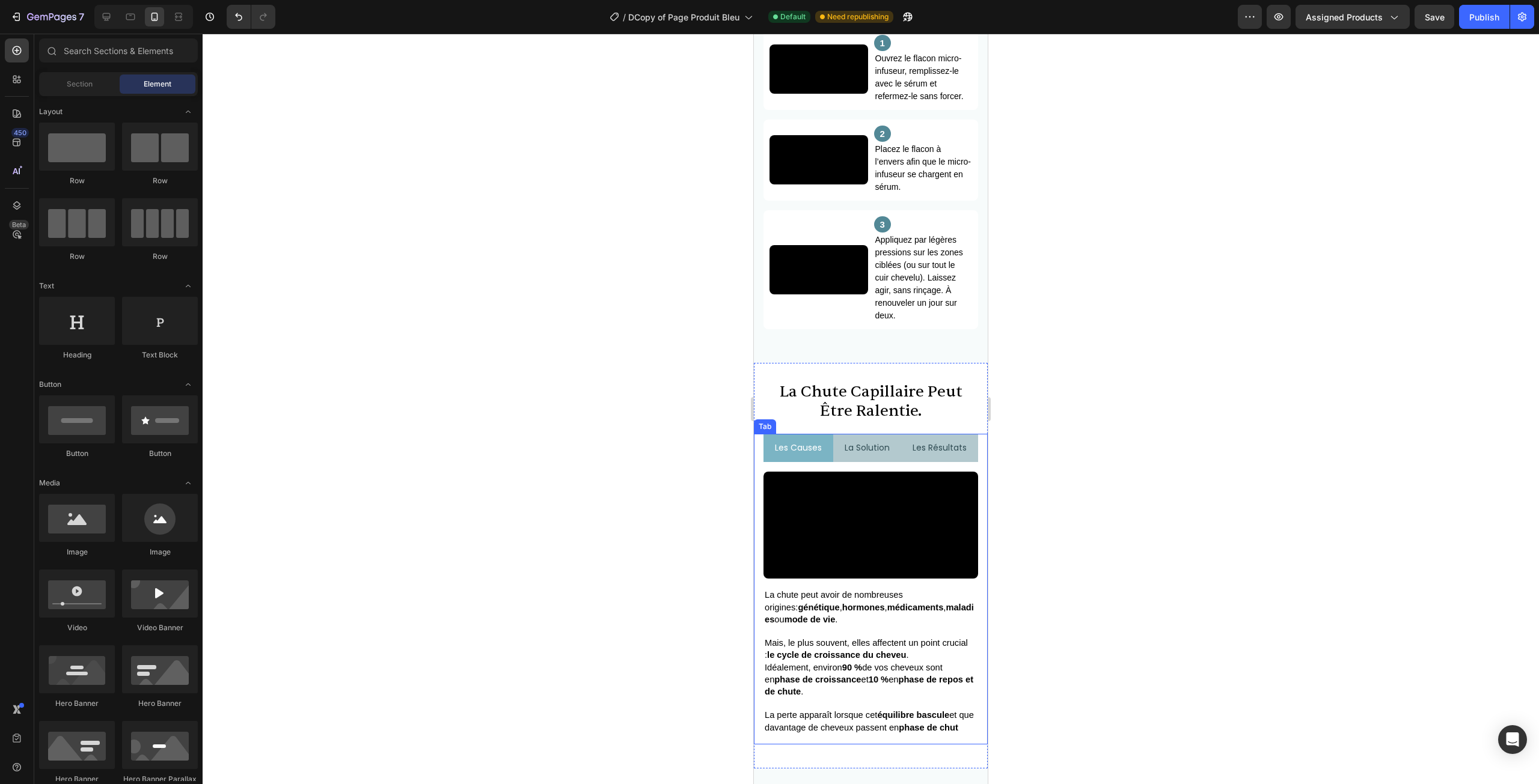
click at [869, 457] on div "la solution" at bounding box center [867, 447] width 49 height 18
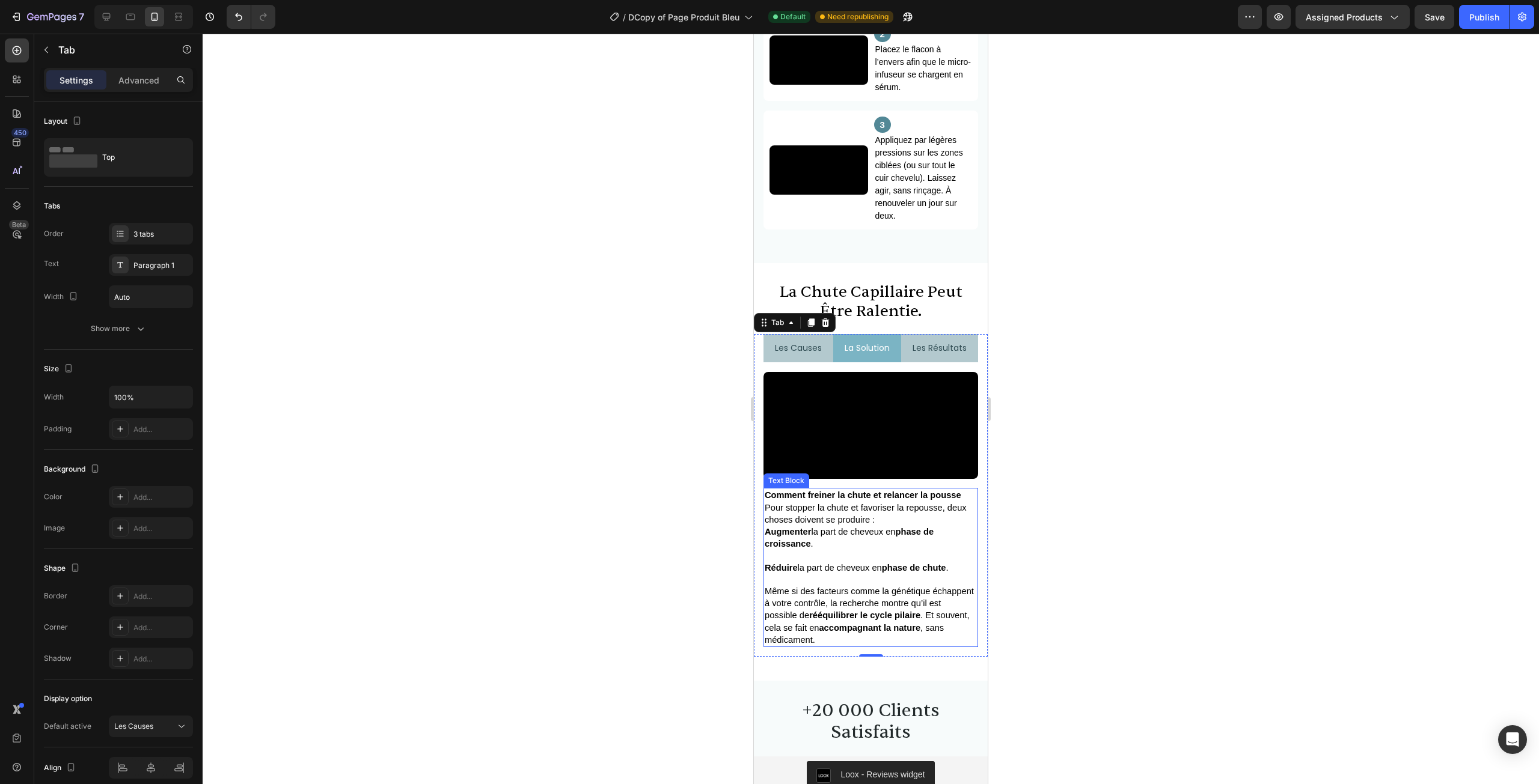
scroll to position [1522, 0]
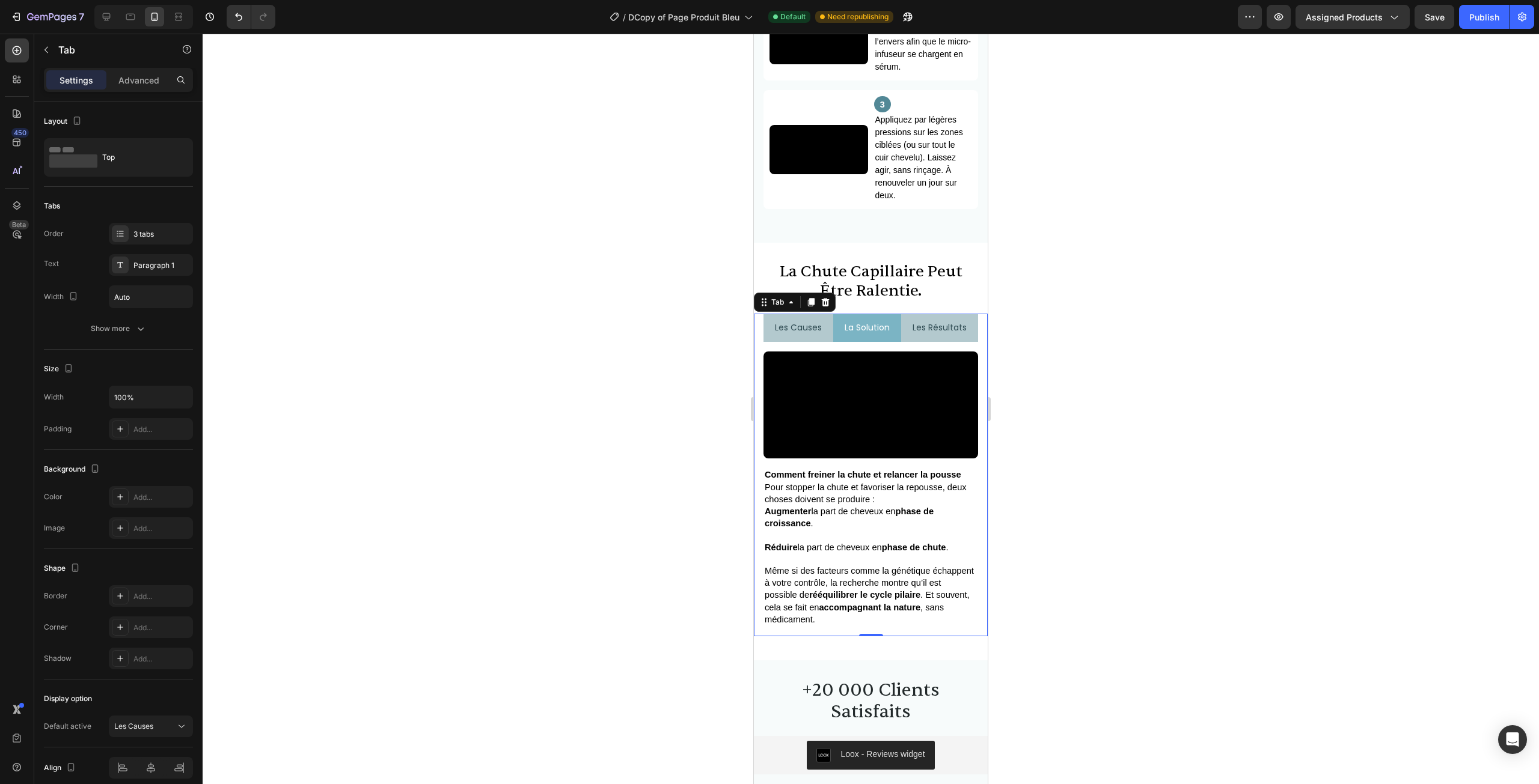
click at [942, 335] on p "les résultats" at bounding box center [940, 327] width 54 height 15
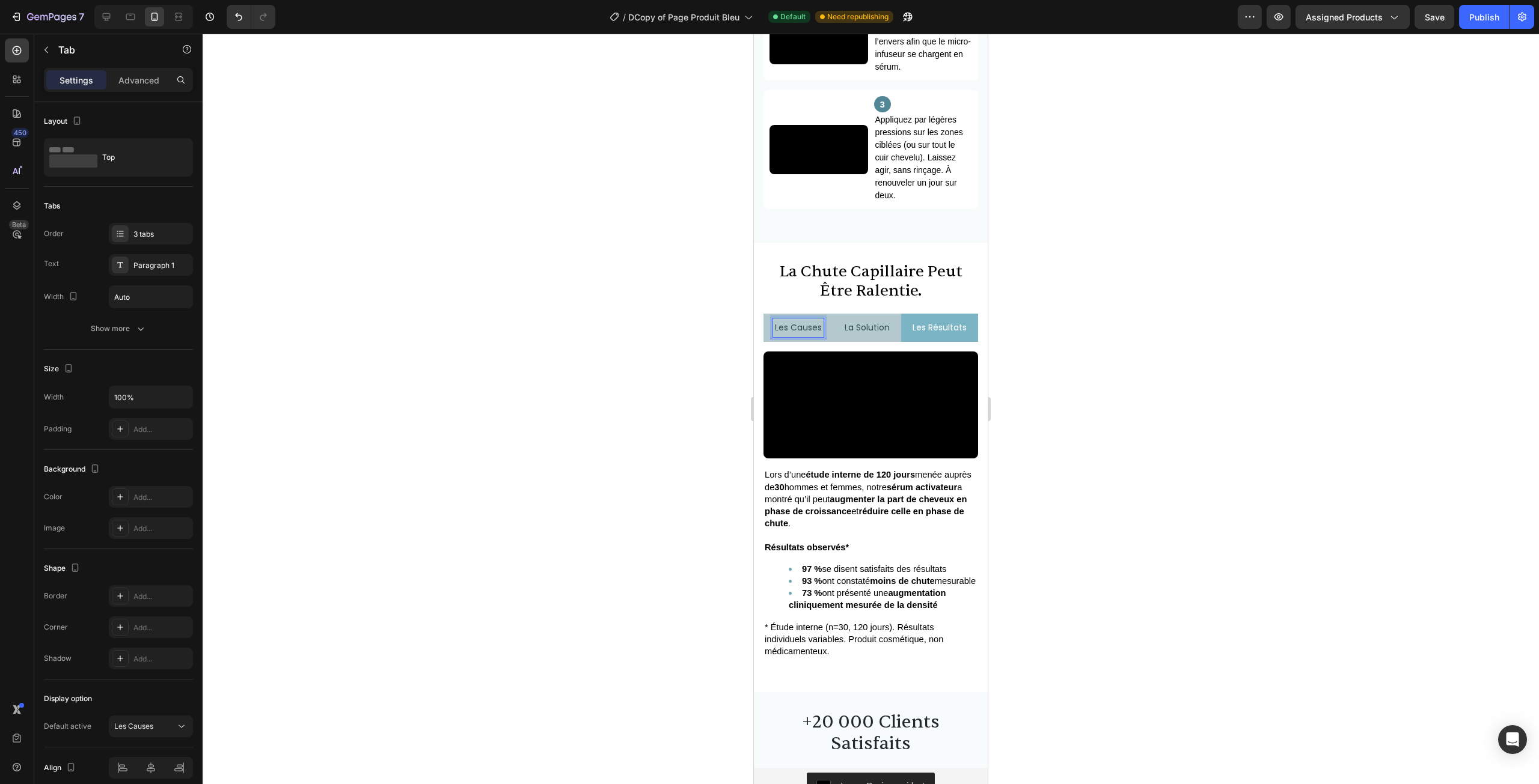
click at [795, 335] on p "les causes" at bounding box center [798, 327] width 47 height 15
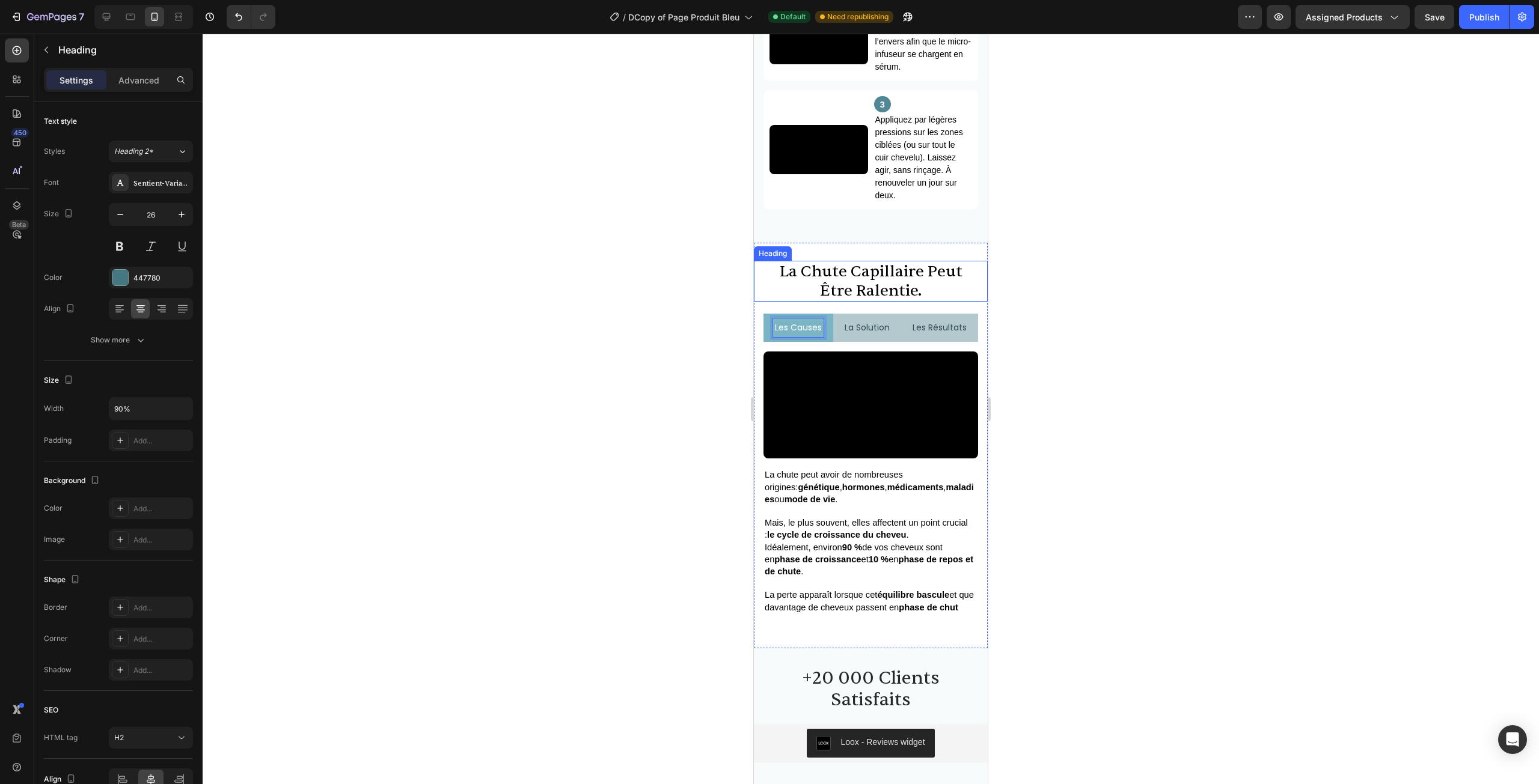
click at [855, 300] on span "la chute capillaire peut être ralentie." at bounding box center [871, 280] width 183 height 39
click at [1139, 463] on div at bounding box center [871, 409] width 1336 height 750
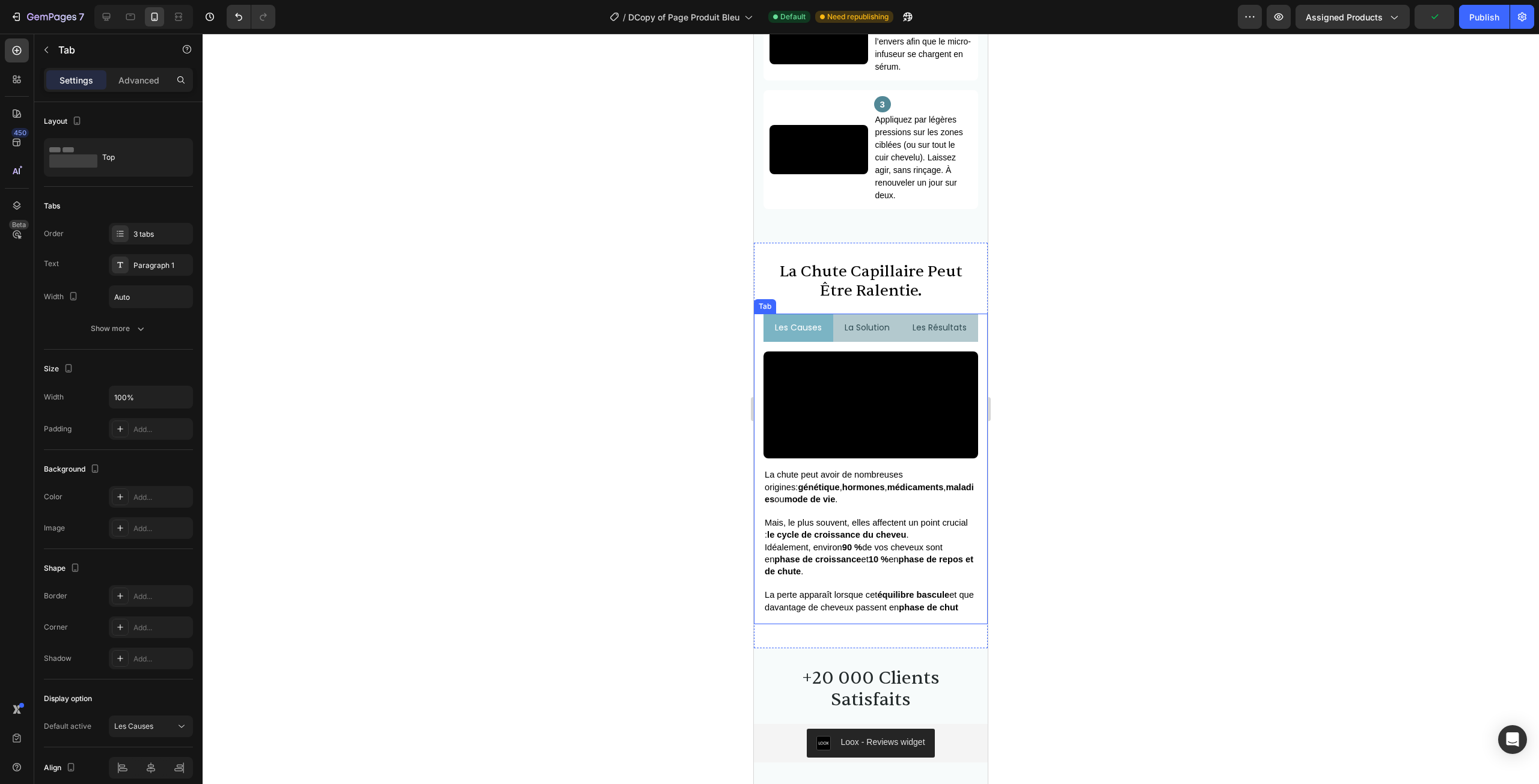
click at [901, 342] on li "les résultats" at bounding box center [939, 327] width 77 height 28
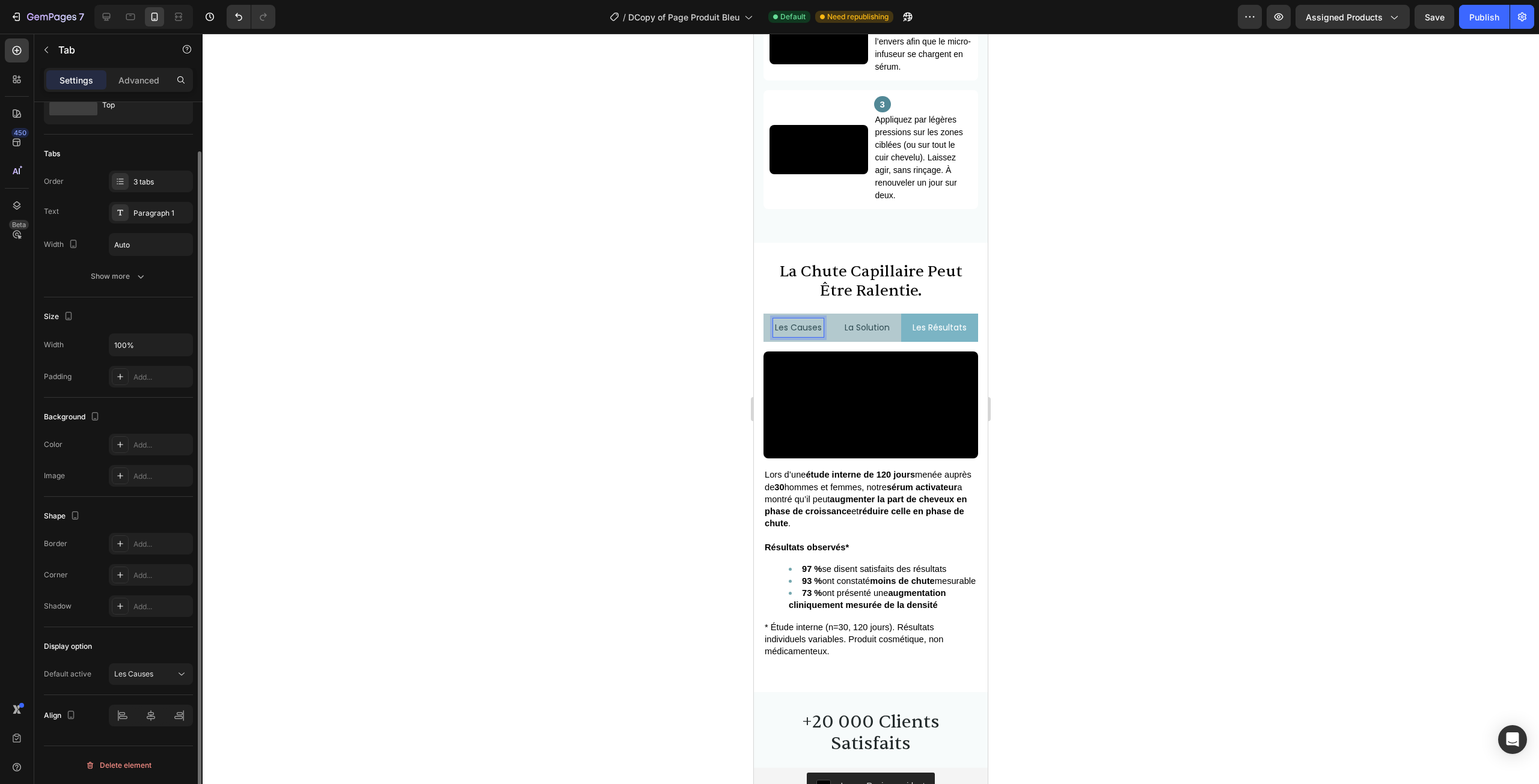
scroll to position [0, 0]
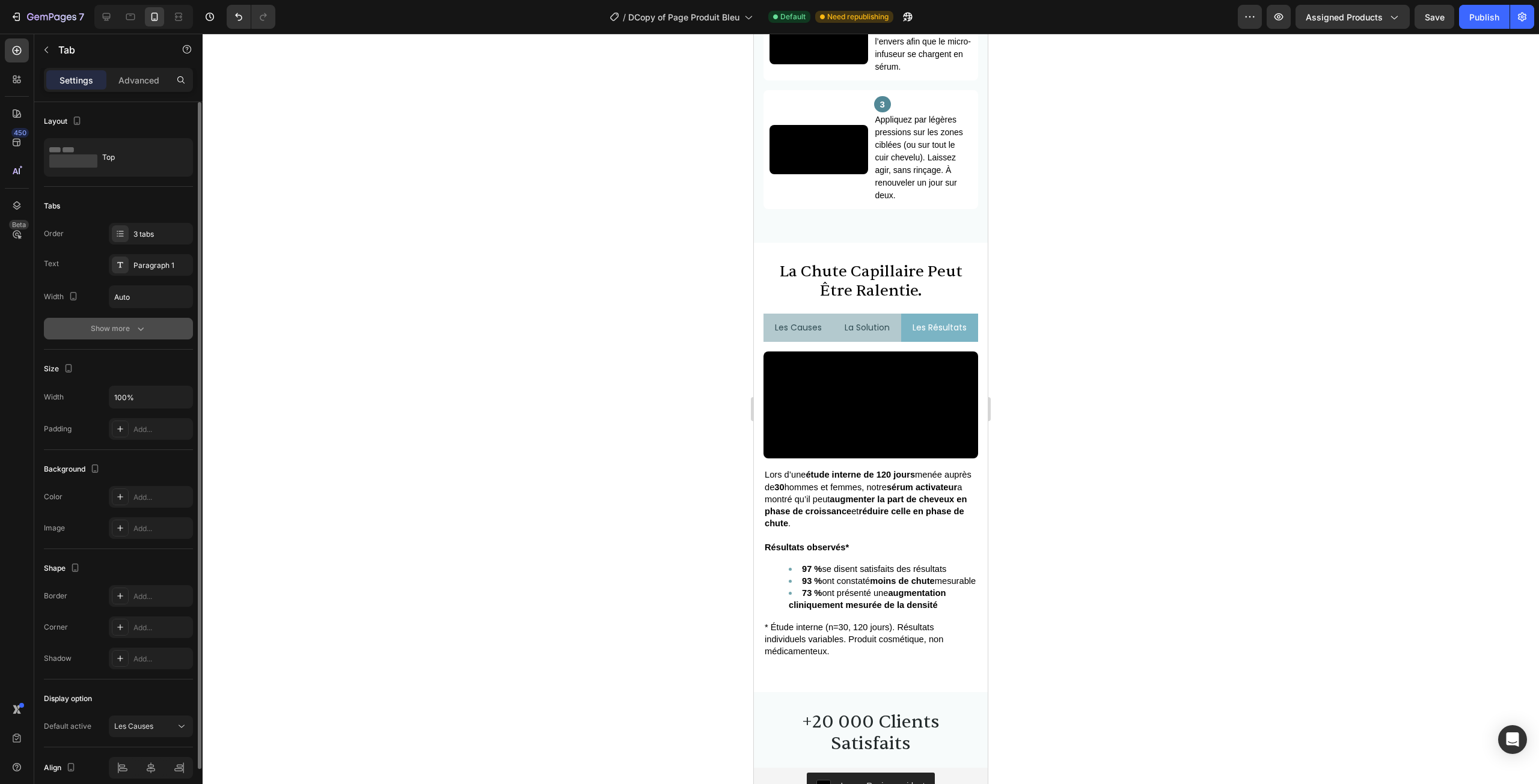
click at [123, 335] on button "Show more" at bounding box center [118, 328] width 149 height 22
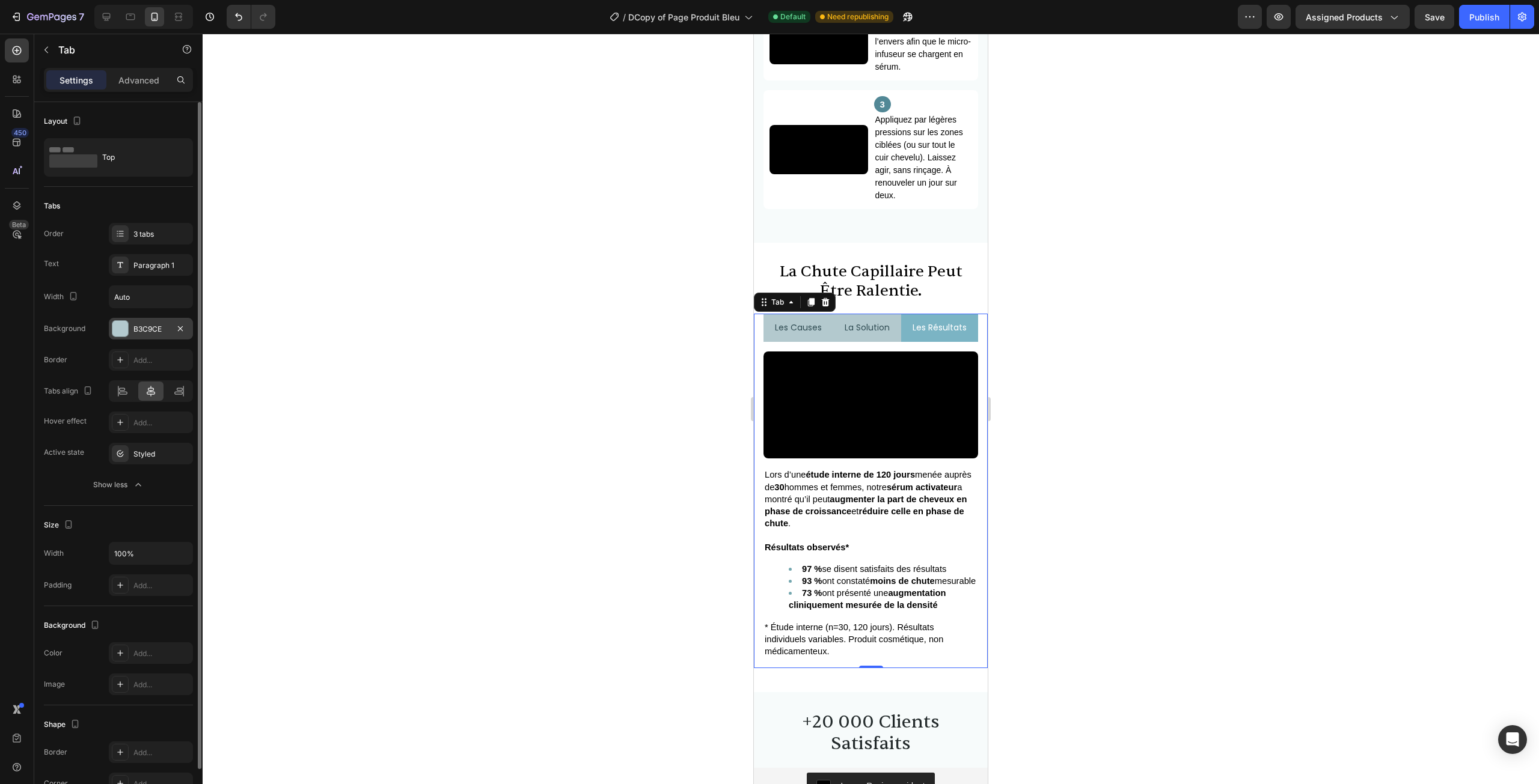
click at [133, 336] on div "B3C9CE" at bounding box center [150, 328] width 84 height 22
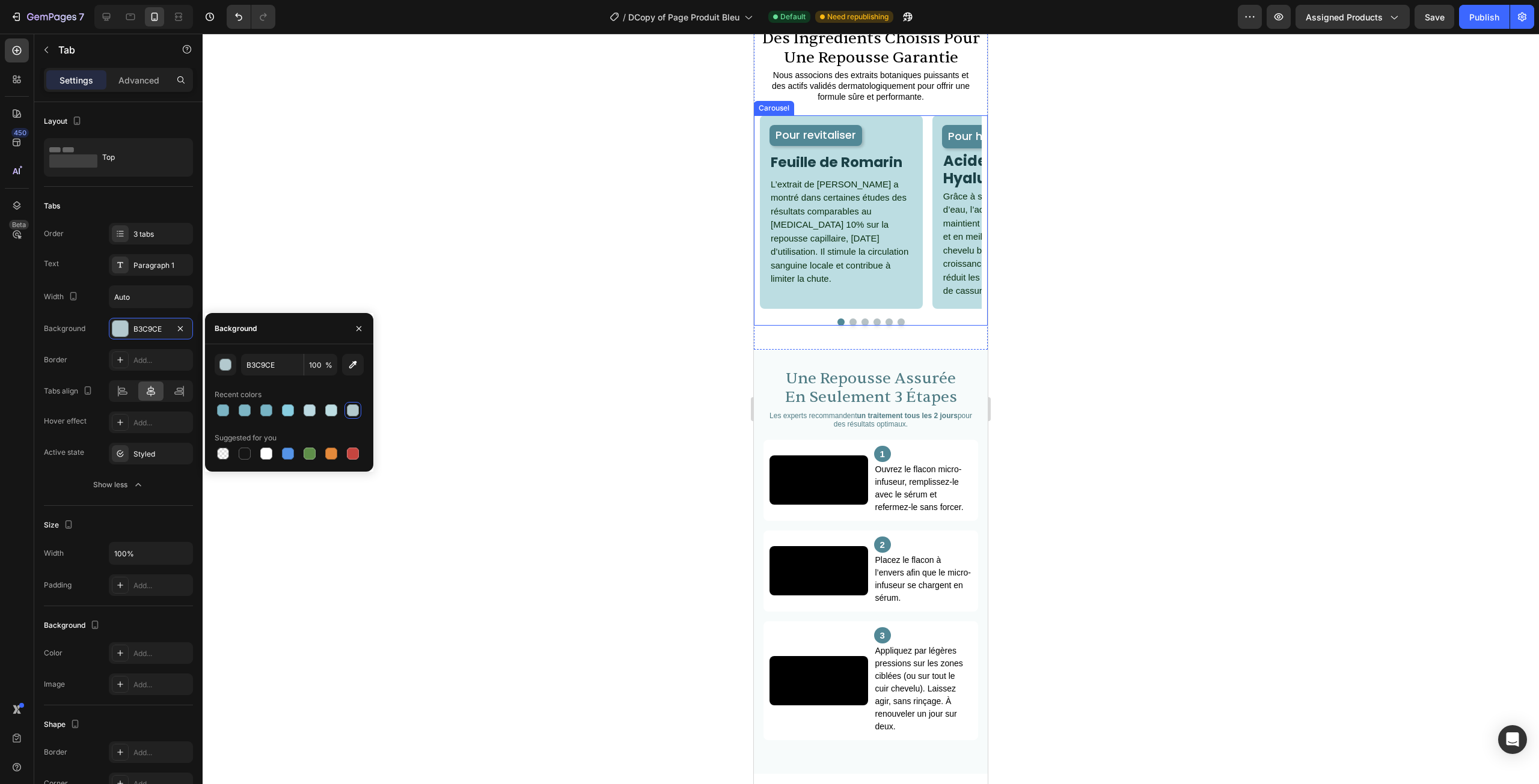
scroll to position [982, 0]
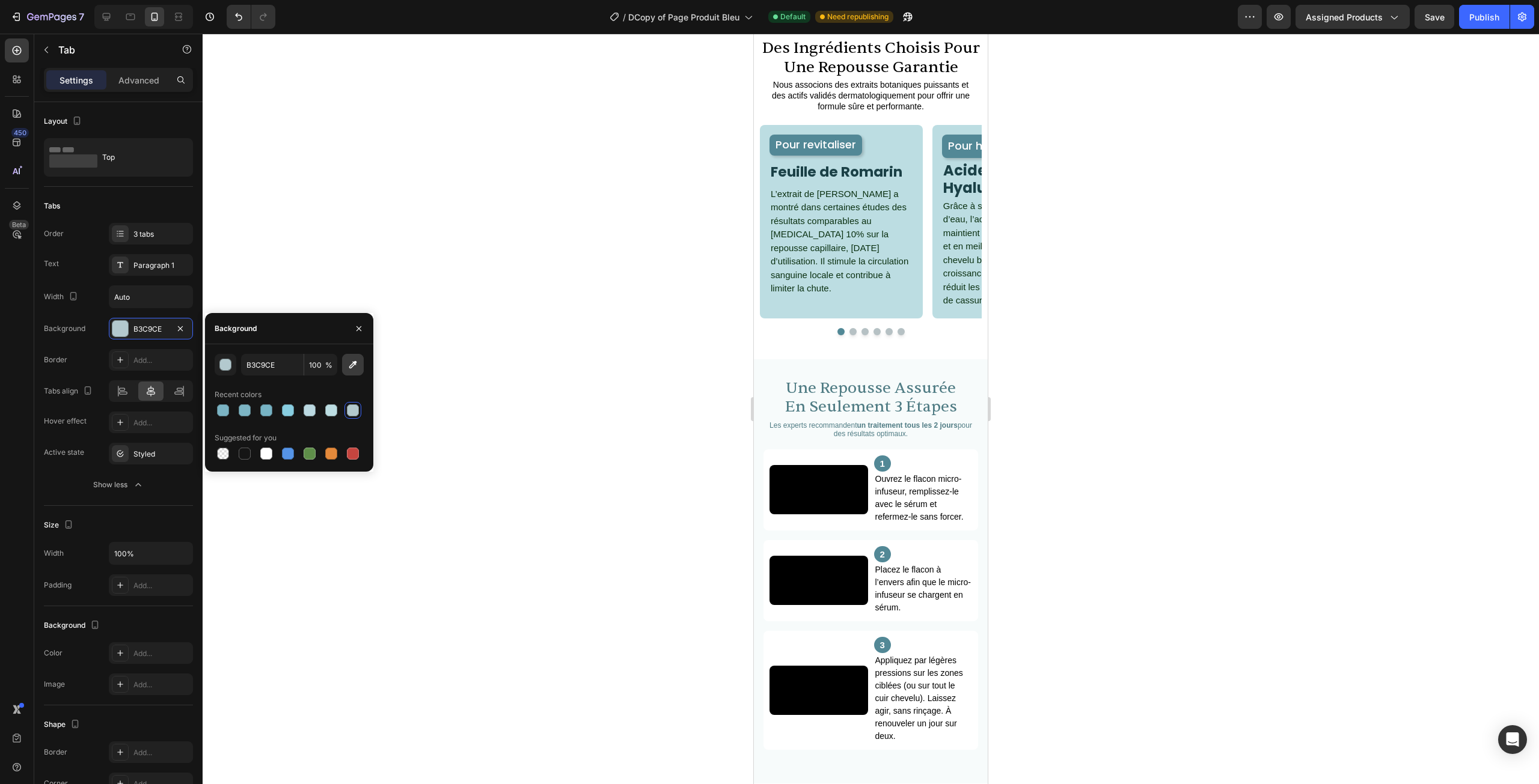
click at [354, 366] on icon "button" at bounding box center [353, 365] width 8 height 8
type input "528896"
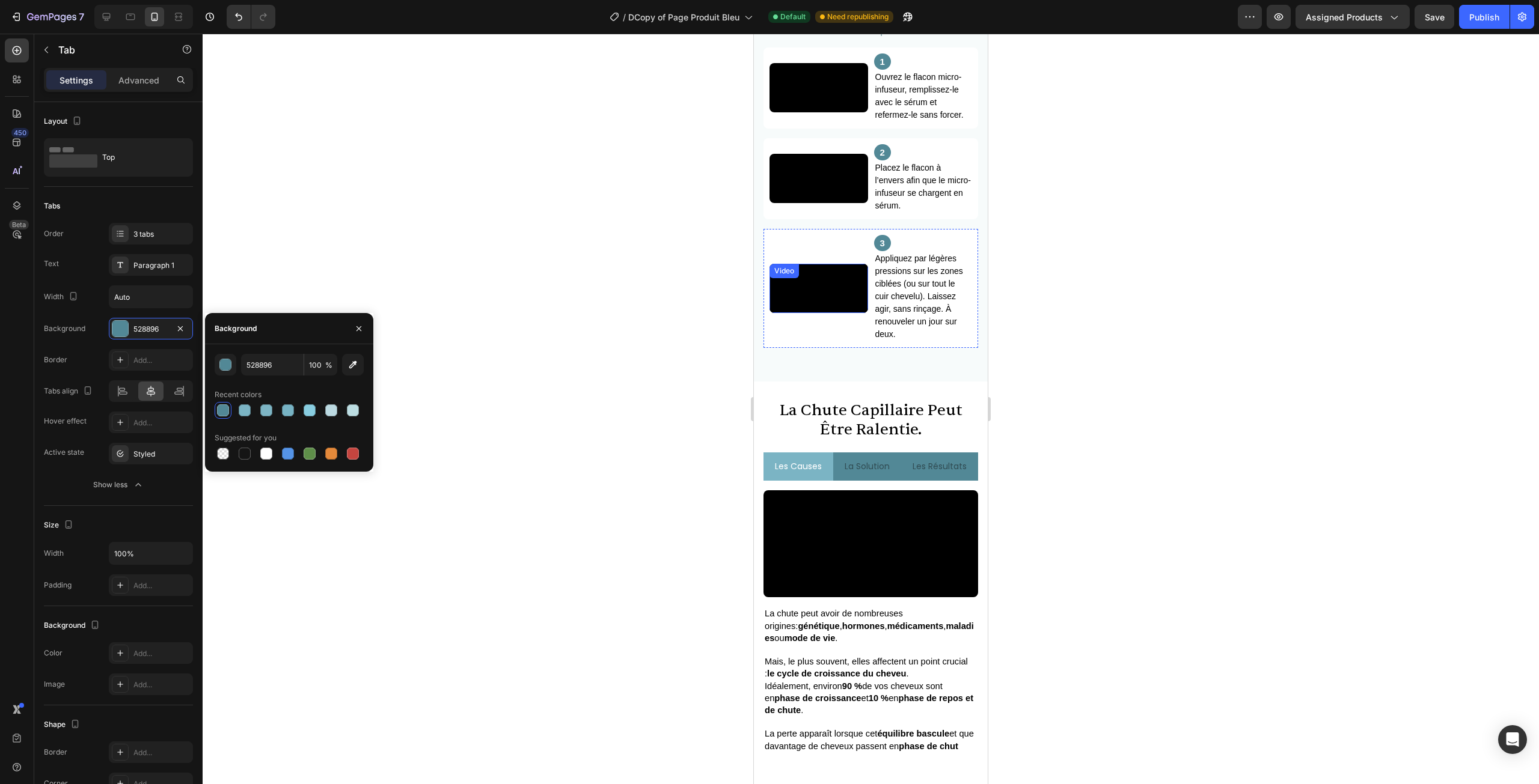
scroll to position [1403, 0]
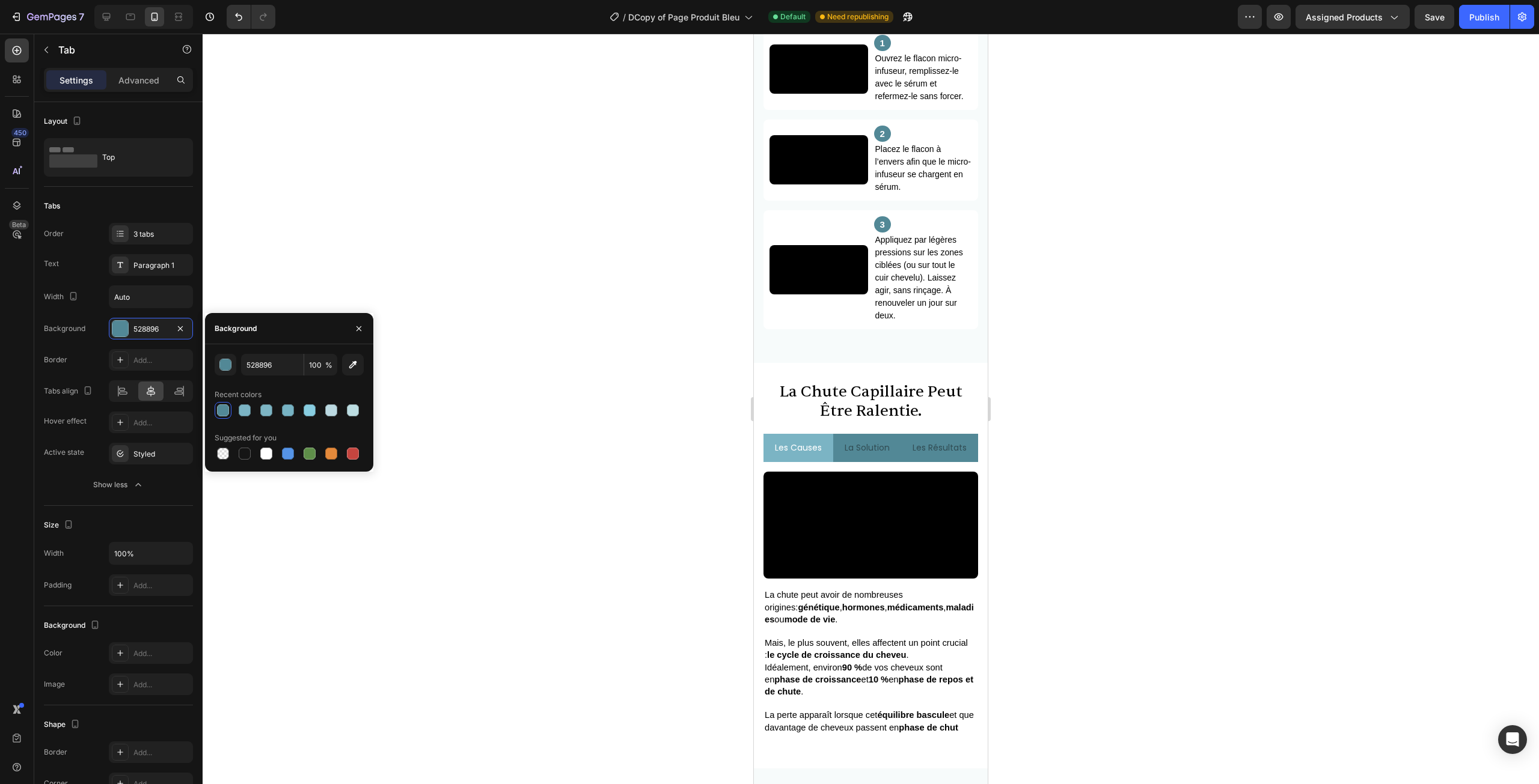
click at [596, 402] on div at bounding box center [871, 409] width 1336 height 750
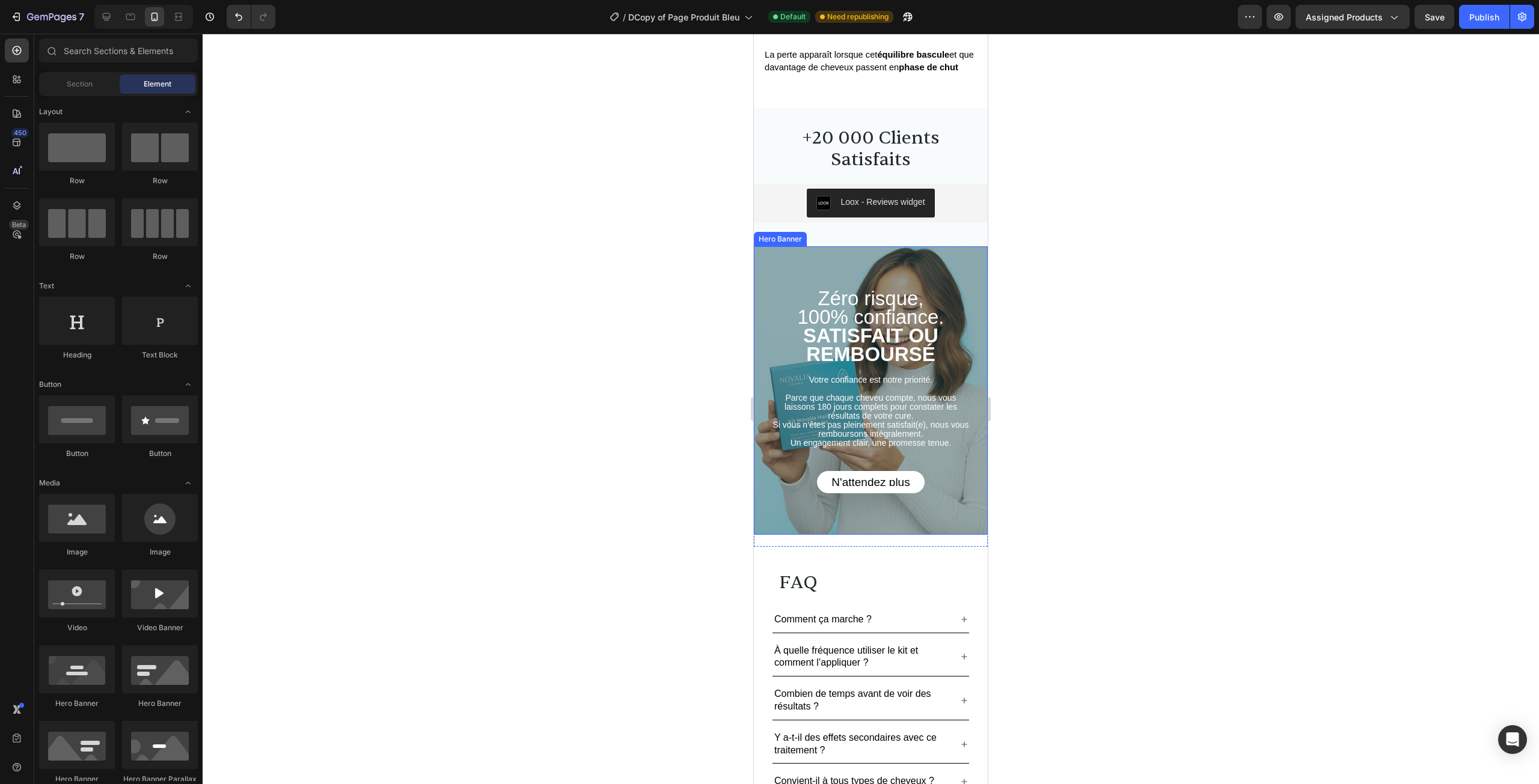
scroll to position [2124, 0]
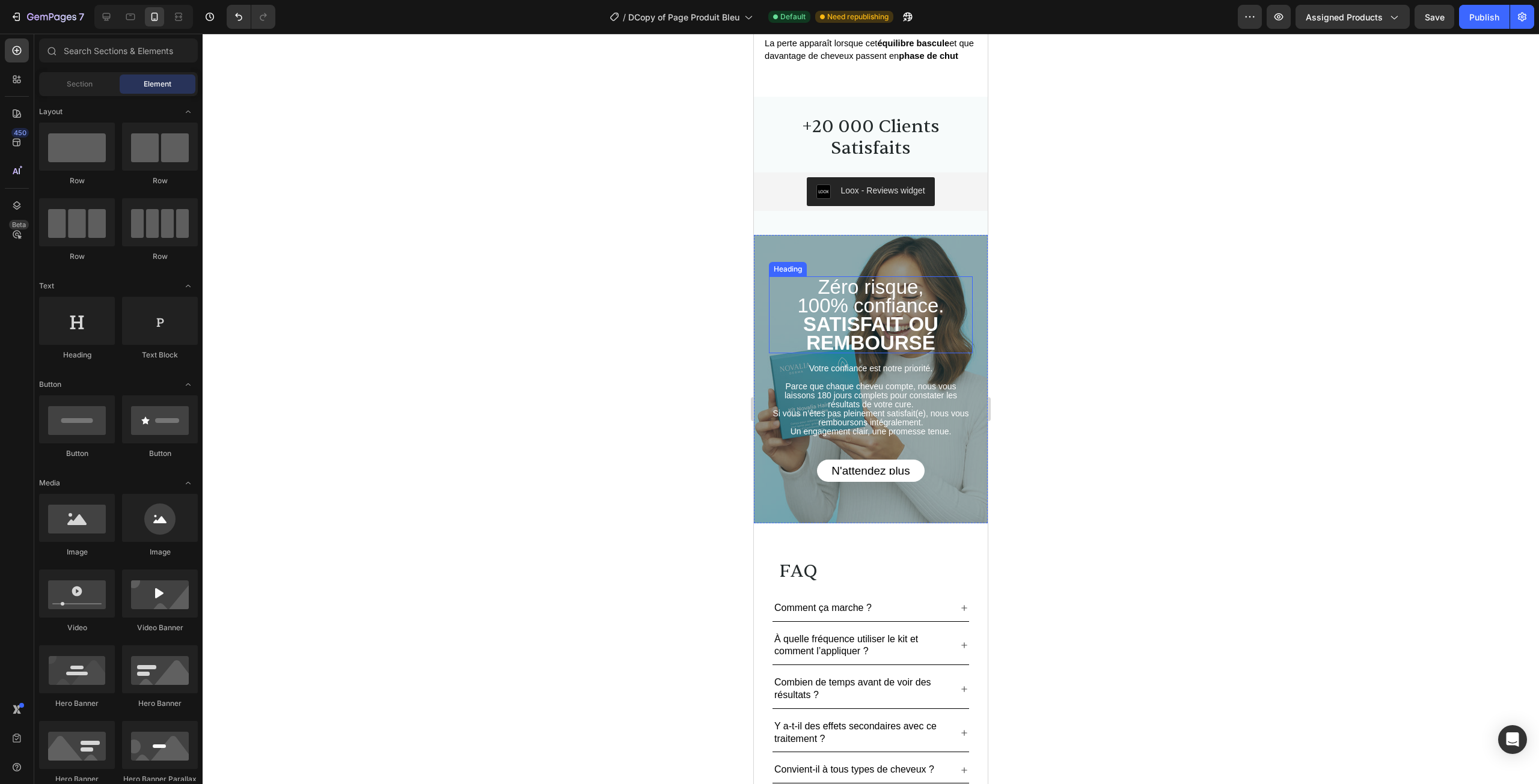
click at [904, 287] on h2 "Zéro risque, 100% confiance. SATISFAIT OU REMBOURSÉ" at bounding box center [871, 315] width 204 height 77
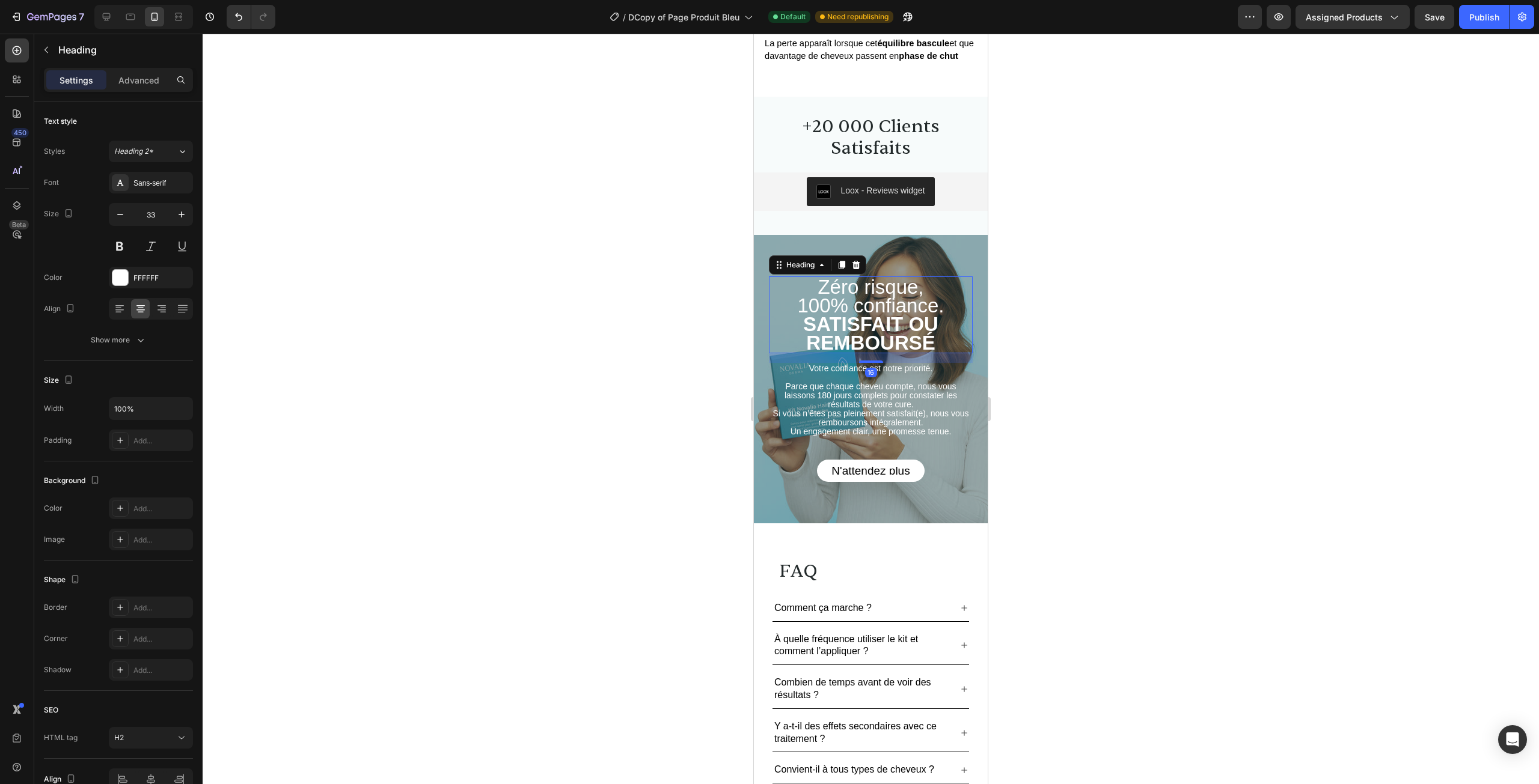
click at [850, 282] on h2 "Zéro risque, 100% confiance. SATISFAIT OU REMBOURSÉ" at bounding box center [871, 315] width 204 height 77
click at [943, 303] on p "Zéro risque, 100% confiance. SATISFAIT OU REMBOURSÉ" at bounding box center [871, 315] width 201 height 74
click at [1058, 335] on div at bounding box center [871, 409] width 1336 height 750
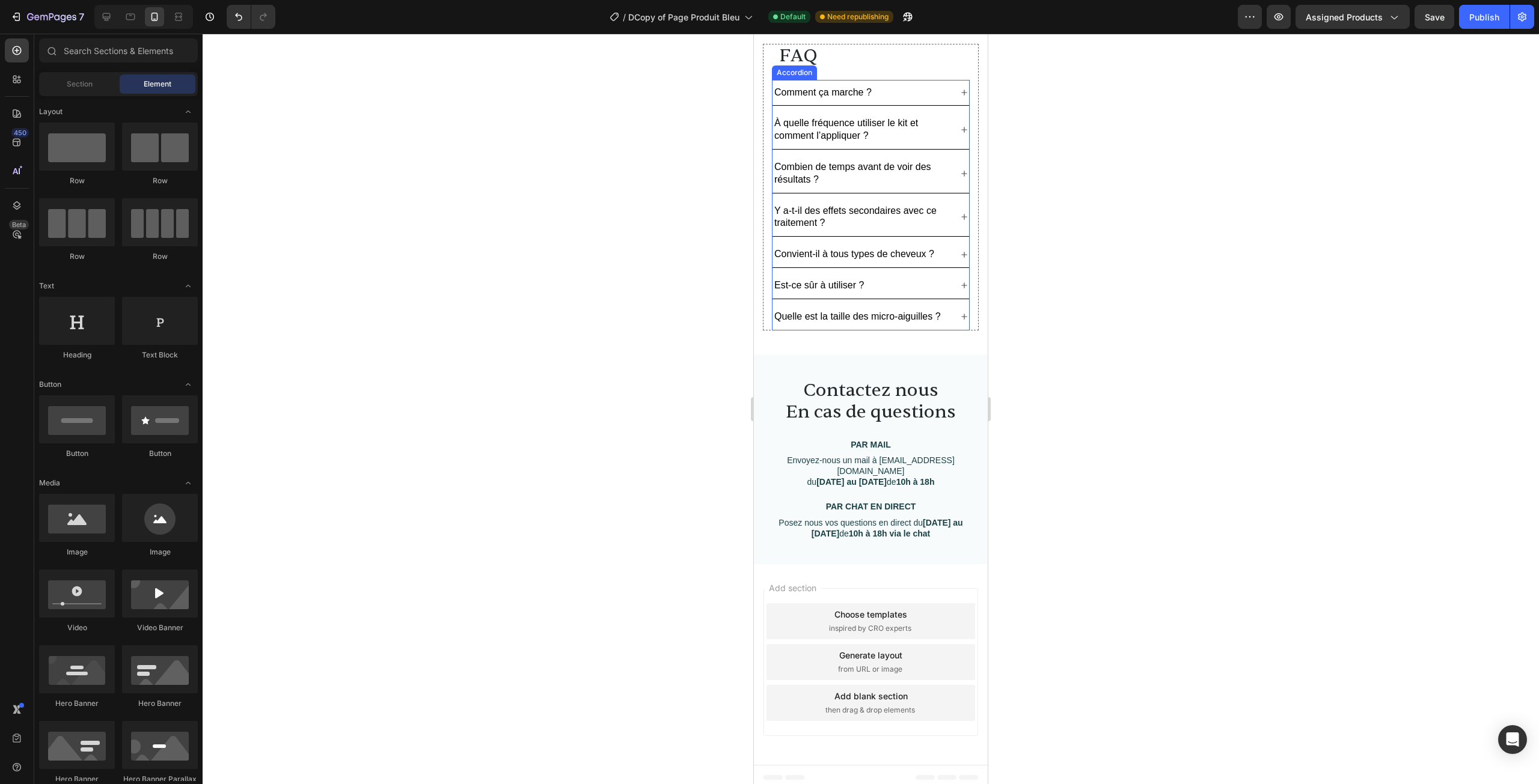
scroll to position [2643, 0]
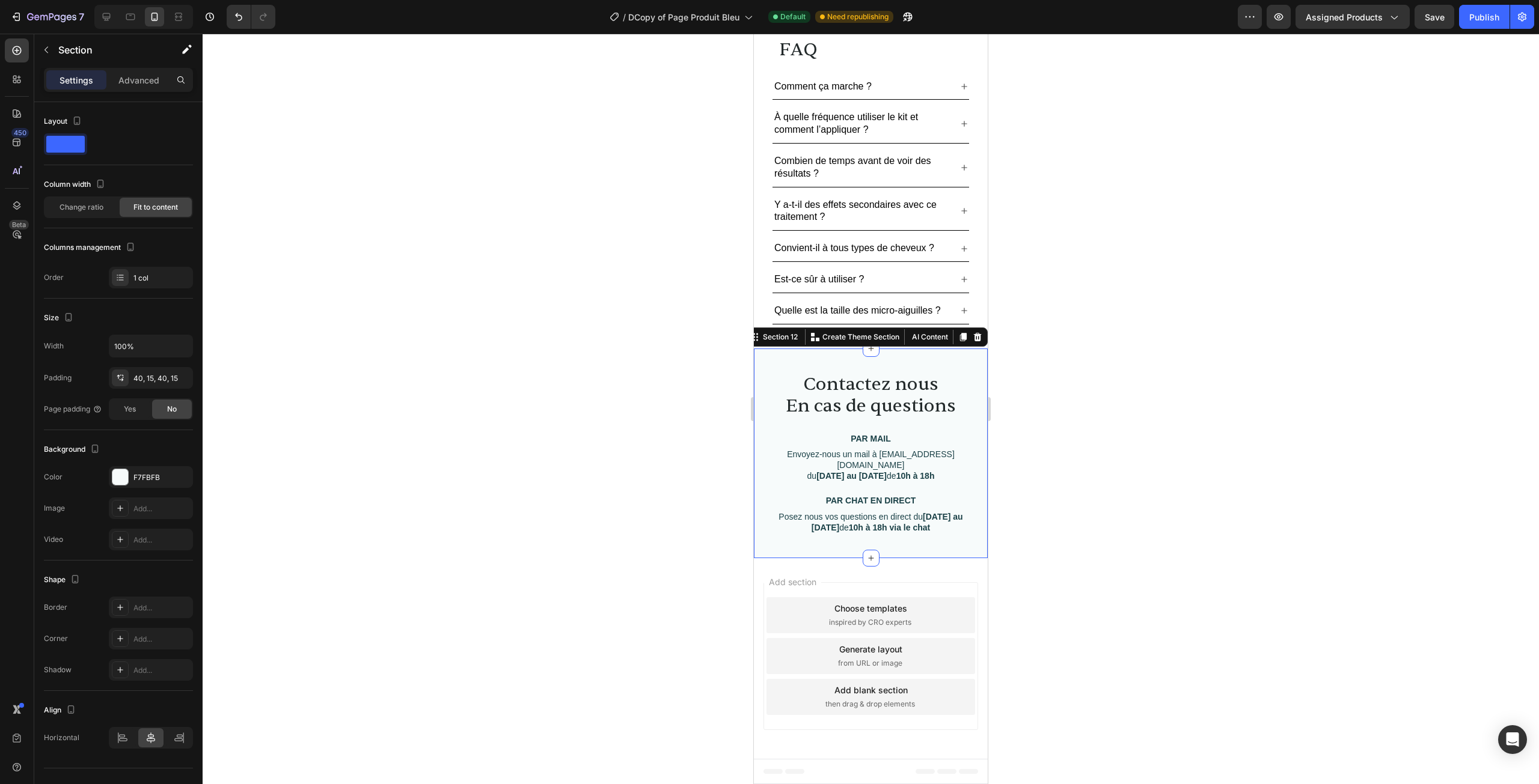
click at [966, 371] on div "Contactez nous En cas de questions Heading PAR MAIL Text block Envoyez-nous un …" at bounding box center [871, 453] width 234 height 210
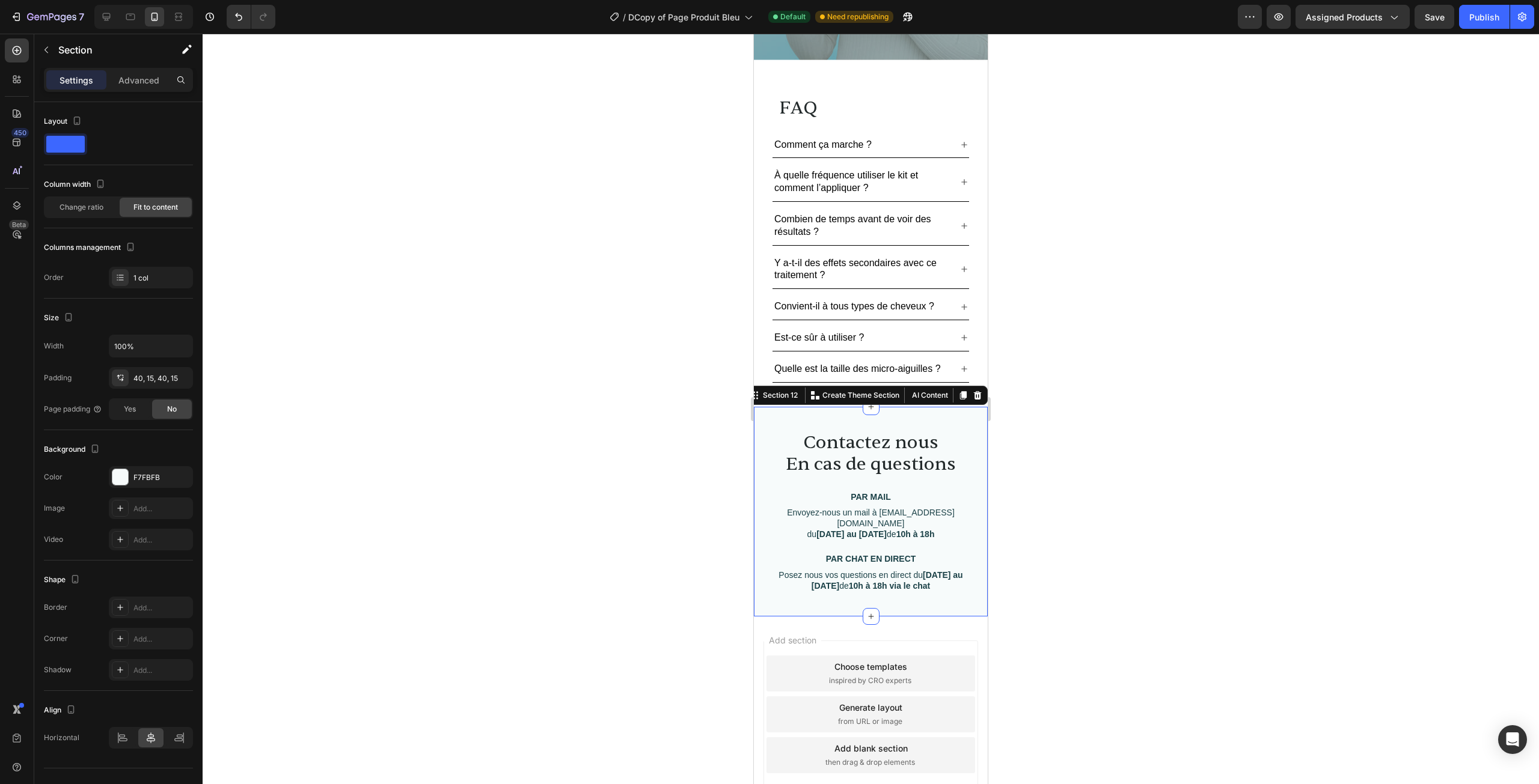
drag, startPoint x: 1143, startPoint y: 444, endPoint x: 1129, endPoint y: 447, distance: 14.3
click at [1141, 445] on div at bounding box center [871, 409] width 1336 height 750
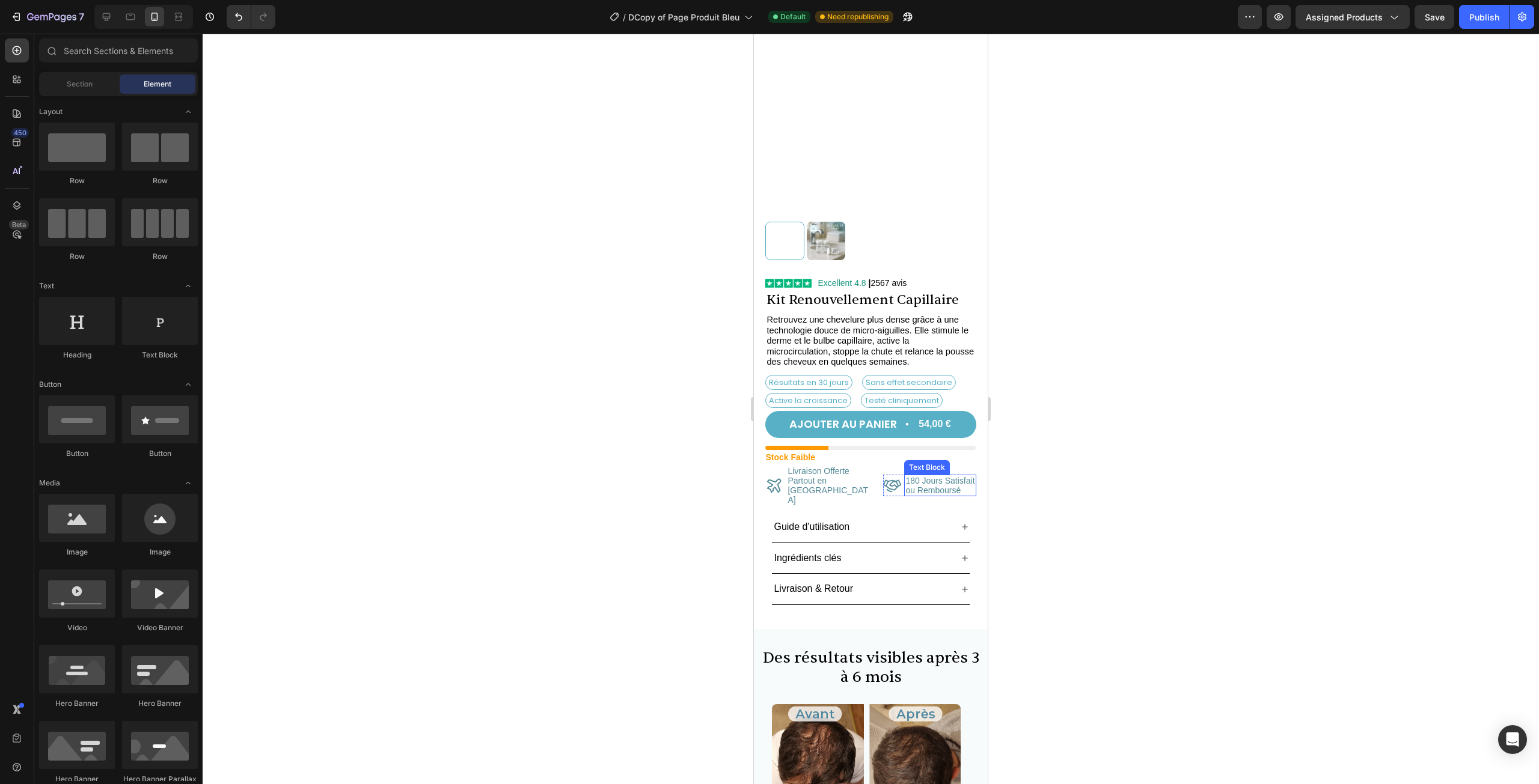
scroll to position [60, 0]
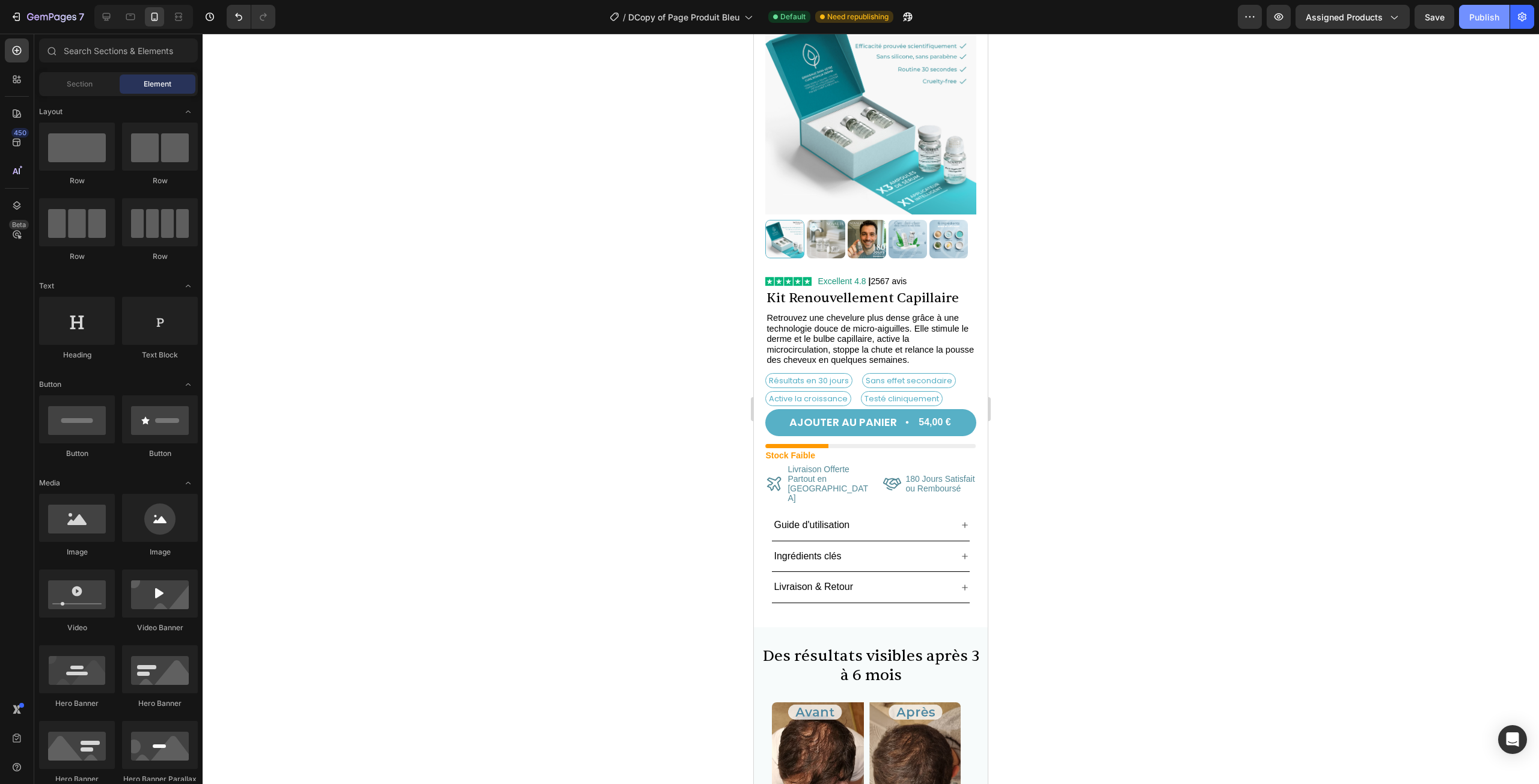
click at [1478, 22] on div "Publish" at bounding box center [1485, 18] width 30 height 13
